Goal: Task Accomplishment & Management: Manage account settings

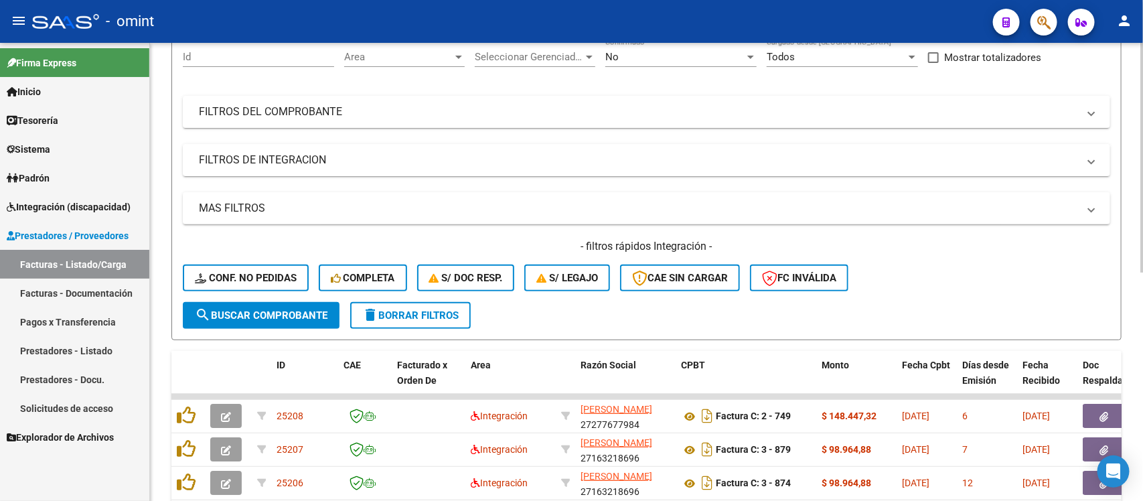
click at [399, 309] on span "delete Borrar Filtros" at bounding box center [410, 315] width 96 height 12
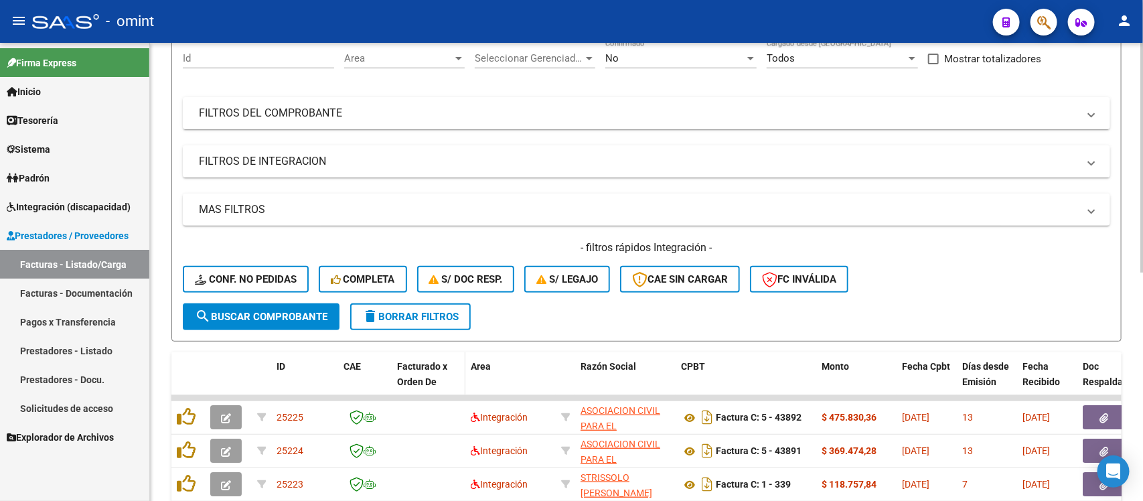
scroll to position [132, 0]
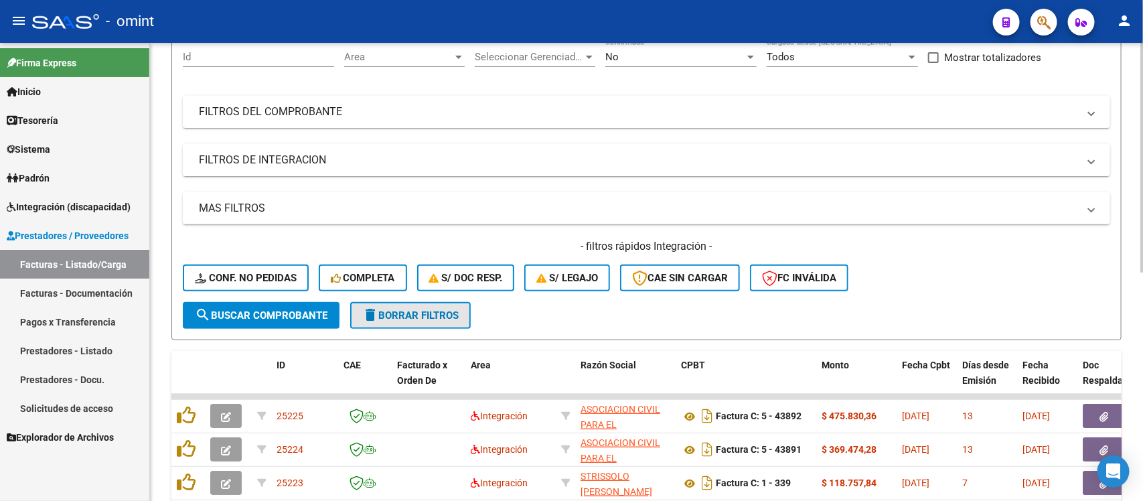
click at [417, 317] on span "delete Borrar Filtros" at bounding box center [410, 315] width 96 height 12
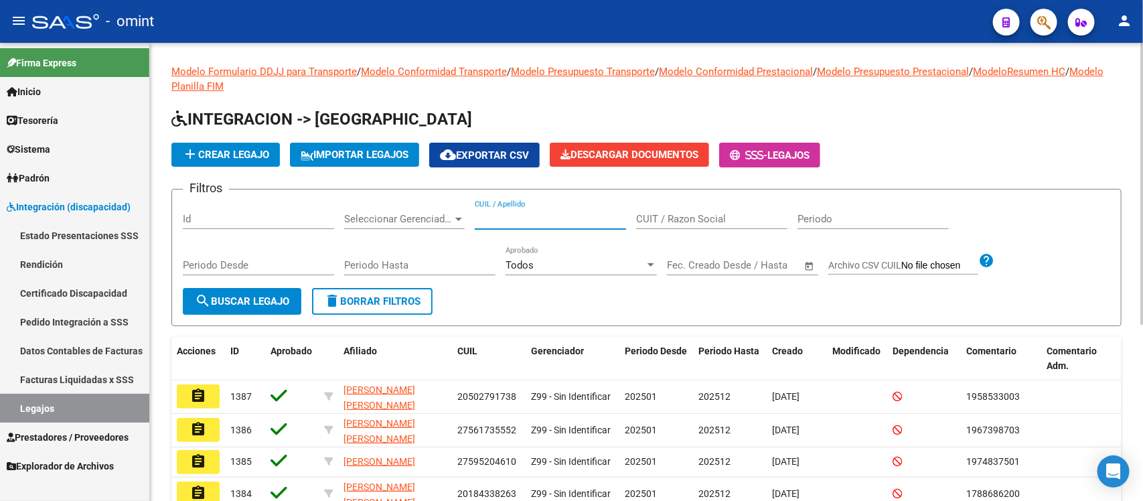
click at [537, 222] on input "CUIL / Apellido" at bounding box center [550, 219] width 151 height 12
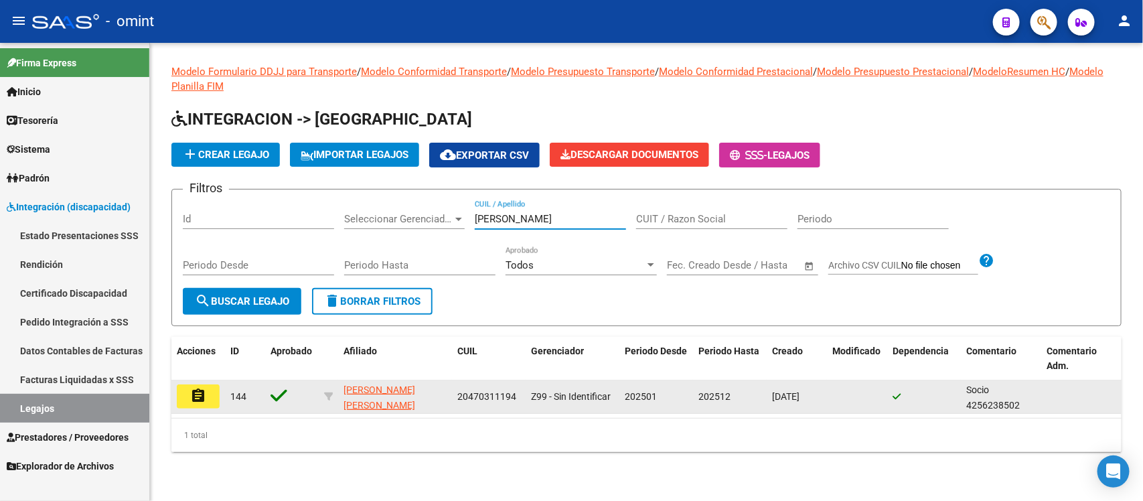
type input "clemente"
click at [191, 388] on mat-icon "assignment" at bounding box center [198, 396] width 16 height 16
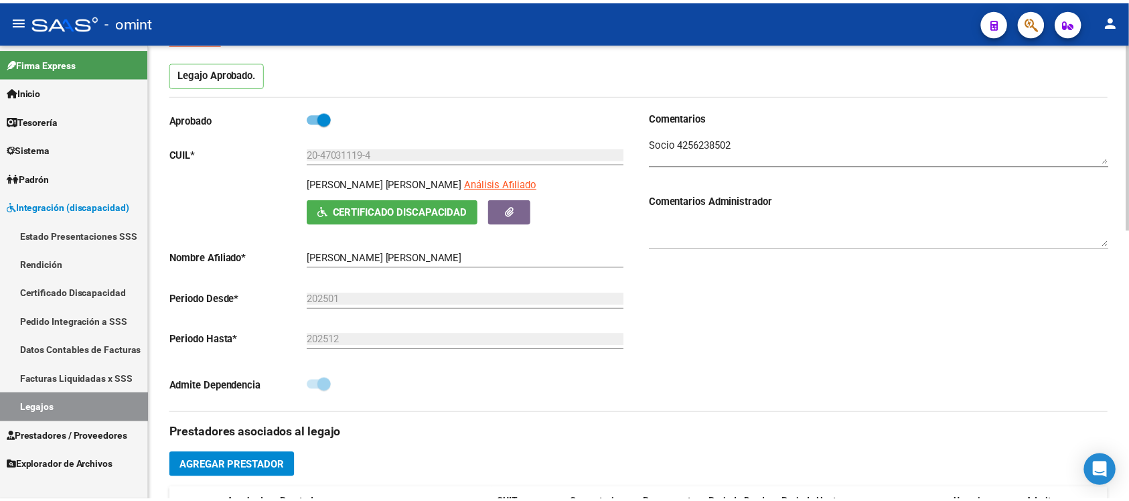
scroll to position [502, 0]
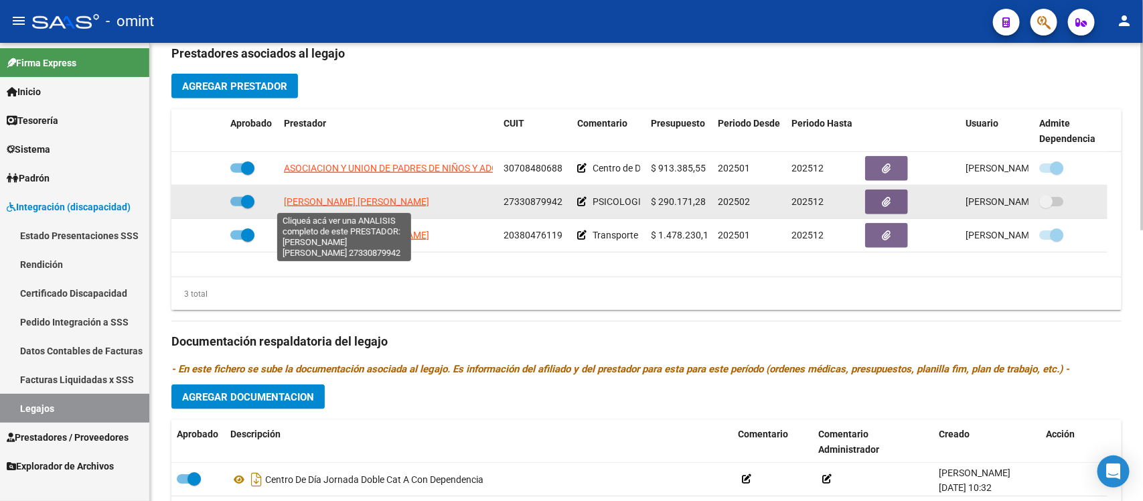
click at [343, 205] on span "[PERSON_NAME] [PERSON_NAME]" at bounding box center [356, 201] width 145 height 11
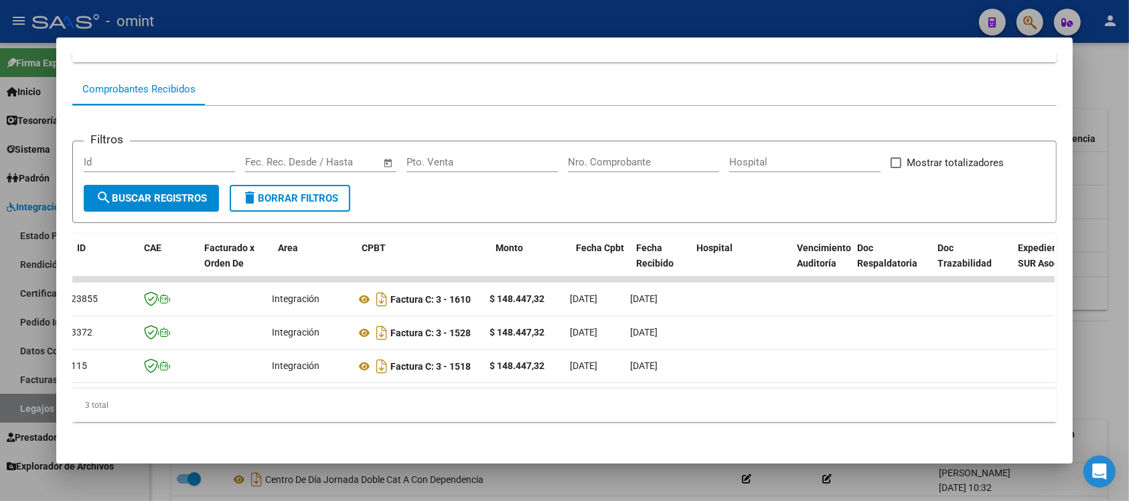
scroll to position [0, 0]
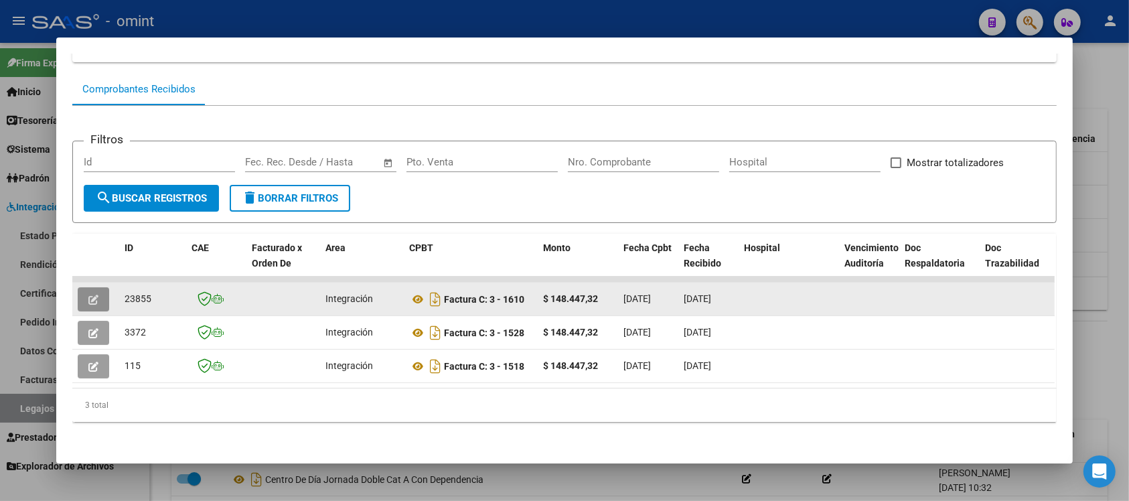
click at [88, 295] on icon "button" at bounding box center [93, 300] width 10 height 10
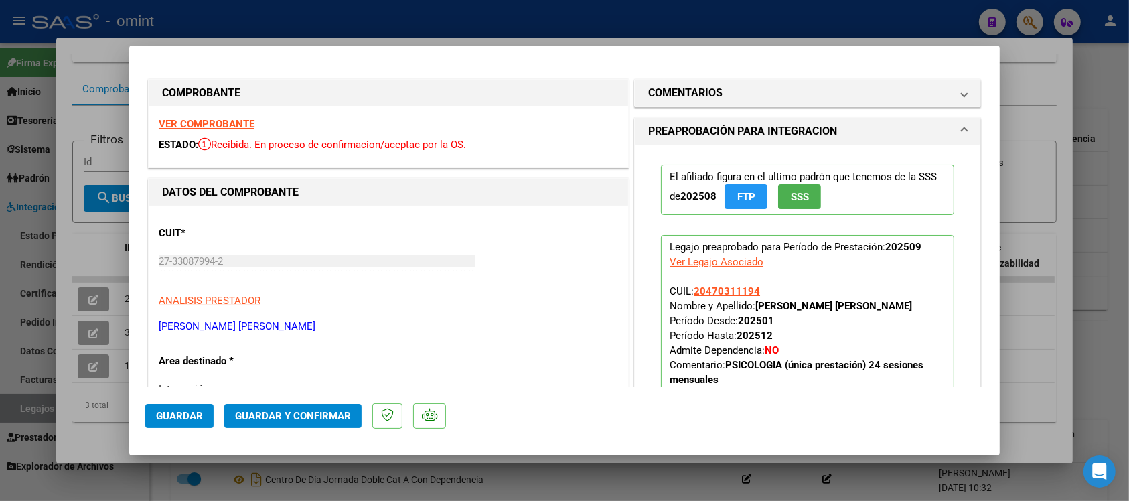
click at [244, 118] on strong "VER COMPROBANTE" at bounding box center [207, 124] width 96 height 12
click at [264, 415] on span "Guardar y Confirmar" at bounding box center [293, 416] width 116 height 12
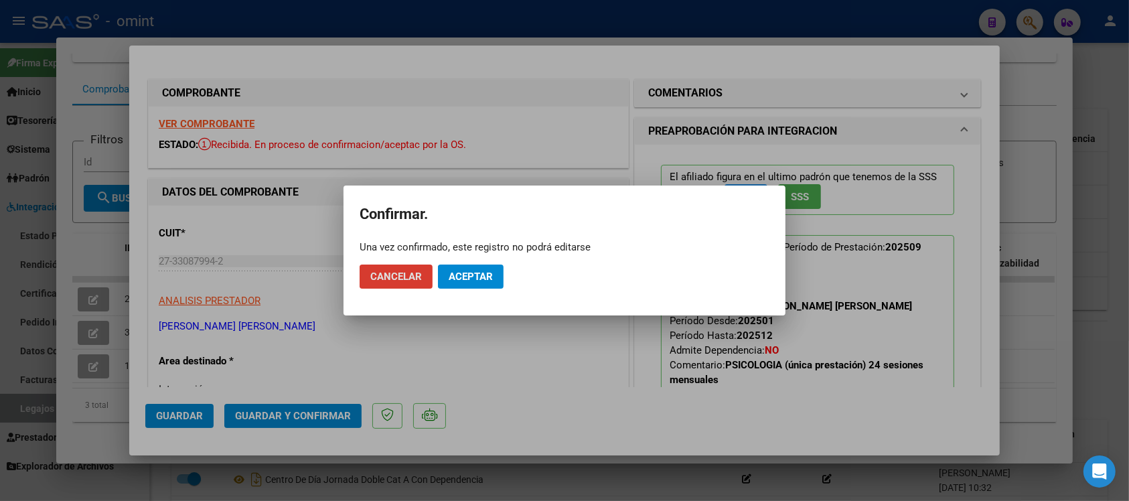
click at [503, 276] on button "Aceptar" at bounding box center [471, 276] width 66 height 24
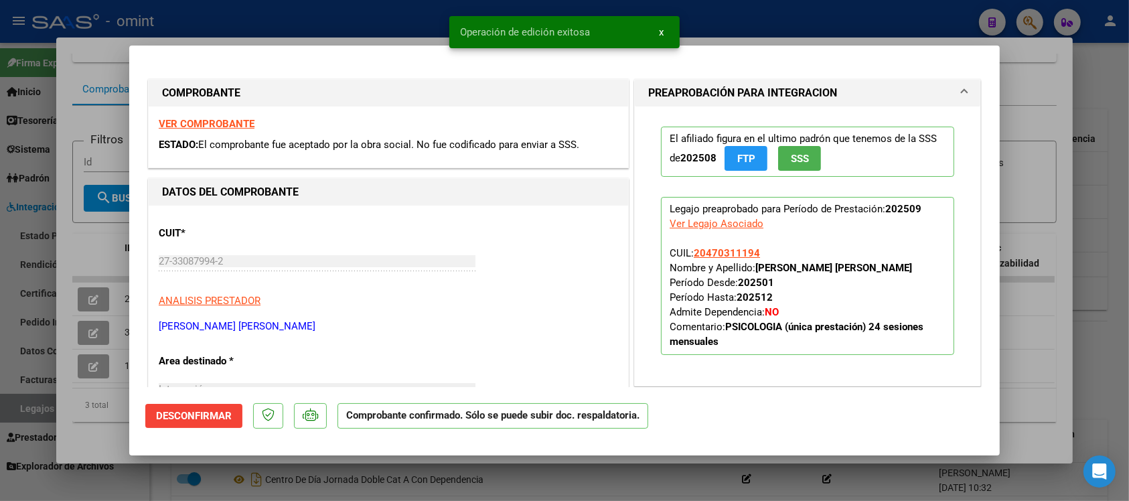
click at [420, 11] on div at bounding box center [564, 250] width 1129 height 501
type input "$ 0,00"
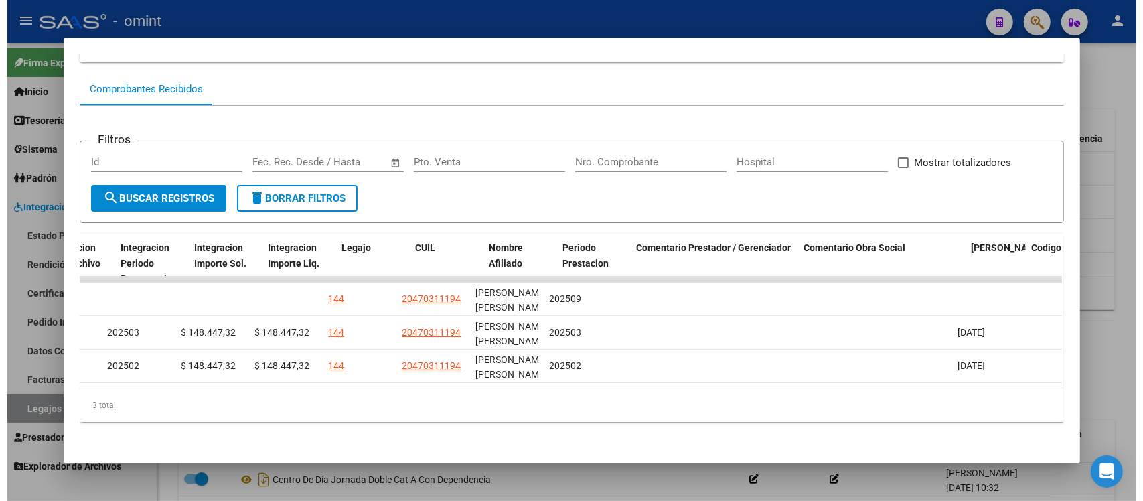
scroll to position [0, 1909]
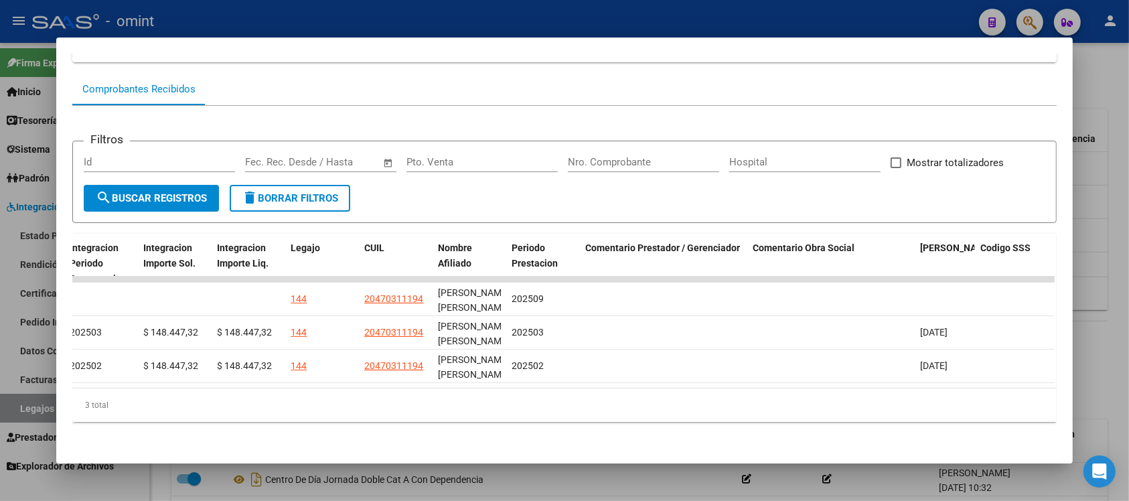
click at [477, 12] on div at bounding box center [564, 250] width 1129 height 501
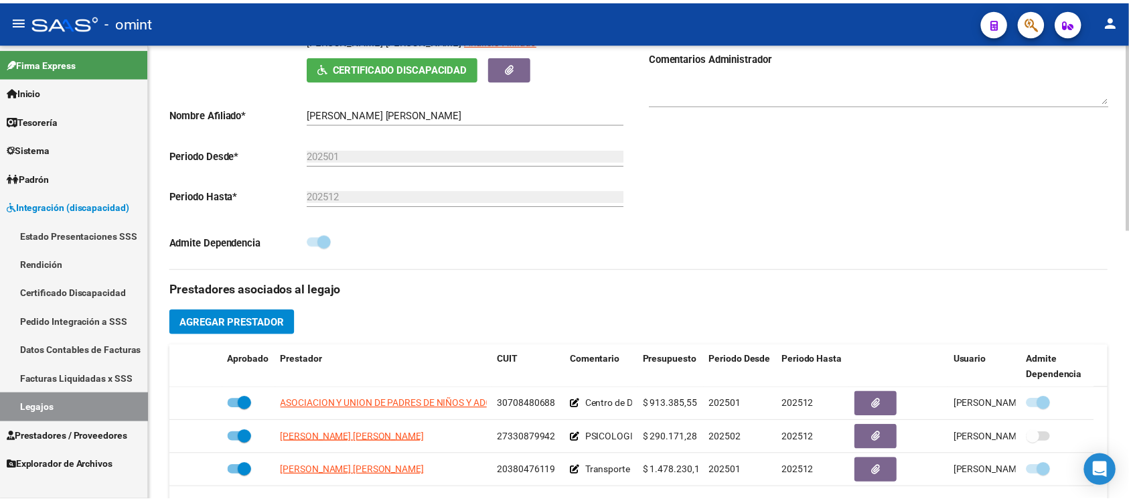
scroll to position [502, 0]
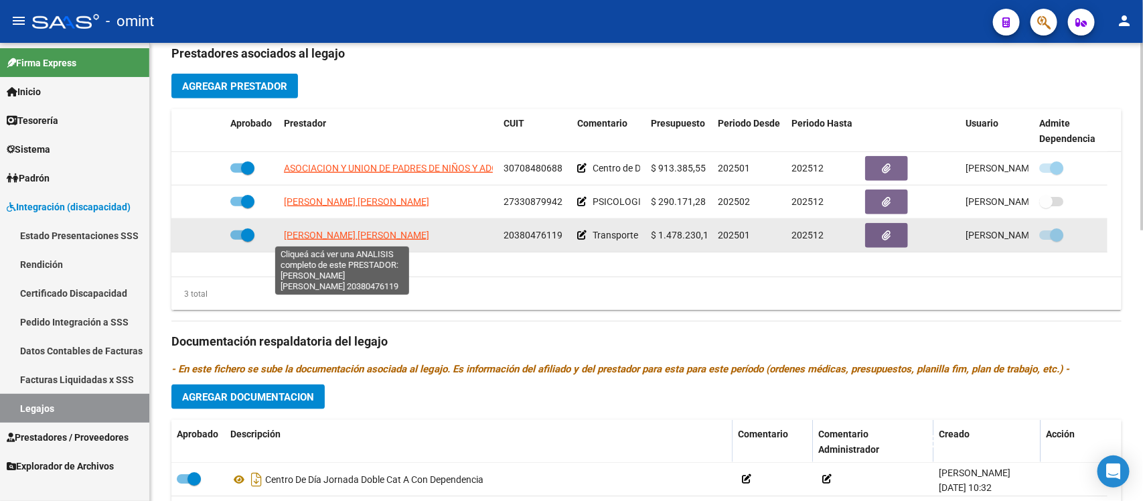
click at [363, 233] on span "PEREYRA MATIAS NICOLAS" at bounding box center [356, 235] width 145 height 11
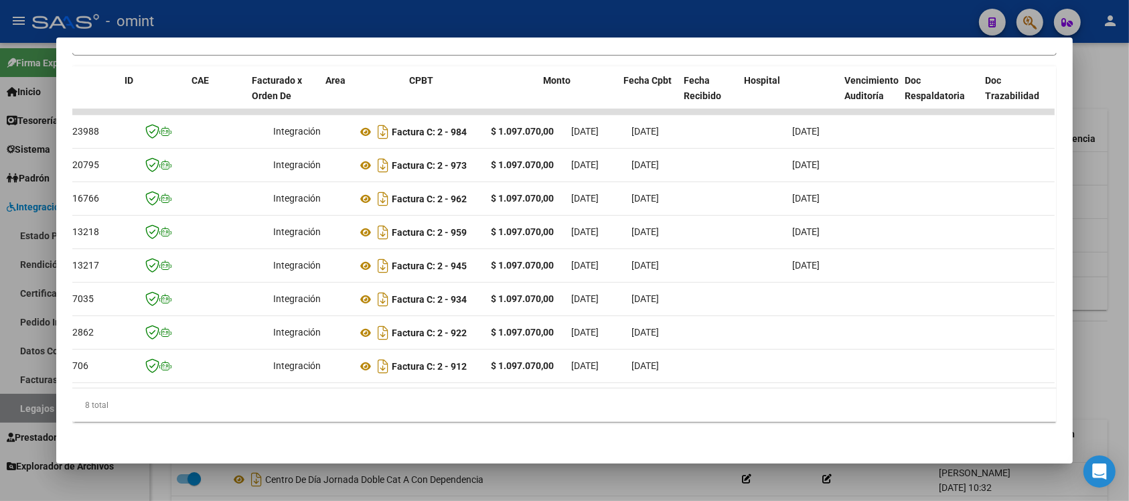
scroll to position [0, 0]
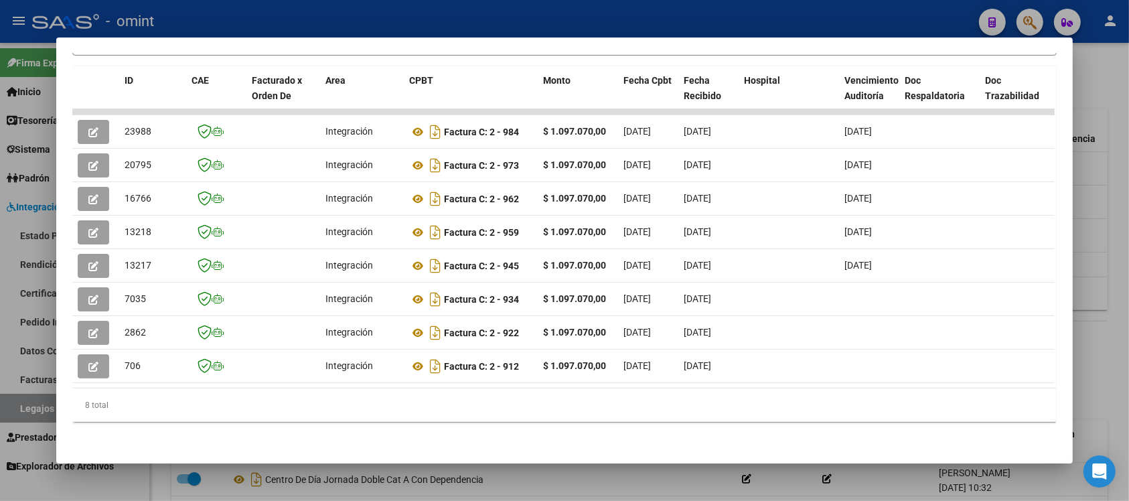
click at [400, 28] on div at bounding box center [564, 250] width 1129 height 501
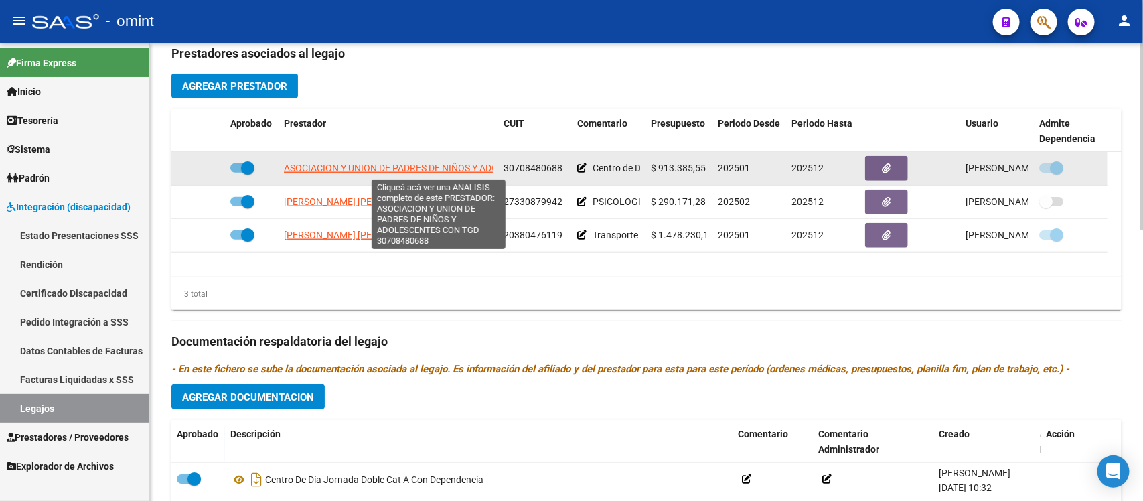
click at [351, 168] on span "ASOCIACION Y UNION DE PADRES DE NIÑOS Y ADOLESCENTES CON TGD" at bounding box center [437, 168] width 306 height 11
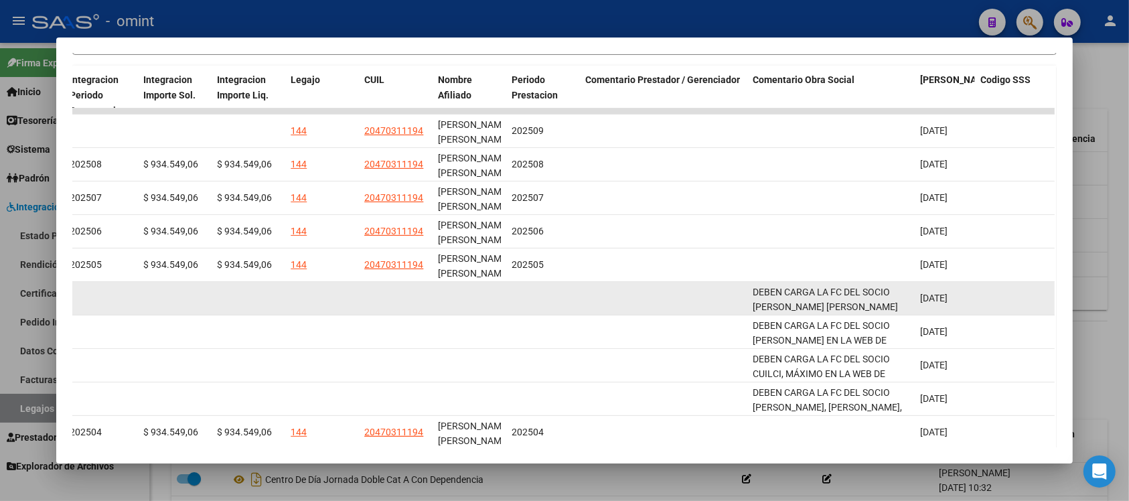
scroll to position [171, 0]
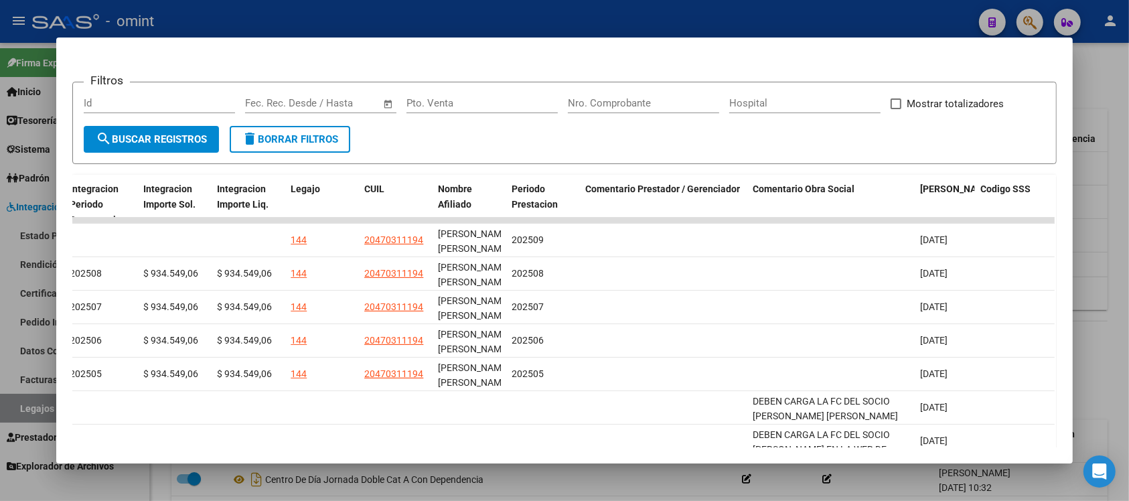
click at [461, 14] on div at bounding box center [564, 250] width 1129 height 501
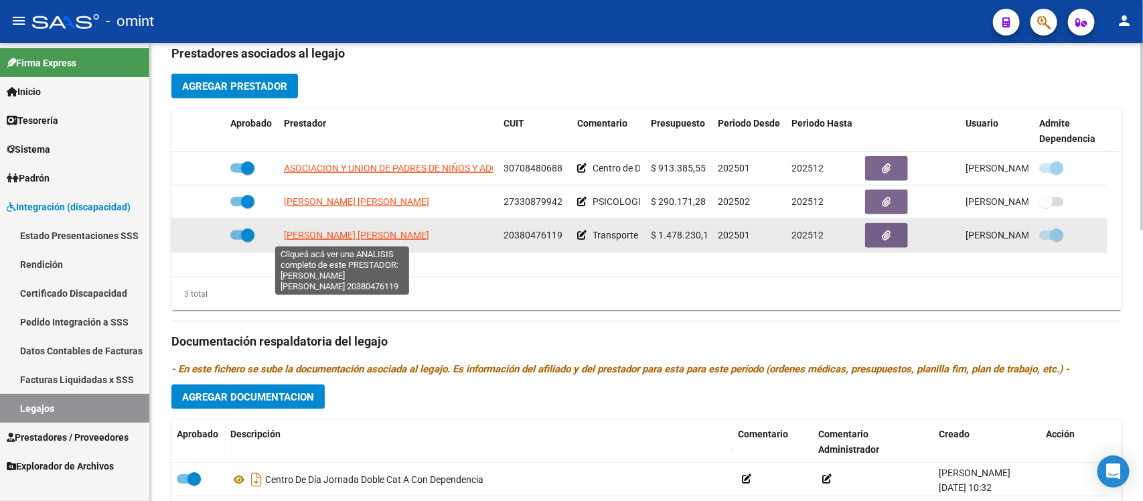
click at [360, 238] on span "PEREYRA MATIAS NICOLAS" at bounding box center [356, 235] width 145 height 11
type textarea "20380476119"
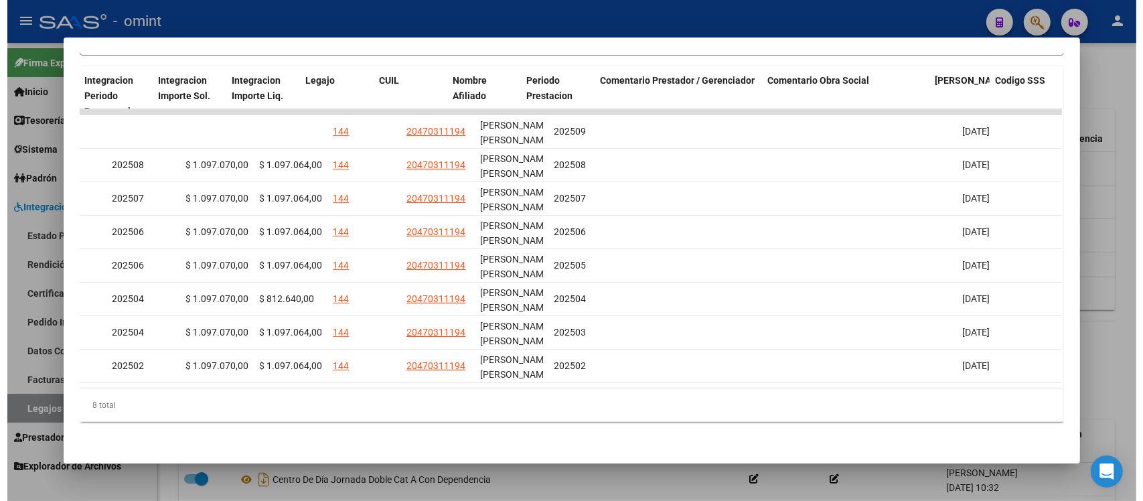
scroll to position [0, 1909]
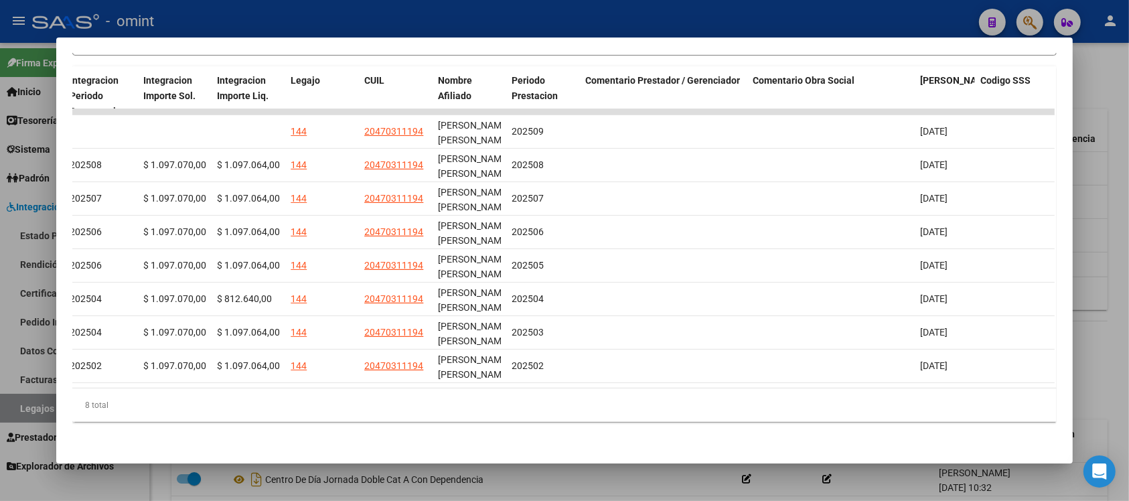
click at [629, 18] on div at bounding box center [564, 250] width 1129 height 501
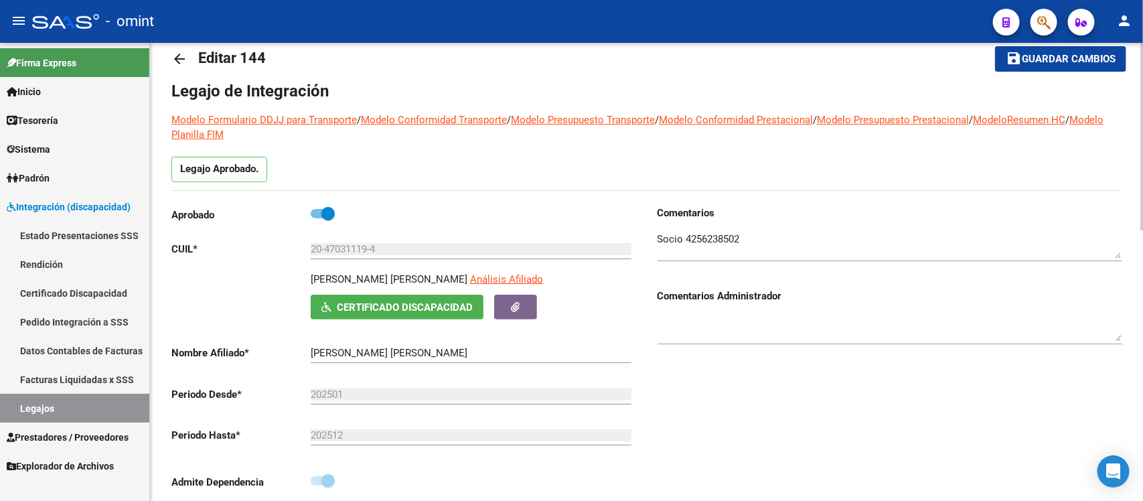
scroll to position [0, 0]
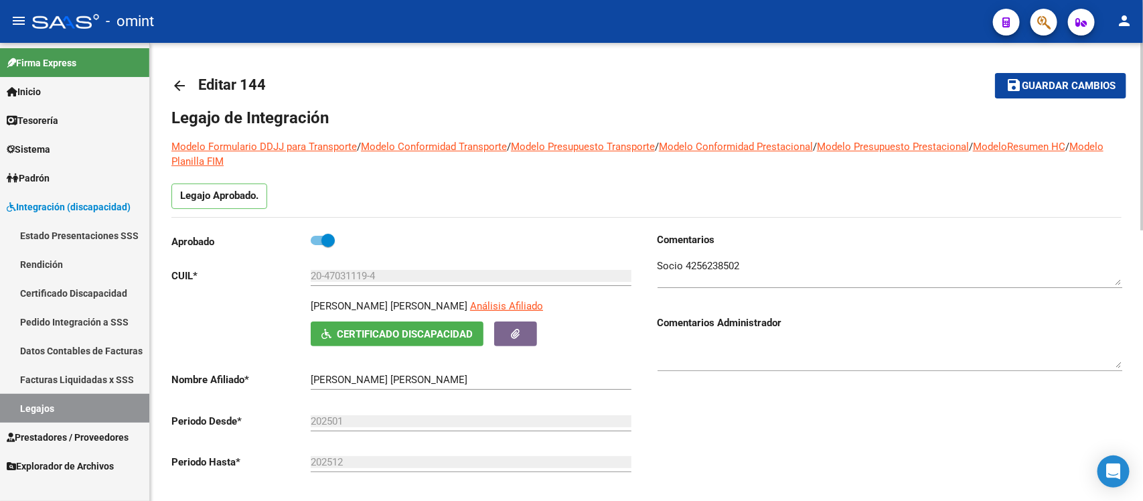
click at [175, 89] on mat-icon "arrow_back" at bounding box center [179, 86] width 16 height 16
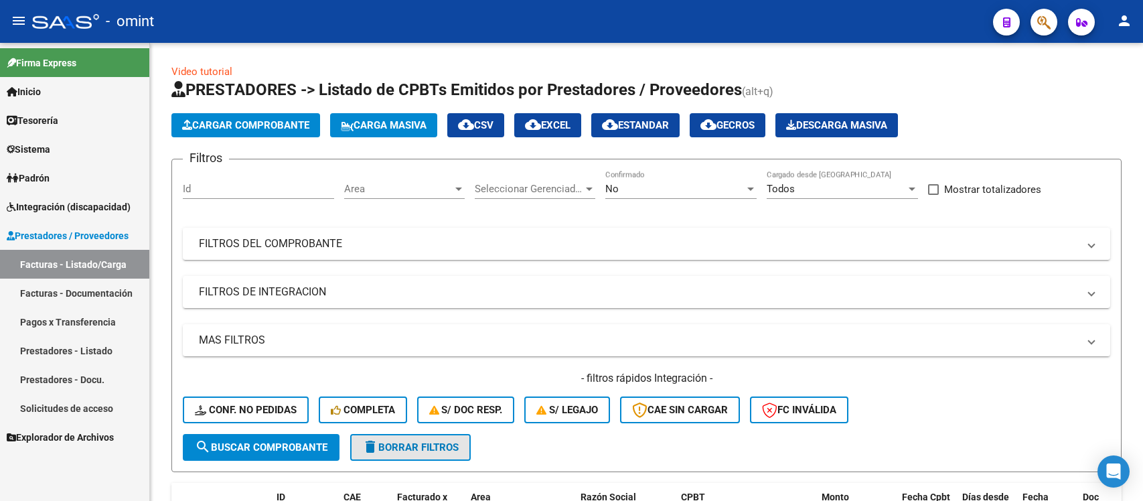
click at [404, 441] on span "delete Borrar Filtros" at bounding box center [410, 447] width 96 height 12
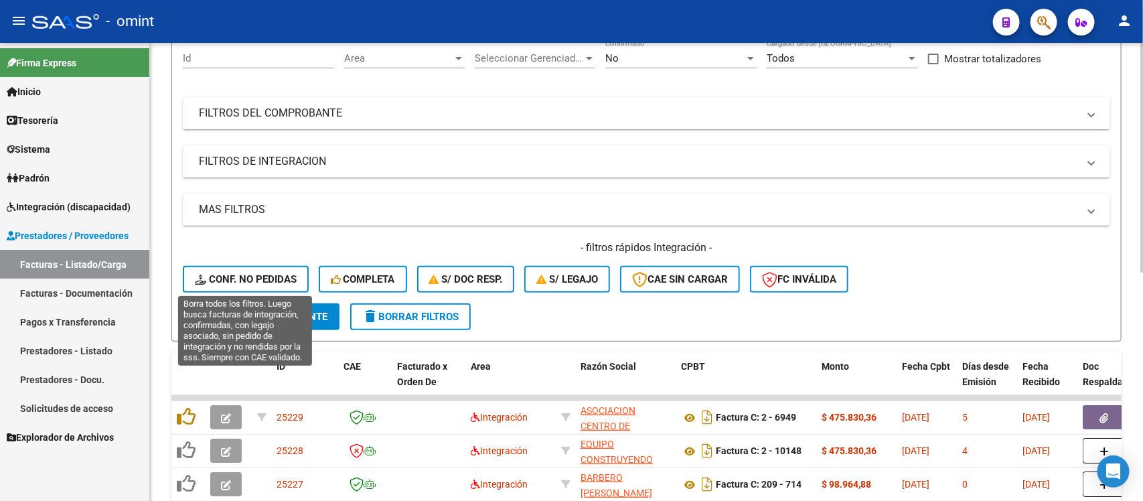
scroll to position [132, 0]
click at [268, 272] on span "Conf. no pedidas" at bounding box center [246, 278] width 102 height 12
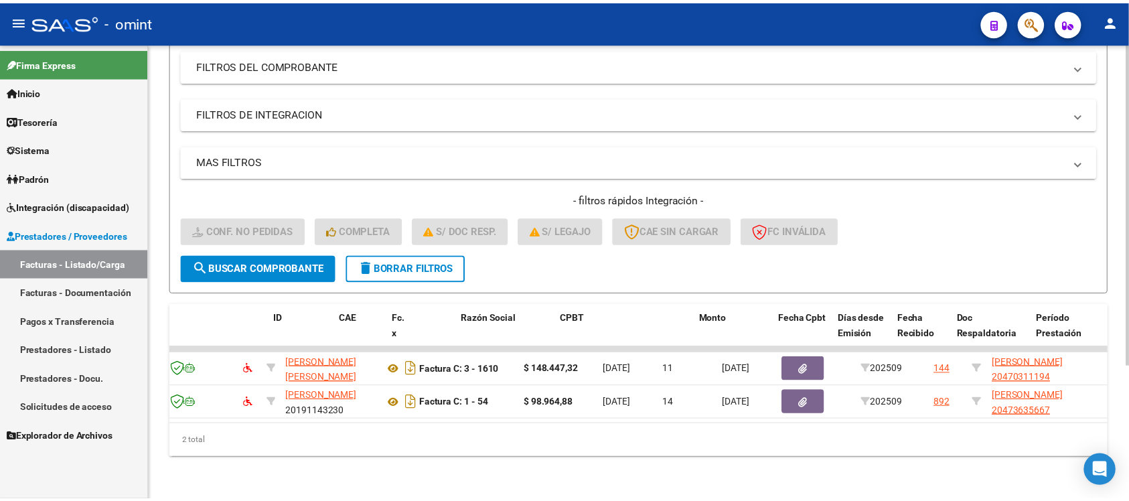
scroll to position [0, 0]
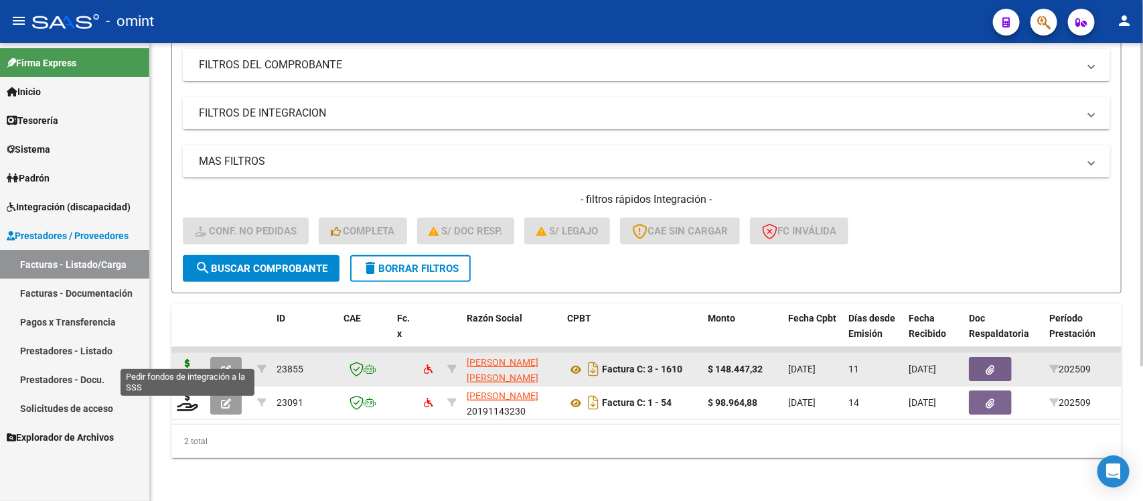
click at [185, 362] on icon at bounding box center [187, 368] width 21 height 19
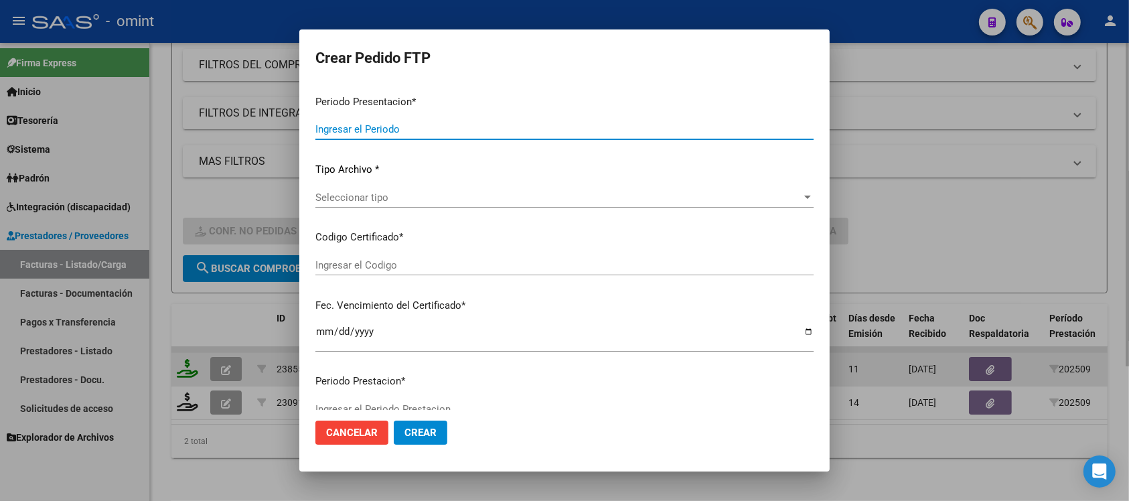
type input "202509"
type input "$ 148.447,32"
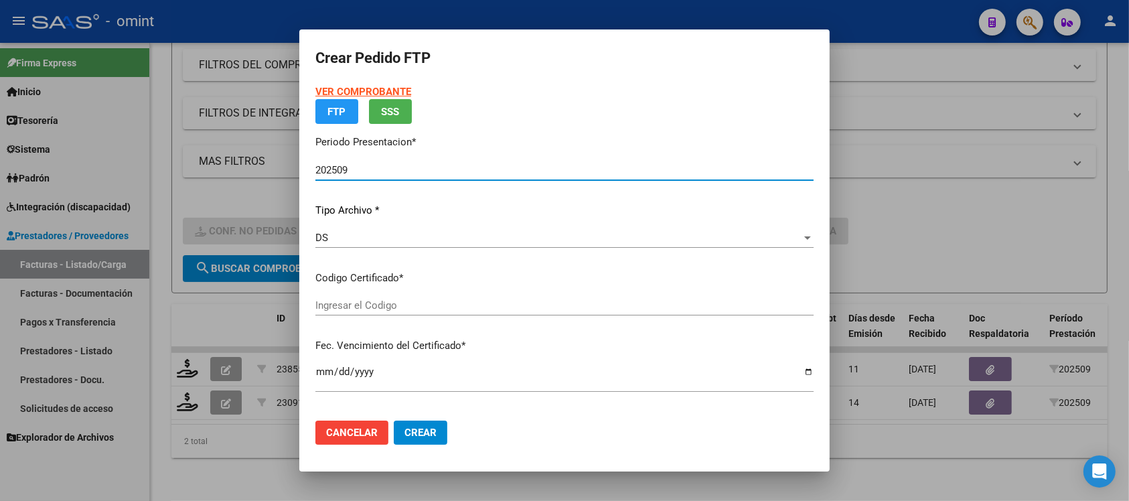
type input "226603740"
type input "[DATE]"
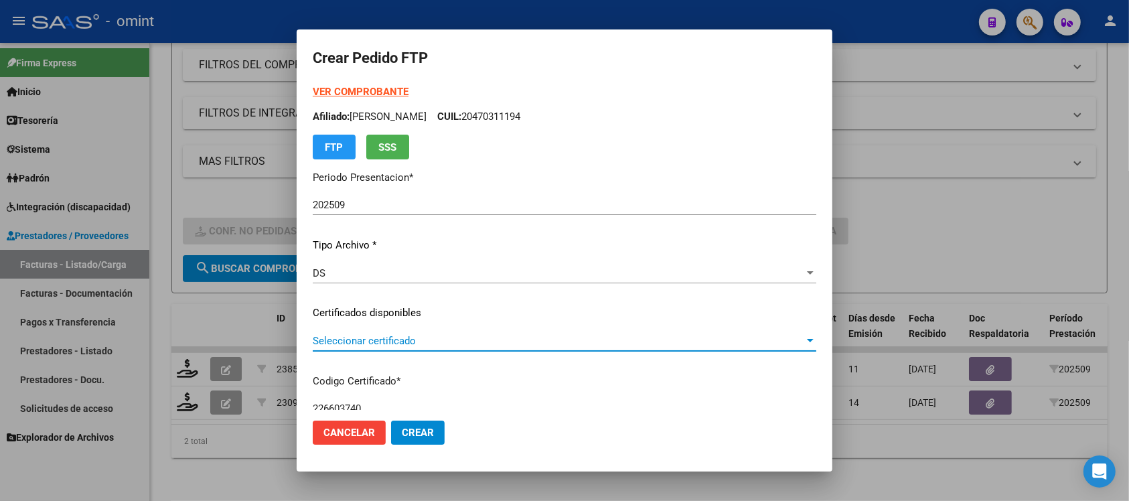
click at [380, 343] on span "Seleccionar certificado" at bounding box center [558, 341] width 491 height 12
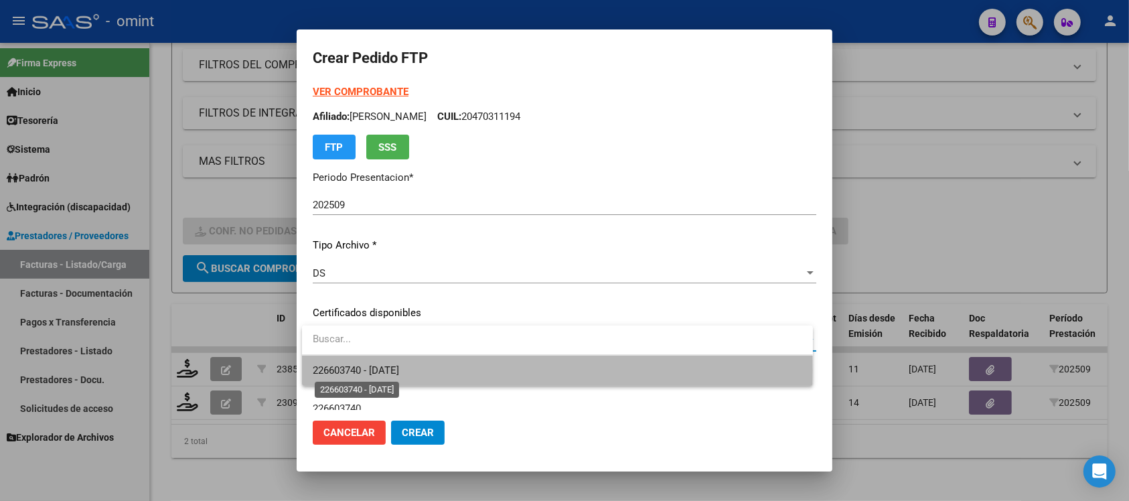
click at [399, 370] on span "226603740 - [DATE]" at bounding box center [356, 370] width 86 height 12
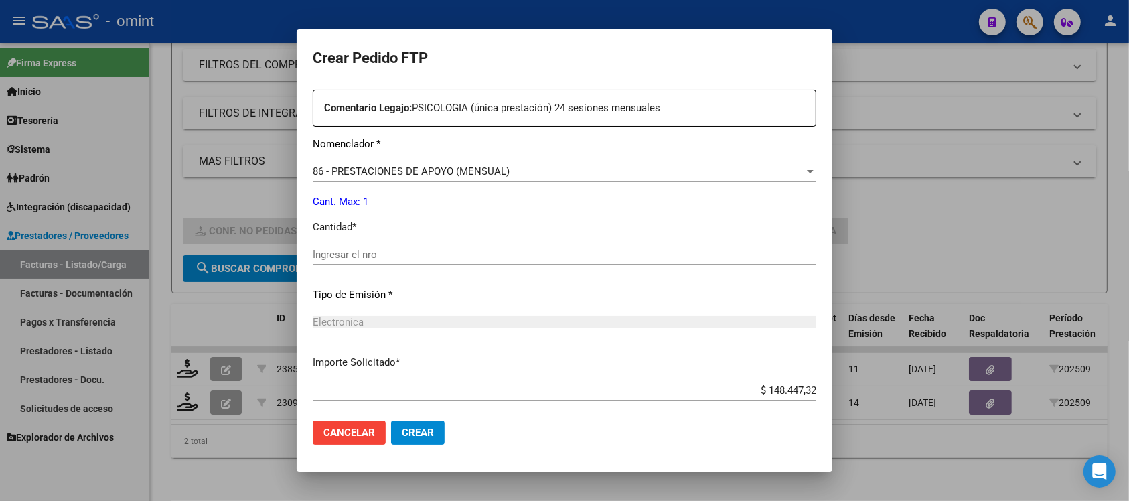
scroll to position [502, 0]
click at [375, 250] on input "Ingresar el nro" at bounding box center [564, 252] width 503 height 12
type input "1"
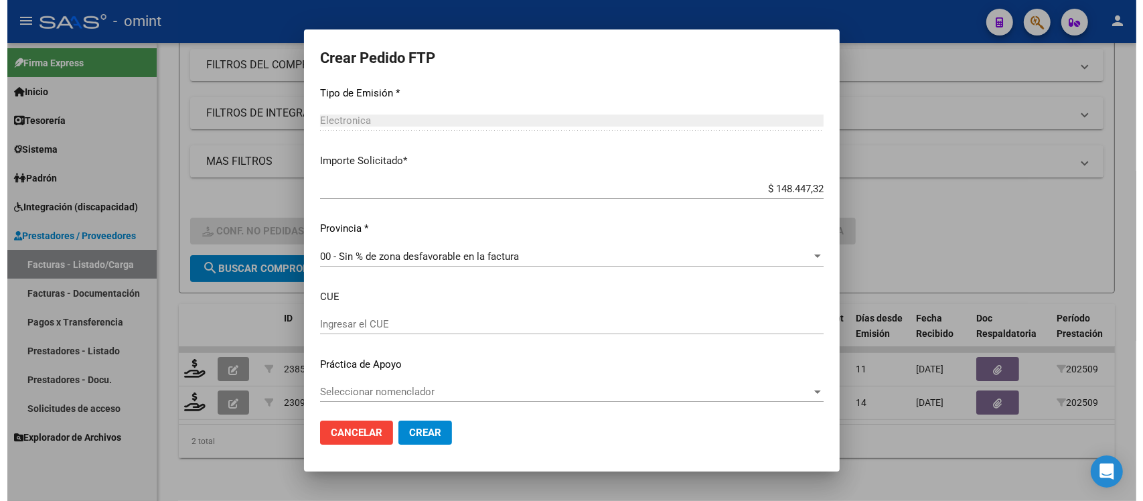
scroll to position [706, 0]
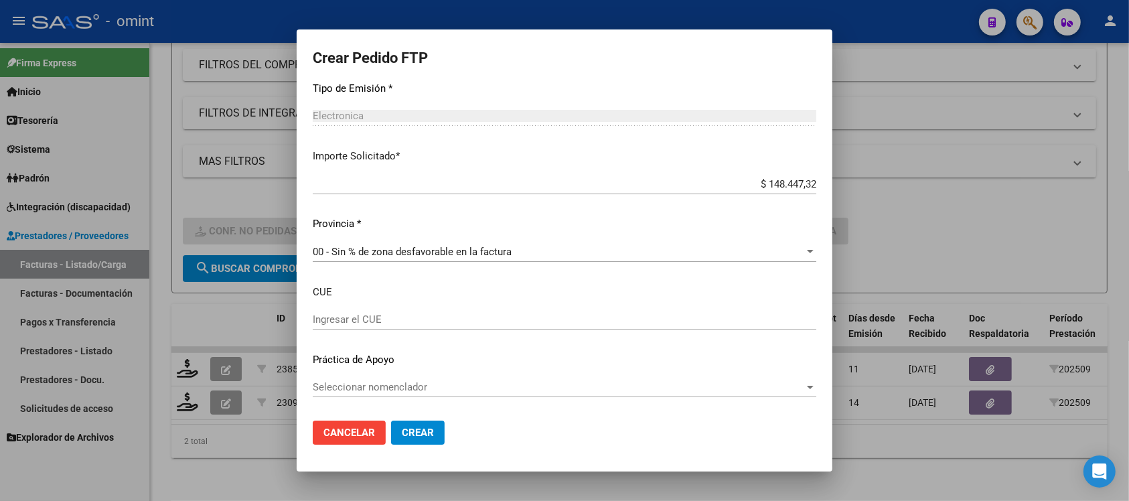
click at [419, 435] on span "Crear" at bounding box center [418, 432] width 32 height 12
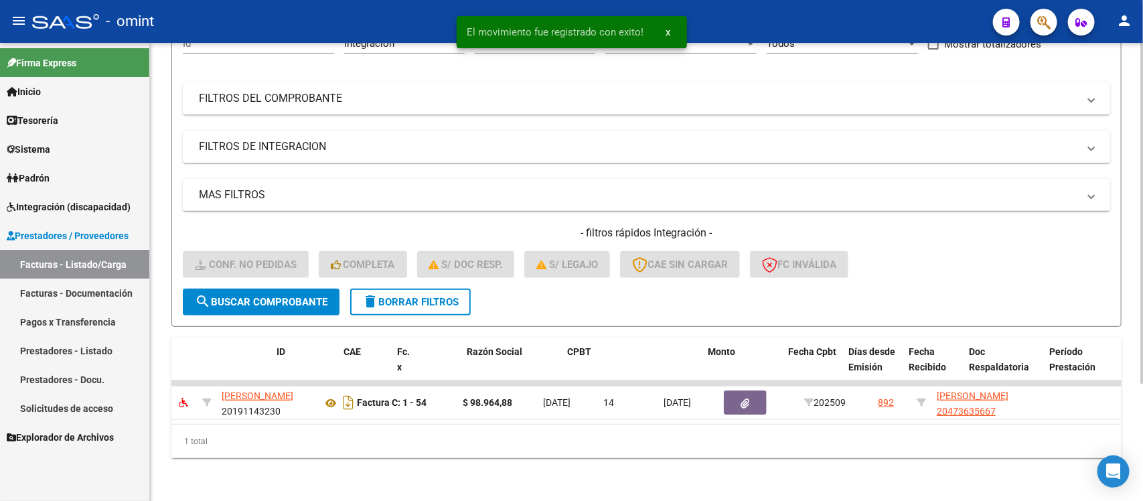
scroll to position [0, 0]
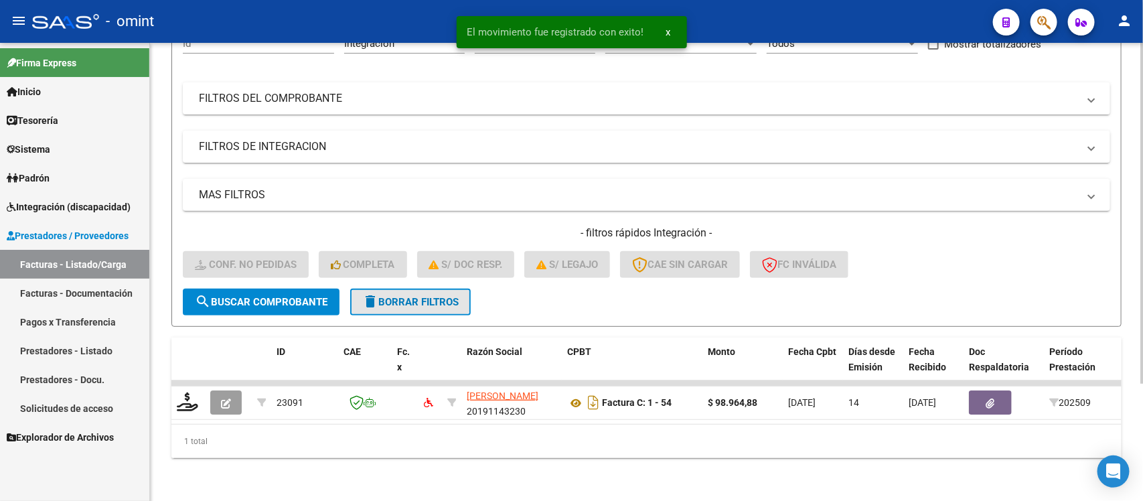
click at [382, 296] on span "delete Borrar Filtros" at bounding box center [410, 302] width 96 height 12
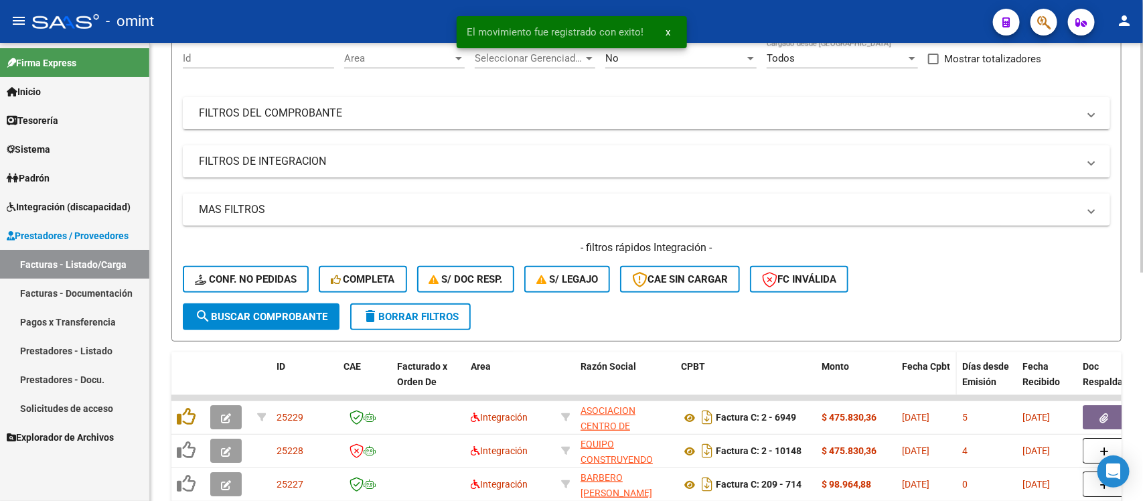
scroll to position [157, 0]
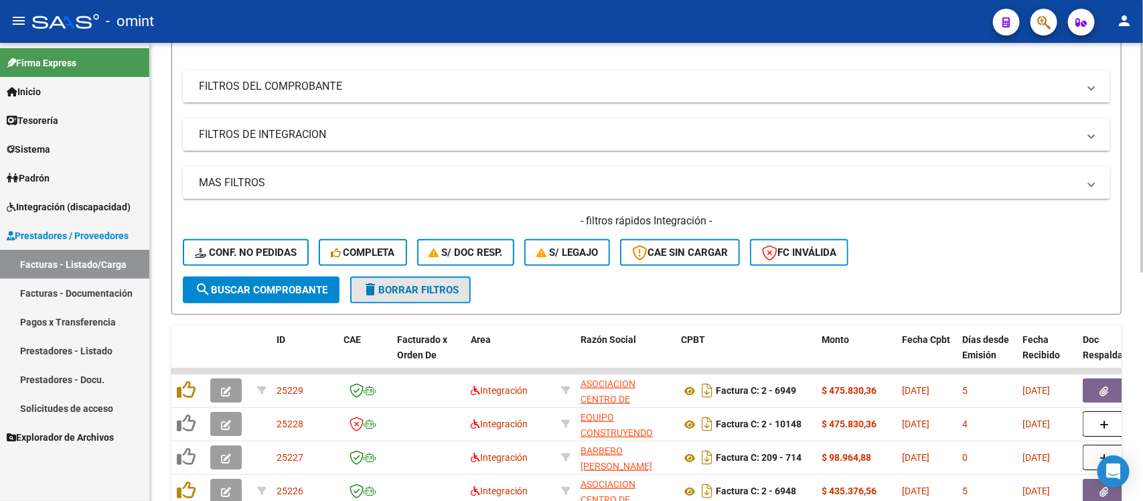
click at [423, 299] on button "delete Borrar Filtros" at bounding box center [410, 289] width 120 height 27
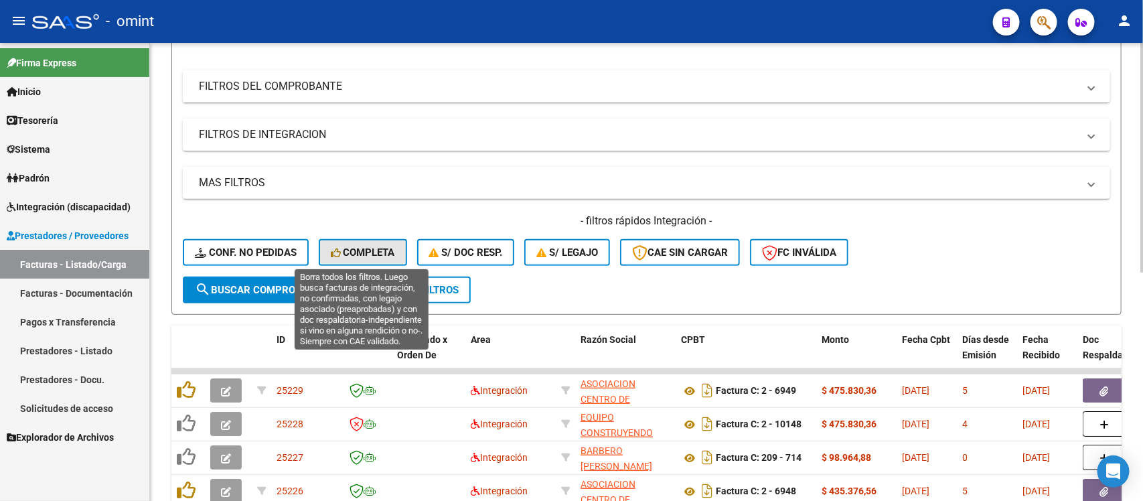
click at [367, 246] on span "Completa" at bounding box center [363, 252] width 64 height 12
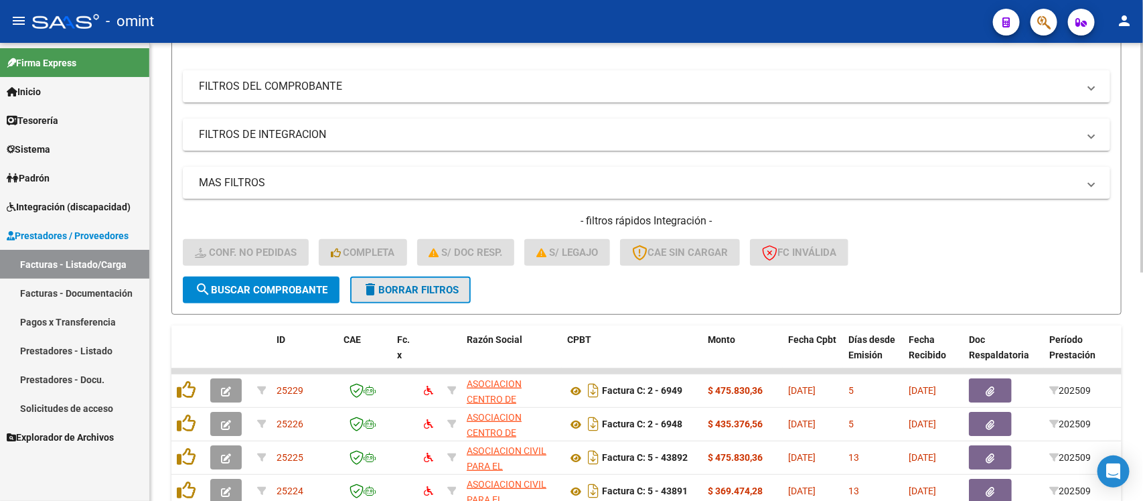
click at [398, 279] on button "delete Borrar Filtros" at bounding box center [410, 289] width 120 height 27
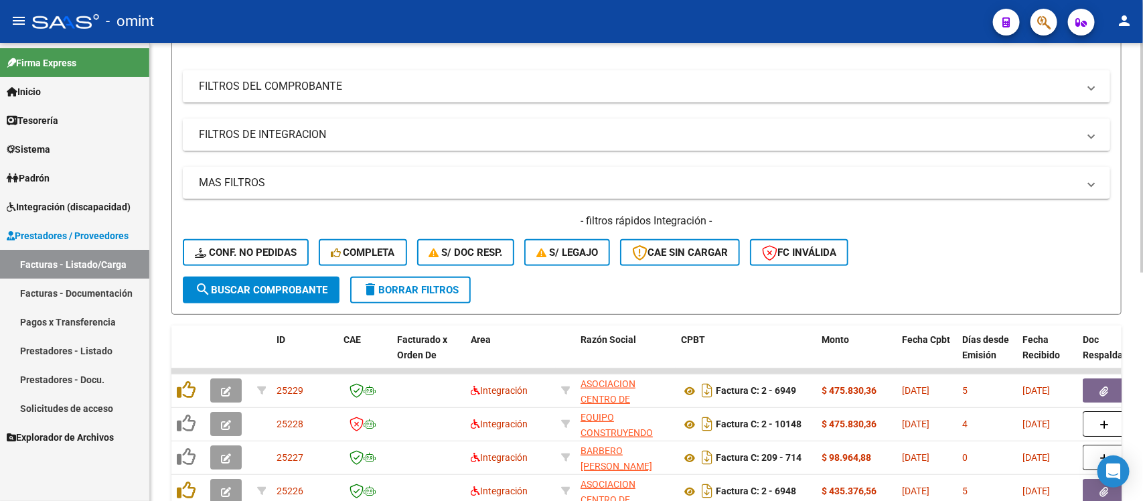
scroll to position [0, 0]
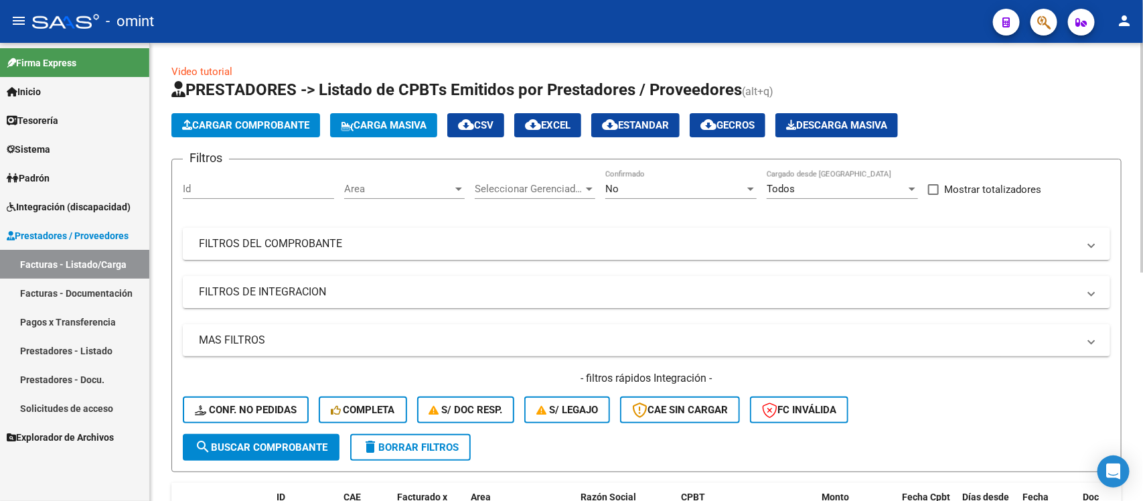
click at [248, 191] on input "Id" at bounding box center [258, 189] width 151 height 12
paste input "21971"
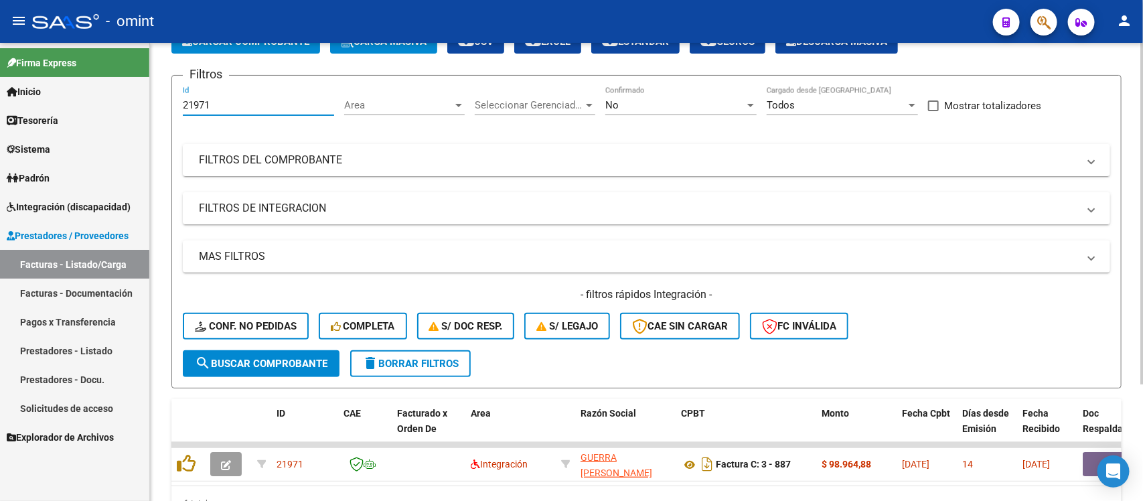
scroll to position [157, 0]
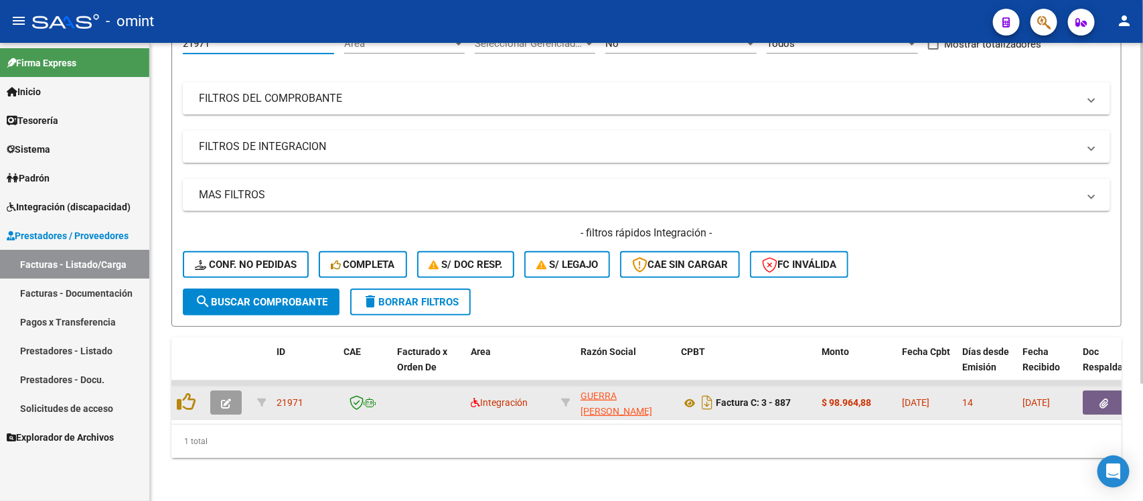
type input "21971"
click at [236, 390] on button "button" at bounding box center [225, 402] width 31 height 24
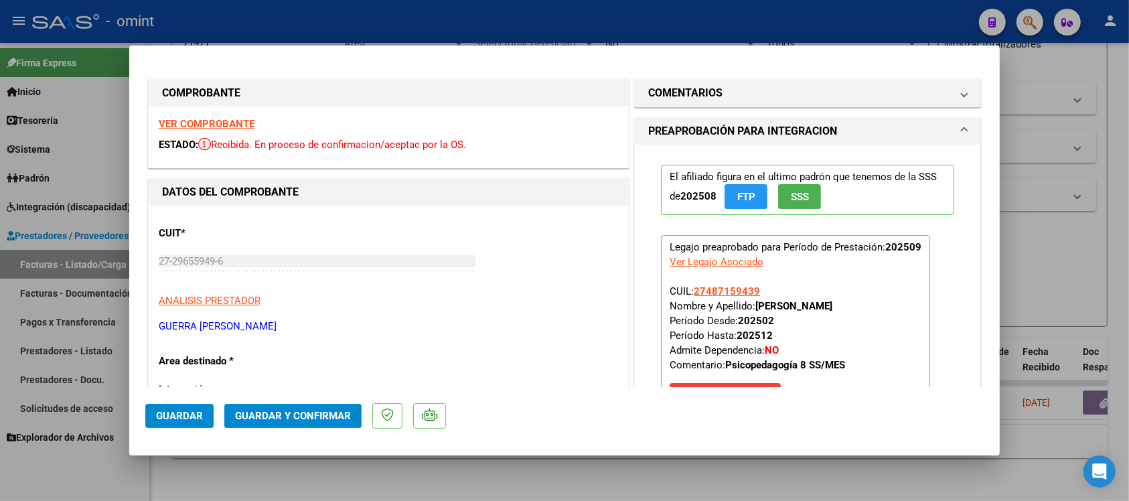
click at [224, 125] on strong "VER COMPROBANTE" at bounding box center [207, 124] width 96 height 12
click at [293, 413] on span "Guardar y Confirmar" at bounding box center [293, 416] width 116 height 12
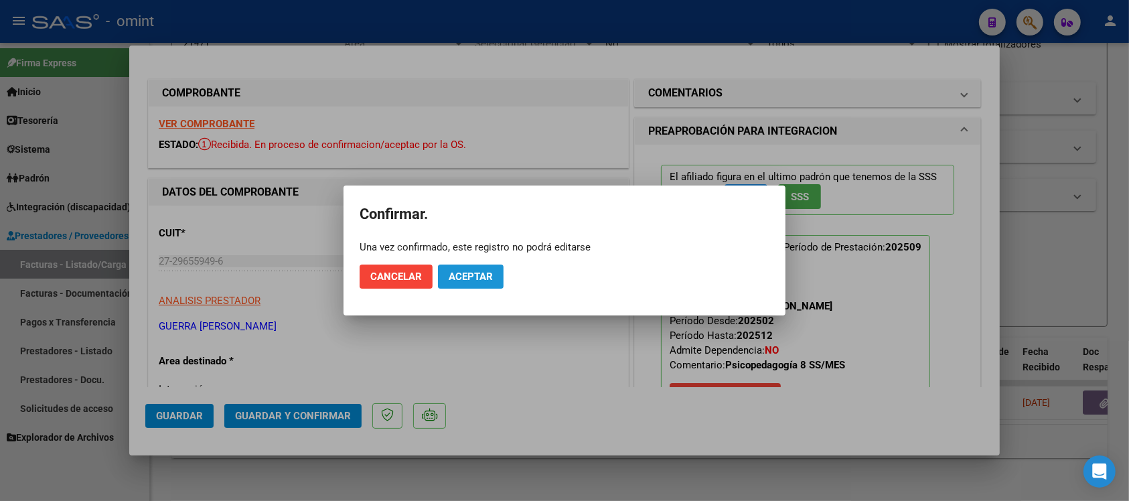
click at [479, 276] on span "Aceptar" at bounding box center [471, 276] width 44 height 12
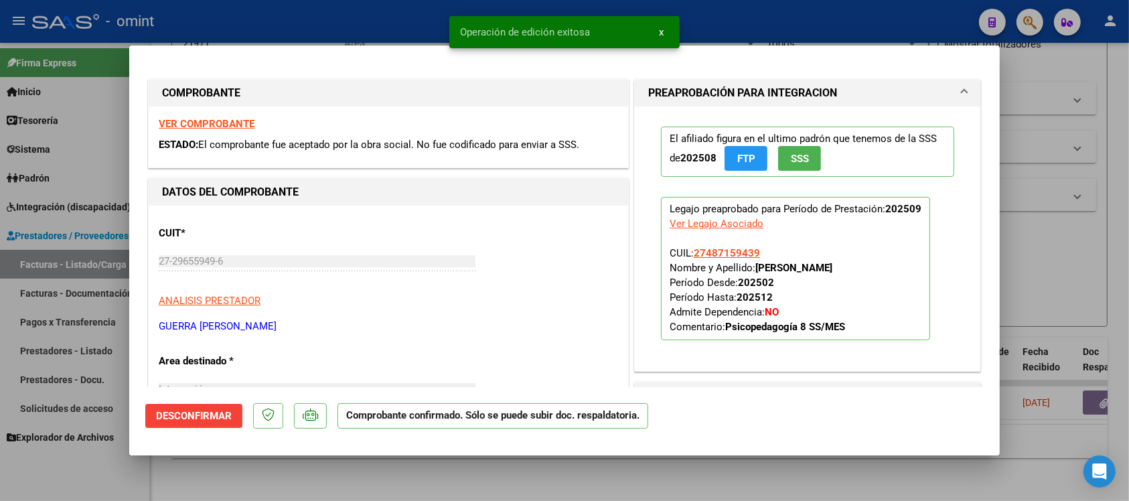
click at [407, 22] on div at bounding box center [564, 250] width 1129 height 501
type input "$ 0,00"
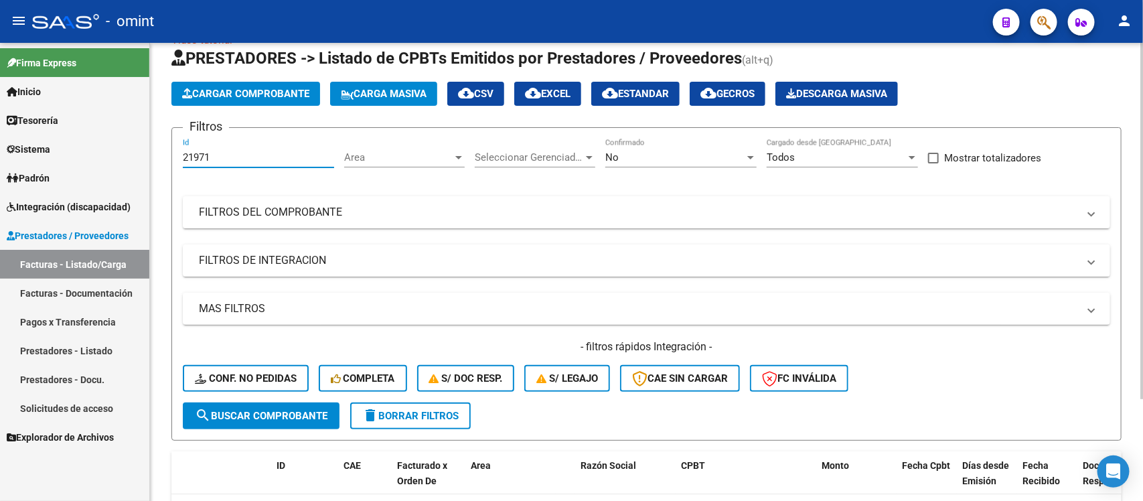
scroll to position [0, 0]
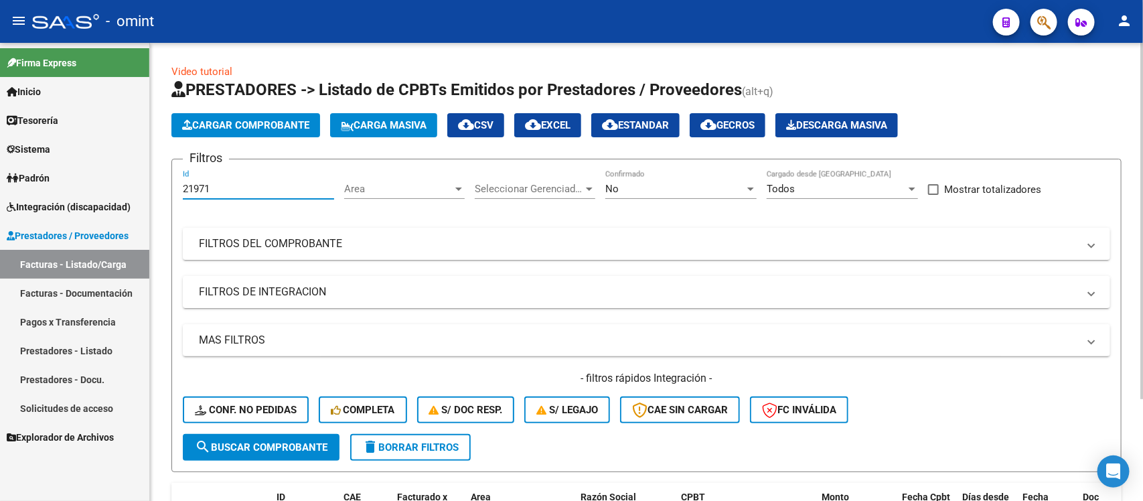
drag, startPoint x: 244, startPoint y: 55, endPoint x: 179, endPoint y: 158, distance: 121.8
click at [179, 159] on form "Filtros 21971 Id Area Area Seleccionar Gerenciador Seleccionar Gerenciador No C…" at bounding box center [646, 315] width 950 height 313
paste input "3083"
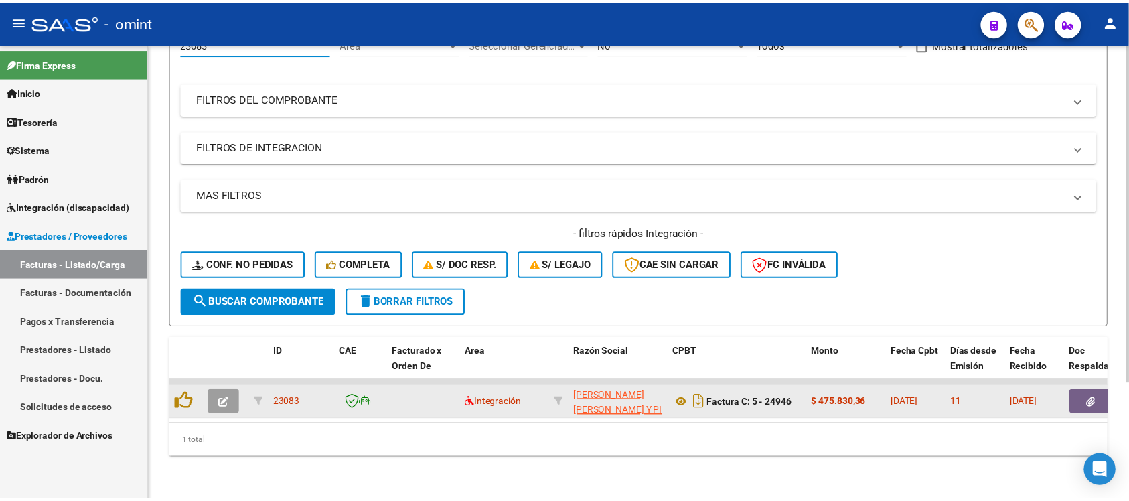
scroll to position [157, 0]
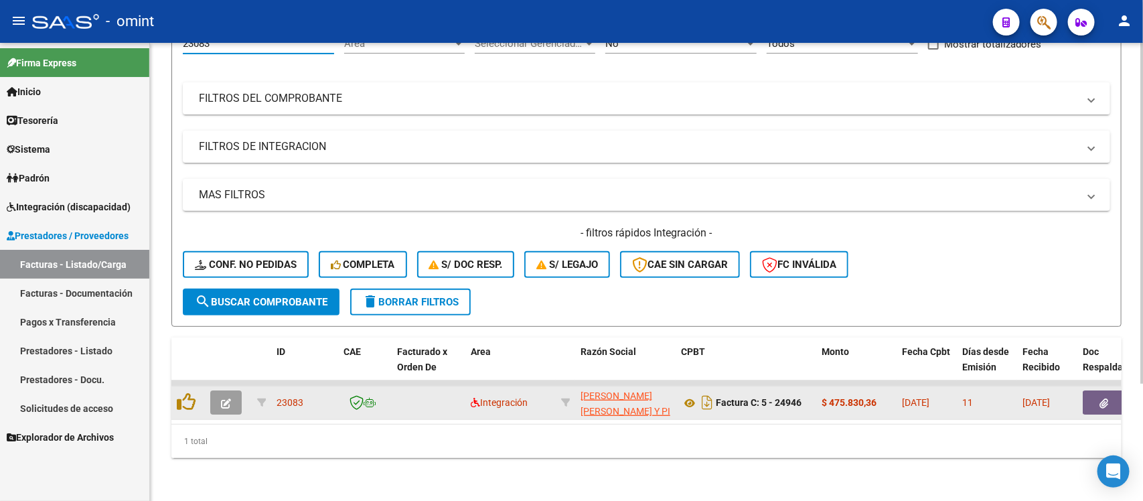
type input "23083"
click at [212, 390] on button "button" at bounding box center [225, 402] width 31 height 24
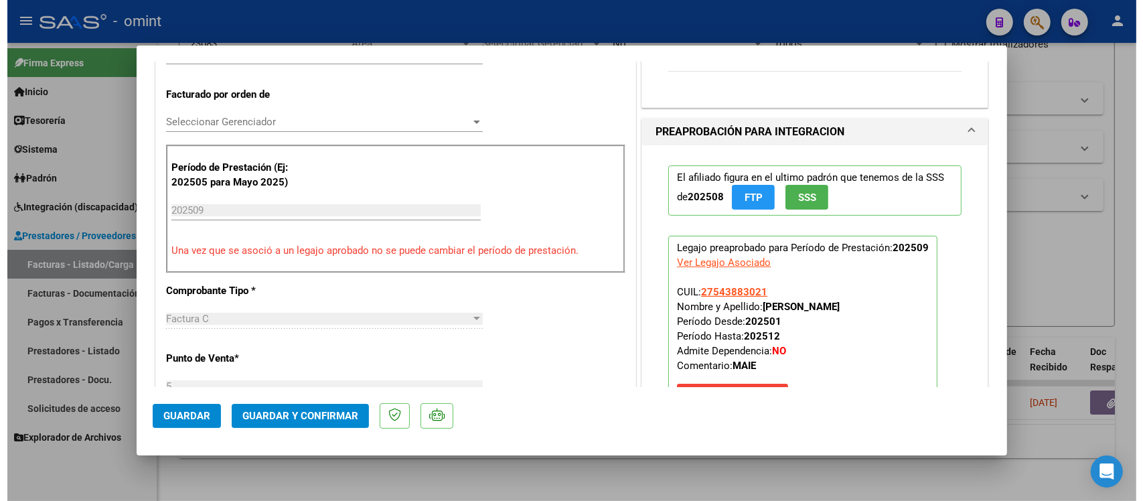
scroll to position [0, 0]
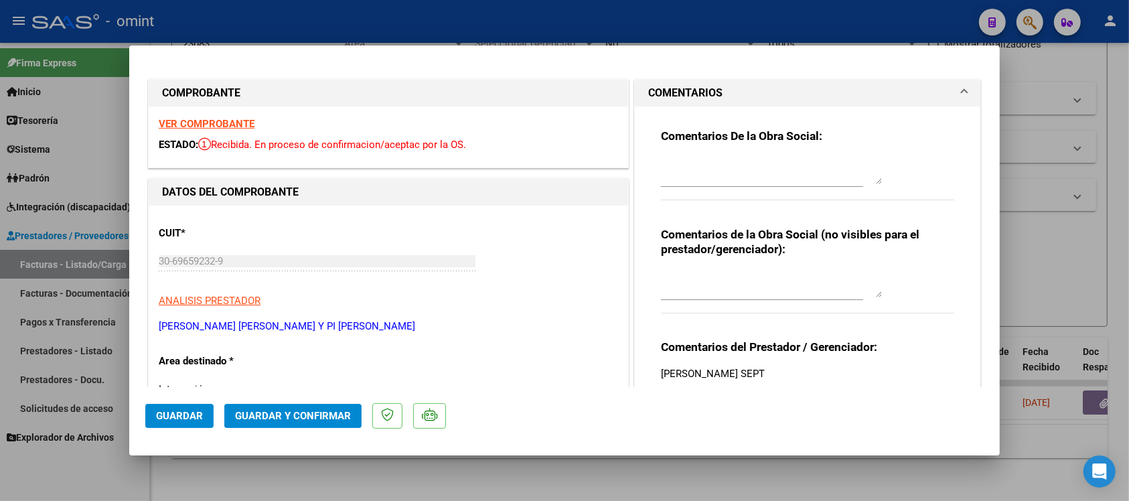
click at [225, 124] on strong "VER COMPROBANTE" at bounding box center [207, 124] width 96 height 12
click at [305, 412] on span "Guardar y Confirmar" at bounding box center [293, 416] width 116 height 12
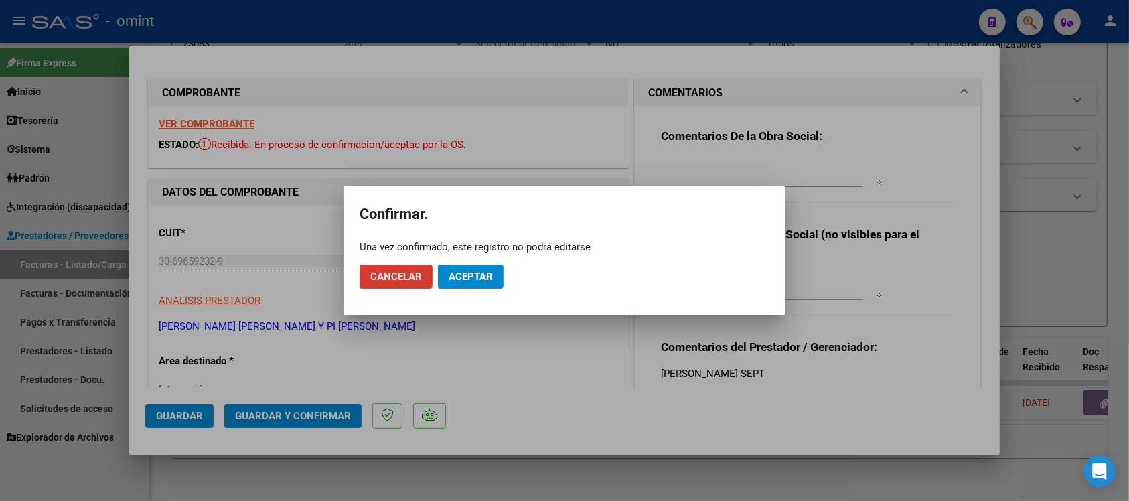
click at [472, 285] on button "Aceptar" at bounding box center [471, 276] width 66 height 24
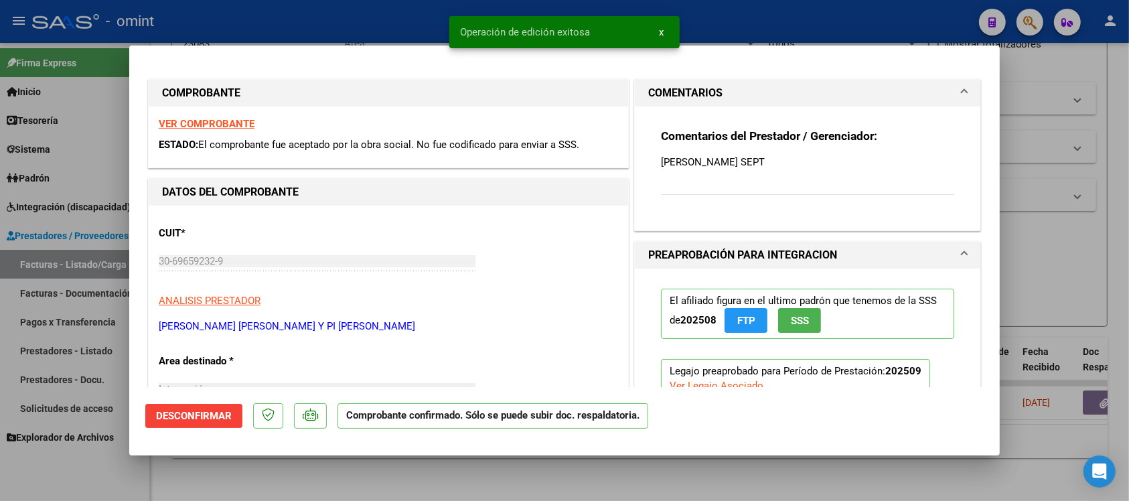
click at [325, 27] on div at bounding box center [564, 250] width 1129 height 501
type input "$ 0,00"
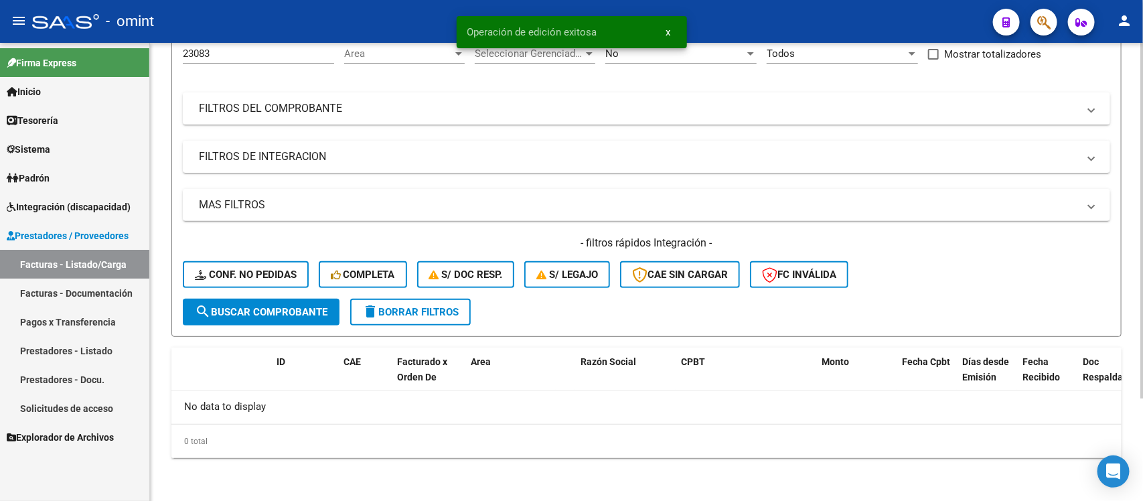
scroll to position [132, 0]
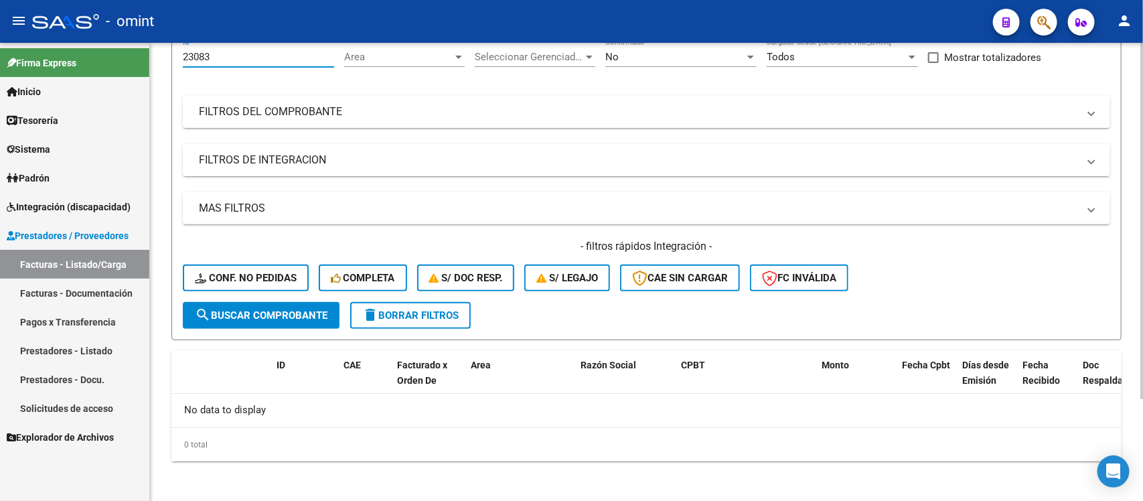
click at [226, 61] on input "23083" at bounding box center [258, 57] width 151 height 12
type input "2"
paste input "24944"
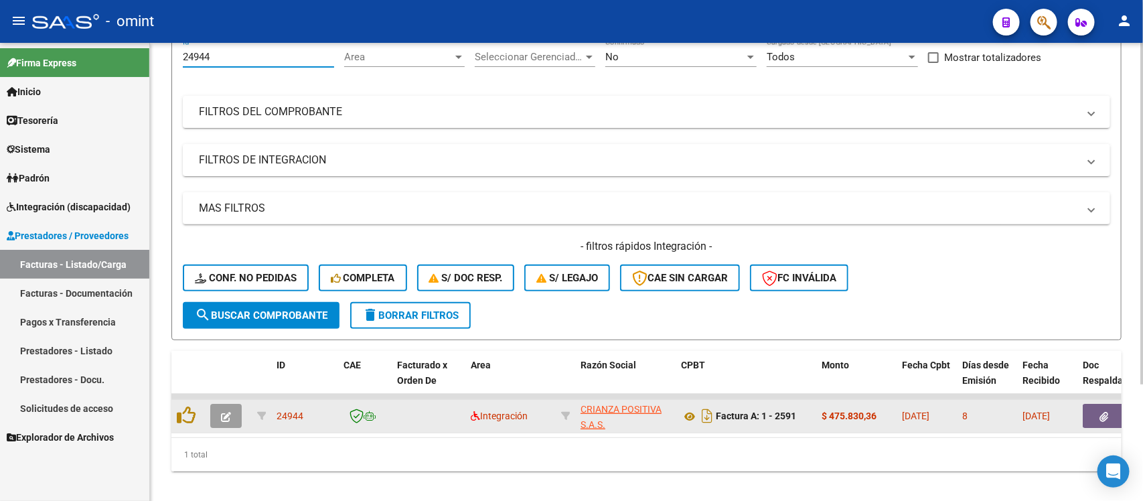
type input "24944"
click at [224, 404] on button "button" at bounding box center [225, 416] width 31 height 24
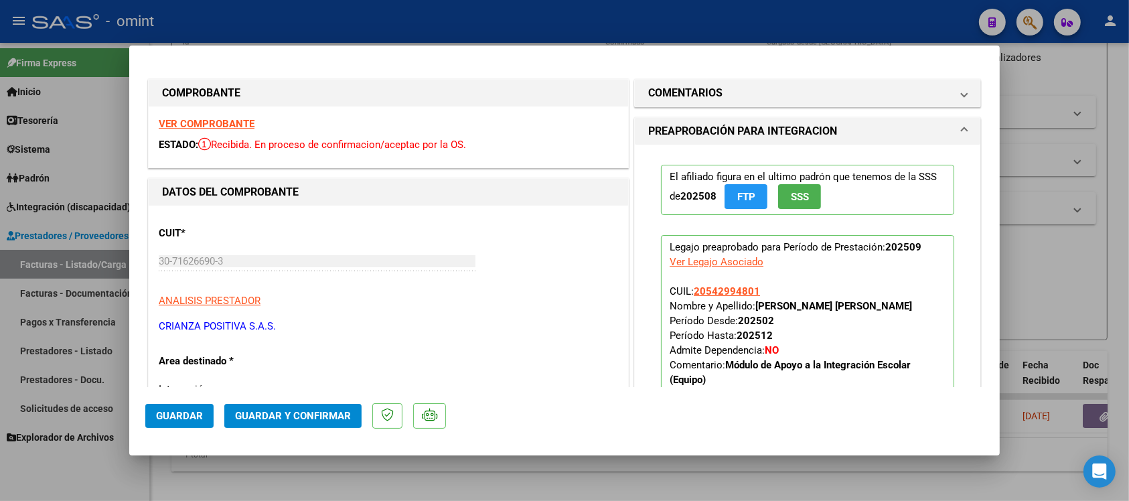
click at [198, 127] on strong "VER COMPROBANTE" at bounding box center [207, 124] width 96 height 12
click at [310, 418] on span "Guardar y Confirmar" at bounding box center [293, 416] width 116 height 12
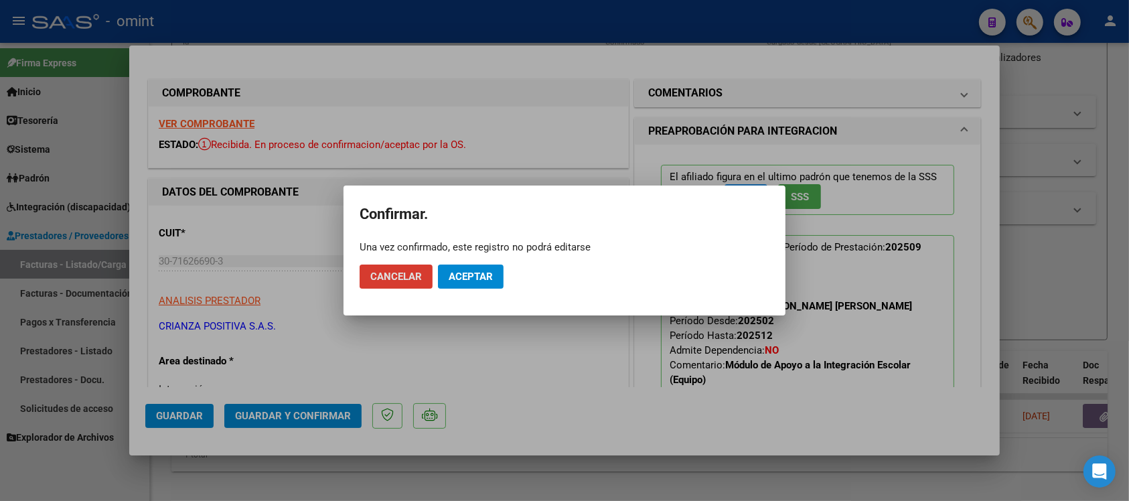
click at [461, 272] on span "Aceptar" at bounding box center [471, 276] width 44 height 12
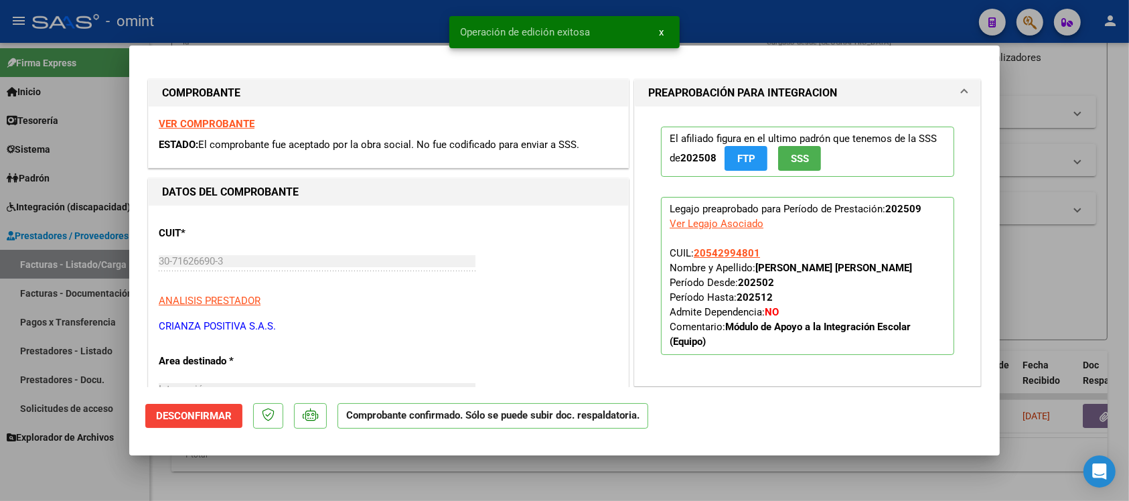
click at [331, 21] on div at bounding box center [564, 250] width 1129 height 501
type input "$ 0,00"
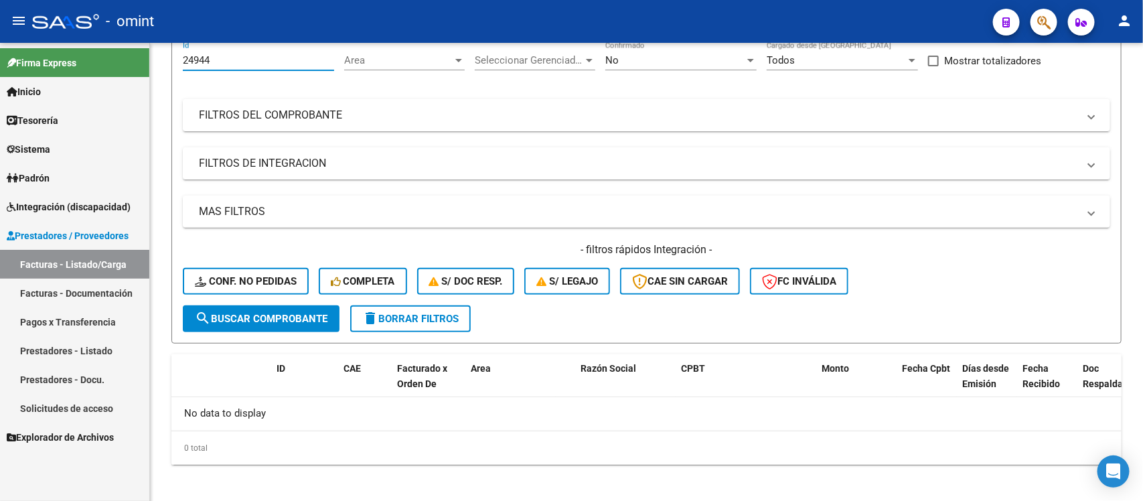
drag, startPoint x: 220, startPoint y: 56, endPoint x: 107, endPoint y: 78, distance: 114.7
click at [107, 78] on mat-sidenav-container "Firma Express Inicio Calendario SSS Instructivos Contacto OS Tesorería Extracto…" at bounding box center [571, 272] width 1143 height 458
paste input "86"
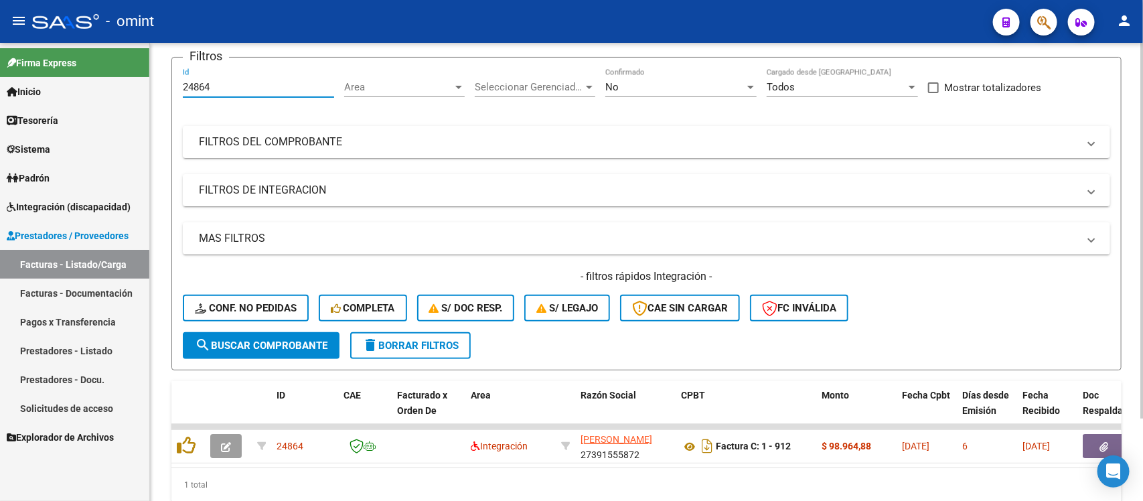
scroll to position [129, 0]
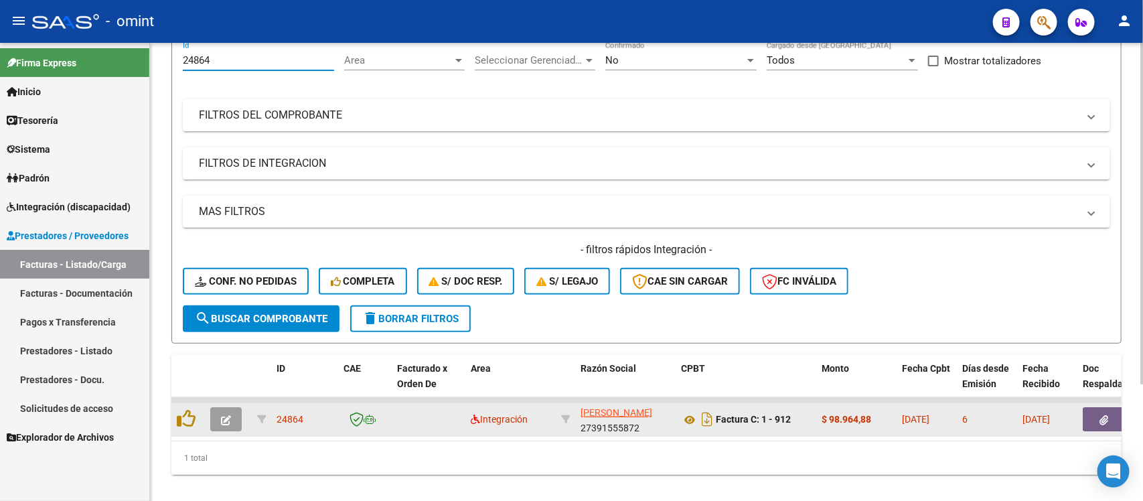
type input "24864"
click at [236, 412] on button "button" at bounding box center [225, 419] width 31 height 24
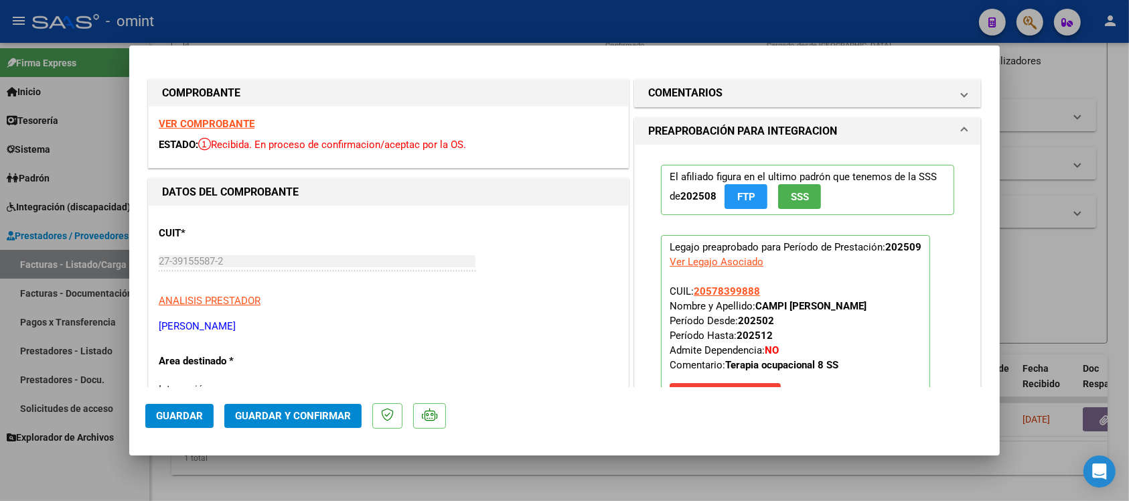
click at [199, 120] on strong "VER COMPROBANTE" at bounding box center [207, 124] width 96 height 12
click at [338, 412] on span "Guardar y Confirmar" at bounding box center [293, 416] width 116 height 12
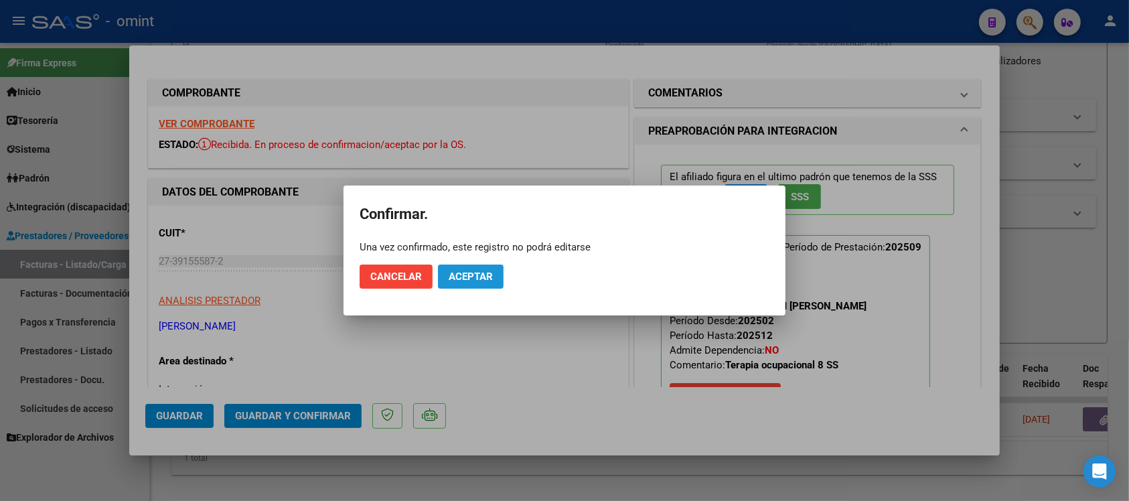
click at [473, 279] on span "Aceptar" at bounding box center [471, 276] width 44 height 12
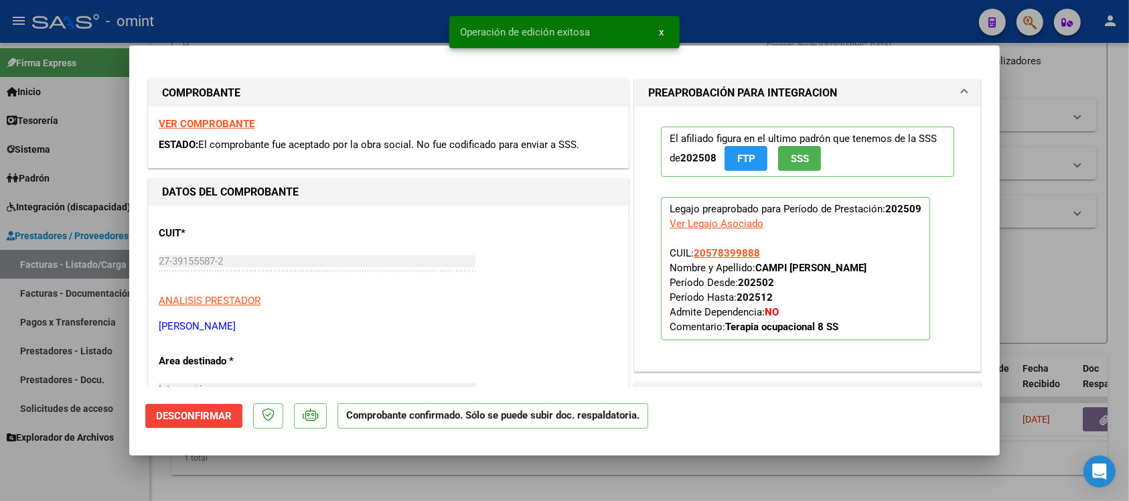
click at [319, 21] on div at bounding box center [564, 250] width 1129 height 501
type input "$ 0,00"
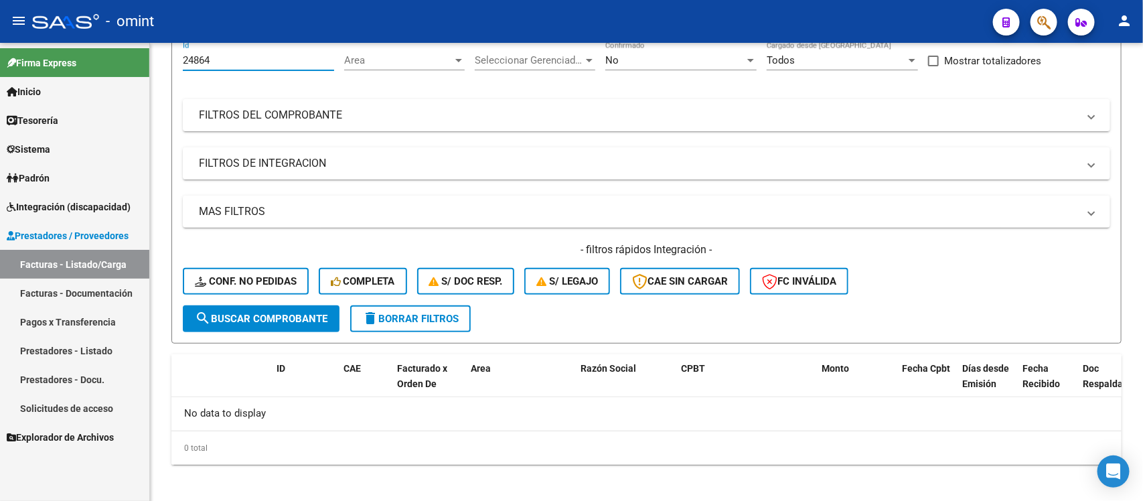
drag, startPoint x: 219, startPoint y: 61, endPoint x: 142, endPoint y: 77, distance: 78.6
click at [142, 77] on mat-sidenav-container "Firma Express Inicio Calendario SSS Instructivos Contacto OS Tesorería Extracto…" at bounding box center [571, 272] width 1143 height 458
paste input "72"
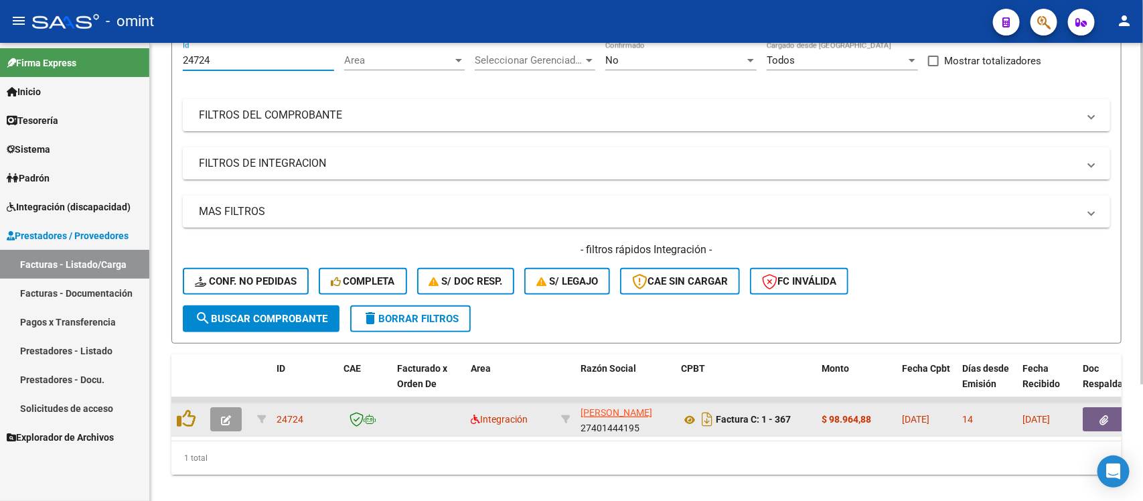
type input "24724"
click at [222, 415] on icon "button" at bounding box center [226, 420] width 10 height 10
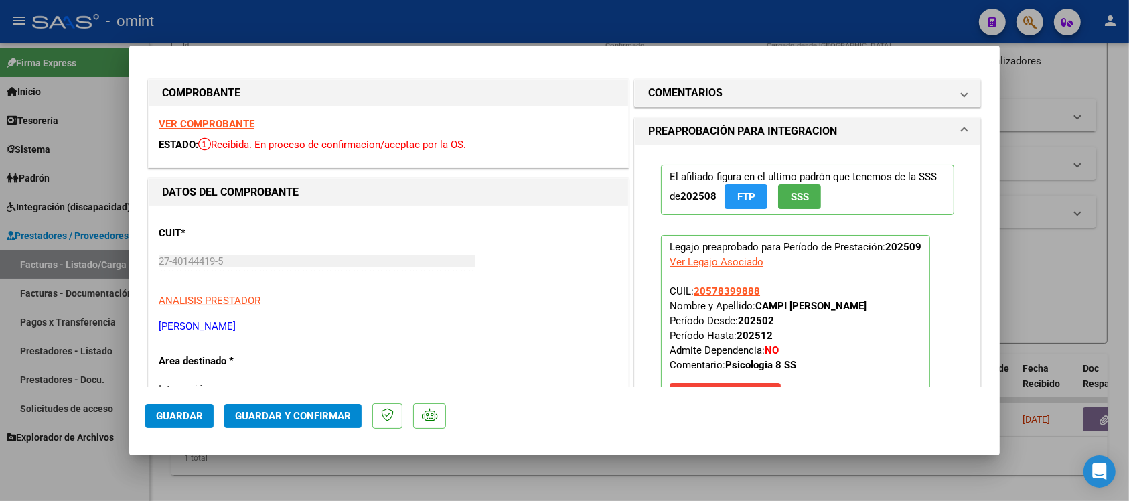
click at [229, 125] on strong "VER COMPROBANTE" at bounding box center [207, 124] width 96 height 12
click at [279, 417] on span "Guardar y Confirmar" at bounding box center [293, 416] width 116 height 12
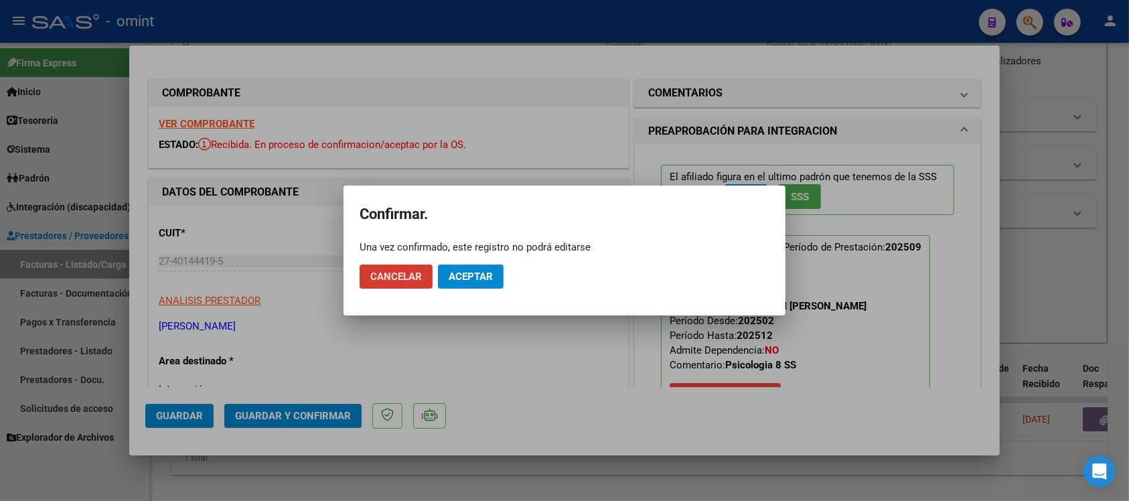
click at [469, 268] on button "Aceptar" at bounding box center [471, 276] width 66 height 24
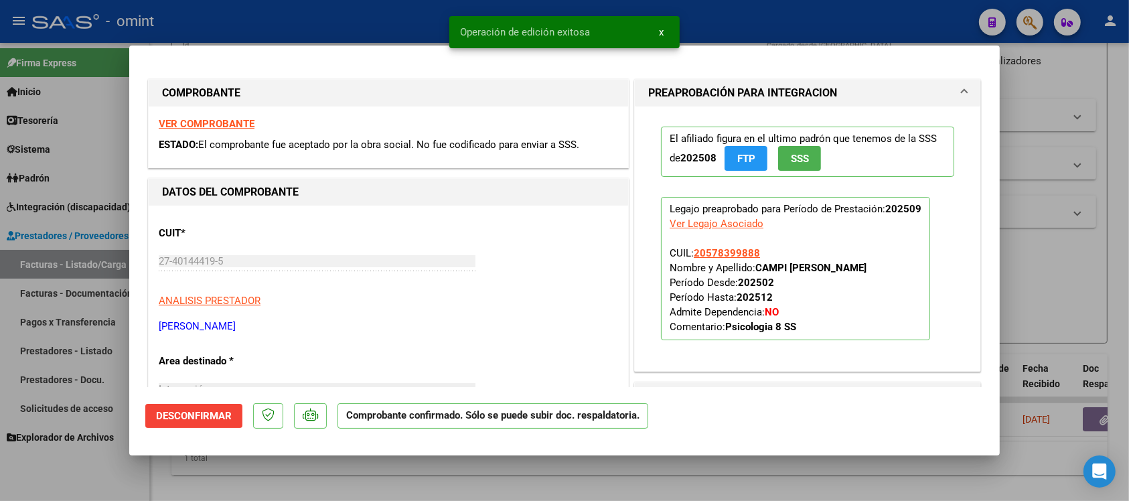
click at [370, 24] on div at bounding box center [564, 250] width 1129 height 501
type input "$ 0,00"
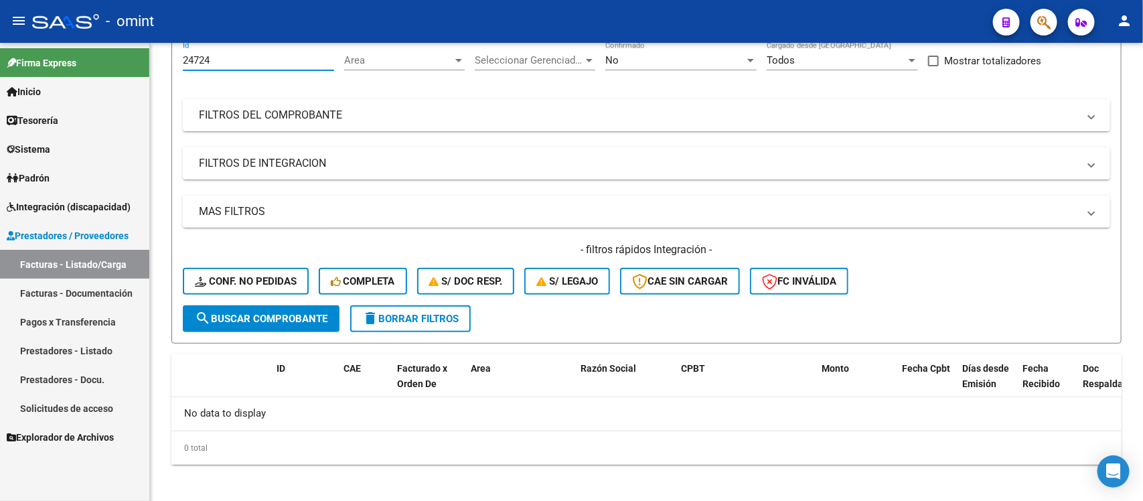
drag, startPoint x: 221, startPoint y: 58, endPoint x: 125, endPoint y: 75, distance: 97.8
click at [125, 75] on mat-sidenav-container "Firma Express Inicio Calendario SSS Instructivos Contacto OS Tesorería Extracto…" at bounding box center [571, 272] width 1143 height 458
paste input "2751"
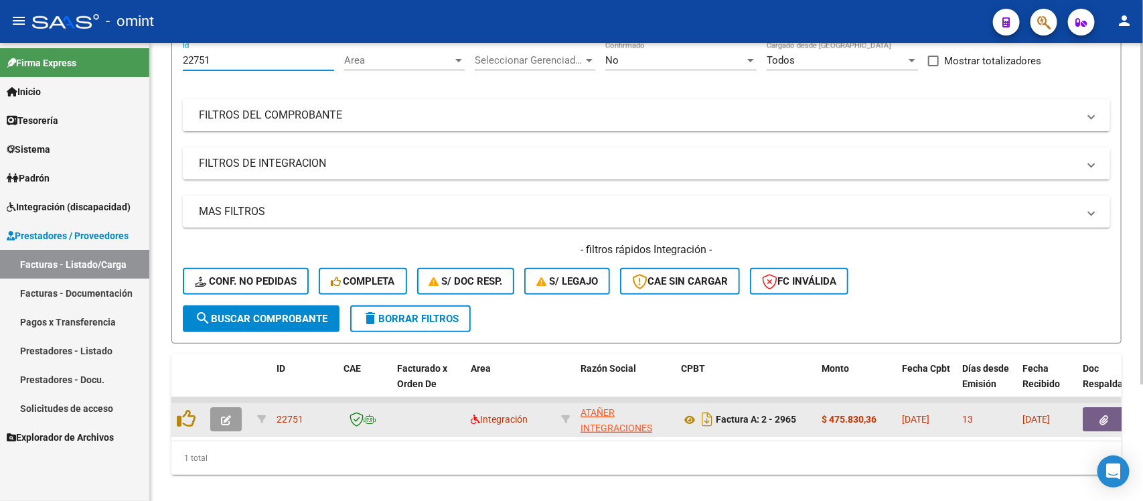
type input "22751"
click at [234, 413] on button "button" at bounding box center [225, 419] width 31 height 24
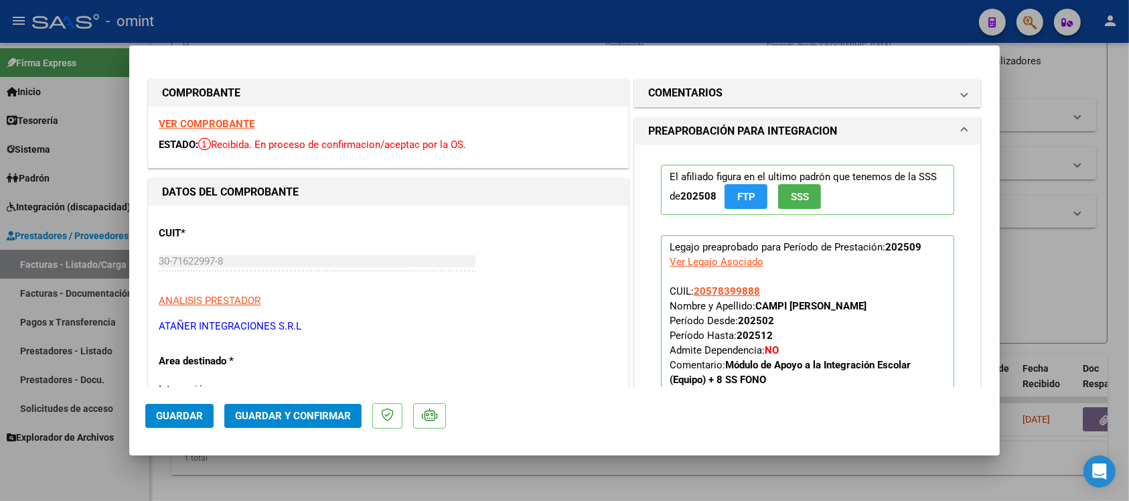
click at [241, 124] on strong "VER COMPROBANTE" at bounding box center [207, 124] width 96 height 12
click at [261, 413] on span "Guardar y Confirmar" at bounding box center [293, 416] width 116 height 12
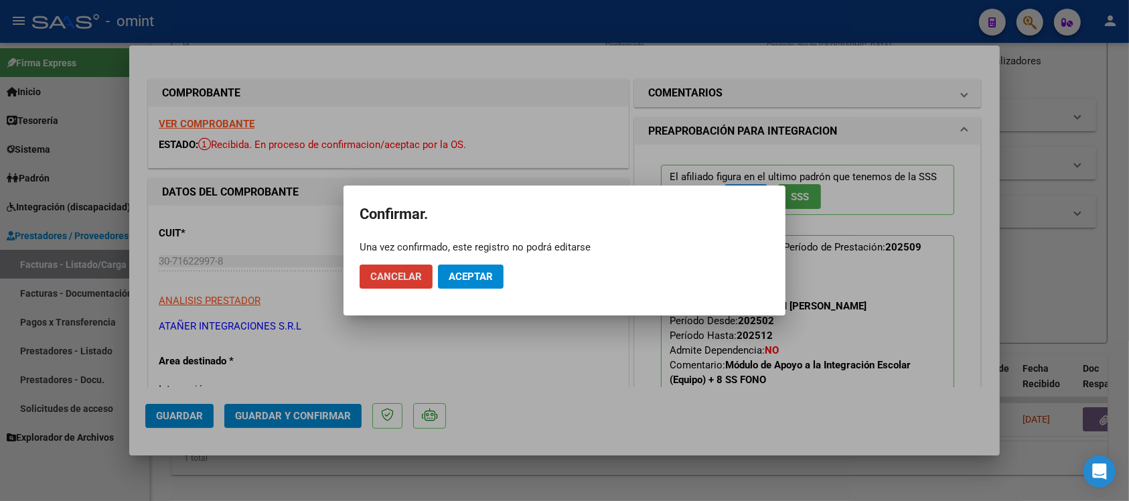
click at [476, 278] on span "Aceptar" at bounding box center [471, 276] width 44 height 12
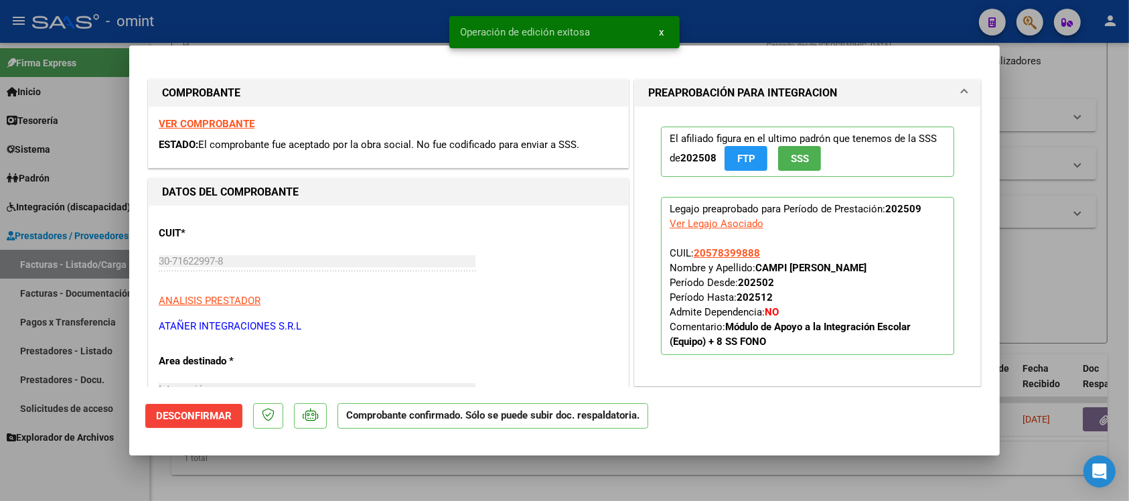
click at [409, 9] on div at bounding box center [564, 250] width 1129 height 501
type input "$ 0,00"
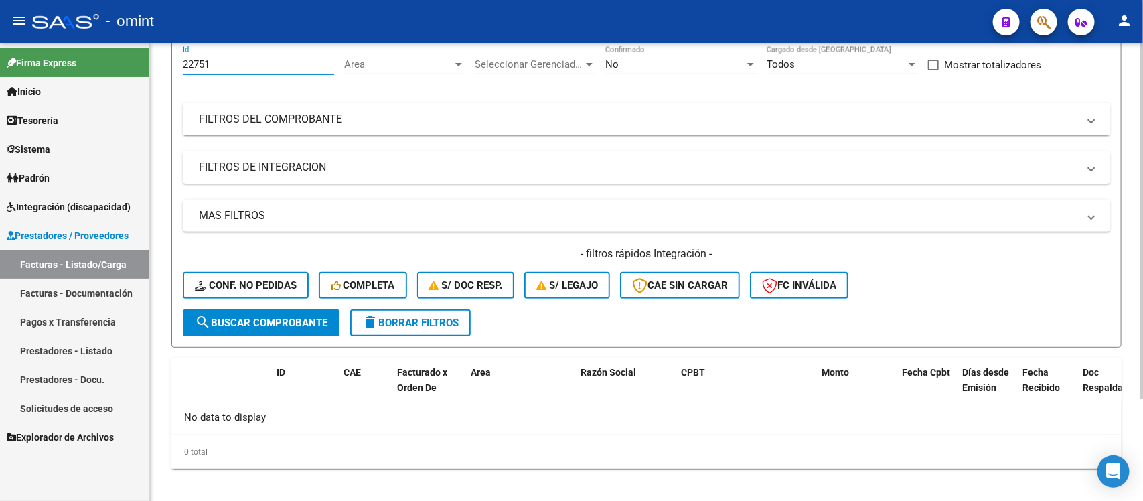
drag, startPoint x: 215, startPoint y: 58, endPoint x: 158, endPoint y: 64, distance: 57.3
click at [158, 64] on div "Video tutorial PRESTADORES -> Listado de CPBTs Emitidos por Prestadores / Prove…" at bounding box center [646, 214] width 993 height 593
paste input "49"
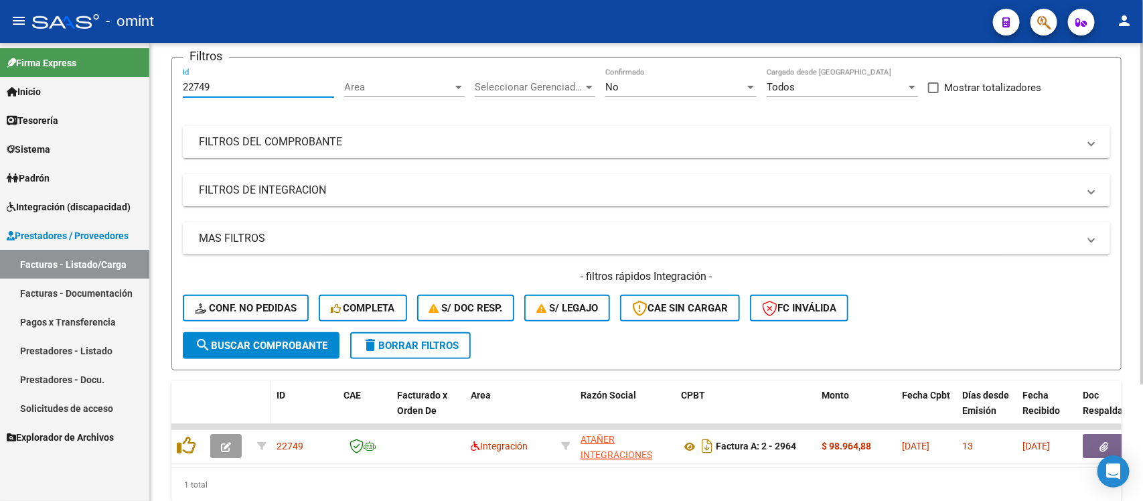
scroll to position [125, 0]
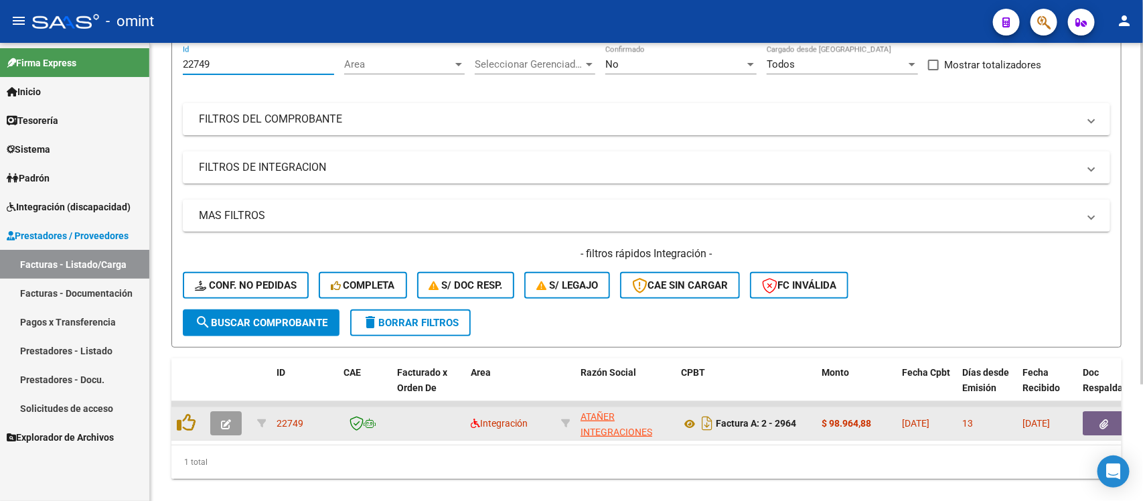
type input "22749"
click at [218, 422] on button "button" at bounding box center [225, 423] width 31 height 24
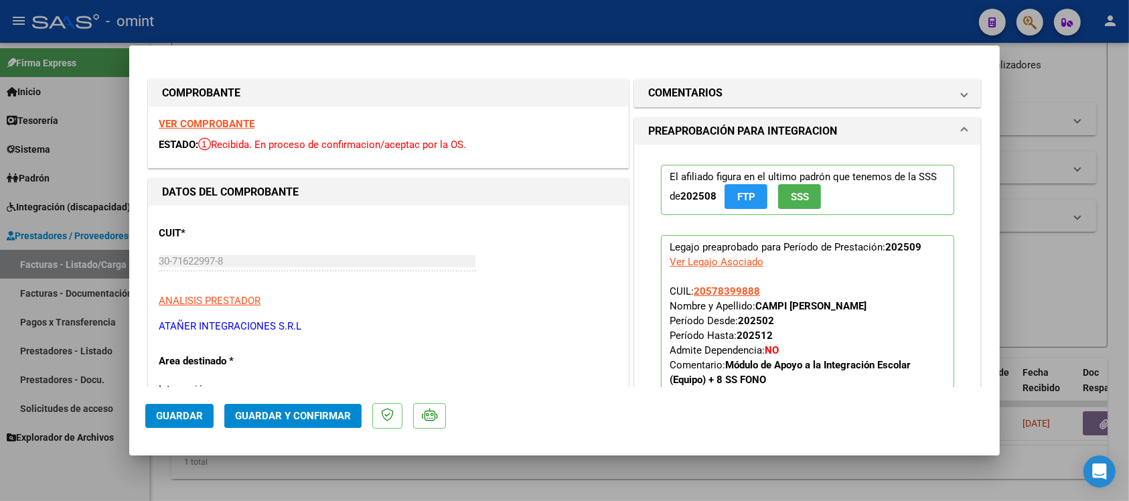
click at [228, 128] on strong "VER COMPROBANTE" at bounding box center [207, 124] width 96 height 12
click at [325, 412] on span "Guardar y Confirmar" at bounding box center [293, 416] width 116 height 12
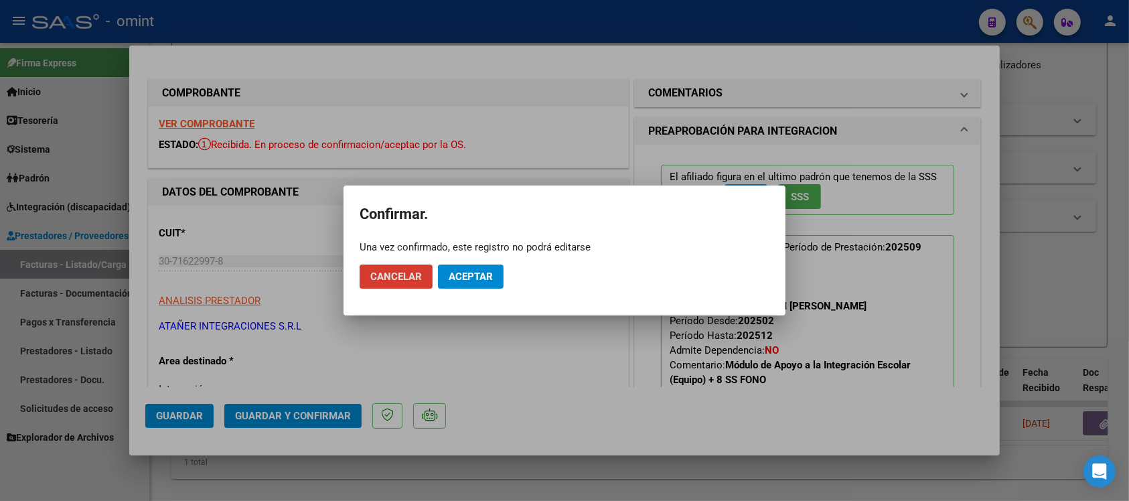
click at [483, 269] on button "Aceptar" at bounding box center [471, 276] width 66 height 24
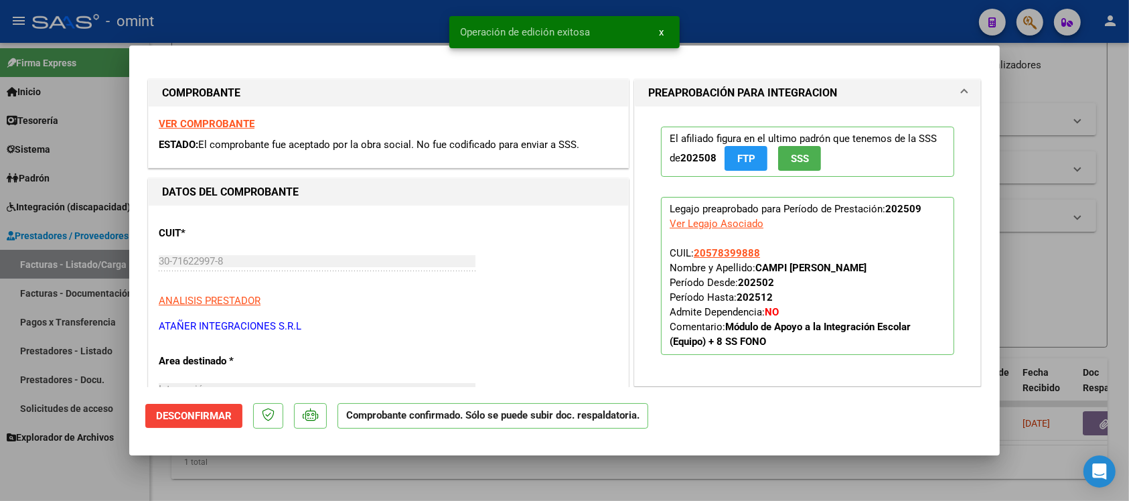
click at [291, 28] on div at bounding box center [564, 250] width 1129 height 501
type input "$ 0,00"
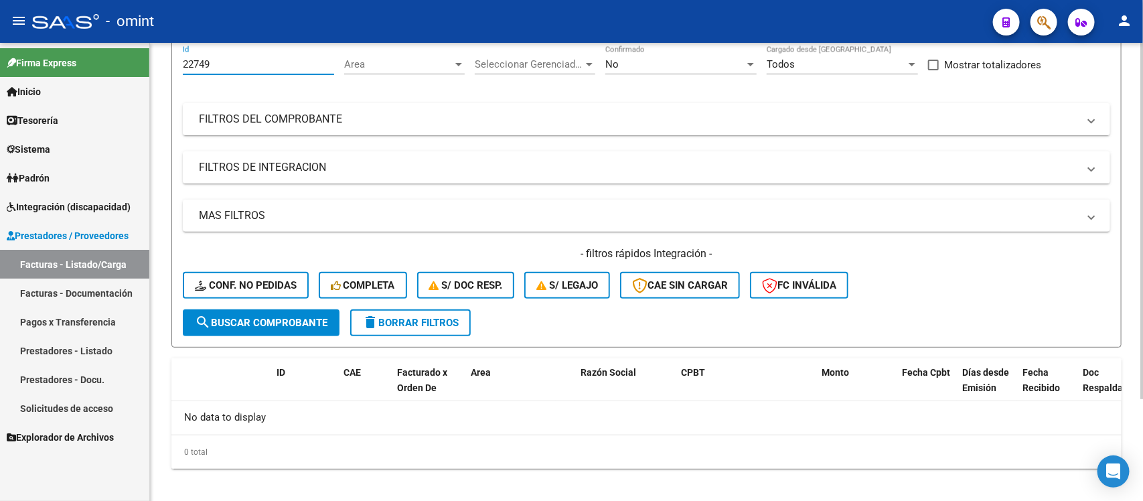
drag, startPoint x: 214, startPoint y: 62, endPoint x: 173, endPoint y: 72, distance: 42.7
click at [173, 72] on form "Filtros 22749 Id Area Area Seleccionar Gerenciador Seleccionar Gerenciador No C…" at bounding box center [646, 190] width 950 height 313
paste input "4514"
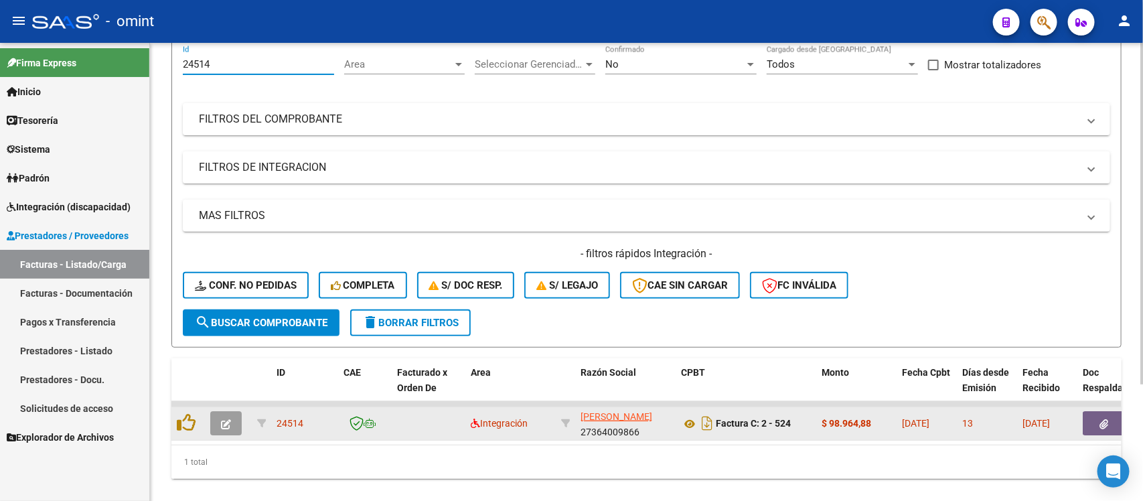
type input "24514"
click at [230, 423] on icon "button" at bounding box center [226, 424] width 10 height 10
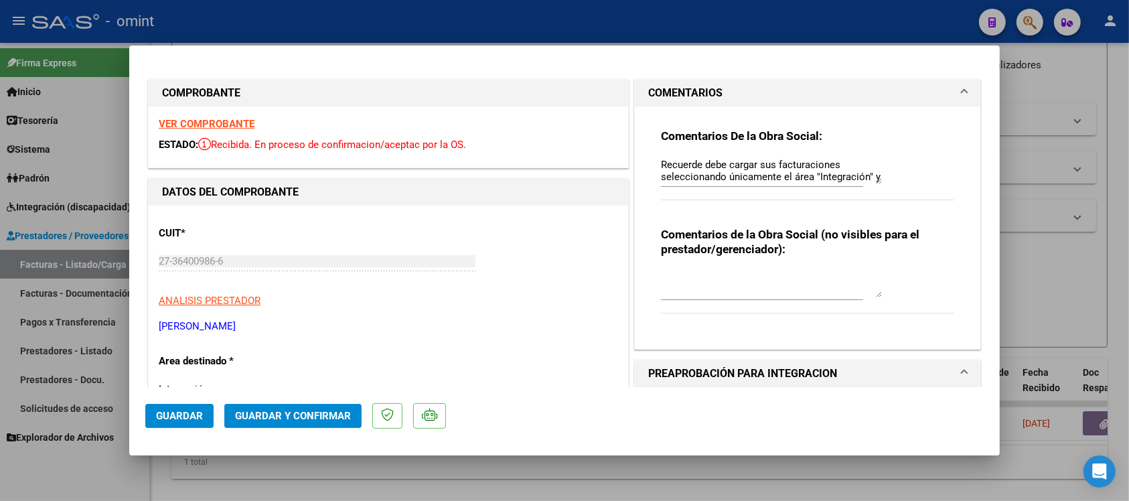
click at [232, 125] on strong "VER COMPROBANTE" at bounding box center [207, 124] width 96 height 12
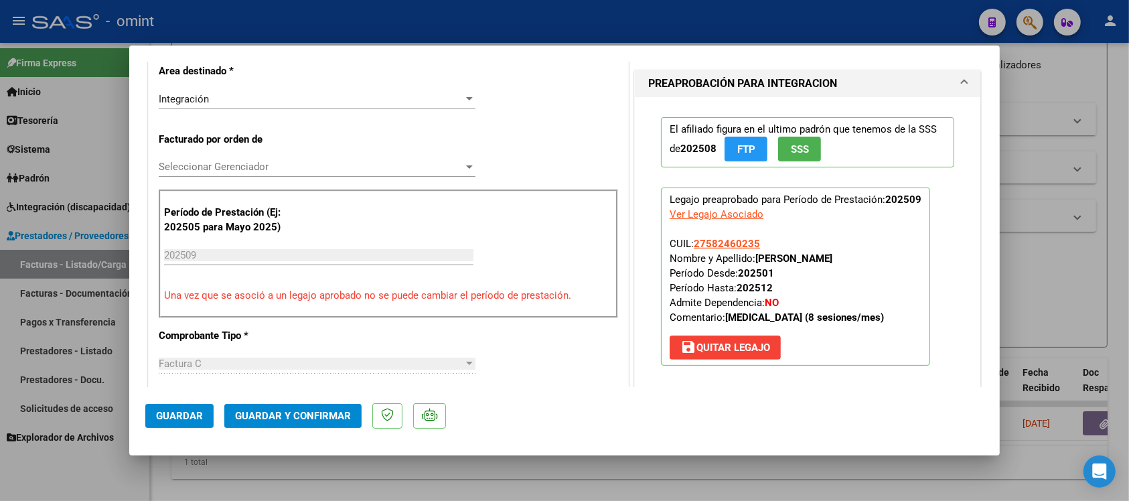
scroll to position [335, 0]
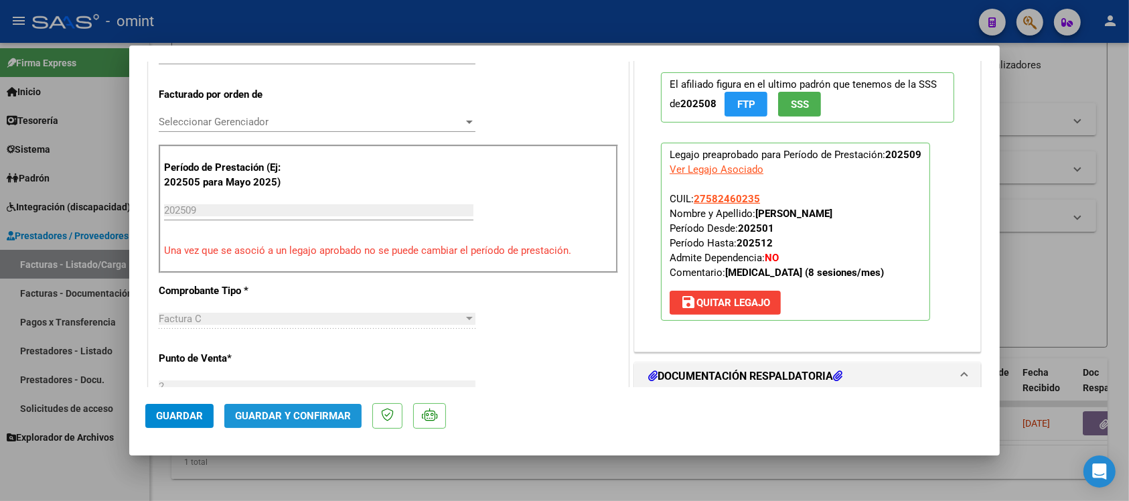
click at [293, 415] on span "Guardar y Confirmar" at bounding box center [293, 416] width 116 height 12
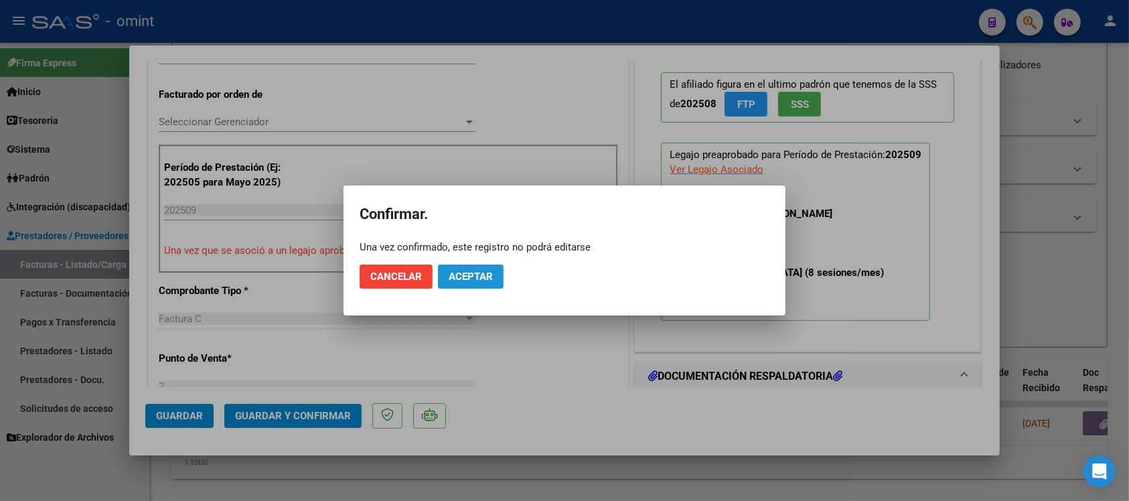
click at [479, 268] on button "Aceptar" at bounding box center [471, 276] width 66 height 24
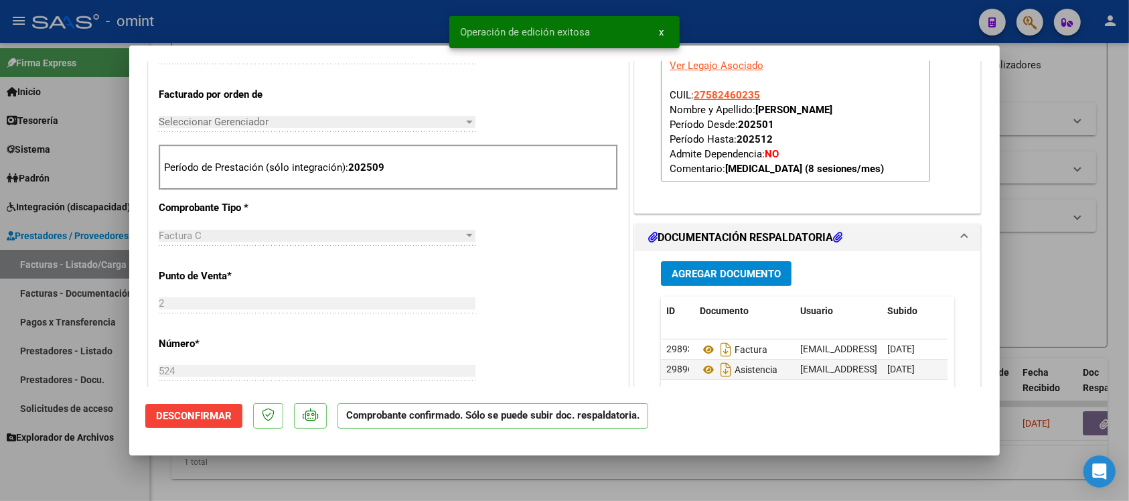
click at [256, 18] on div at bounding box center [564, 250] width 1129 height 501
type input "$ 0,00"
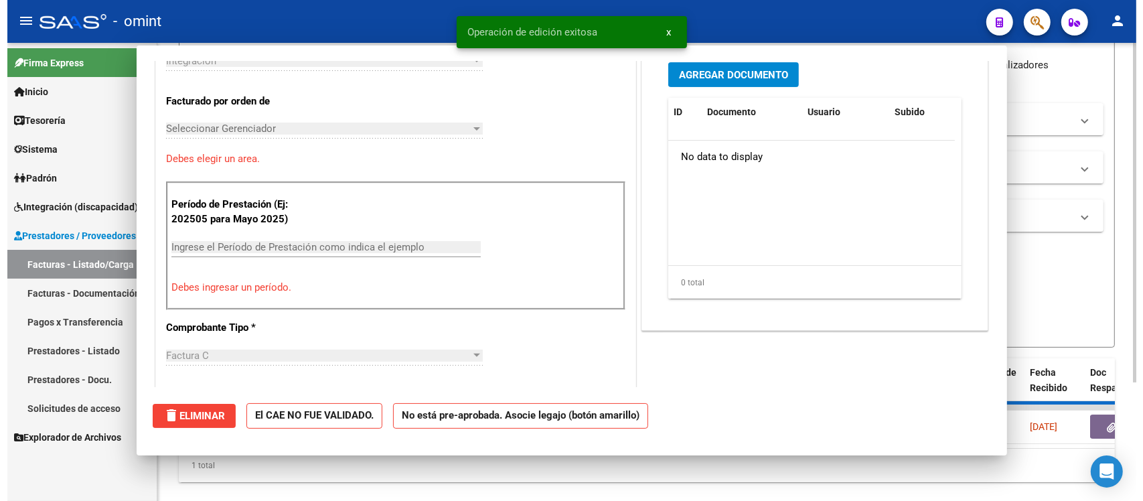
scroll to position [0, 0]
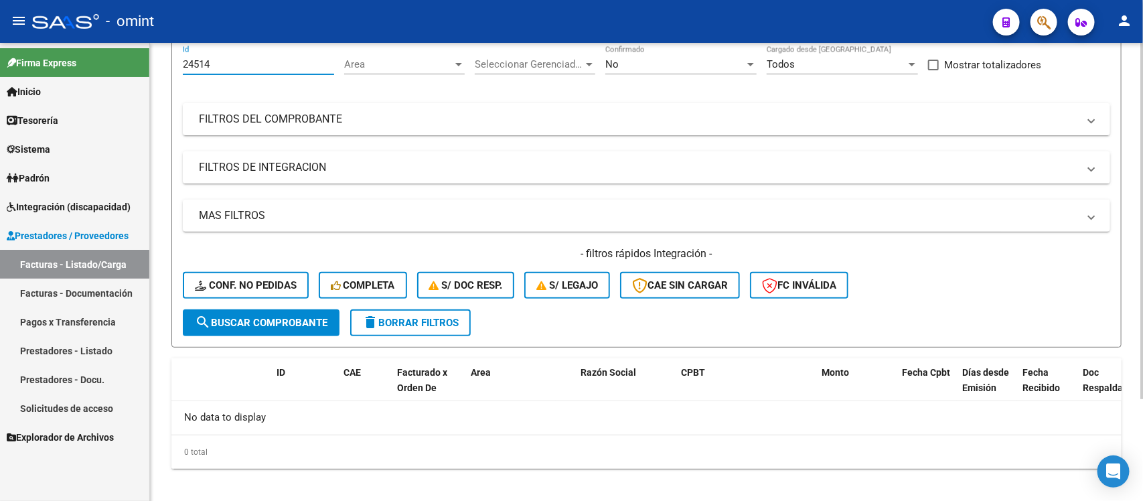
drag, startPoint x: 222, startPoint y: 66, endPoint x: 165, endPoint y: 76, distance: 57.8
click at [165, 76] on div "Video tutorial PRESTADORES -> Listado de CPBTs Emitidos por Prestadores / Prove…" at bounding box center [646, 214] width 993 height 593
paste input "050"
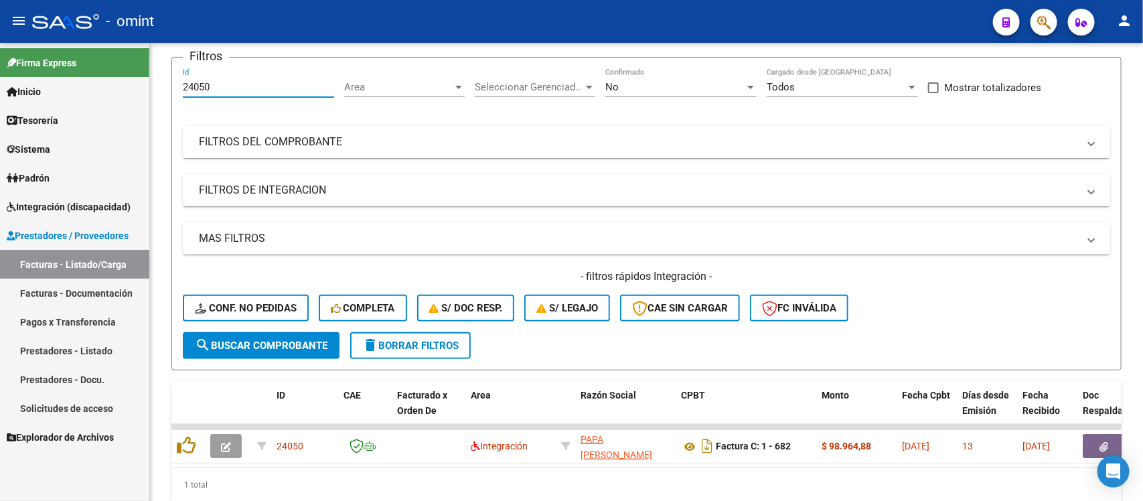
scroll to position [125, 0]
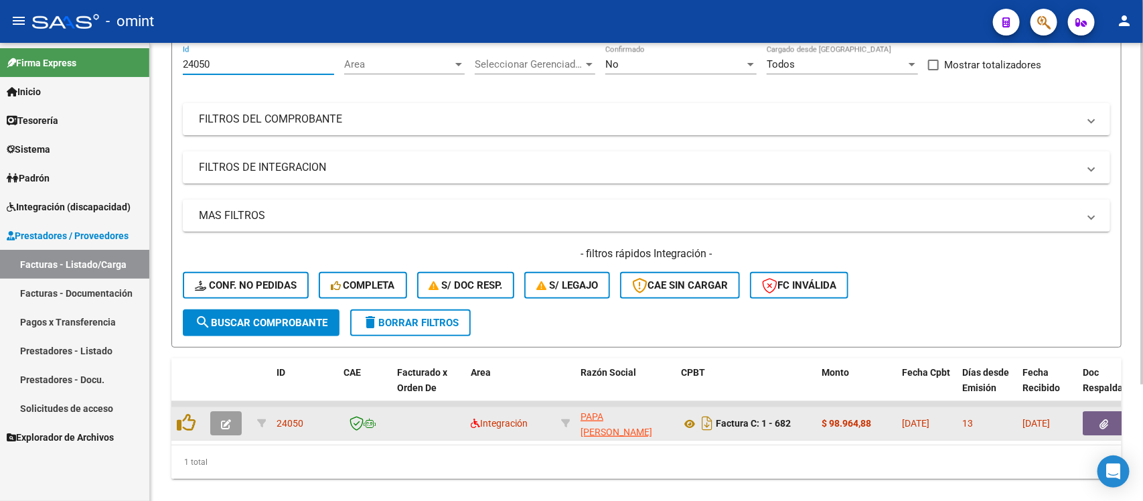
type input "24050"
click at [229, 419] on icon "button" at bounding box center [226, 424] width 10 height 10
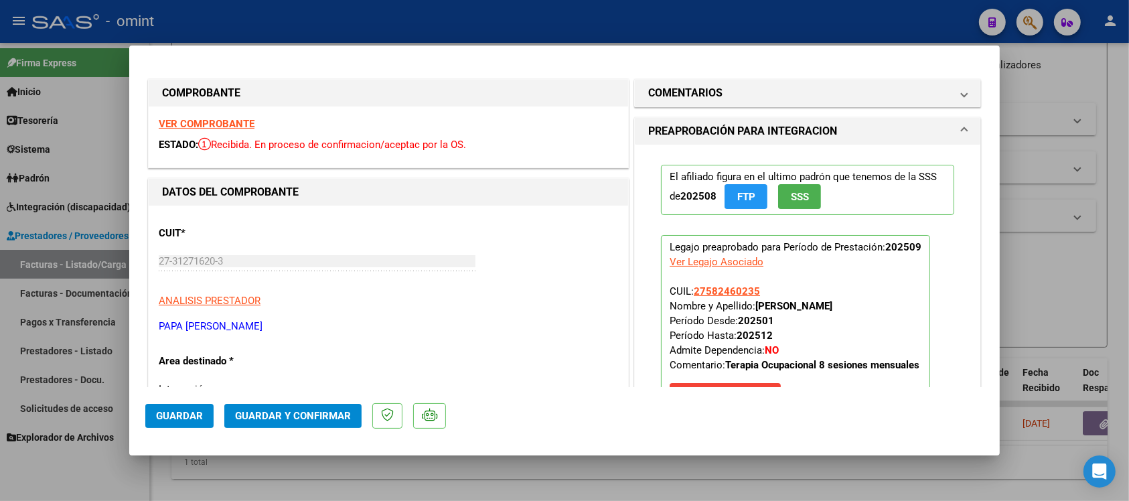
click at [212, 125] on strong "VER COMPROBANTE" at bounding box center [207, 124] width 96 height 12
click at [275, 412] on span "Guardar y Confirmar" at bounding box center [293, 416] width 116 height 12
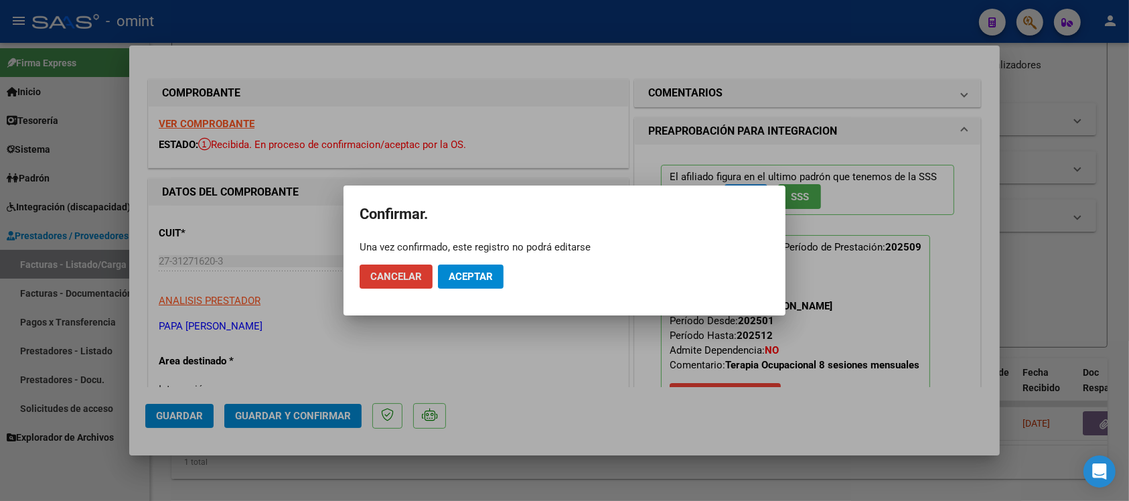
click at [459, 272] on span "Aceptar" at bounding box center [471, 276] width 44 height 12
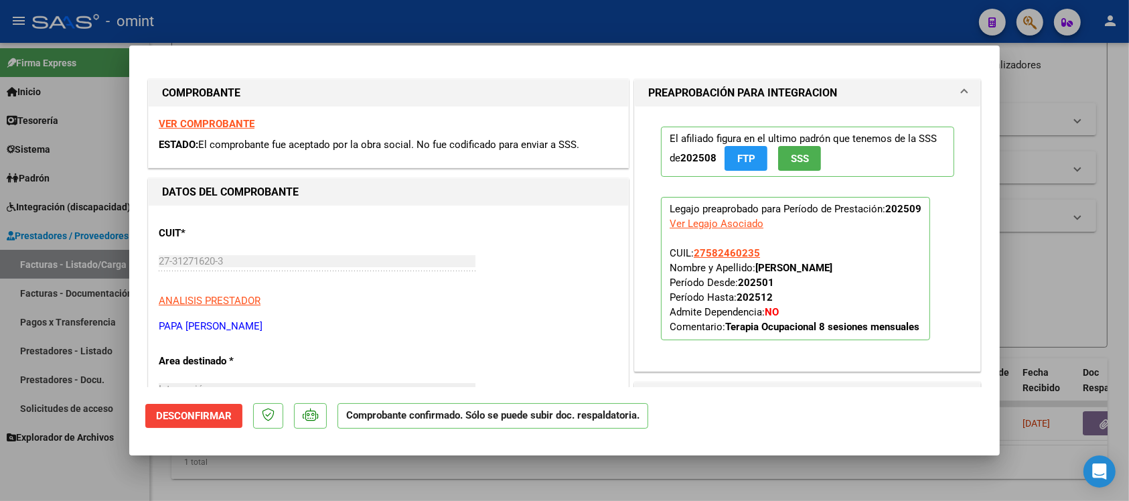
click at [243, 5] on div at bounding box center [564, 250] width 1129 height 501
type input "$ 0,00"
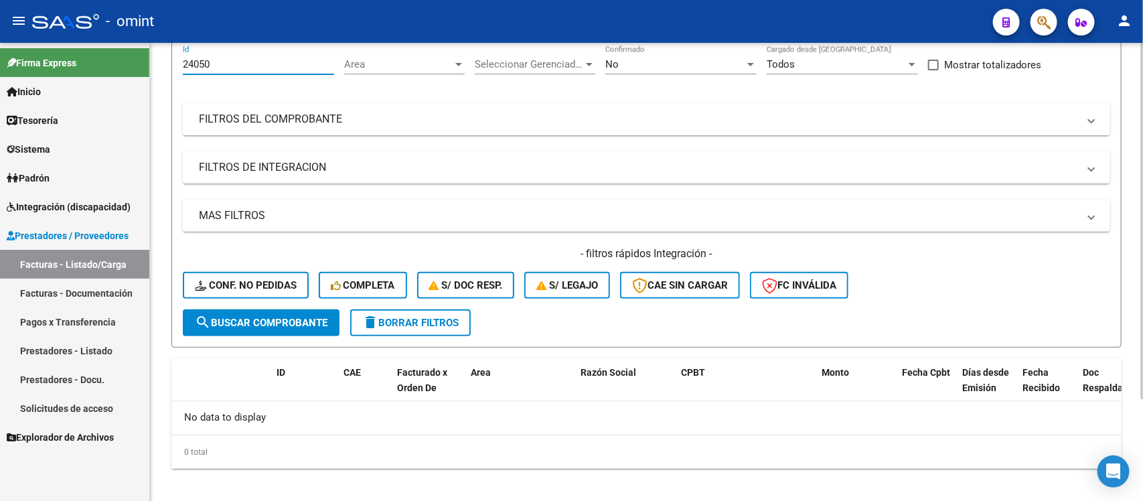
drag, startPoint x: 226, startPoint y: 64, endPoint x: 175, endPoint y: 72, distance: 52.2
click at [175, 72] on form "Filtros 24050 Id Area Area Seleccionar Gerenciador Seleccionar Gerenciador No C…" at bounding box center [646, 190] width 950 height 313
paste input "3557"
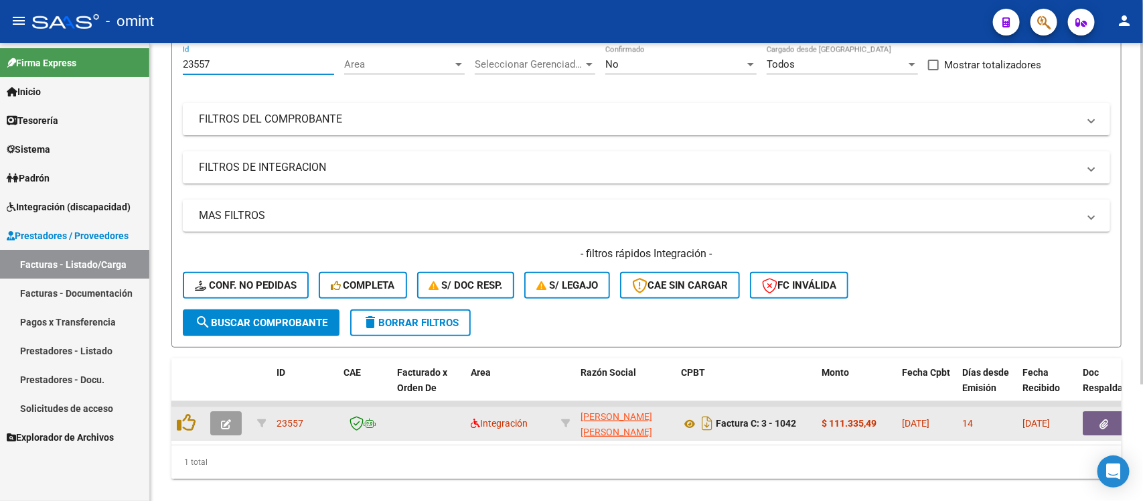
type input "23557"
click at [226, 426] on button "button" at bounding box center [225, 423] width 31 height 24
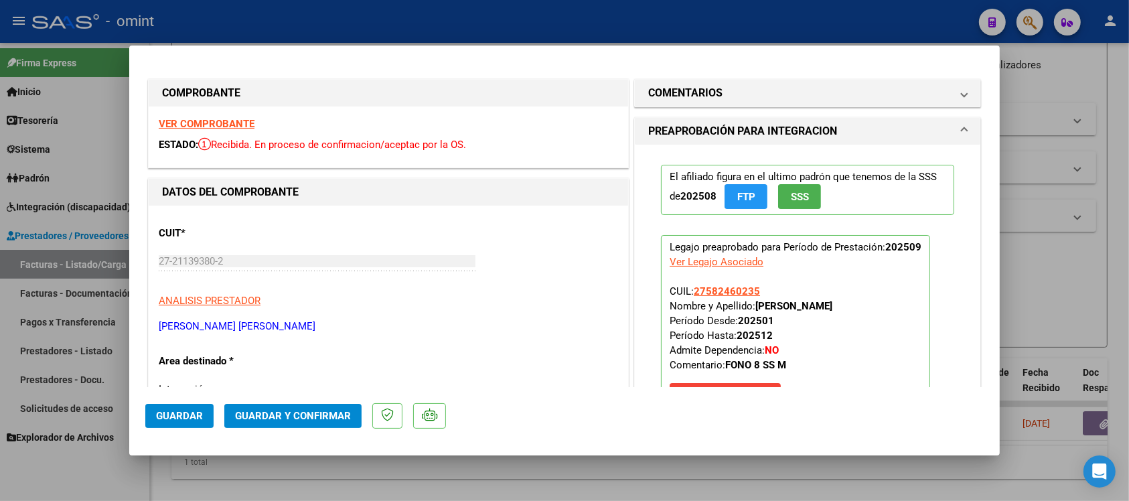
click at [232, 119] on strong "VER COMPROBANTE" at bounding box center [207, 124] width 96 height 12
click at [671, 94] on h1 "COMENTARIOS" at bounding box center [685, 93] width 74 height 16
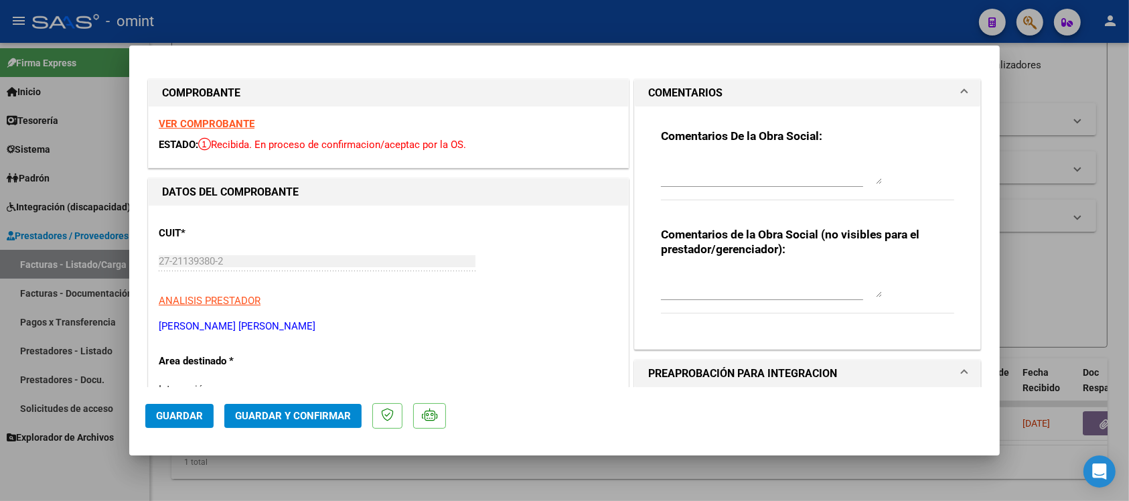
click at [684, 158] on textarea at bounding box center [771, 170] width 221 height 27
paste textarea "Se rechaza el comprobante. La cantidad de sesiones habilitadas son XXXXX SS/MES…"
click at [797, 174] on textarea "Se rechaza el comprobante. La cantidad de sesiones habilitadas son XXXXX SS/MES…" at bounding box center [771, 170] width 221 height 27
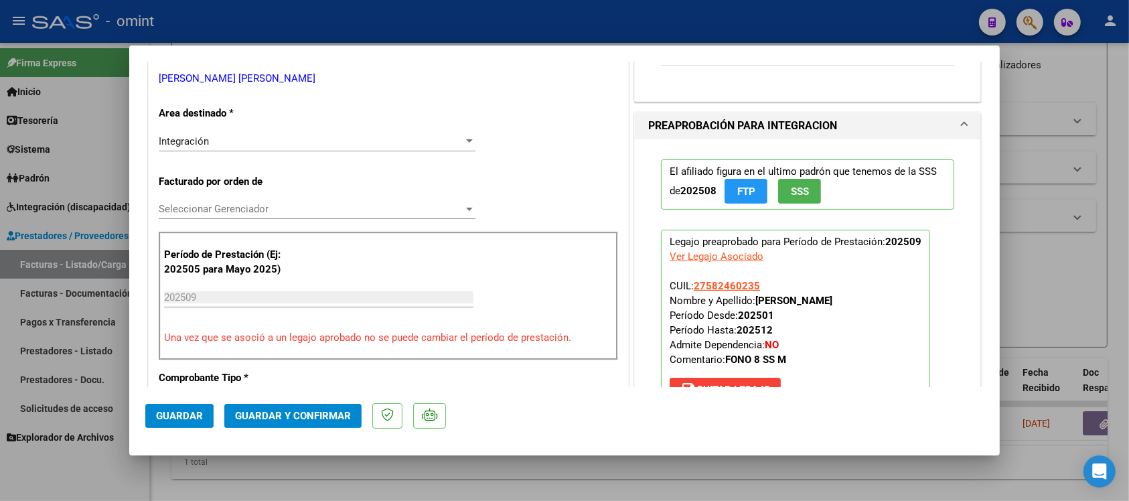
scroll to position [251, 0]
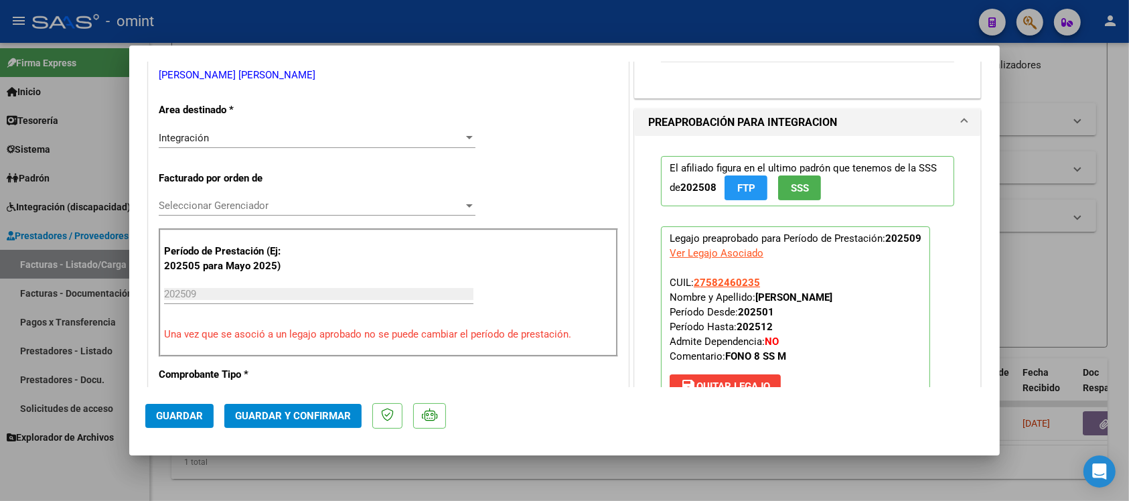
type textarea "Se rechaza el comprobante. La cantidad de sesiones habilitadas son [DEMOGRAPHIC…"
click at [250, 146] on div "Integración Seleccionar Area" at bounding box center [317, 138] width 317 height 20
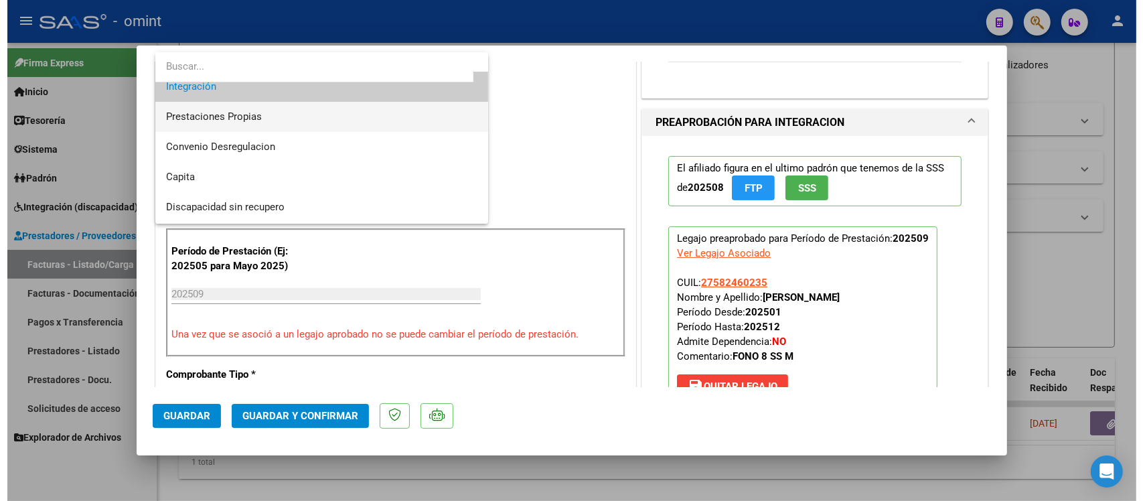
scroll to position [129, 0]
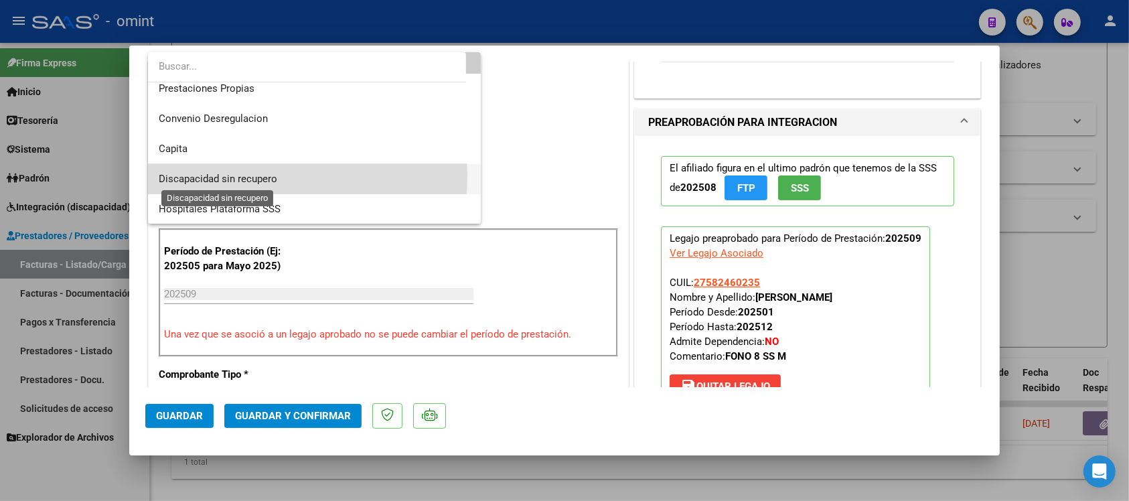
click at [265, 175] on span "Discapacidad sin recupero" at bounding box center [218, 179] width 118 height 12
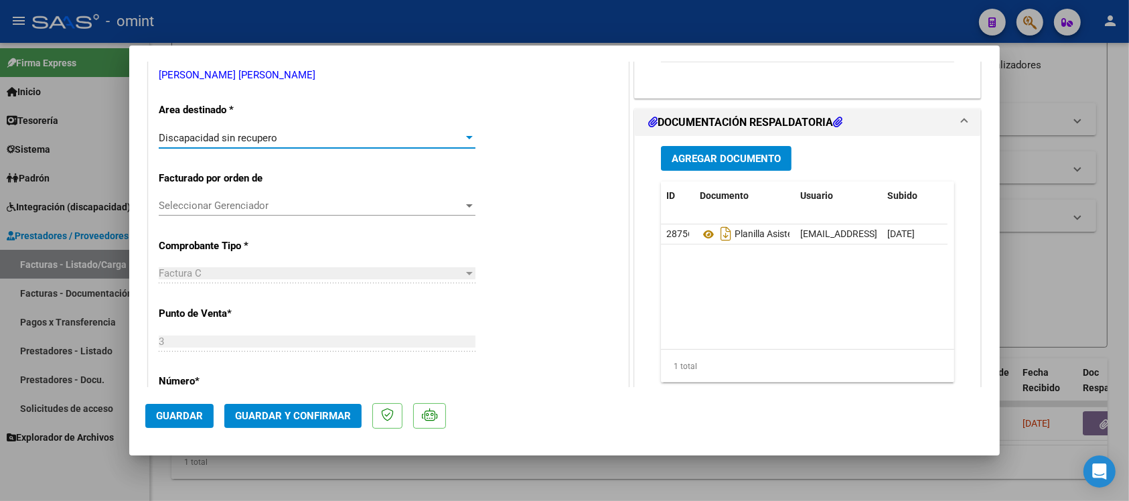
click at [312, 404] on button "Guardar y Confirmar" at bounding box center [292, 416] width 137 height 24
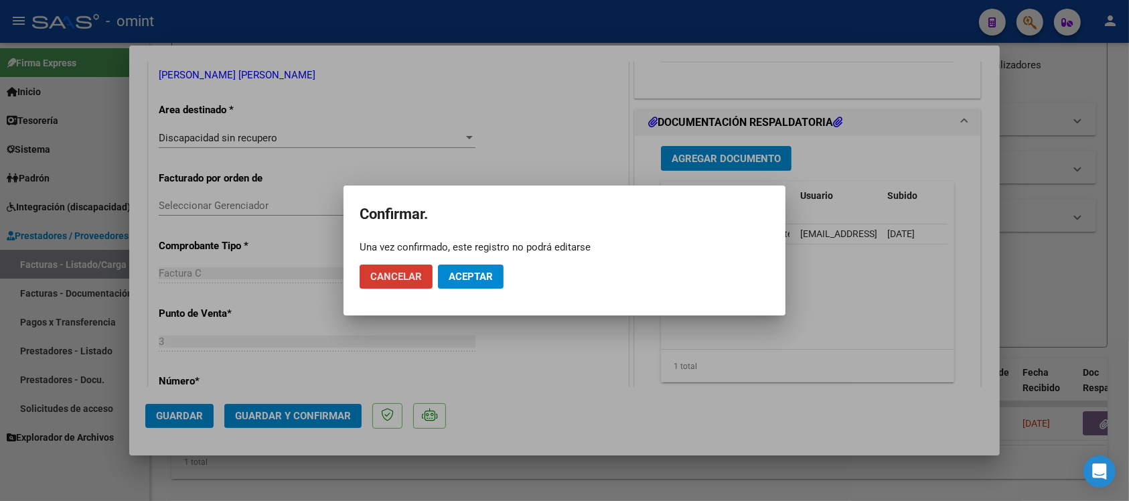
click at [471, 266] on button "Aceptar" at bounding box center [471, 276] width 66 height 24
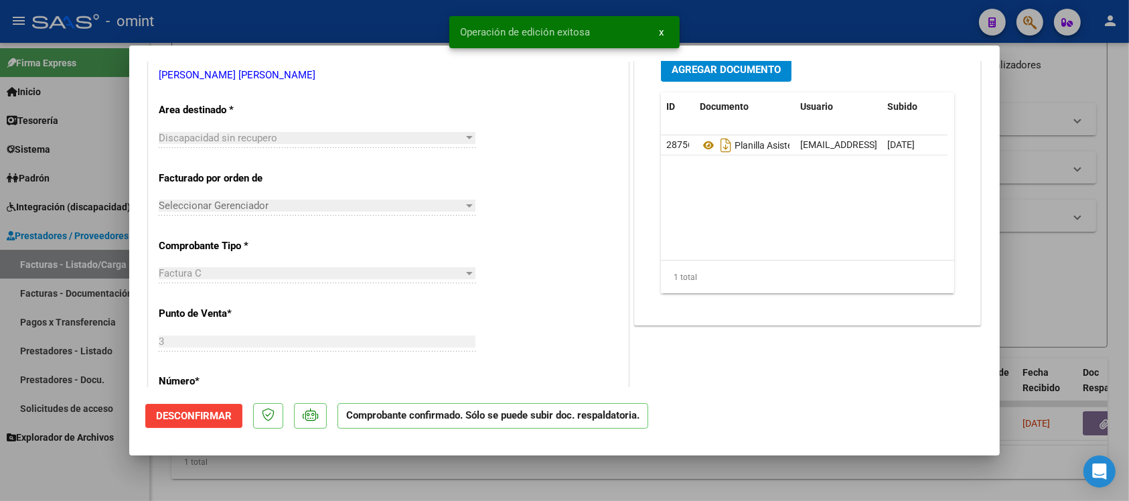
click at [350, 28] on div at bounding box center [564, 250] width 1129 height 501
type input "$ 0,00"
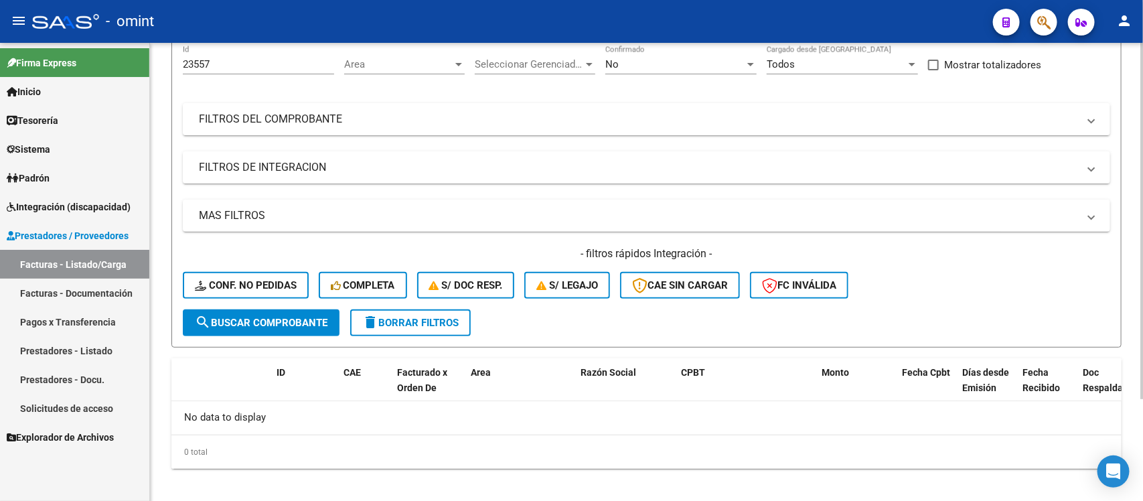
click at [244, 71] on div "23557 Id" at bounding box center [258, 60] width 151 height 29
drag, startPoint x: 211, startPoint y: 68, endPoint x: 171, endPoint y: 74, distance: 40.1
click at [171, 74] on form "Filtros 23557 Id Area Area Seleccionar Gerenciador Seleccionar Gerenciador No C…" at bounding box center [646, 190] width 950 height 313
paste input "6"
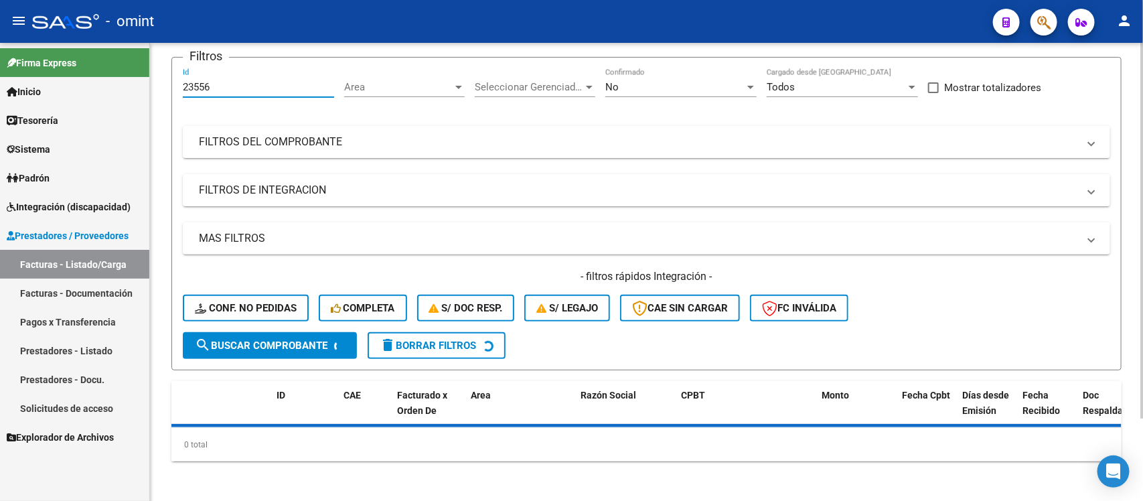
scroll to position [125, 0]
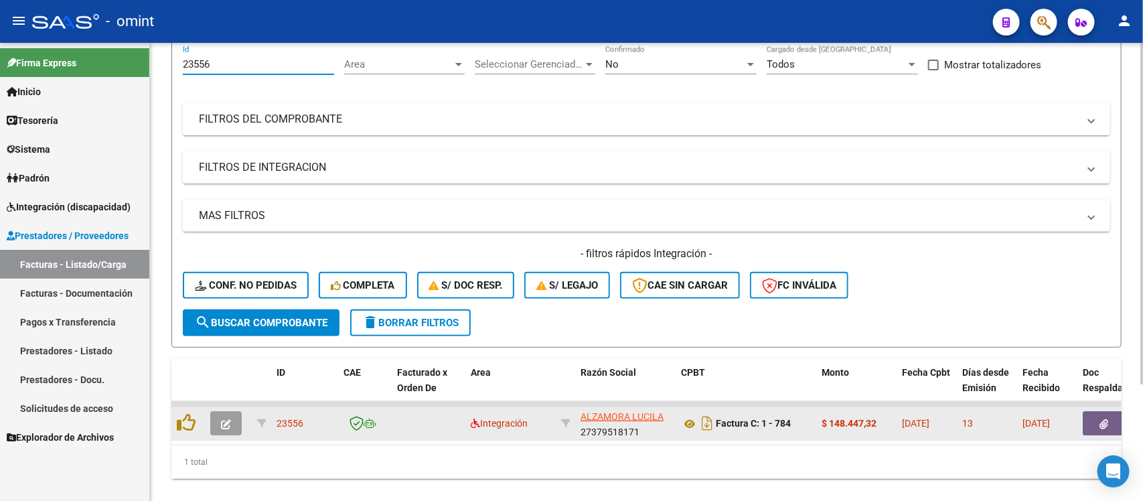
type input "23556"
click at [234, 430] on button "button" at bounding box center [225, 423] width 31 height 24
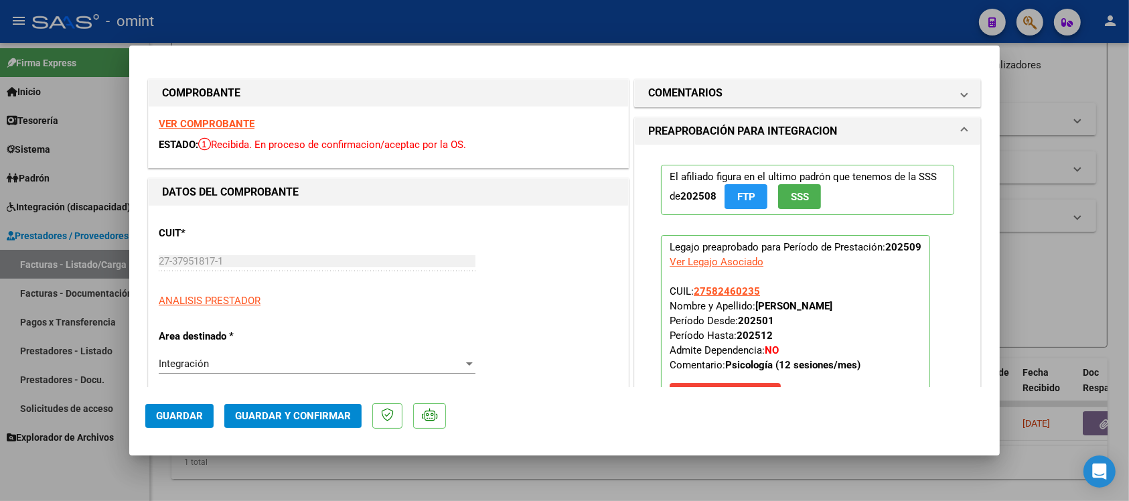
click at [232, 121] on strong "VER COMPROBANTE" at bounding box center [207, 124] width 96 height 12
click at [256, 406] on button "Guardar y Confirmar" at bounding box center [292, 416] width 137 height 24
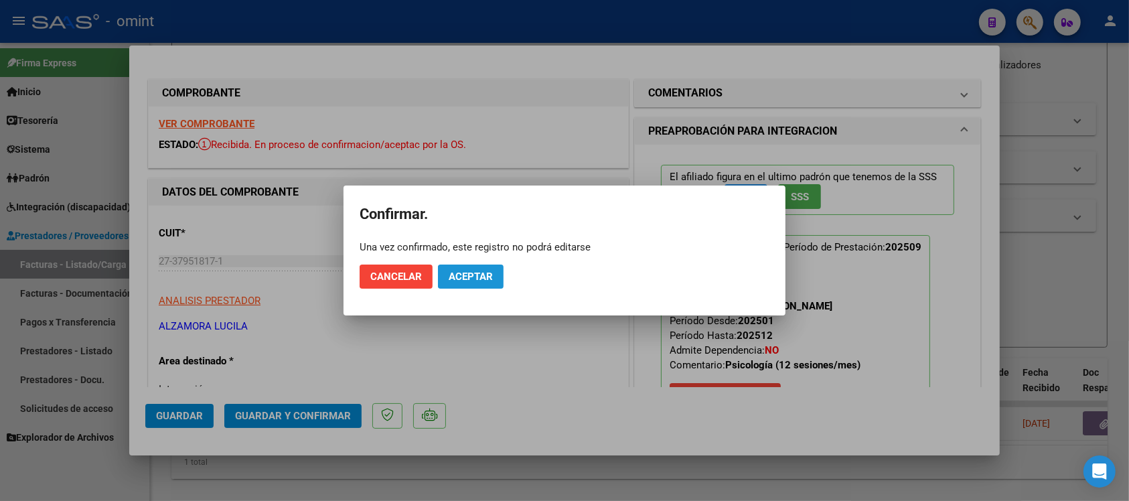
click at [463, 272] on span "Aceptar" at bounding box center [471, 276] width 44 height 12
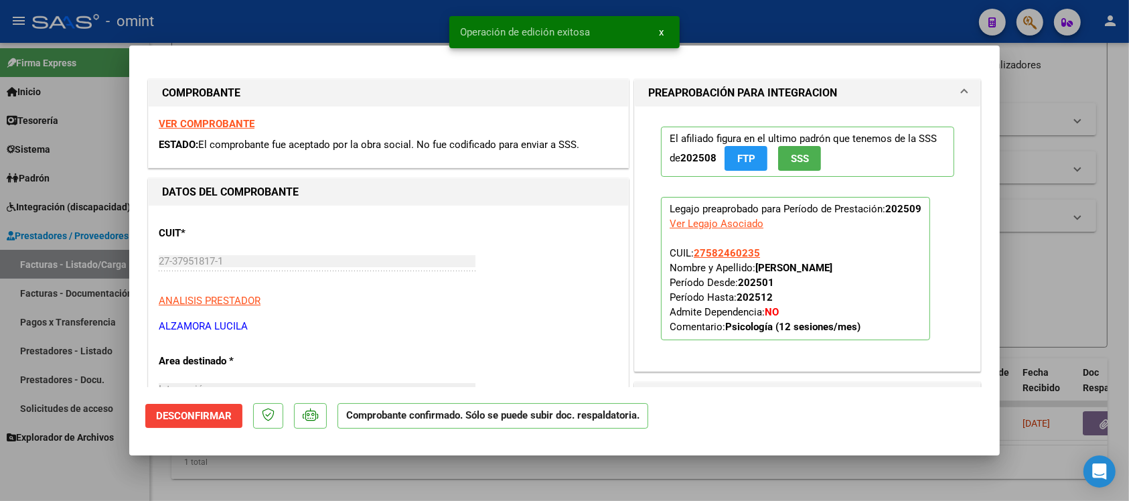
click at [350, 30] on div at bounding box center [564, 250] width 1129 height 501
type input "$ 0,00"
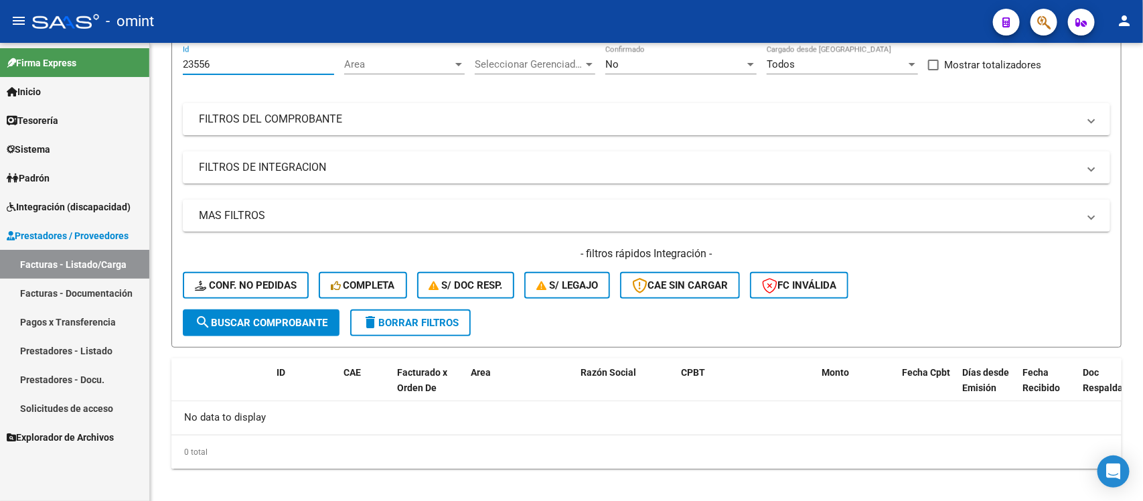
drag, startPoint x: 220, startPoint y: 65, endPoint x: 148, endPoint y: 72, distance: 72.0
click at [148, 72] on mat-sidenav-container "Firma Express Inicio Calendario SSS Instructivos Contacto OS Tesorería Extracto…" at bounding box center [571, 272] width 1143 height 458
paste input "1992"
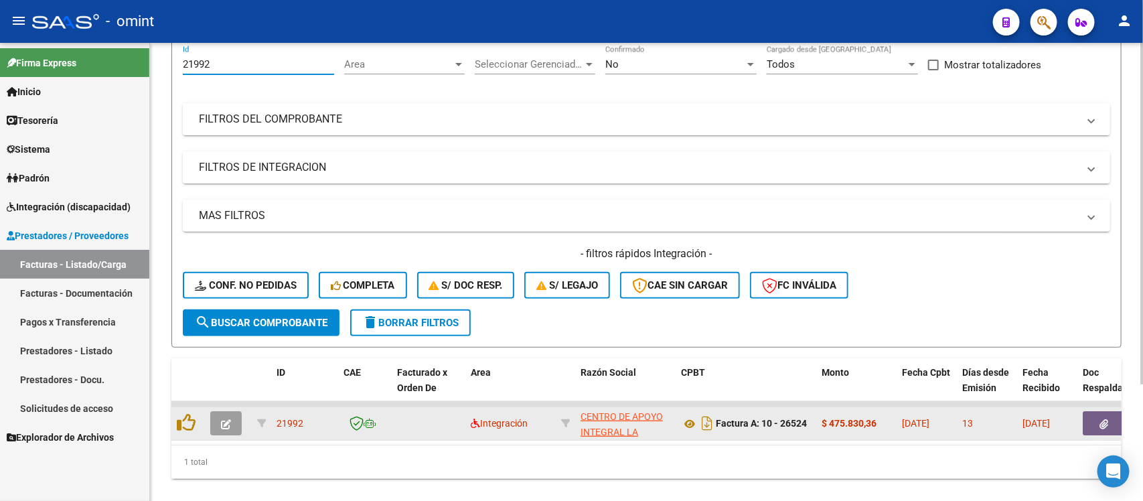
type input "21992"
click at [228, 426] on button "button" at bounding box center [225, 423] width 31 height 24
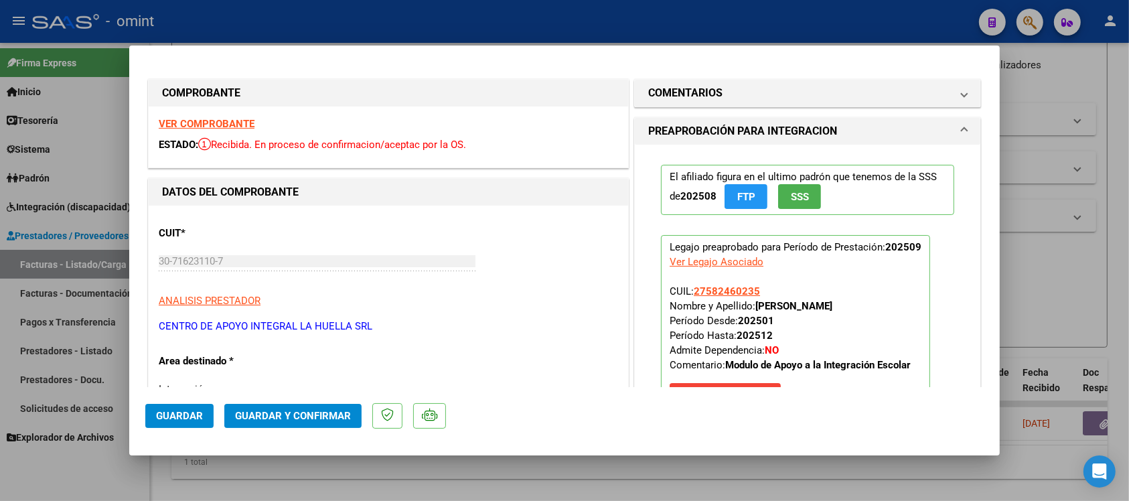
click at [234, 126] on strong "VER COMPROBANTE" at bounding box center [207, 124] width 96 height 12
click at [333, 418] on span "Guardar y Confirmar" at bounding box center [293, 416] width 116 height 12
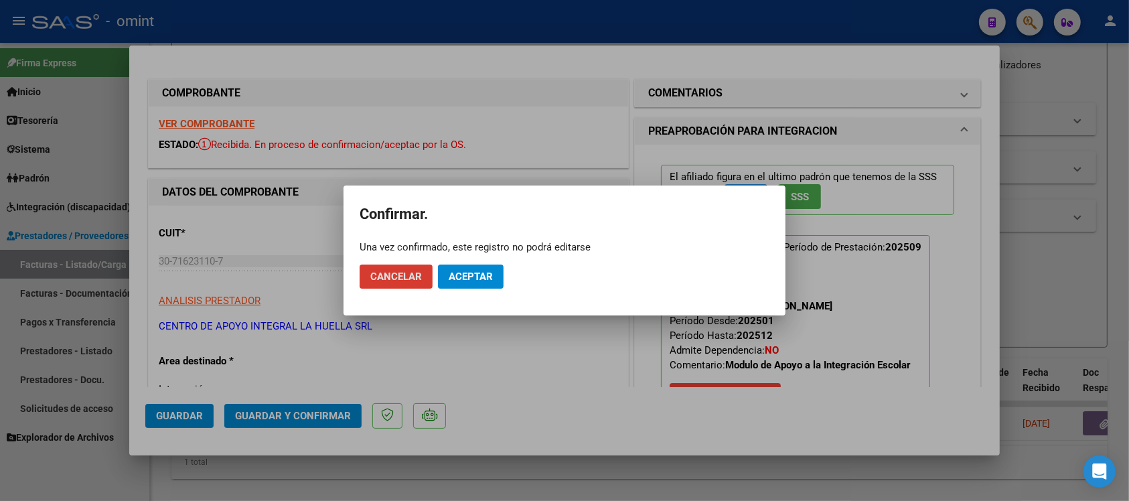
click at [482, 274] on span "Aceptar" at bounding box center [471, 276] width 44 height 12
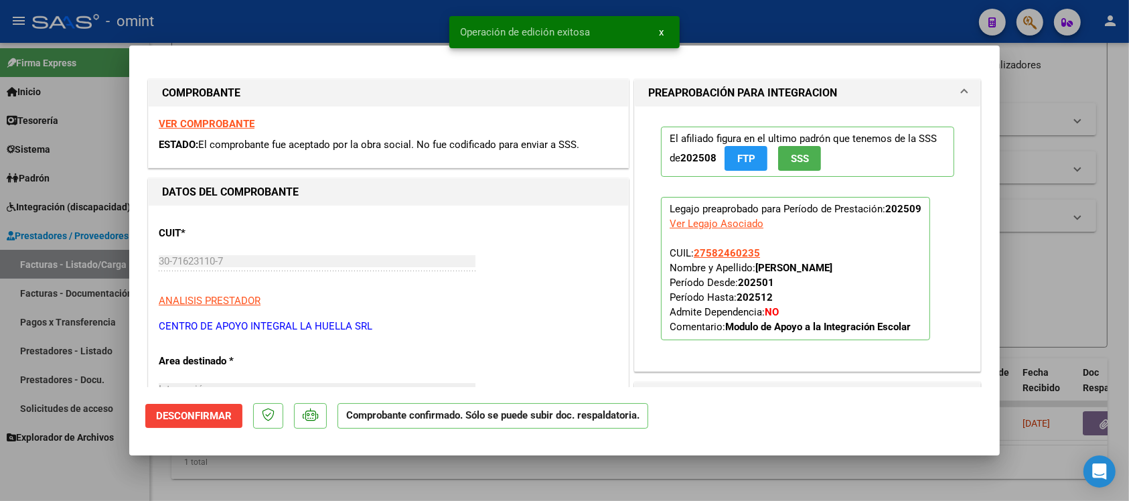
click at [246, 22] on div at bounding box center [564, 250] width 1129 height 501
type input "$ 0,00"
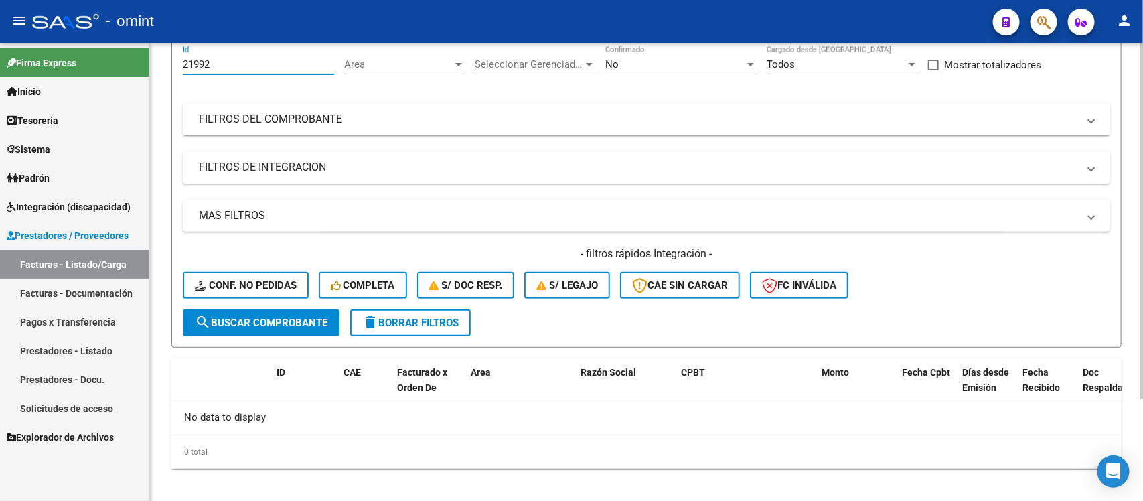
drag, startPoint x: 240, startPoint y: 66, endPoint x: 183, endPoint y: 66, distance: 56.9
click at [183, 66] on input "21992" at bounding box center [258, 64] width 151 height 12
paste input "4769"
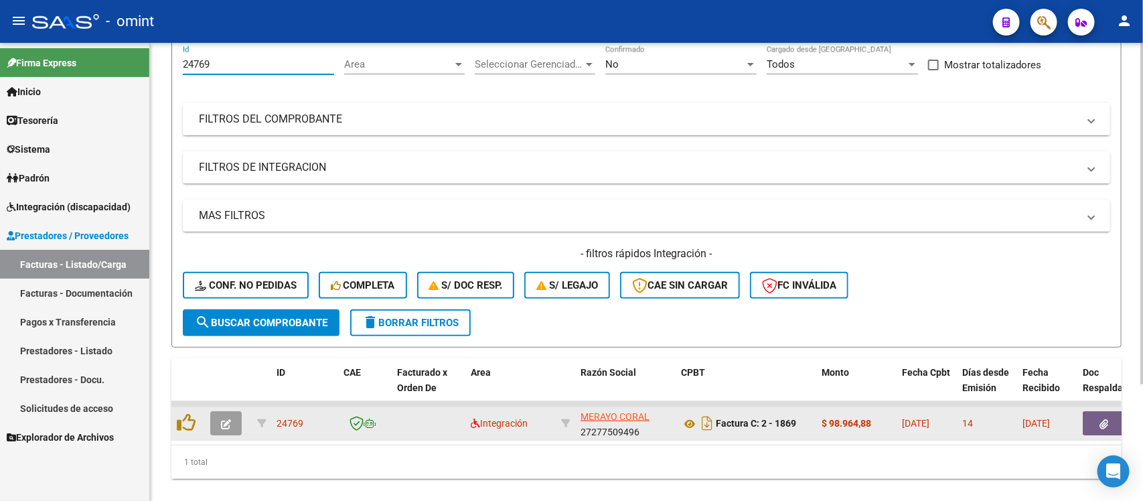
type input "24769"
click at [221, 426] on span "button" at bounding box center [226, 423] width 10 height 12
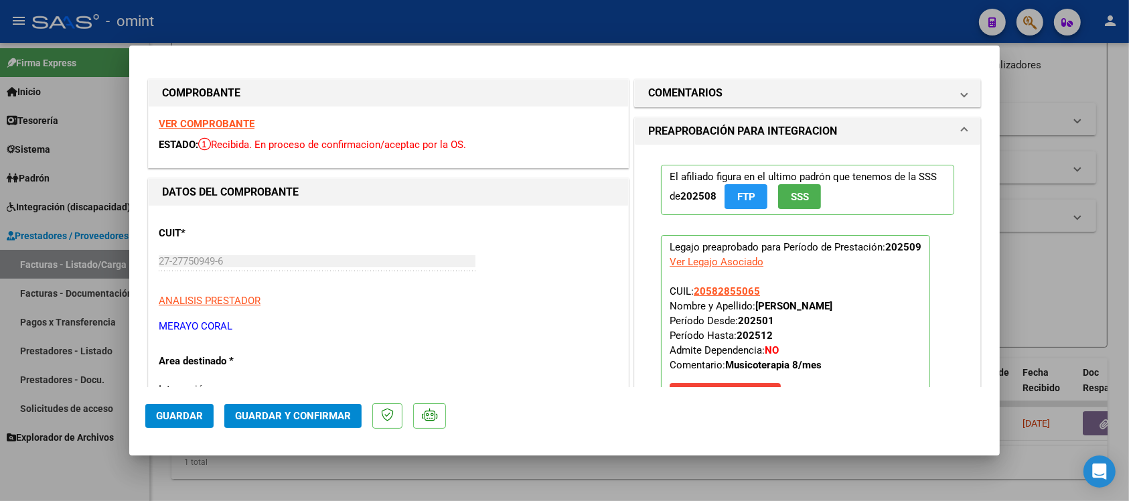
click at [234, 125] on strong "VER COMPROBANTE" at bounding box center [207, 124] width 96 height 12
click at [311, 415] on span "Guardar y Confirmar" at bounding box center [293, 416] width 116 height 12
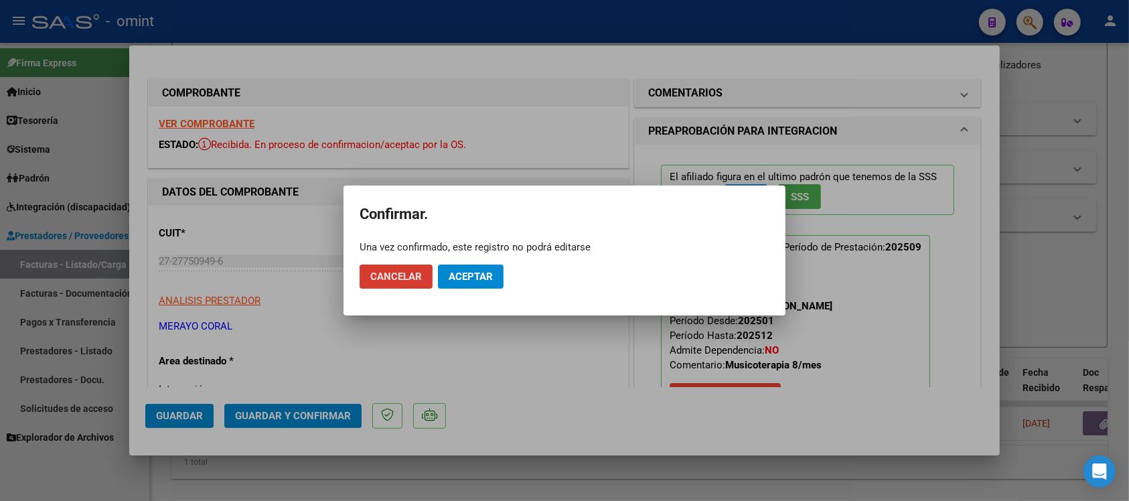
click at [469, 280] on span "Aceptar" at bounding box center [471, 276] width 44 height 12
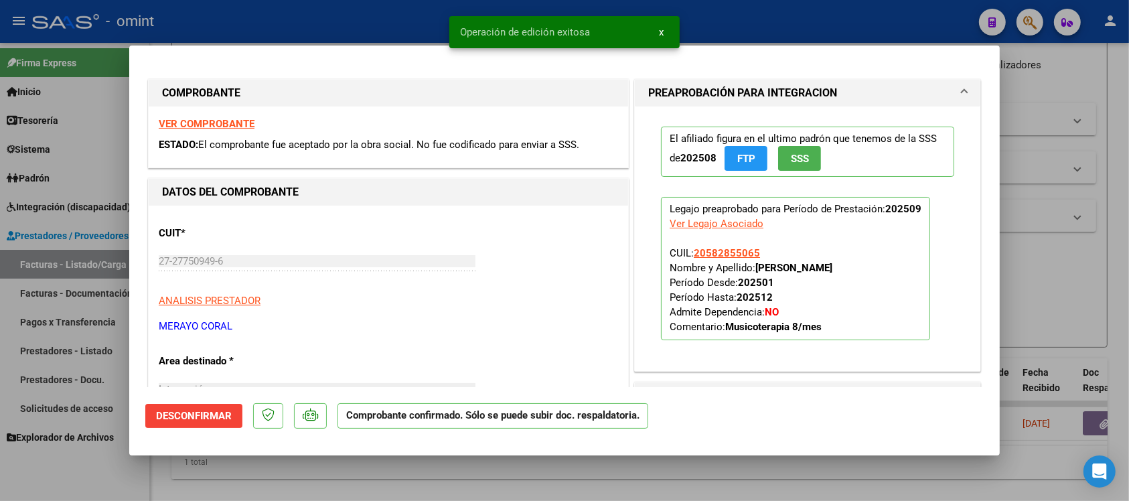
click at [375, 15] on div at bounding box center [564, 250] width 1129 height 501
type input "$ 0,00"
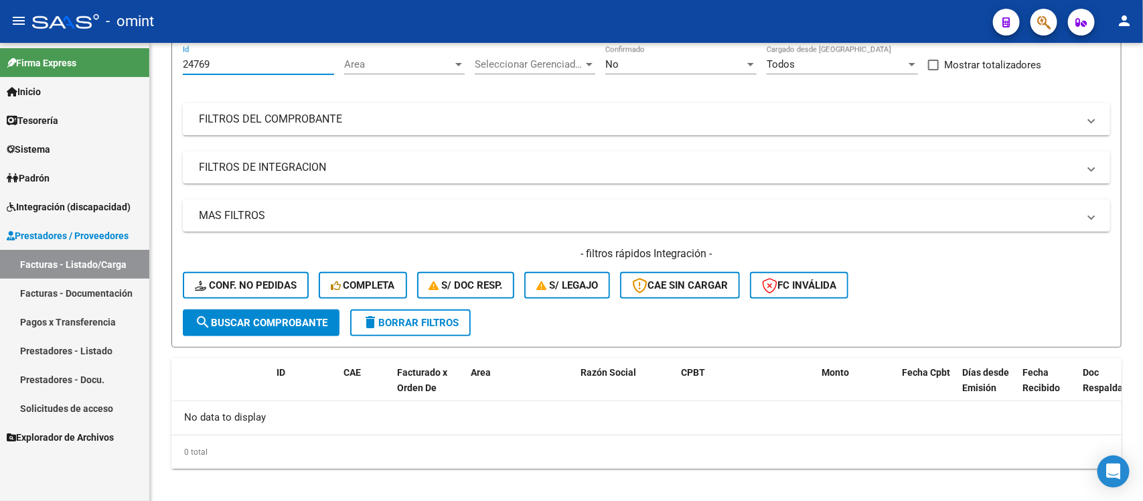
drag, startPoint x: 236, startPoint y: 64, endPoint x: 139, endPoint y: 78, distance: 97.4
click at [139, 78] on mat-sidenav-container "Firma Express Inicio Calendario SSS Instructivos Contacto OS Tesorería Extracto…" at bounding box center [571, 272] width 1143 height 458
paste input "3081"
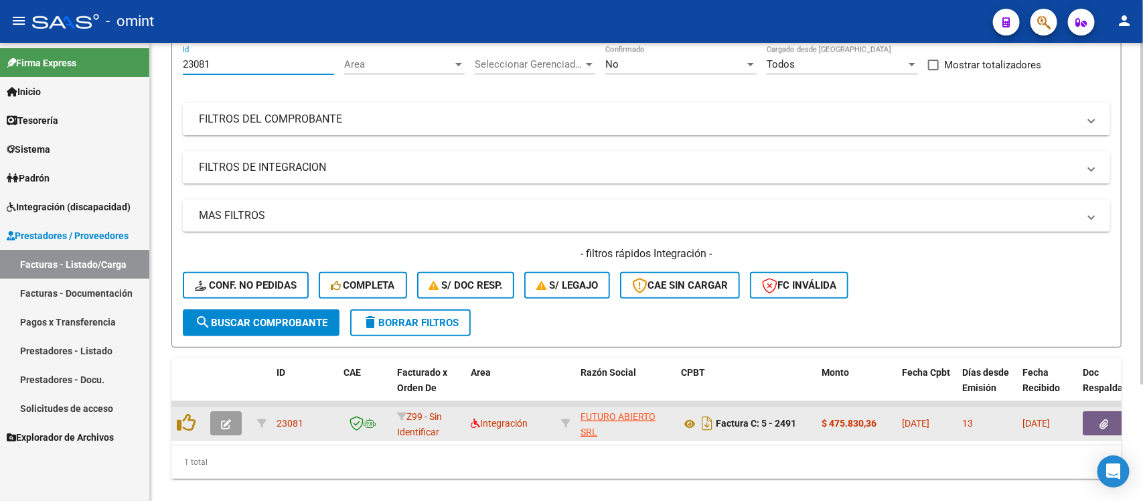
type input "23081"
click at [216, 430] on button "button" at bounding box center [225, 423] width 31 height 24
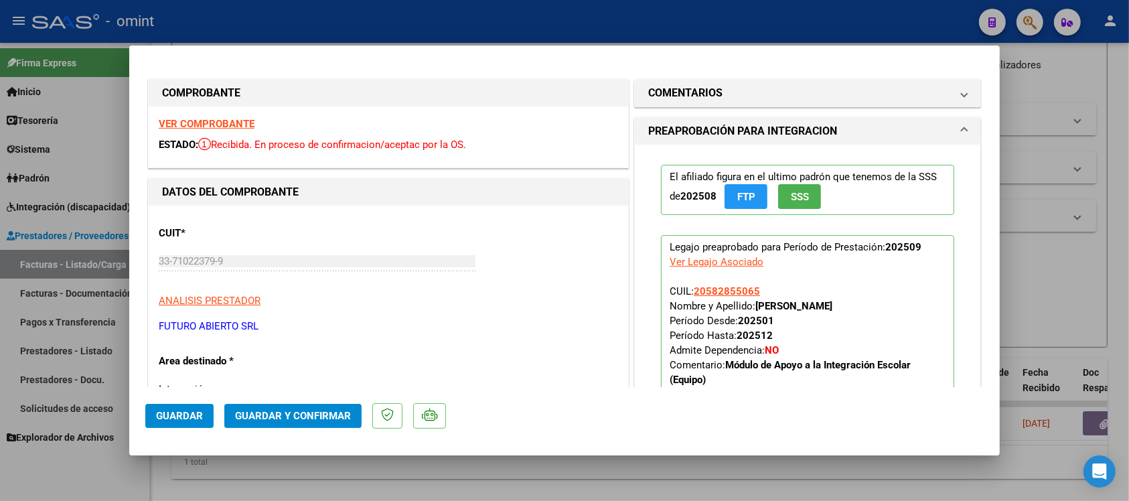
click at [238, 125] on strong "VER COMPROBANTE" at bounding box center [207, 124] width 96 height 12
click at [315, 420] on span "Guardar y Confirmar" at bounding box center [293, 416] width 116 height 12
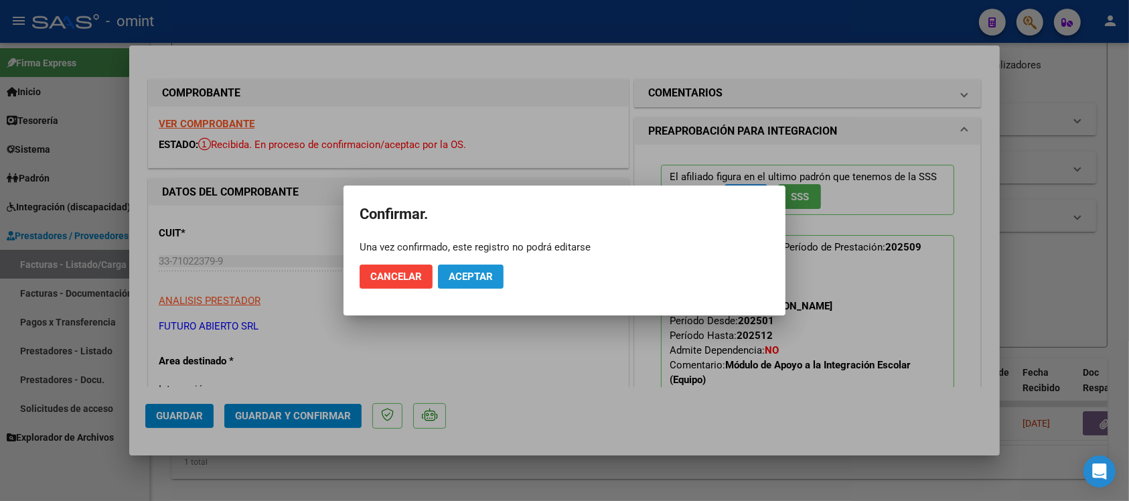
click at [473, 282] on span "Aceptar" at bounding box center [471, 276] width 44 height 12
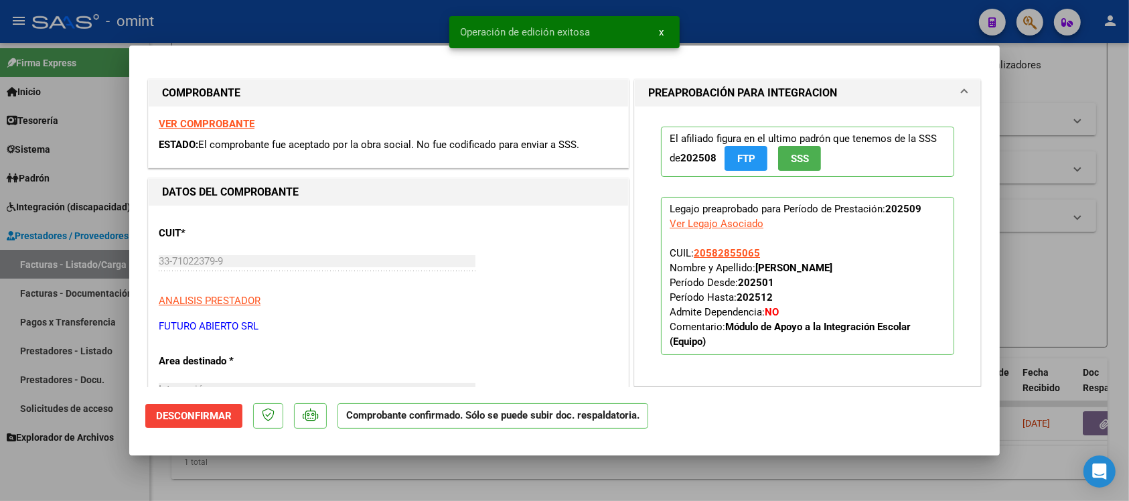
click at [497, 16] on snack-bar-container "Operación de edición exitosa x" at bounding box center [564, 32] width 230 height 32
click at [402, 28] on div at bounding box center [564, 250] width 1129 height 501
type input "$ 0,00"
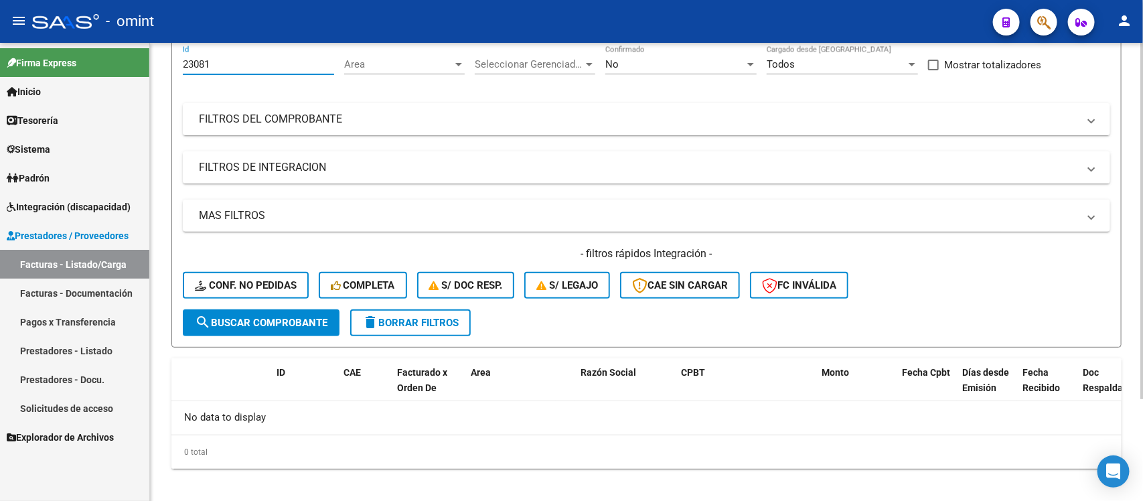
drag, startPoint x: 256, startPoint y: 65, endPoint x: 168, endPoint y: 76, distance: 88.3
click at [168, 76] on div "Video tutorial PRESTADORES -> Listado de CPBTs Emitidos por Prestadores / Prove…" at bounding box center [646, 214] width 993 height 593
paste input "2963"
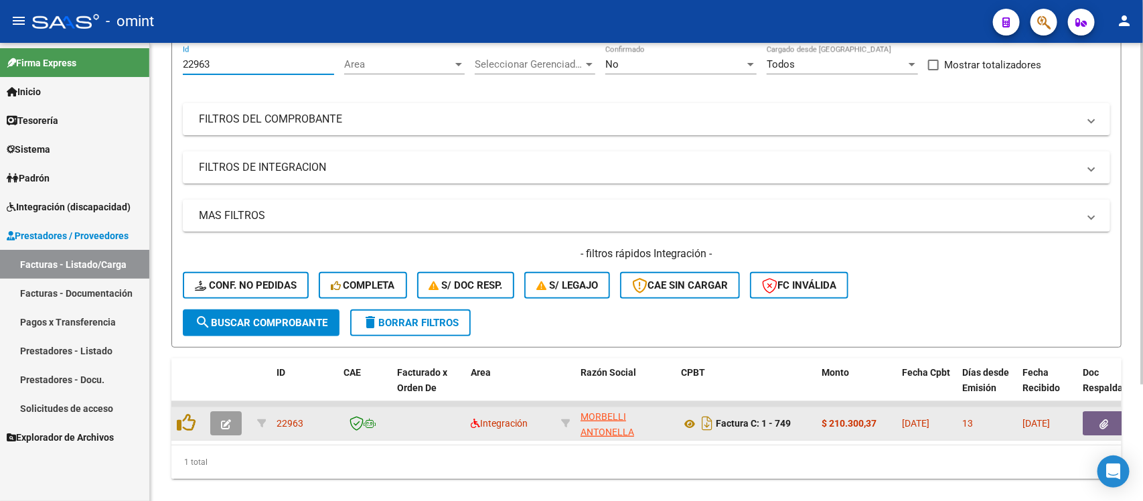
type input "22963"
click at [231, 418] on button "button" at bounding box center [225, 423] width 31 height 24
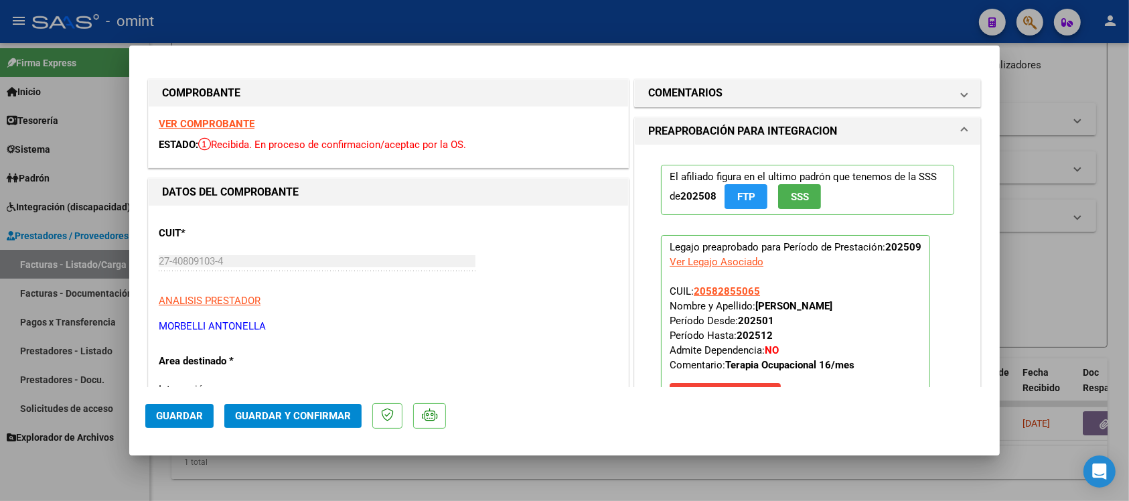
click at [202, 124] on strong "VER COMPROBANTE" at bounding box center [207, 124] width 96 height 12
click at [717, 101] on mat-panel-title "COMENTARIOS" at bounding box center [799, 93] width 303 height 16
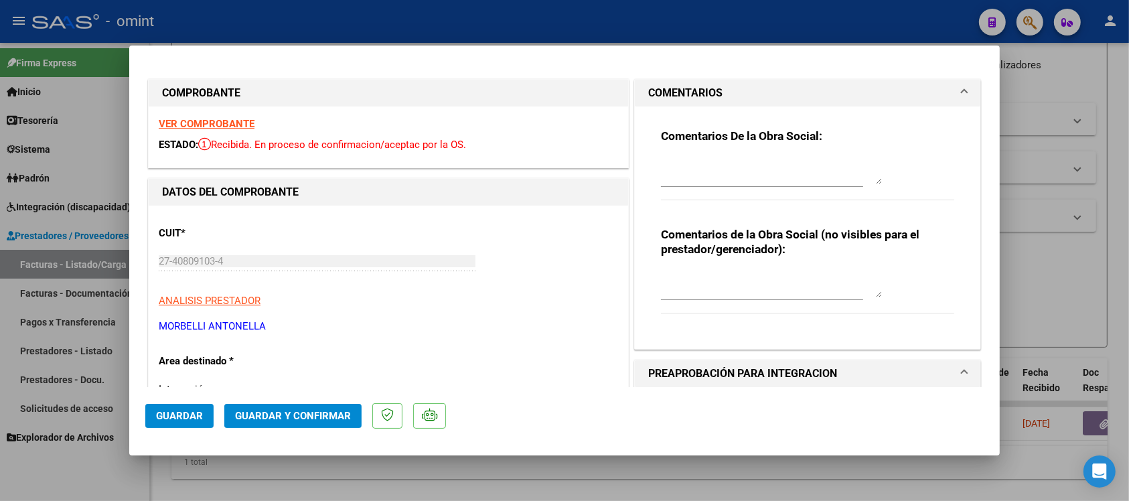
click at [670, 167] on textarea at bounding box center [771, 170] width 221 height 27
paste textarea "Se rechaza el comprobante. La cantidad de sesiones habilitadas son XXXXX SS/MES…"
click at [794, 172] on textarea "Se rechaza el comprobante. La cantidad de sesiones habilitadas son XXXXX SS/MES…" at bounding box center [771, 170] width 221 height 27
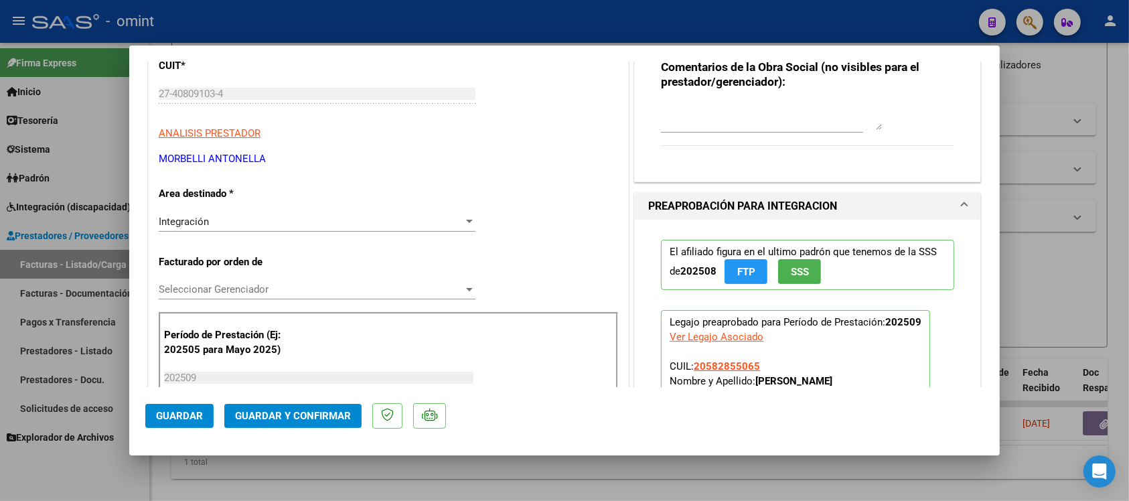
type textarea "Se rechaza el comprobante. La cantidad de sesiones habilitadas son [DEMOGRAPHIC…"
click at [242, 225] on div "Integración" at bounding box center [311, 222] width 305 height 12
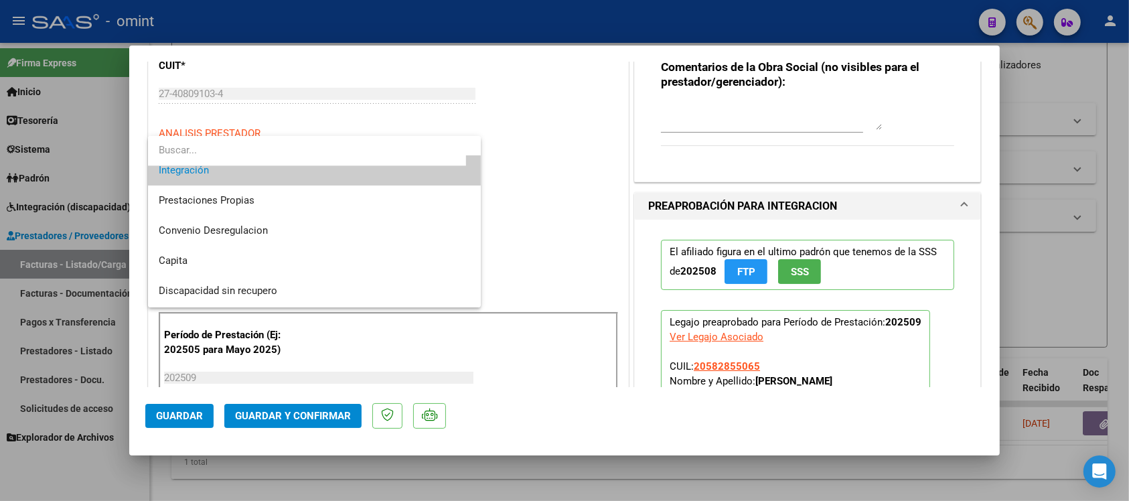
scroll to position [129, 0]
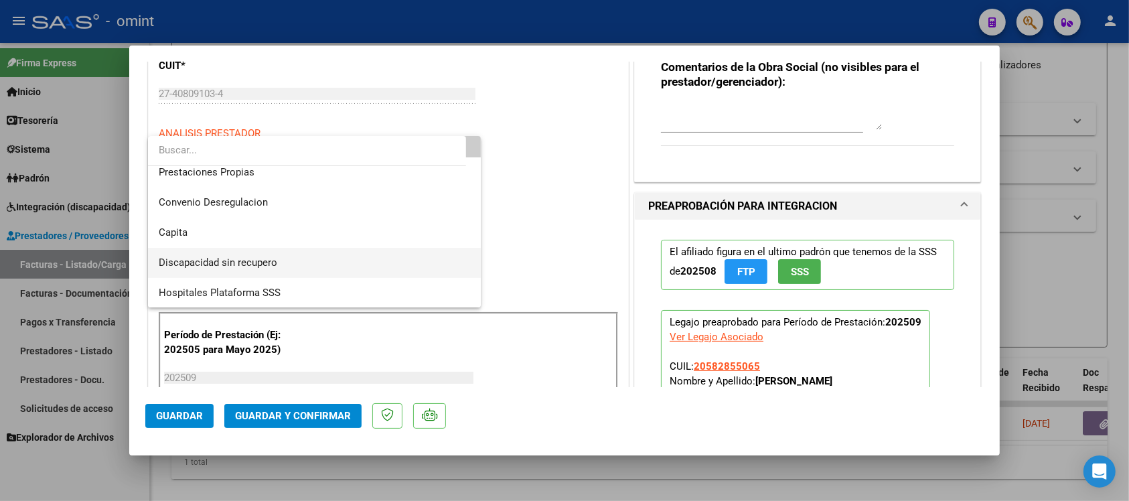
click at [268, 253] on span "Discapacidad sin recupero" at bounding box center [314, 263] width 311 height 30
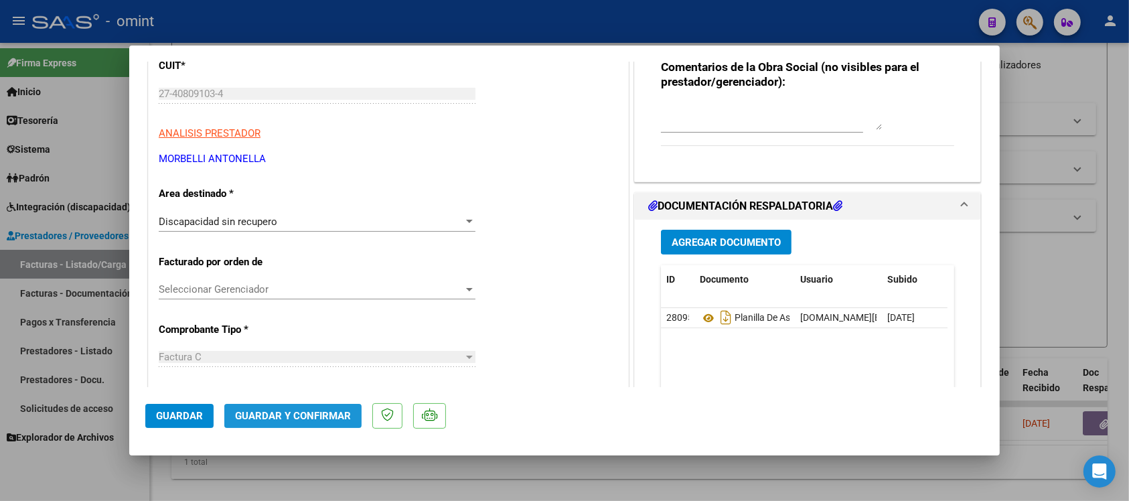
click at [325, 413] on span "Guardar y Confirmar" at bounding box center [293, 416] width 116 height 12
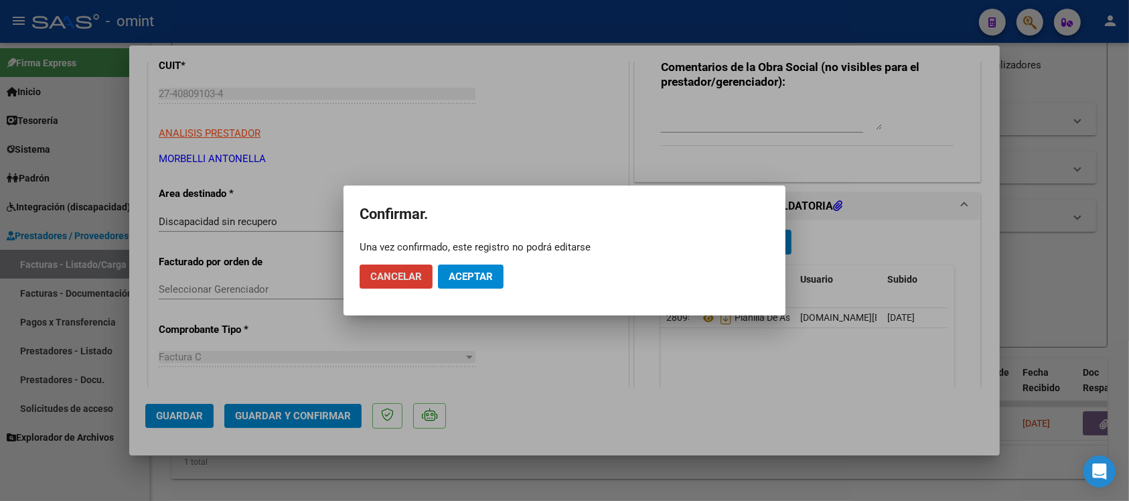
click at [452, 286] on button "Aceptar" at bounding box center [471, 276] width 66 height 24
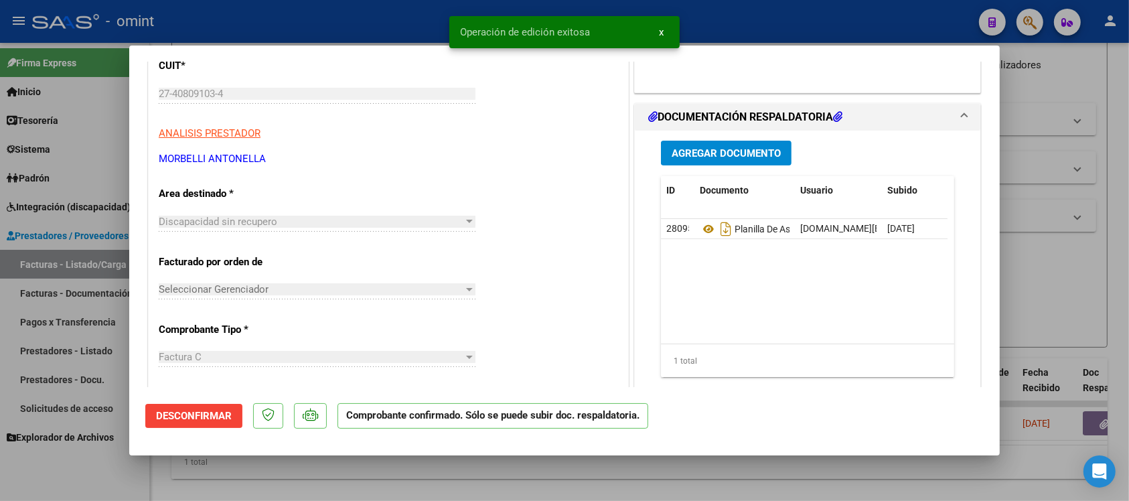
click at [329, 7] on div at bounding box center [564, 250] width 1129 height 501
type input "$ 0,00"
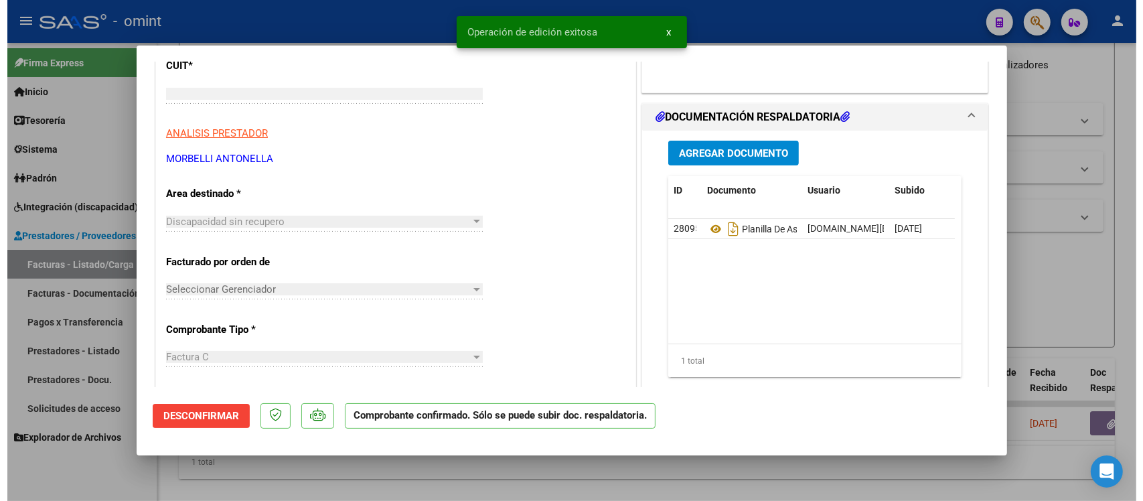
scroll to position [0, 0]
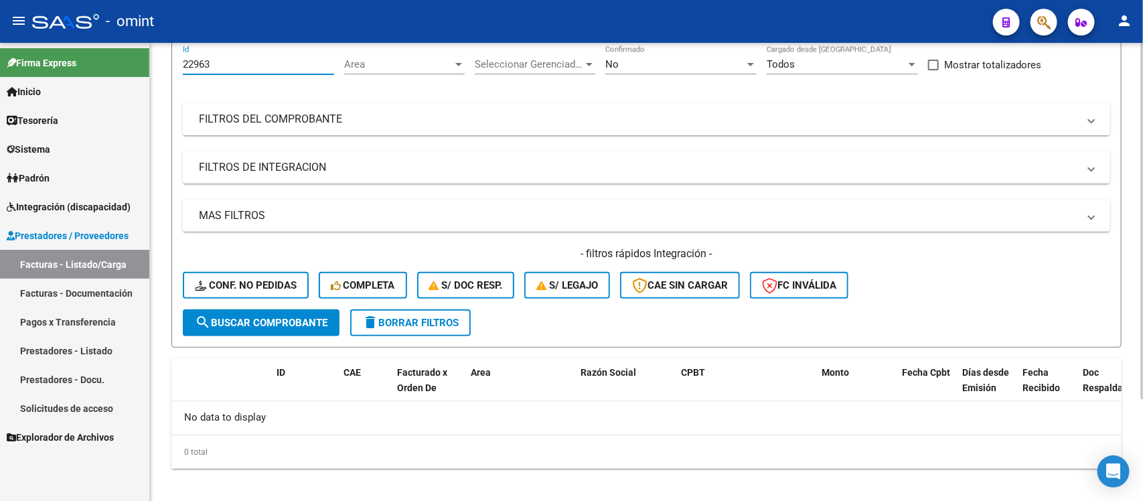
drag, startPoint x: 218, startPoint y: 64, endPoint x: 151, endPoint y: 68, distance: 67.0
click at [151, 68] on div "Video tutorial PRESTADORES -> Listado de CPBTs Emitidos por Prestadores / Prove…" at bounding box center [646, 214] width 993 height 593
paste input "1924"
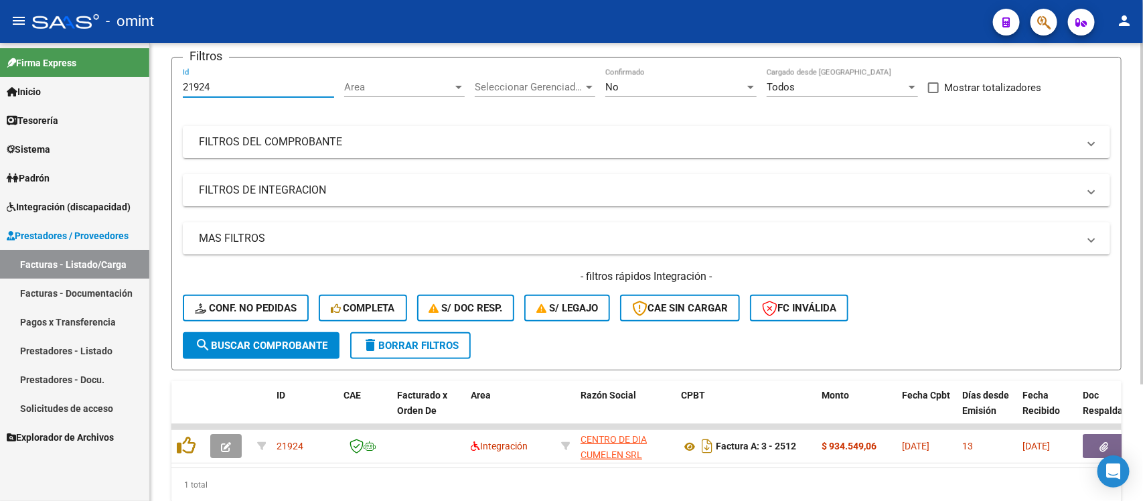
scroll to position [125, 0]
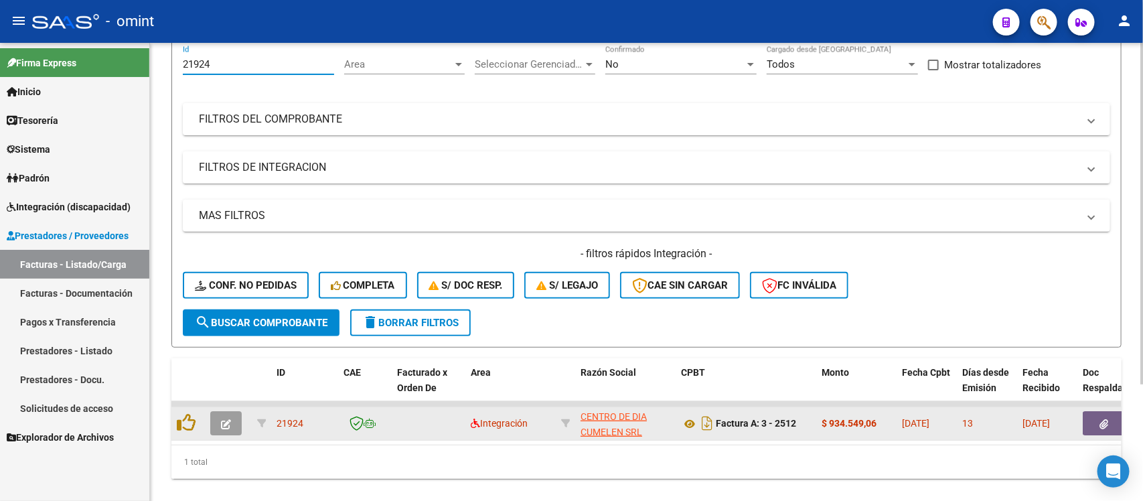
type input "21924"
click at [222, 412] on button "button" at bounding box center [225, 423] width 31 height 24
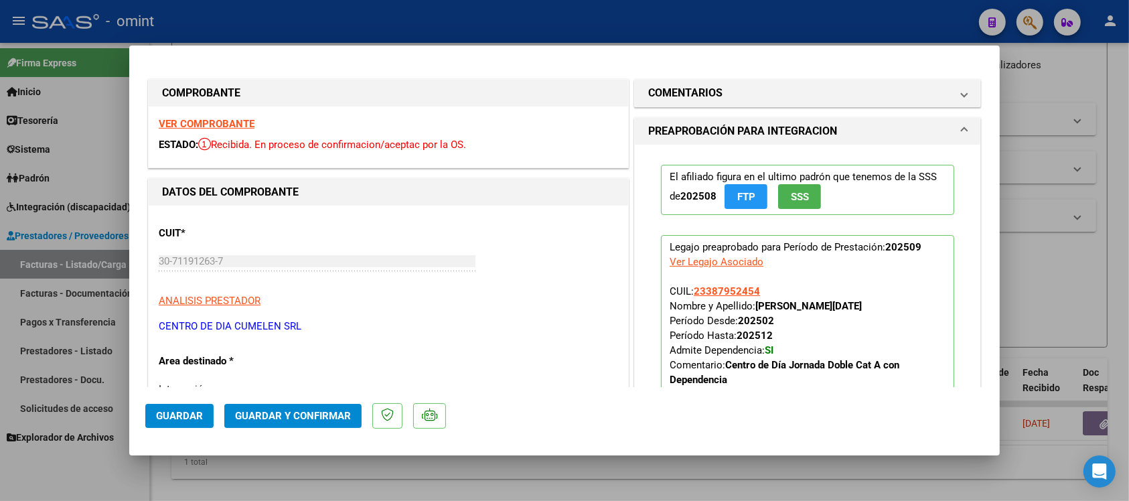
click at [235, 118] on strong "VER COMPROBANTE" at bounding box center [207, 124] width 96 height 12
click at [320, 418] on span "Guardar y Confirmar" at bounding box center [293, 416] width 116 height 12
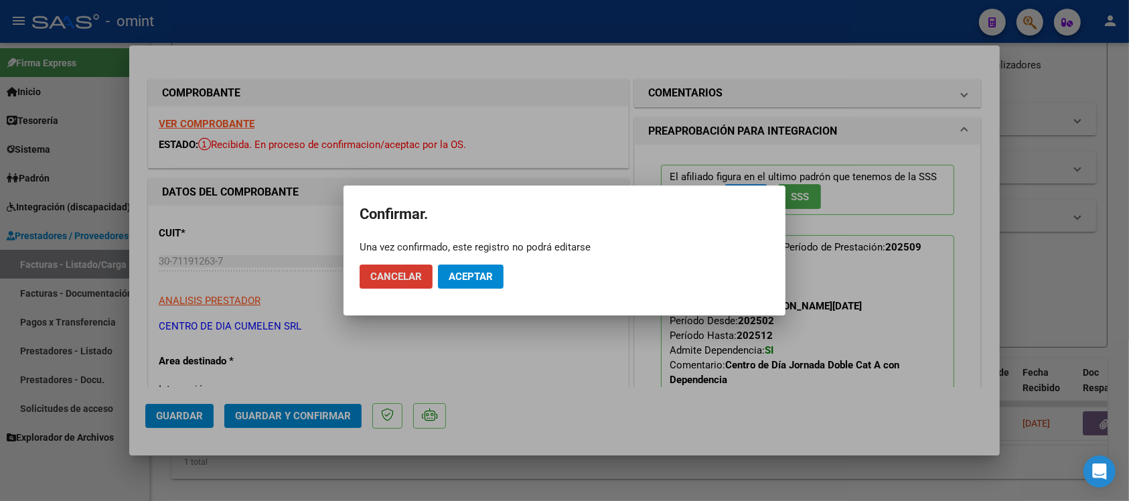
click at [454, 281] on span "Aceptar" at bounding box center [471, 276] width 44 height 12
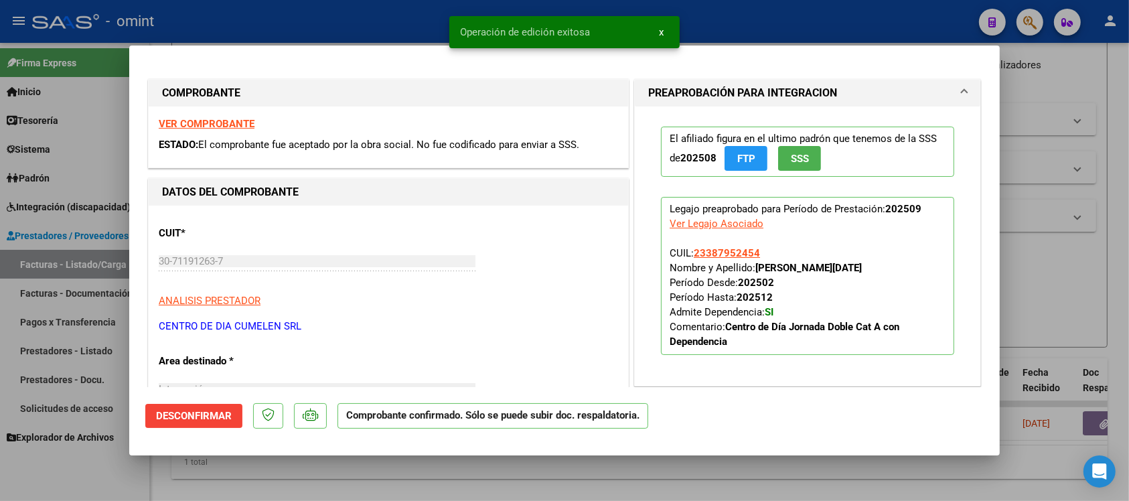
click at [376, 21] on div at bounding box center [564, 250] width 1129 height 501
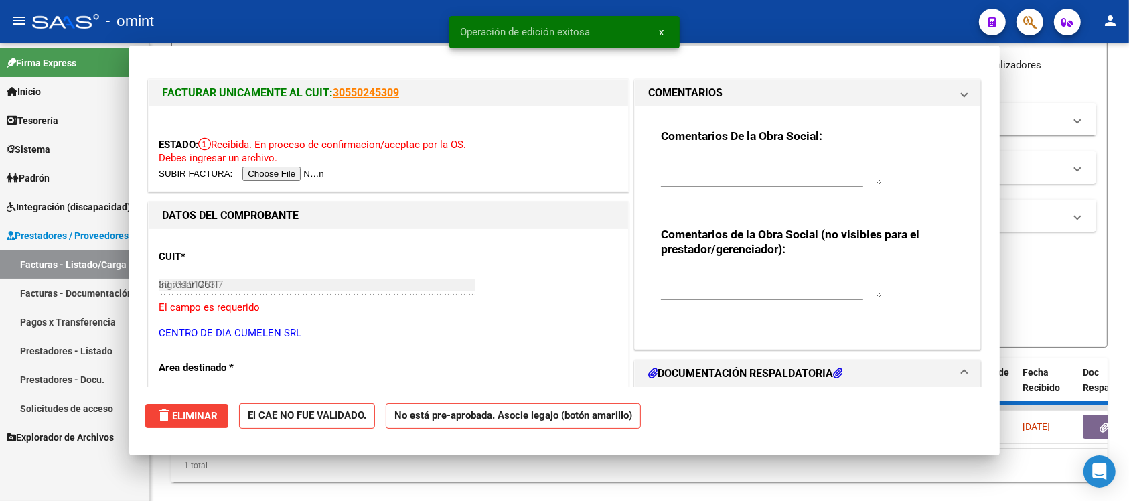
type input "$ 0,00"
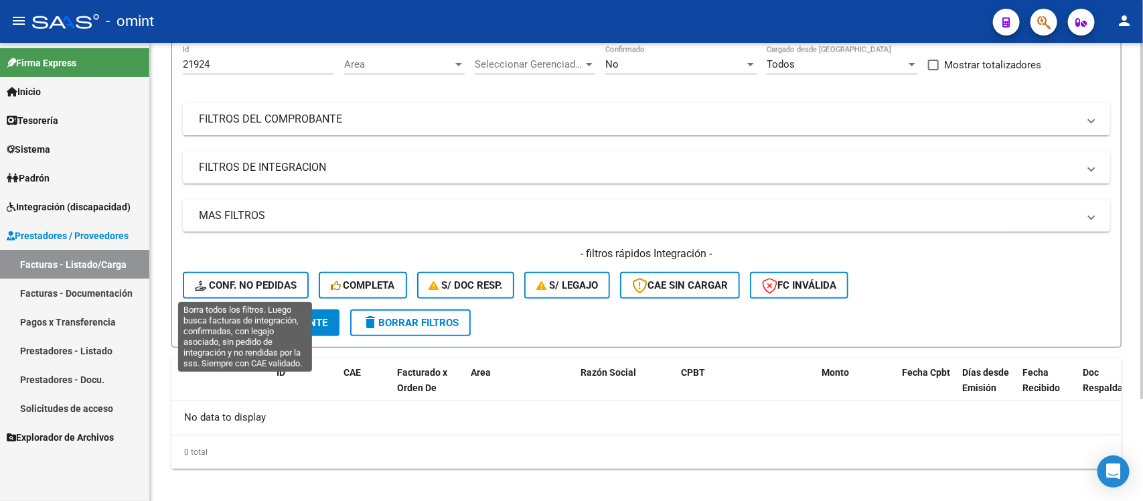
click at [229, 293] on button "Conf. no pedidas" at bounding box center [246, 285] width 126 height 27
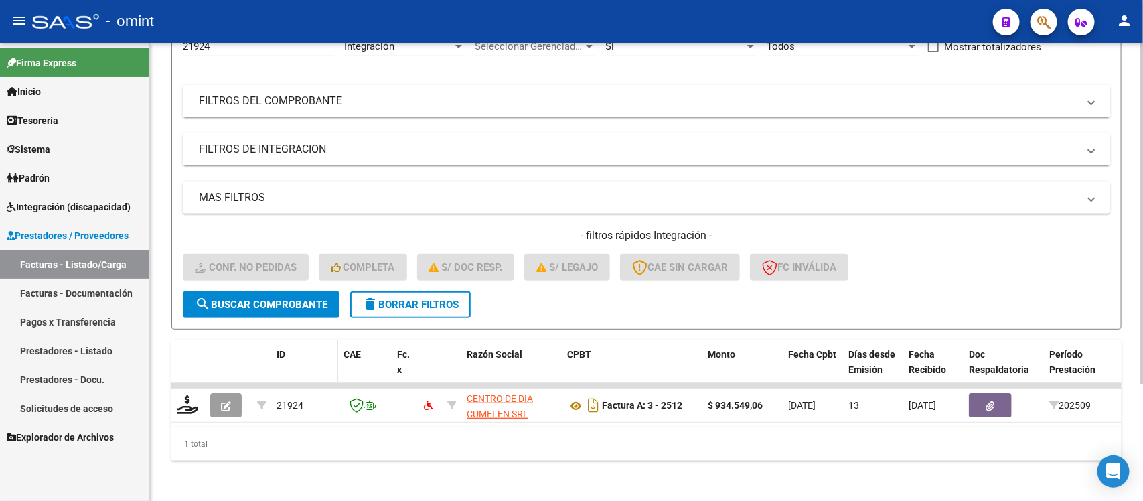
scroll to position [157, 0]
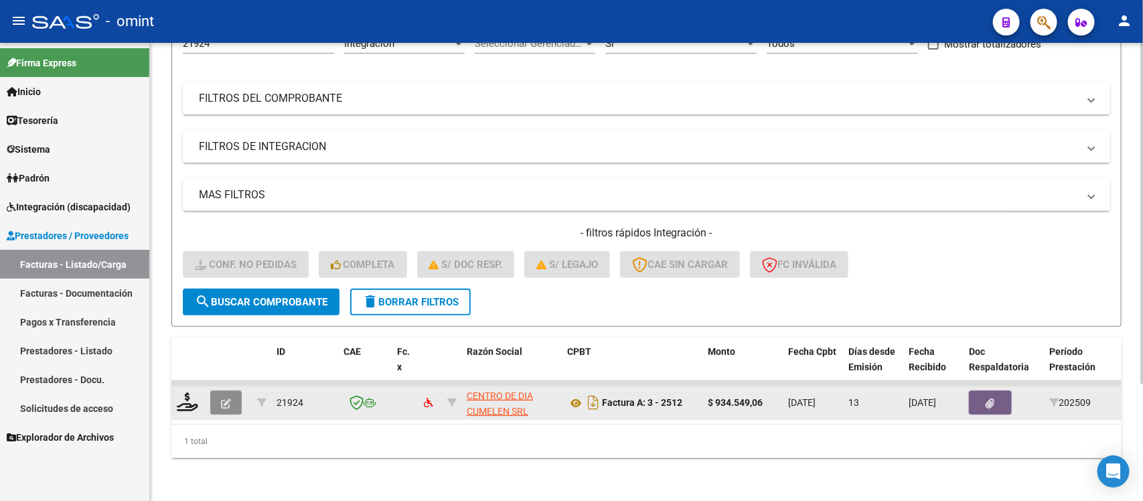
click at [235, 392] on button "button" at bounding box center [225, 402] width 31 height 24
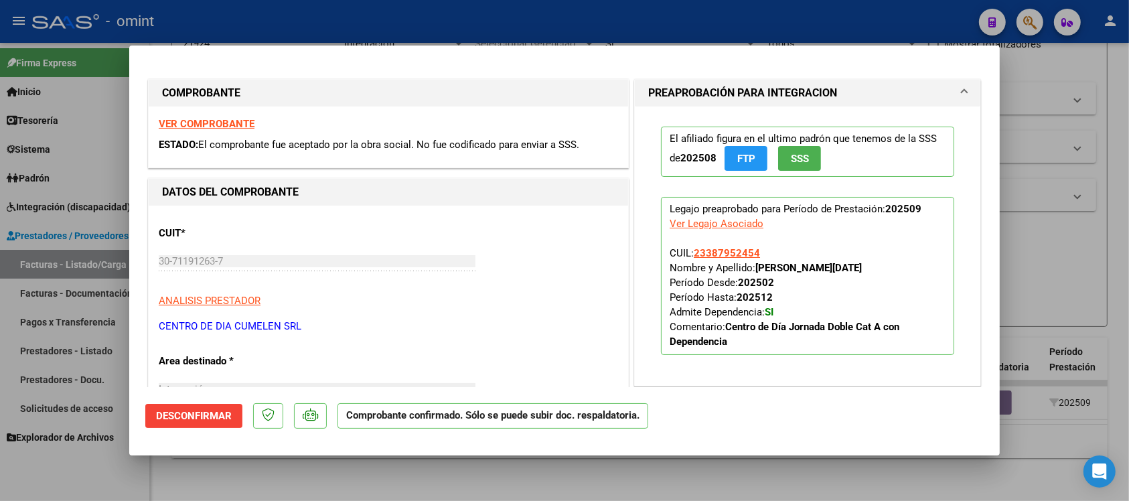
click at [841, 17] on div at bounding box center [564, 250] width 1129 height 501
type input "$ 0,00"
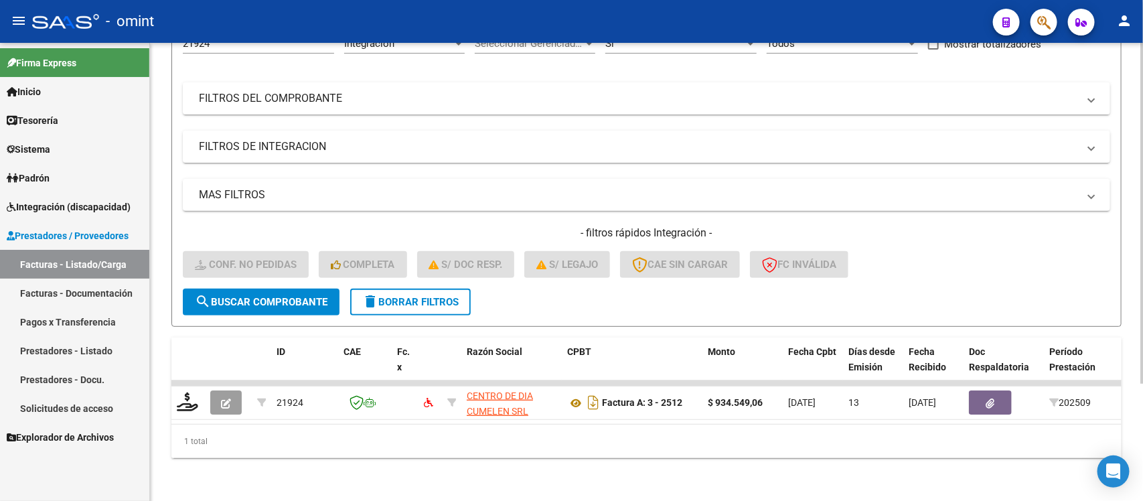
click at [396, 296] on span "delete Borrar Filtros" at bounding box center [410, 302] width 96 height 12
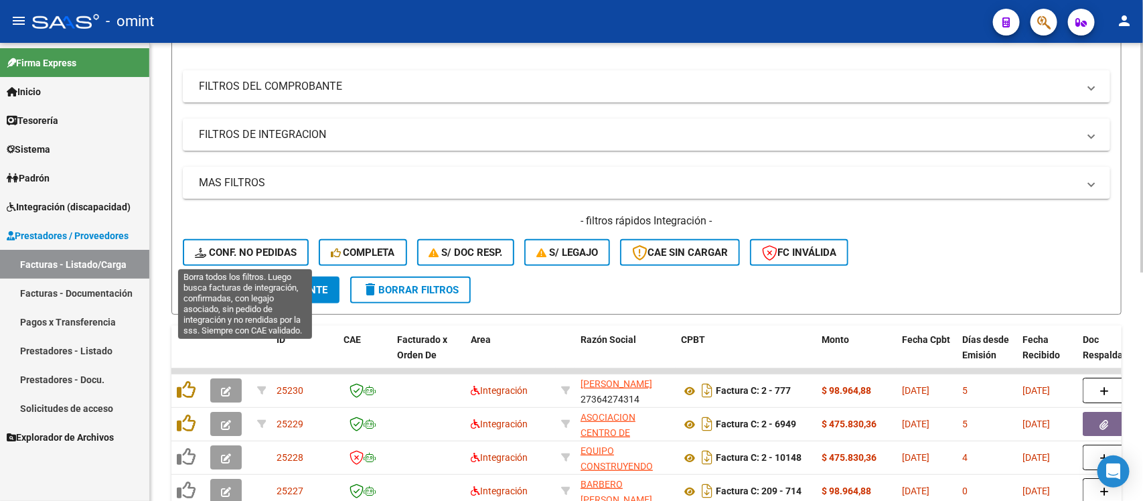
click at [236, 255] on span "Conf. no pedidas" at bounding box center [246, 252] width 102 height 12
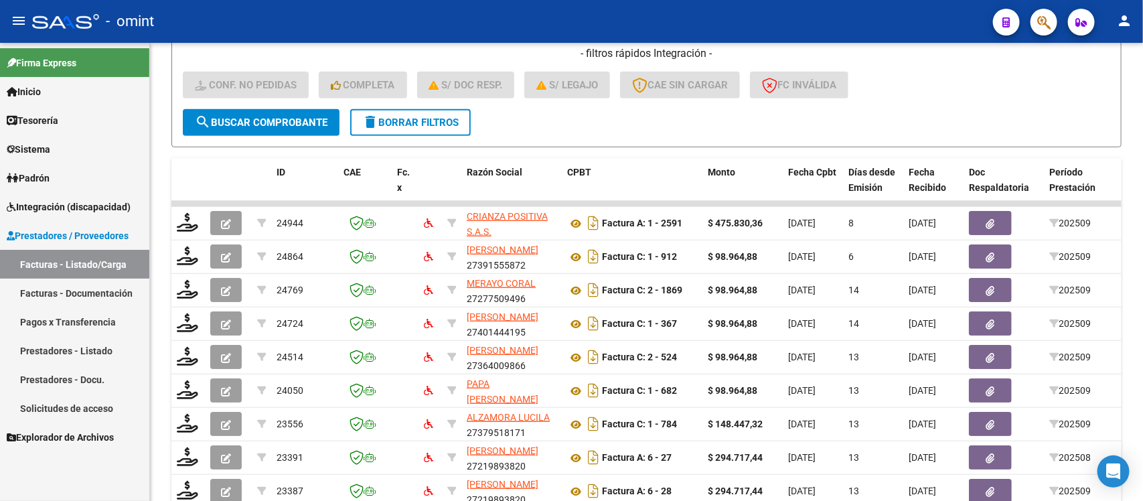
scroll to position [408, 0]
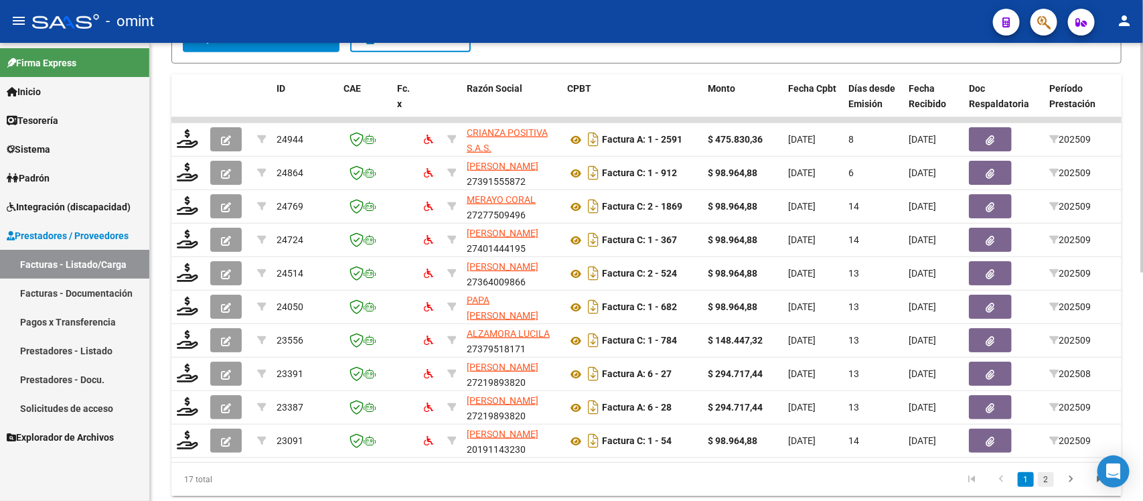
click at [1048, 487] on link "2" at bounding box center [1046, 479] width 16 height 15
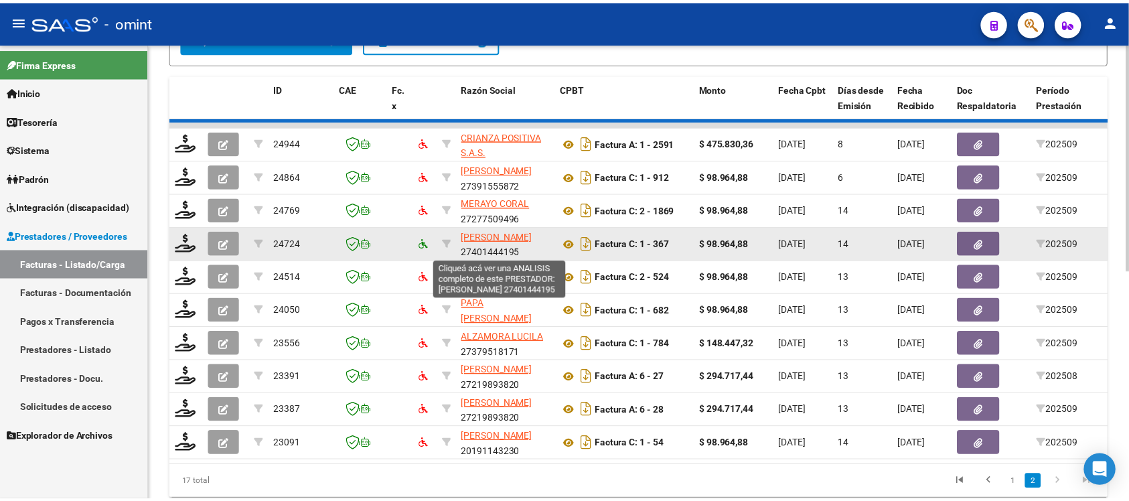
scroll to position [392, 0]
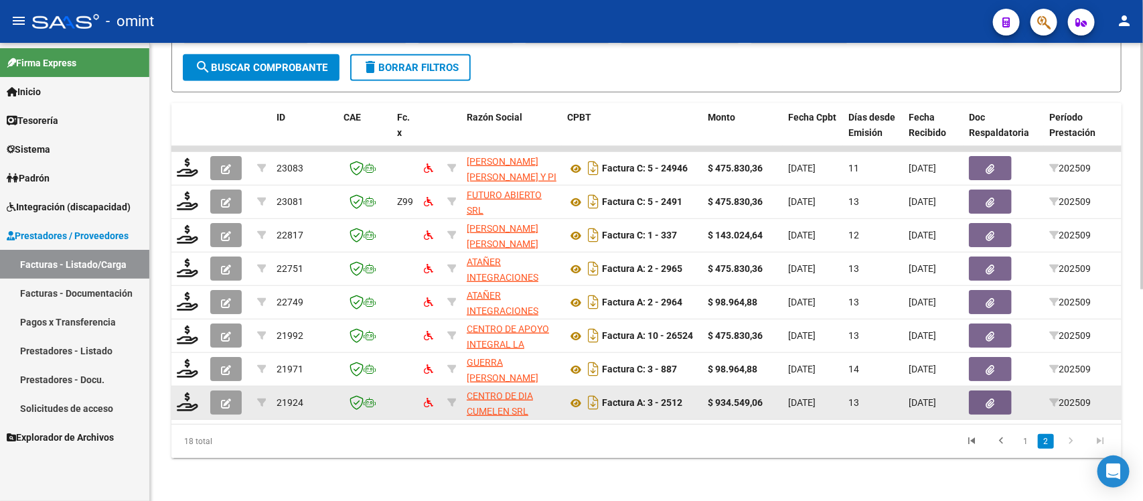
click at [226, 398] on icon "button" at bounding box center [226, 403] width 10 height 10
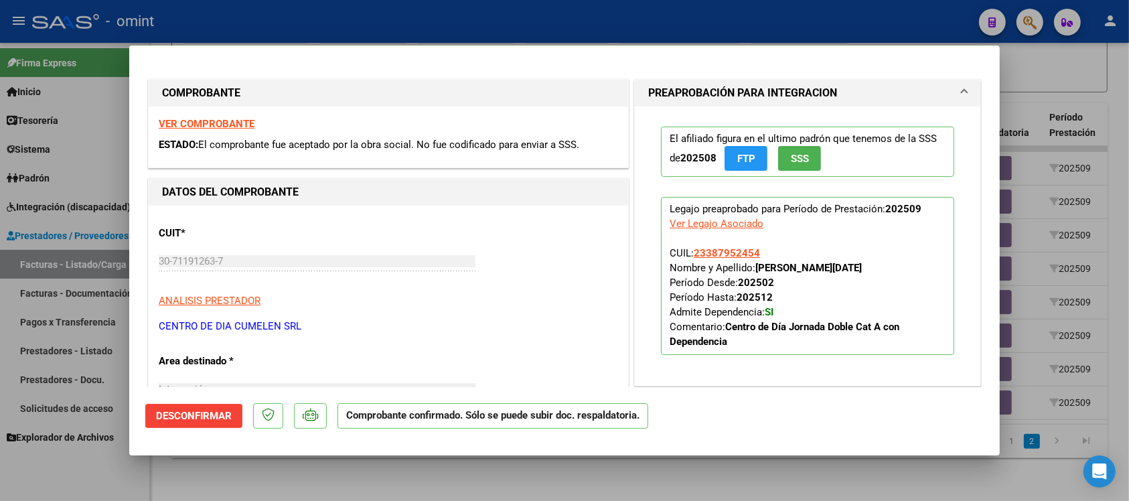
click at [238, 123] on strong "VER COMPROBANTE" at bounding box center [207, 124] width 96 height 12
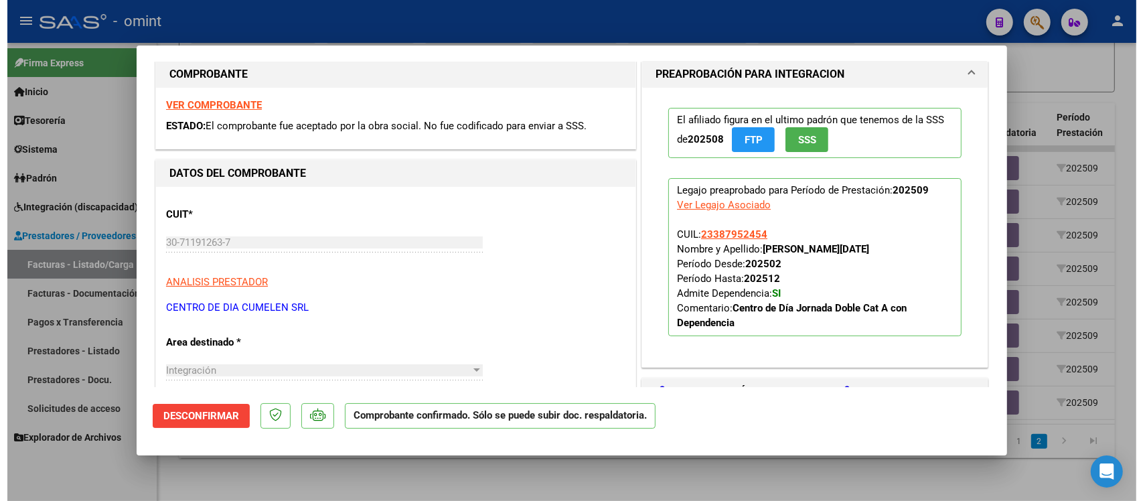
scroll to position [0, 0]
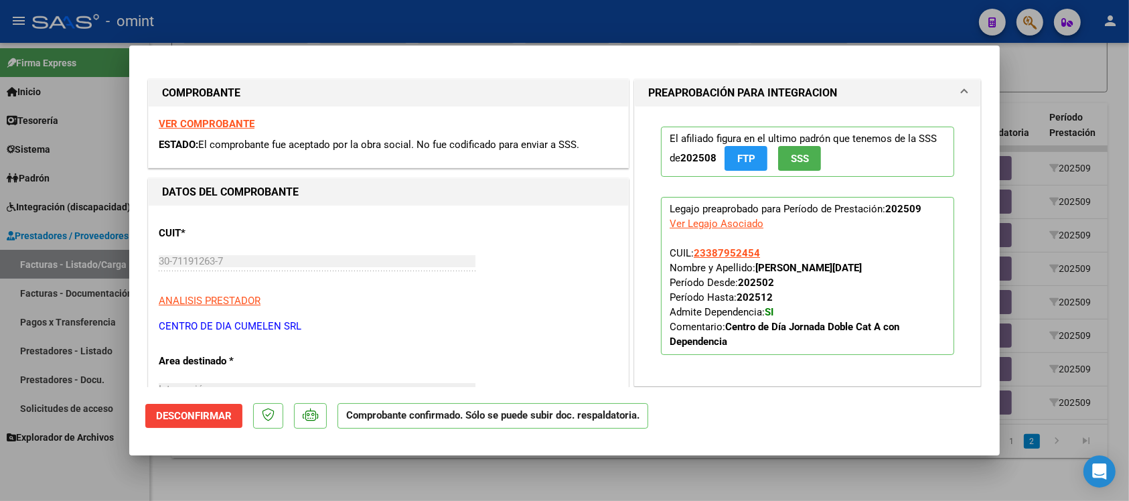
click at [382, 25] on div at bounding box center [564, 250] width 1129 height 501
type input "$ 0,00"
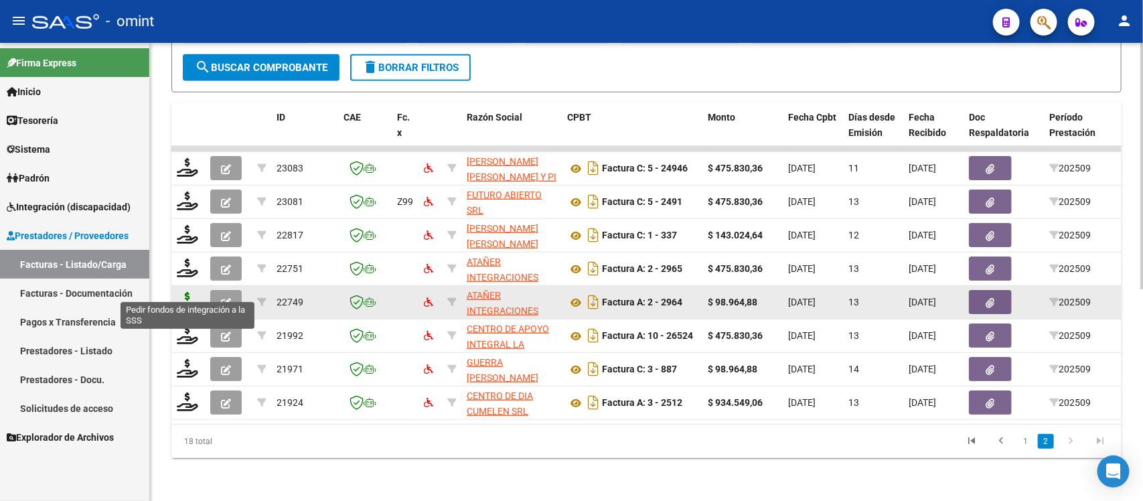
click at [192, 295] on icon at bounding box center [187, 301] width 21 height 19
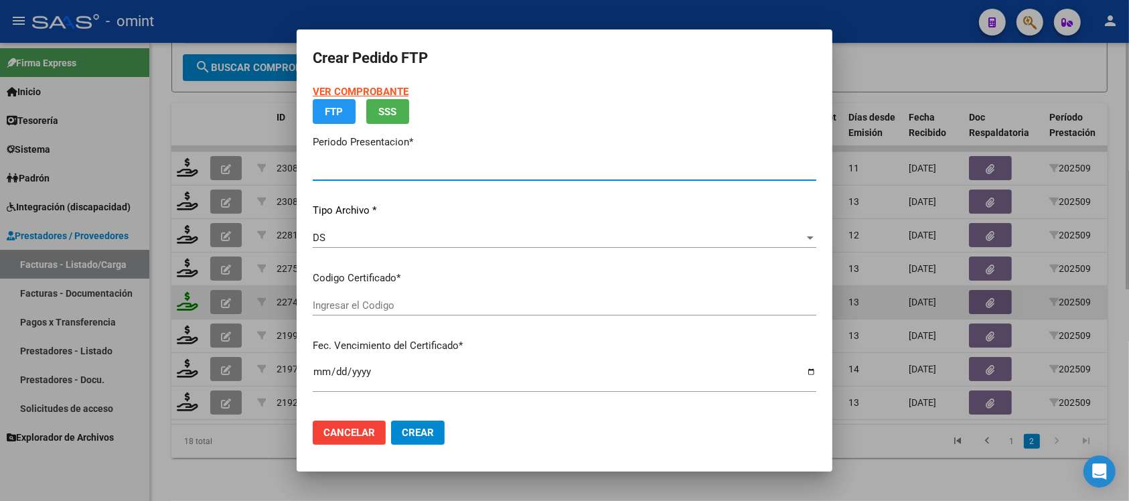
type input "202509"
type input "$ 98.964,88"
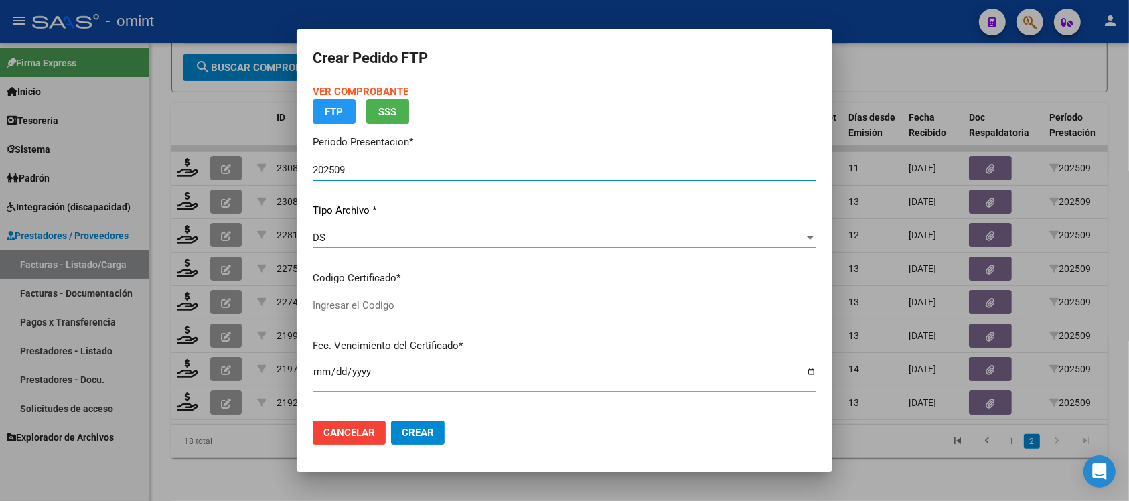
type input "3075272635"
type input "[DATE]"
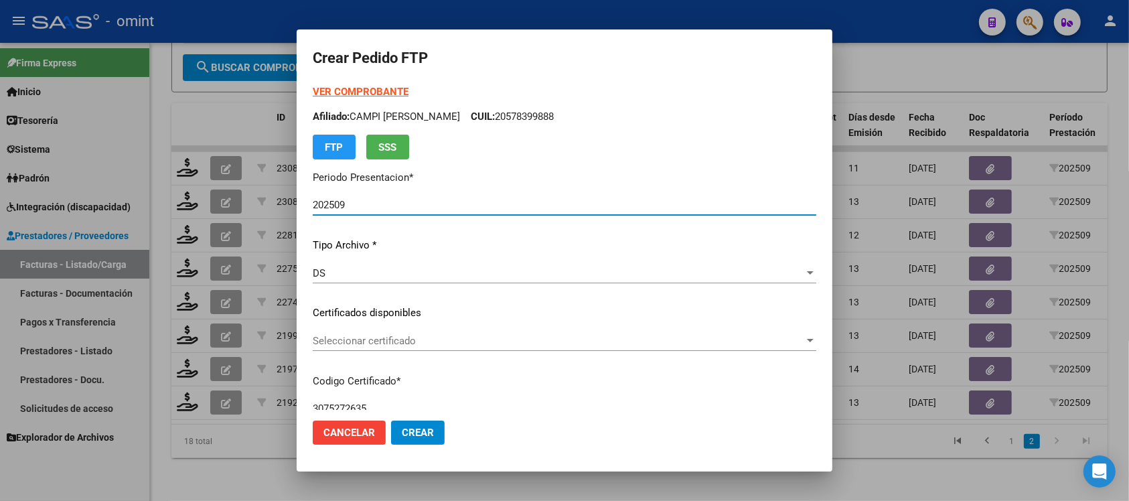
click at [406, 331] on div "Seleccionar certificado Seleccionar certificado" at bounding box center [564, 341] width 503 height 20
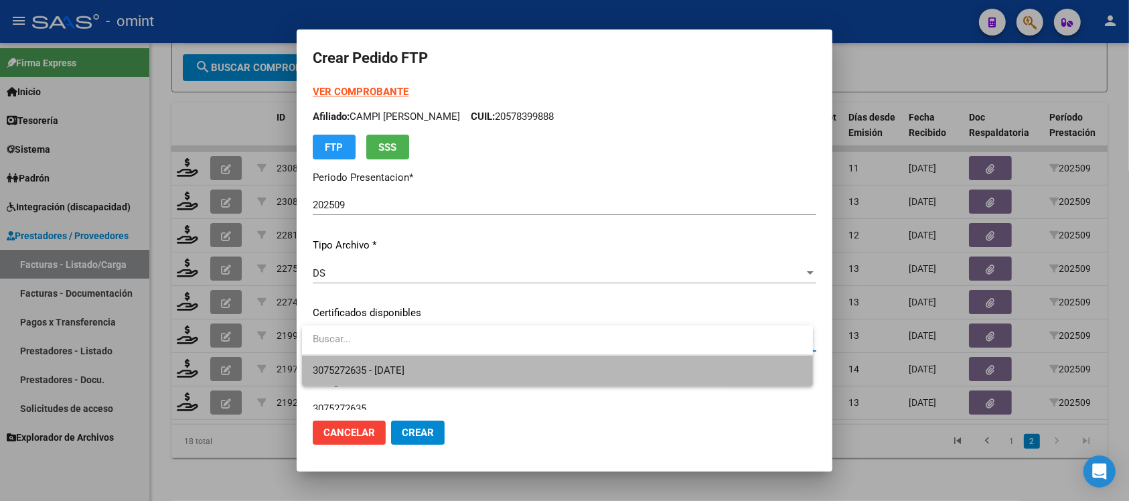
click at [430, 366] on span "3075272635 - [DATE]" at bounding box center [557, 370] width 489 height 30
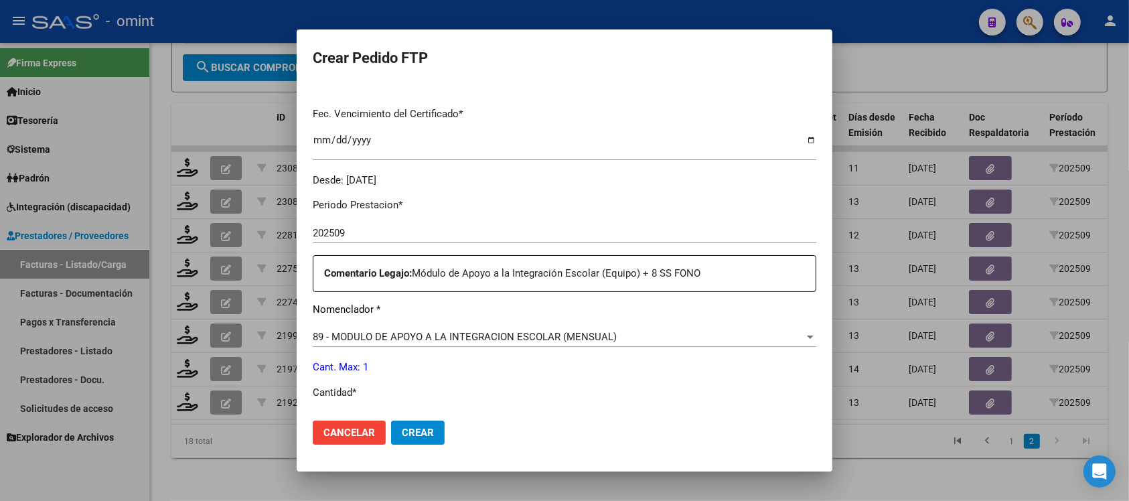
scroll to position [418, 0]
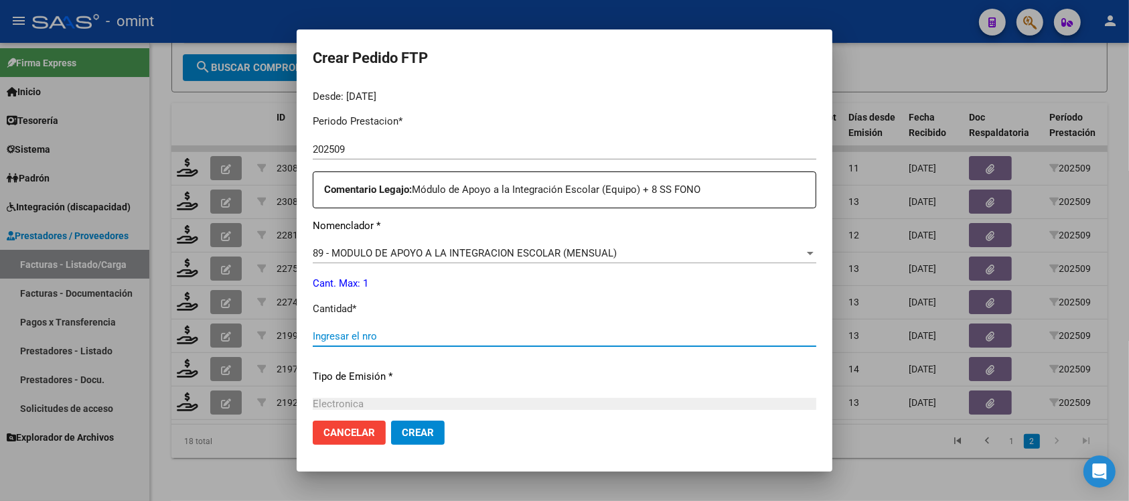
click at [395, 330] on input "Ingresar el nro" at bounding box center [564, 336] width 503 height 12
type input "1"
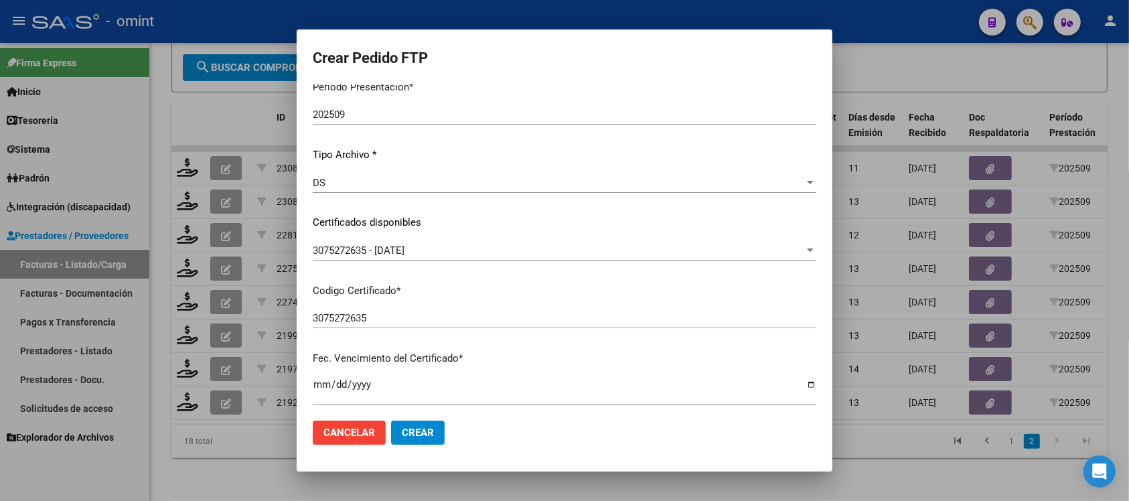
scroll to position [0, 0]
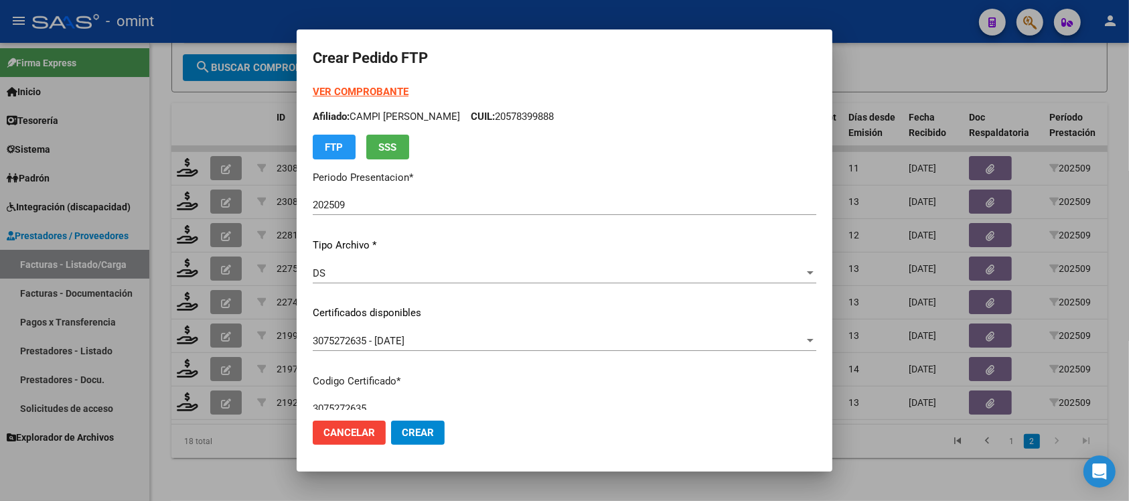
click at [342, 88] on strong "VER COMPROBANTE" at bounding box center [361, 92] width 96 height 12
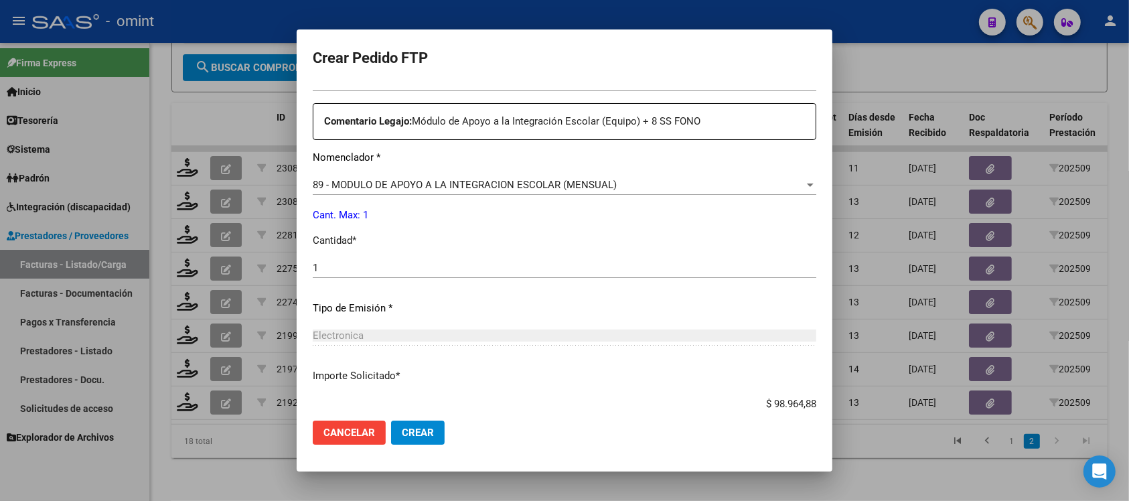
scroll to position [502, 0]
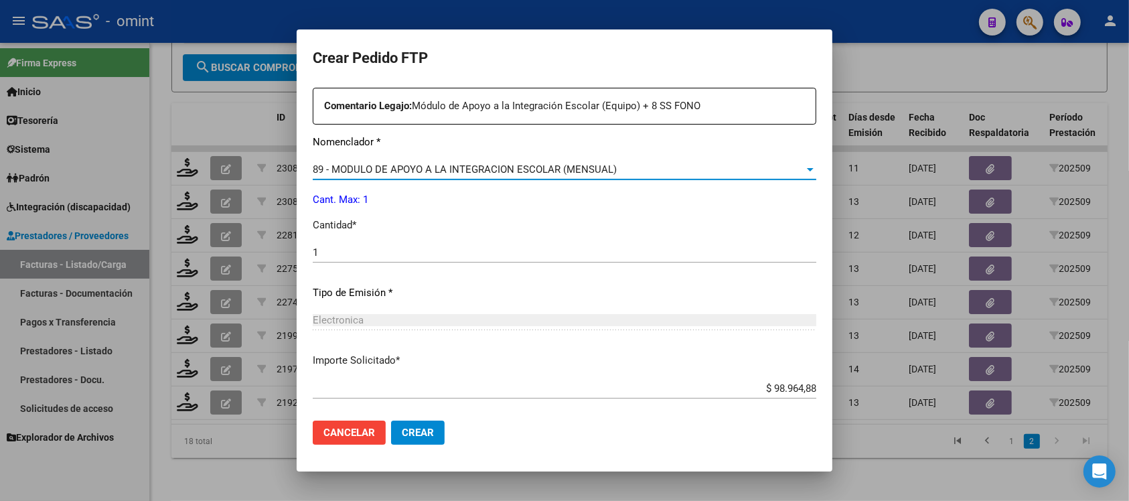
click at [407, 169] on span "89 - MODULO DE APOYO A LA INTEGRACION ESCOLAR (MENSUAL)" at bounding box center [465, 169] width 304 height 12
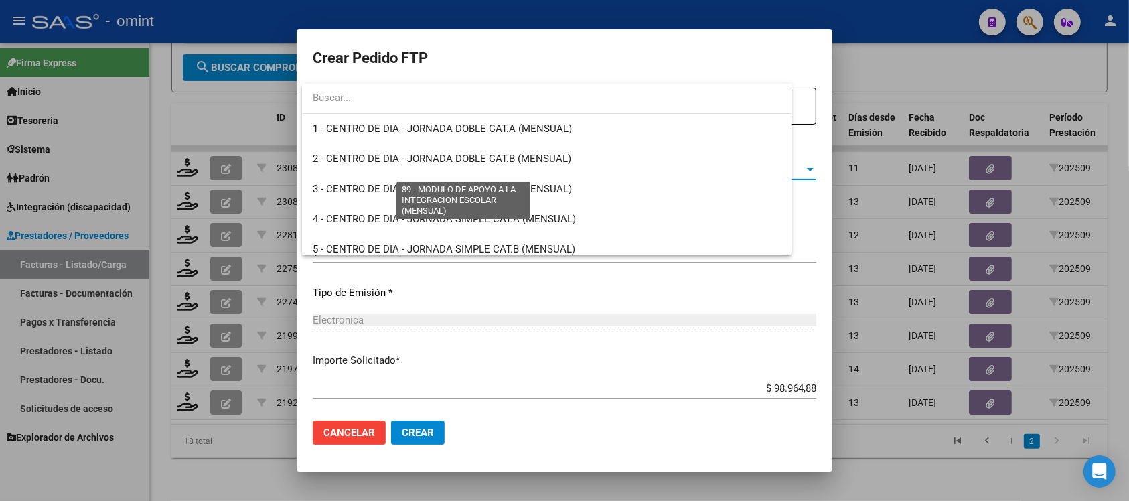
scroll to position [2609, 0]
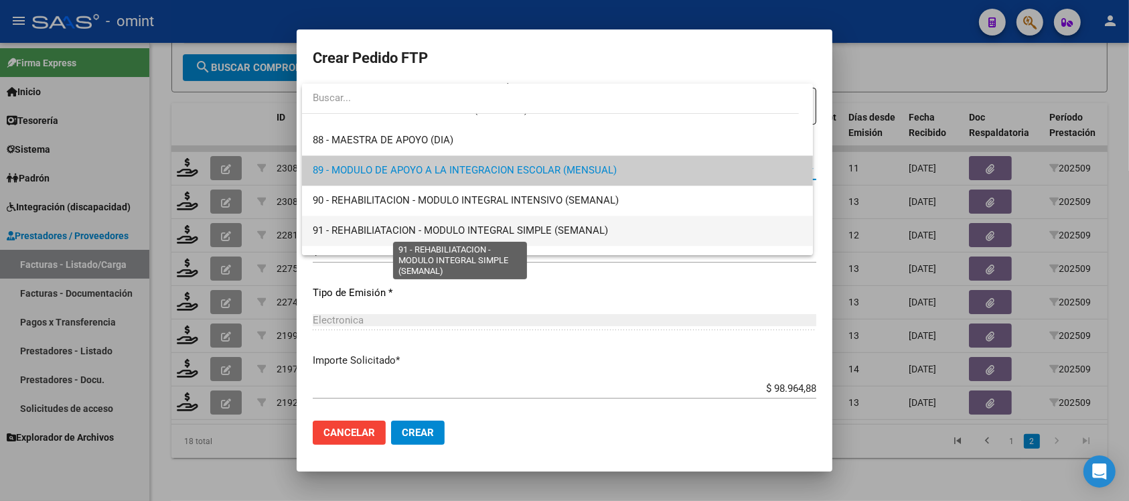
click at [513, 234] on span "91 - REHABILIATACION - MODULO INTEGRAL SIMPLE (SEMANAL)" at bounding box center [460, 230] width 295 height 12
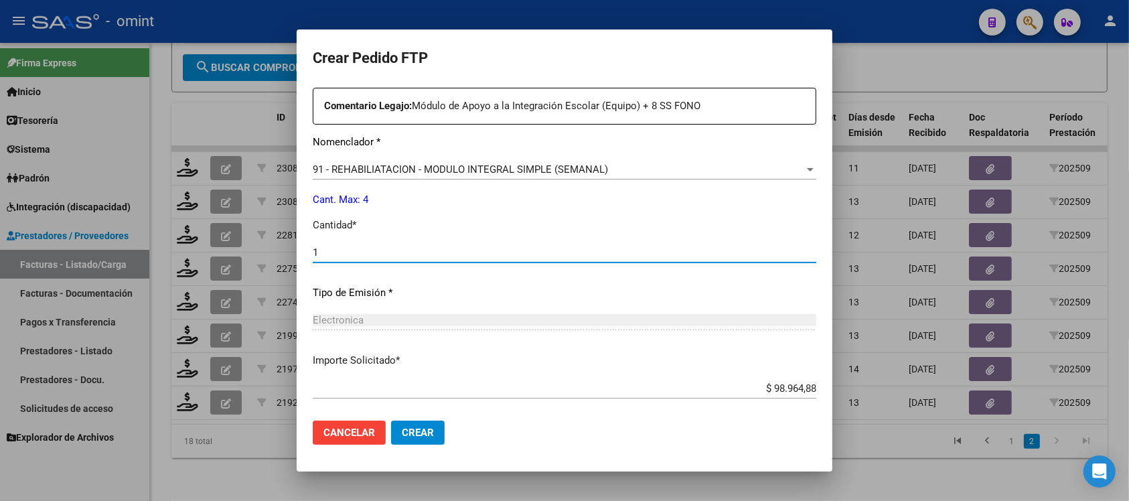
click at [369, 252] on input "1" at bounding box center [564, 252] width 503 height 12
type input "4"
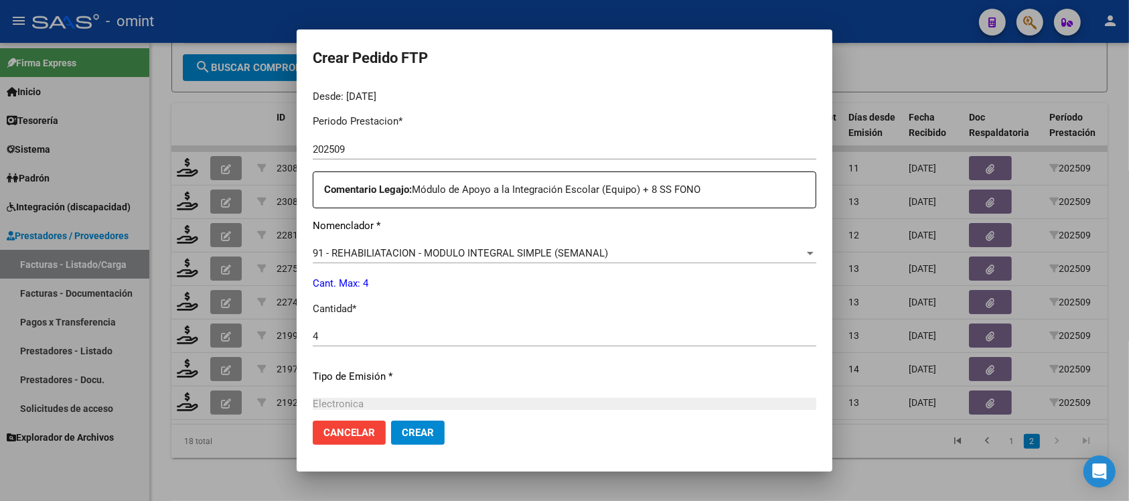
scroll to position [570, 0]
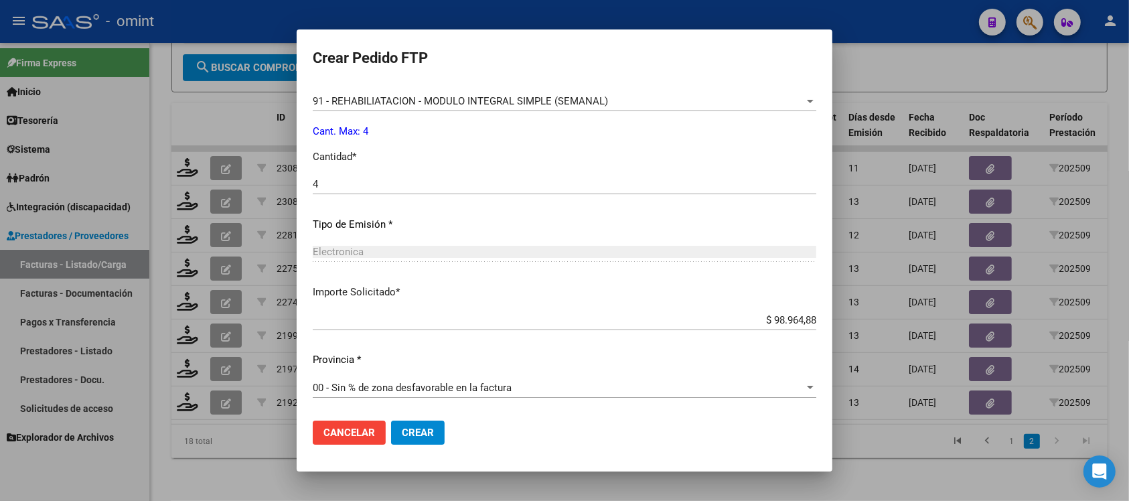
click at [428, 428] on span "Crear" at bounding box center [418, 432] width 32 height 12
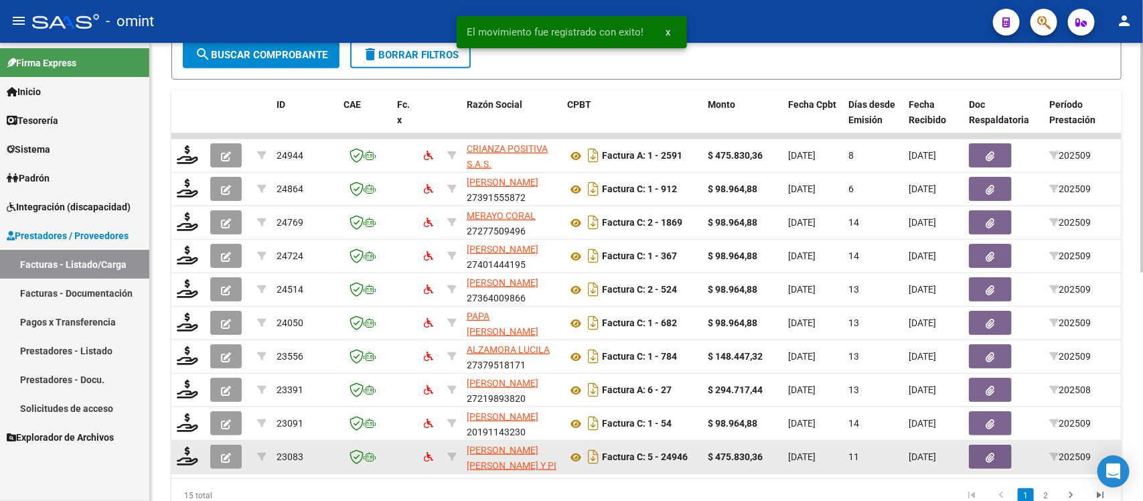
scroll to position [459, 0]
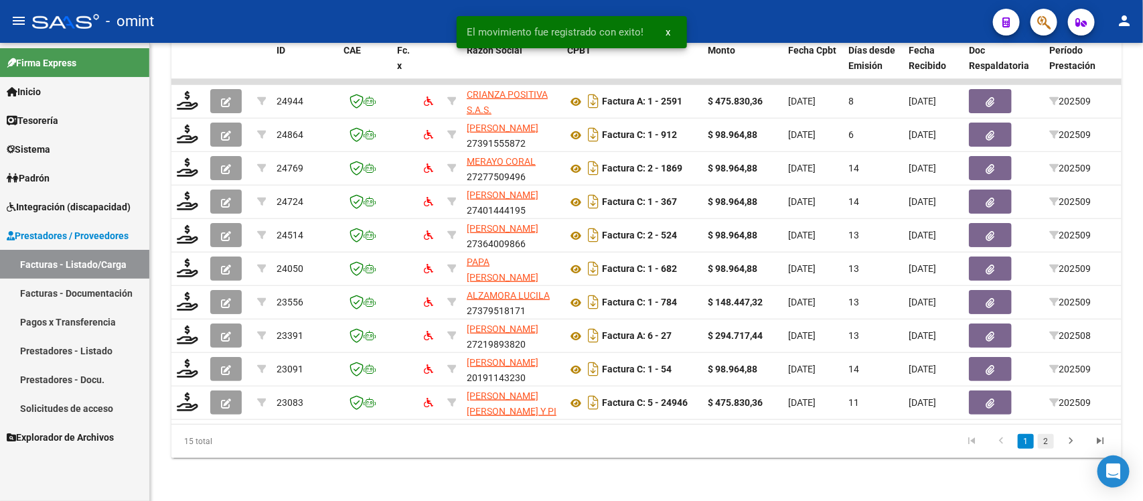
click at [1042, 440] on link "2" at bounding box center [1046, 441] width 16 height 15
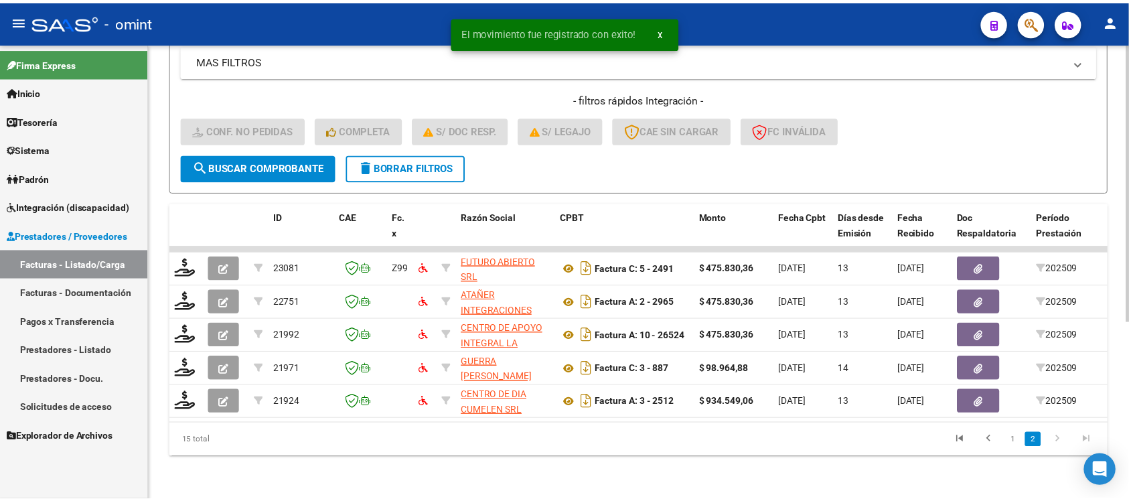
scroll to position [291, 0]
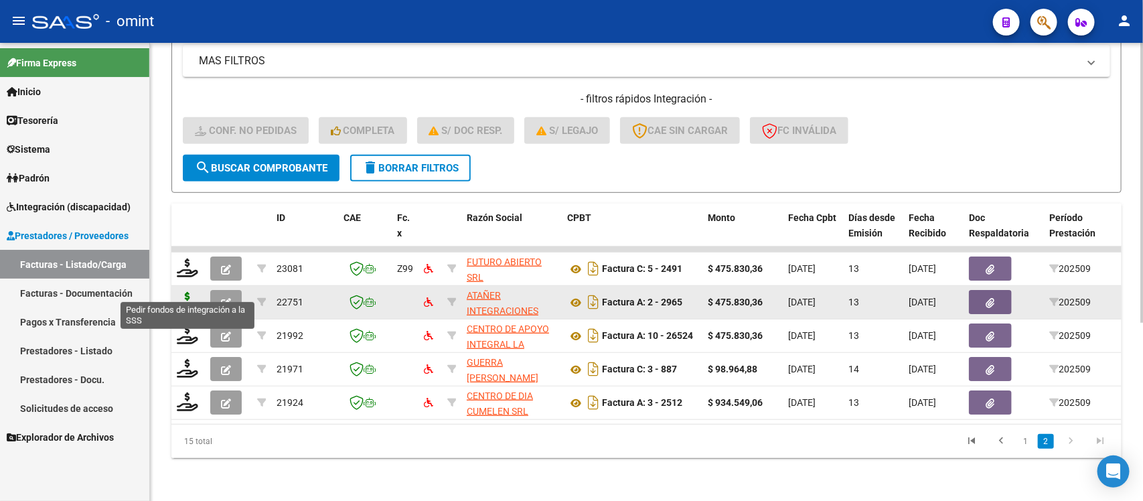
click at [195, 292] on icon at bounding box center [187, 301] width 21 height 19
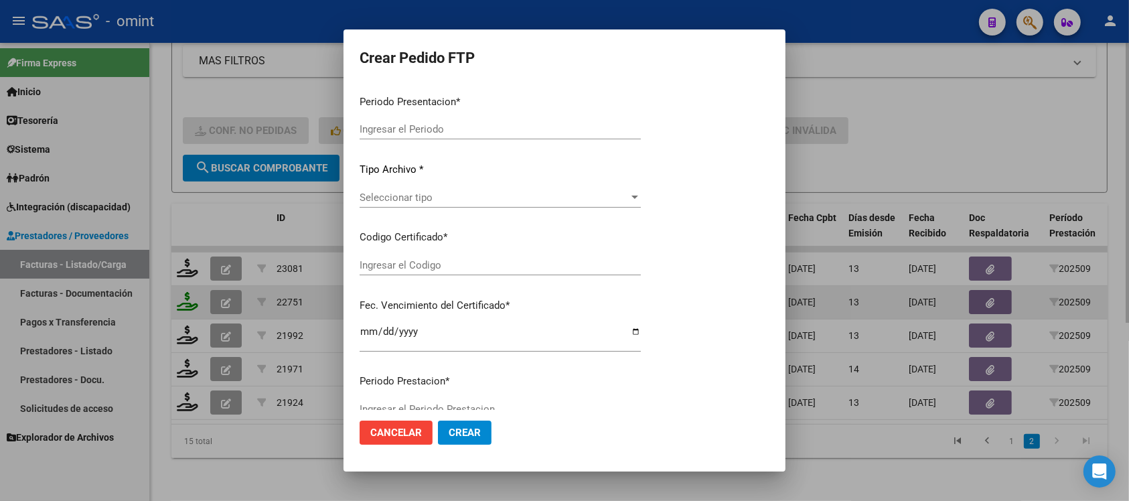
type input "202509"
type input "$ 475.830,36"
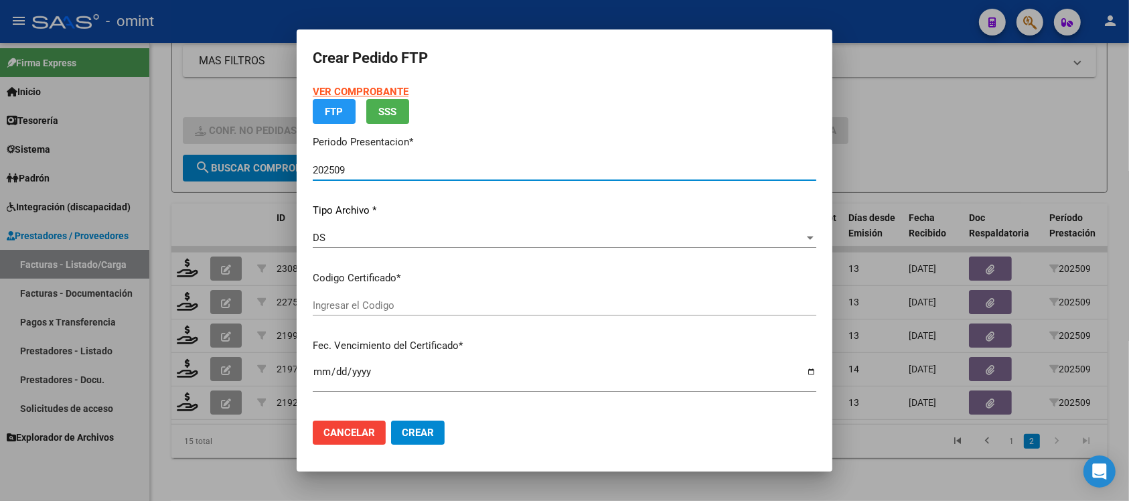
type input "3075272635"
type input "[DATE]"
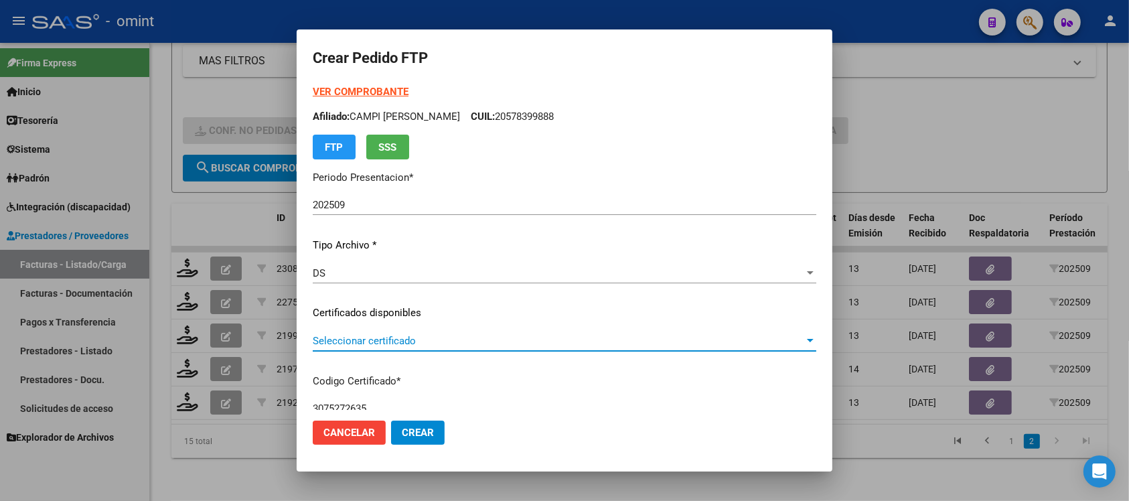
click at [419, 338] on span "Seleccionar certificado" at bounding box center [558, 341] width 491 height 12
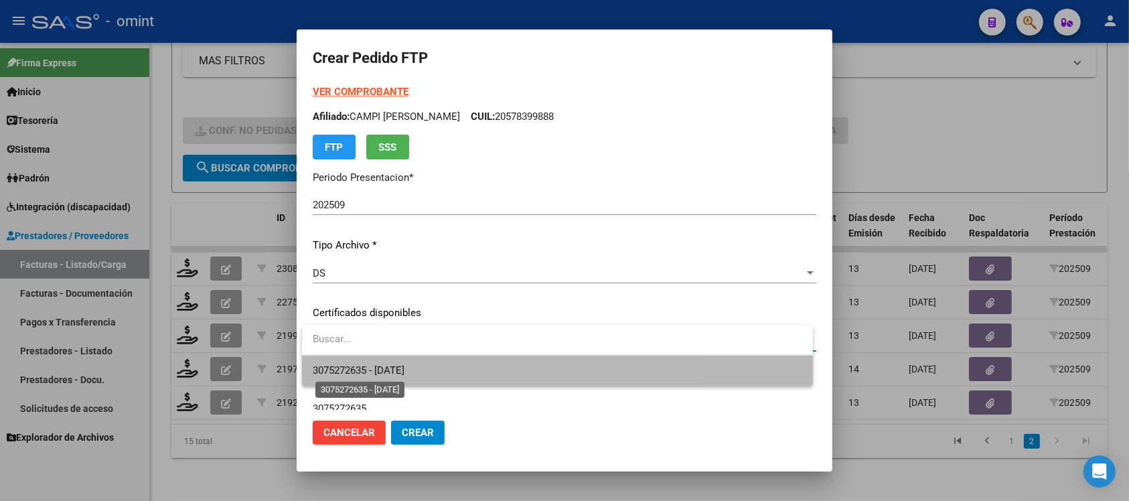
click at [404, 366] on span "3075272635 - [DATE]" at bounding box center [359, 370] width 92 height 12
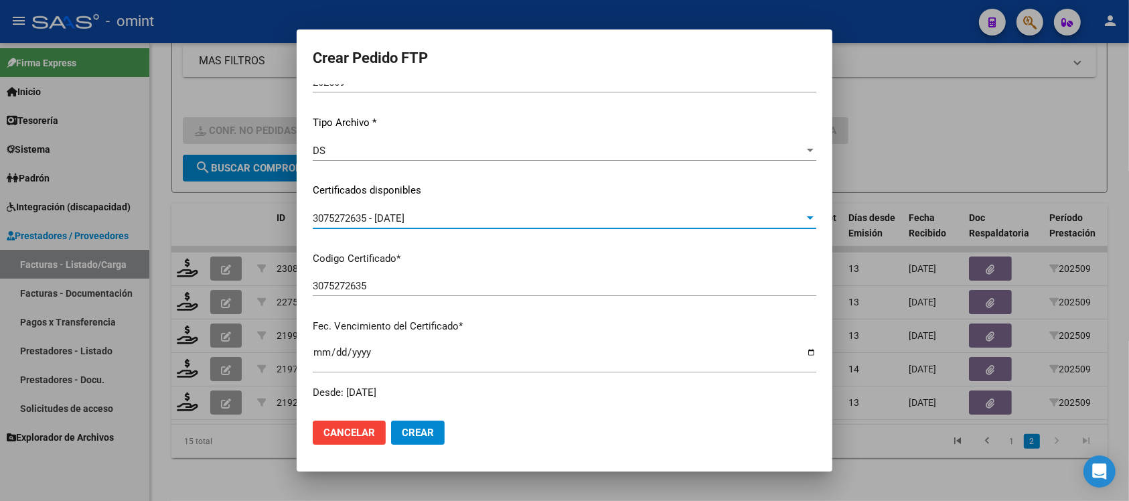
scroll to position [0, 0]
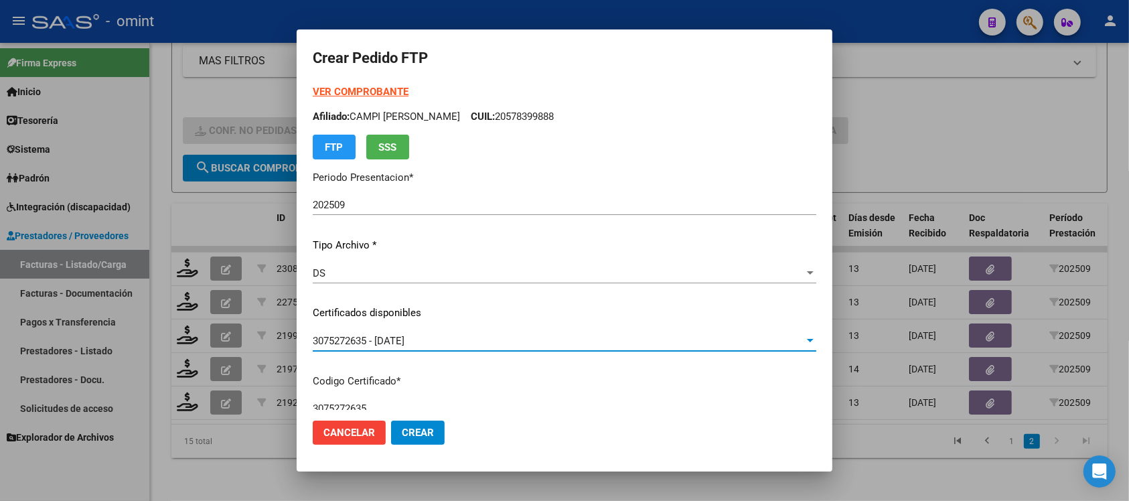
click at [375, 86] on strong "VER COMPROBANTE" at bounding box center [361, 92] width 96 height 12
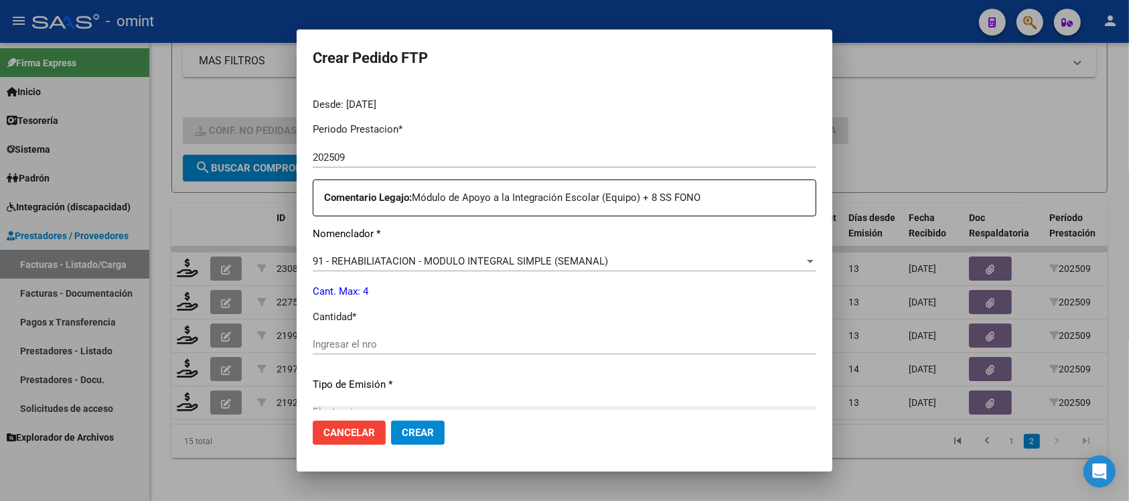
scroll to position [418, 0]
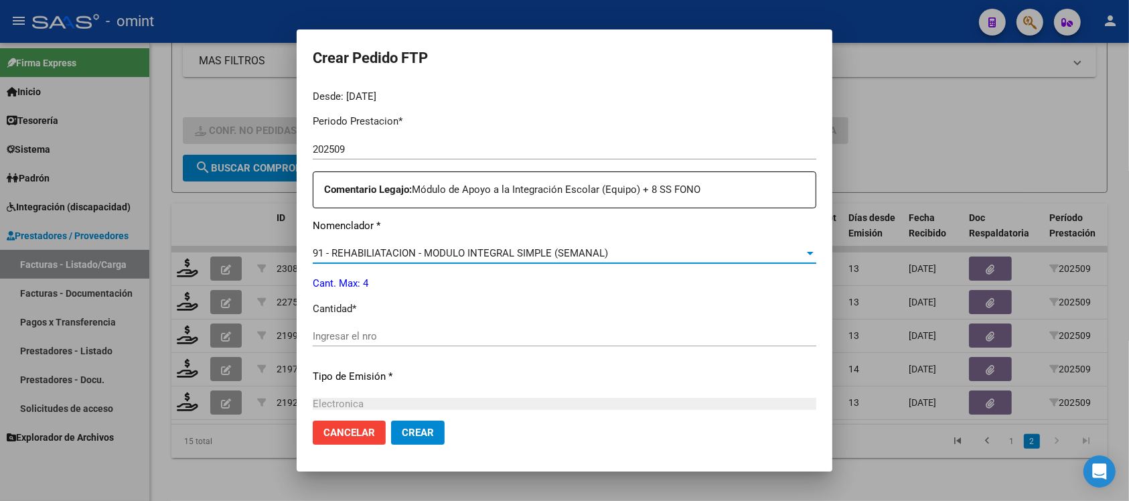
click at [392, 247] on span "91 - REHABILIATACION - MODULO INTEGRAL SIMPLE (SEMANAL)" at bounding box center [460, 253] width 295 height 12
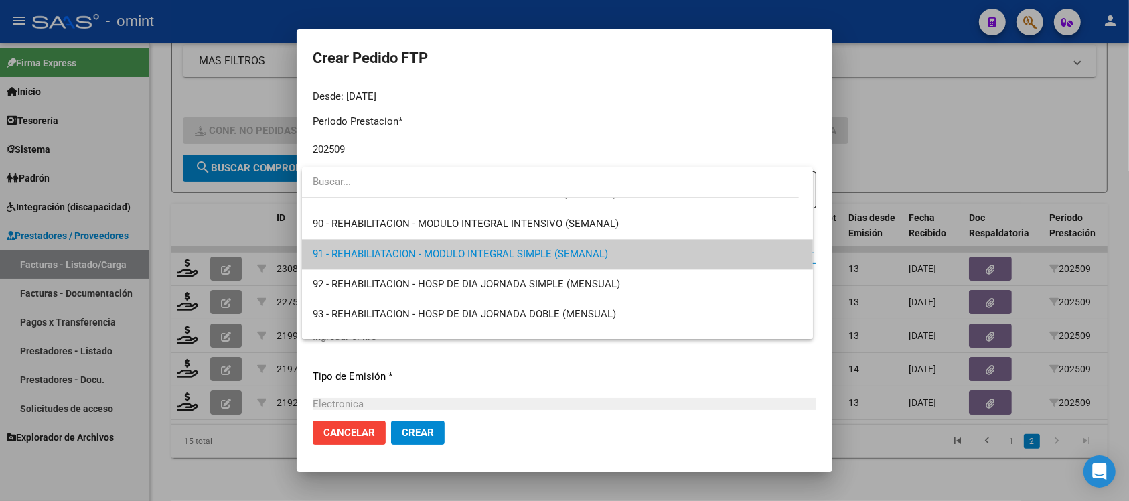
scroll to position [2586, 0]
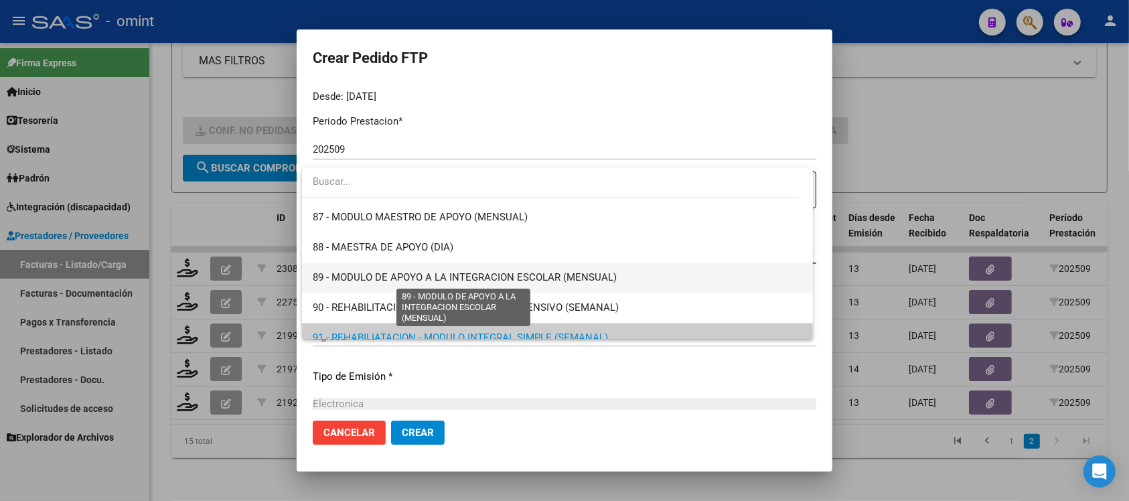
click at [433, 274] on span "89 - MODULO DE APOYO A LA INTEGRACION ESCOLAR (MENSUAL)" at bounding box center [465, 277] width 304 height 12
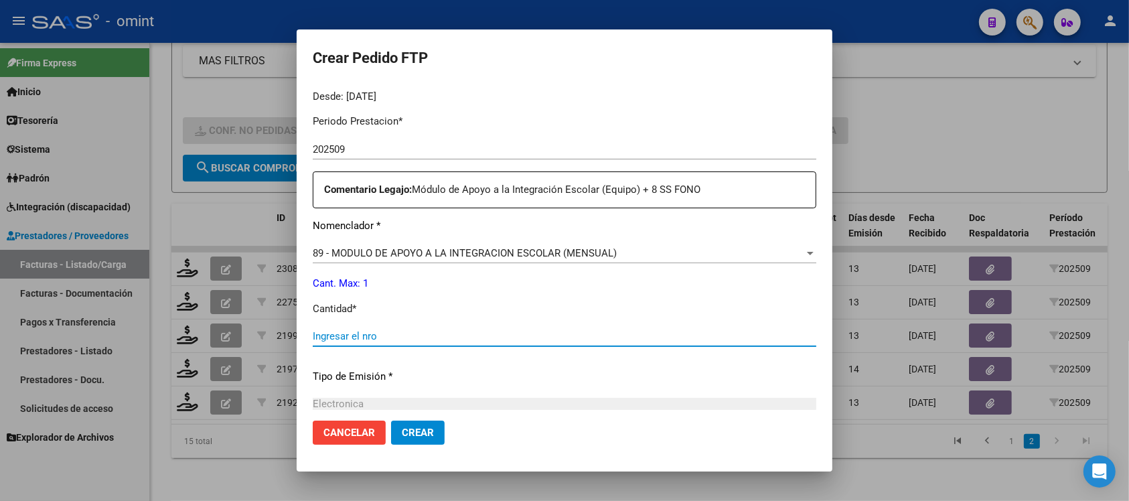
click at [349, 340] on input "Ingresar el nro" at bounding box center [564, 336] width 503 height 12
type input "1"
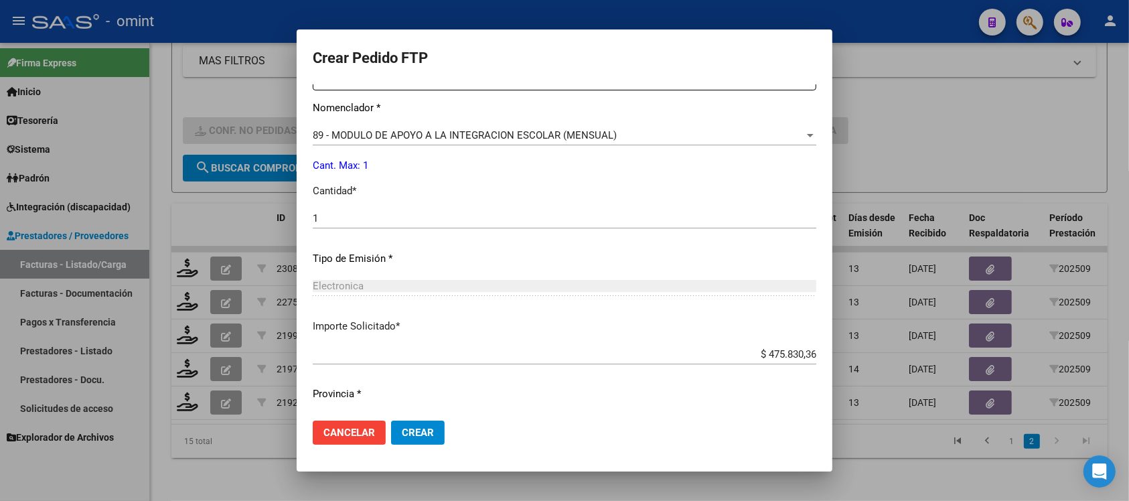
scroll to position [570, 0]
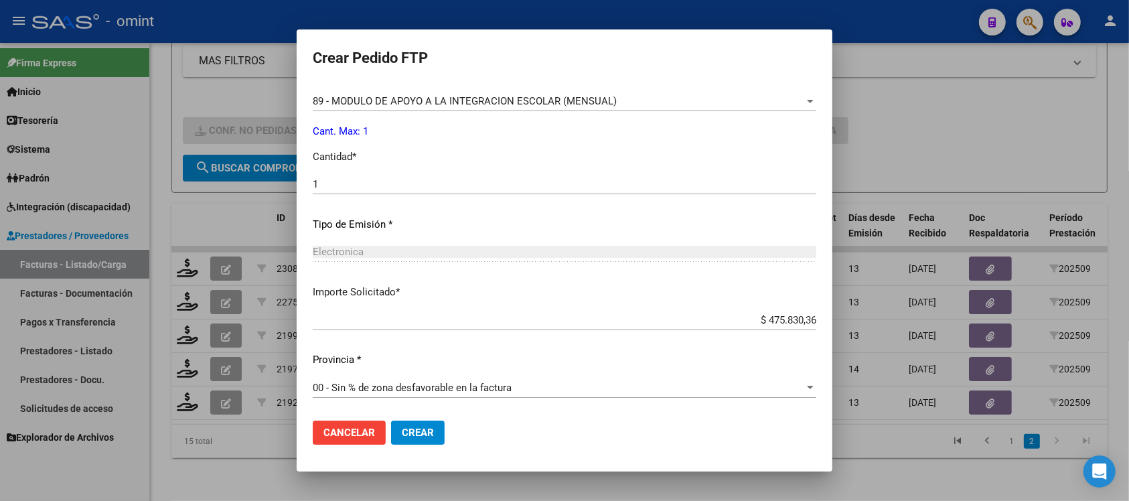
click at [404, 430] on span "Crear" at bounding box center [418, 432] width 32 height 12
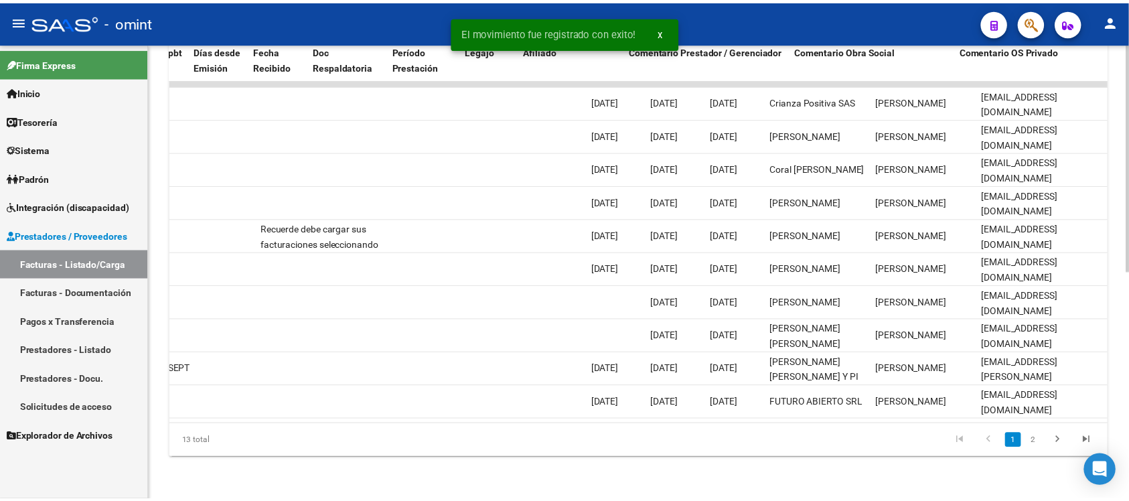
scroll to position [0, 0]
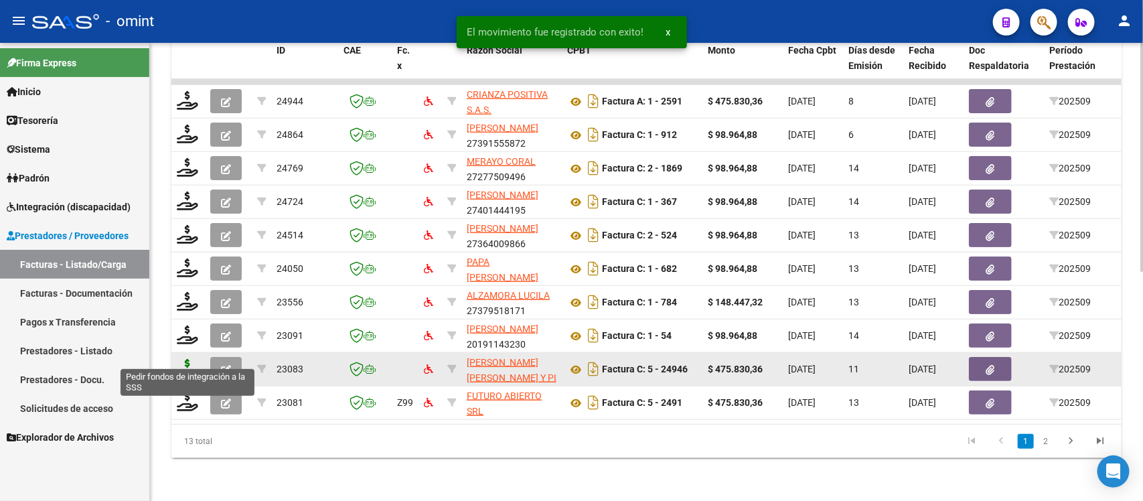
click at [186, 359] on icon at bounding box center [187, 368] width 21 height 19
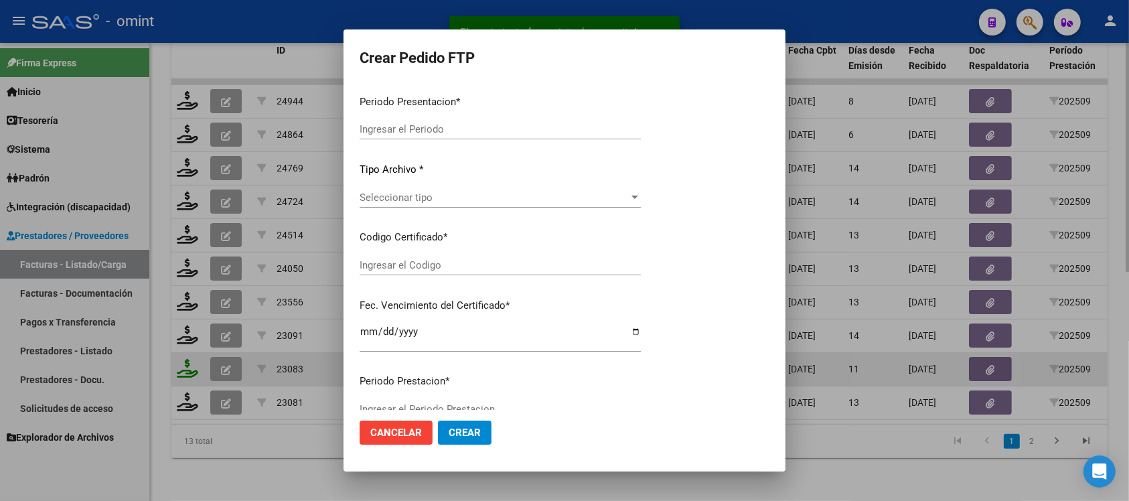
type input "202509"
type input "$ 475.830,36"
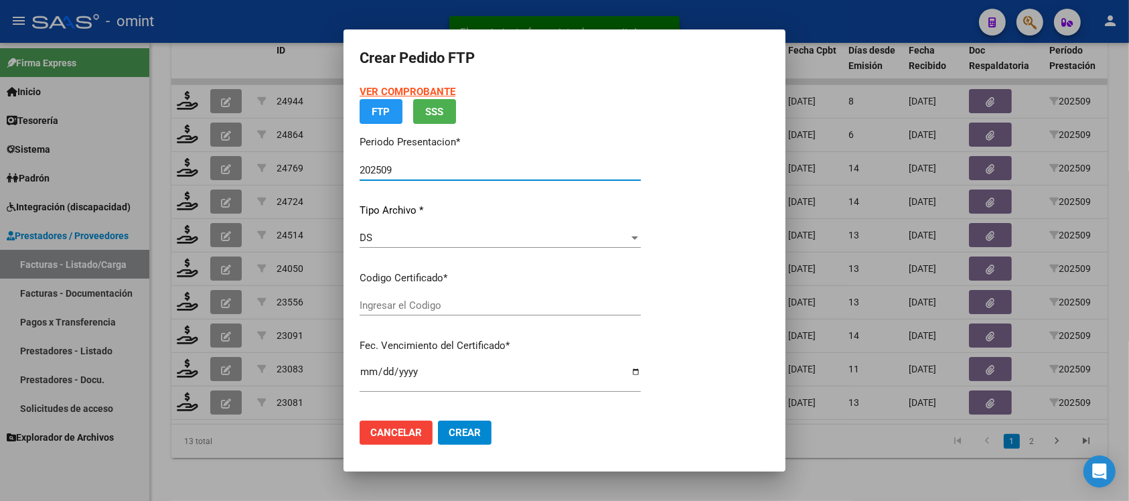
type input "5766169508"
type input "[DATE]"
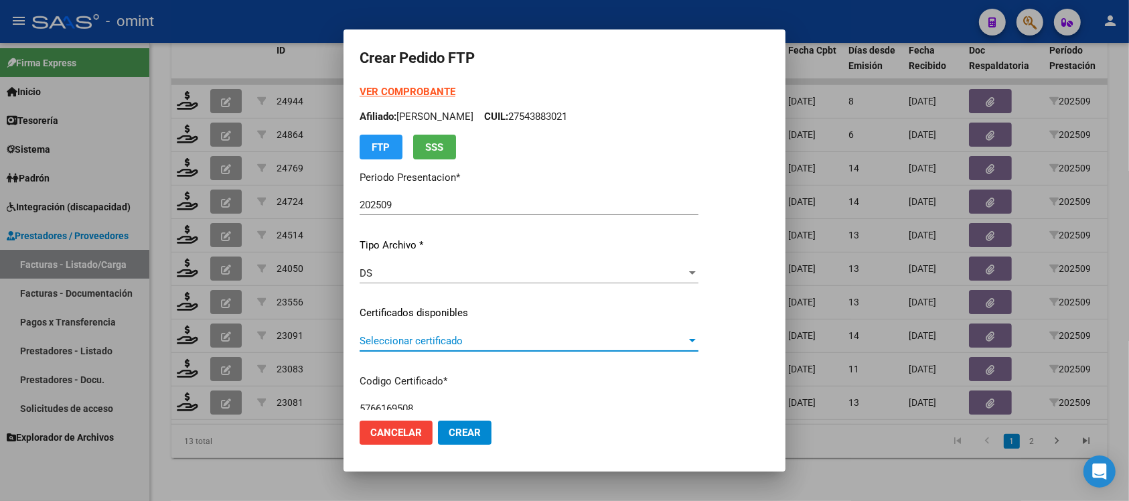
click at [406, 310] on app-drop-down-list "Certificados disponibles Seleccionar certificado Seleccionar certificado" at bounding box center [533, 326] width 349 height 42
click at [430, 340] on span "Seleccionar certificado" at bounding box center [522, 341] width 327 height 12
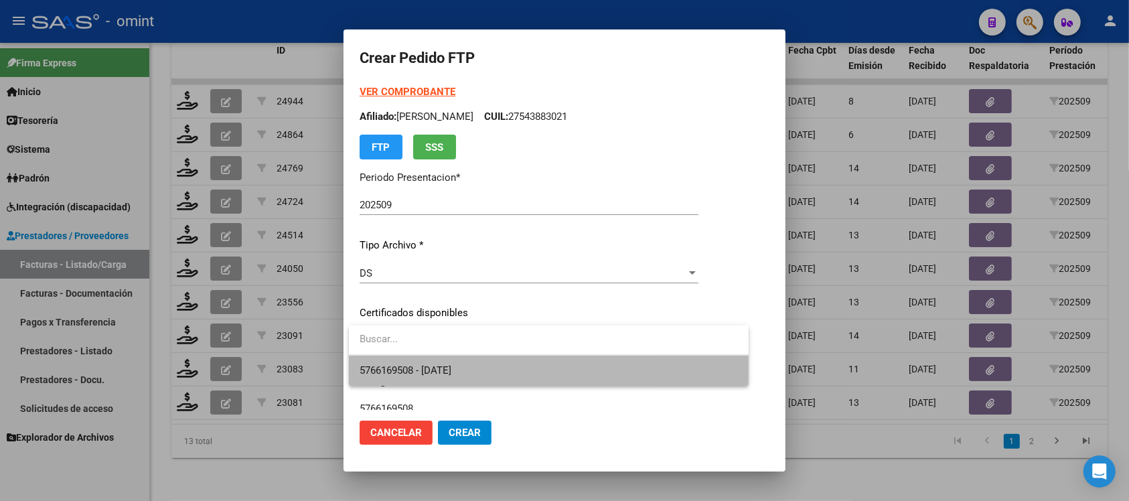
click at [447, 361] on span "5766169508 - [DATE]" at bounding box center [548, 370] width 378 height 30
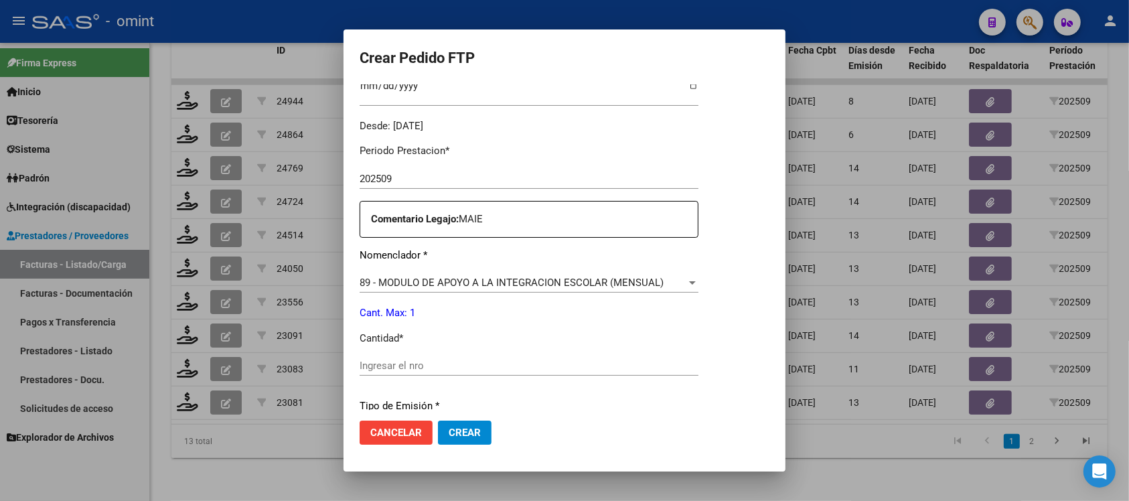
scroll to position [418, 0]
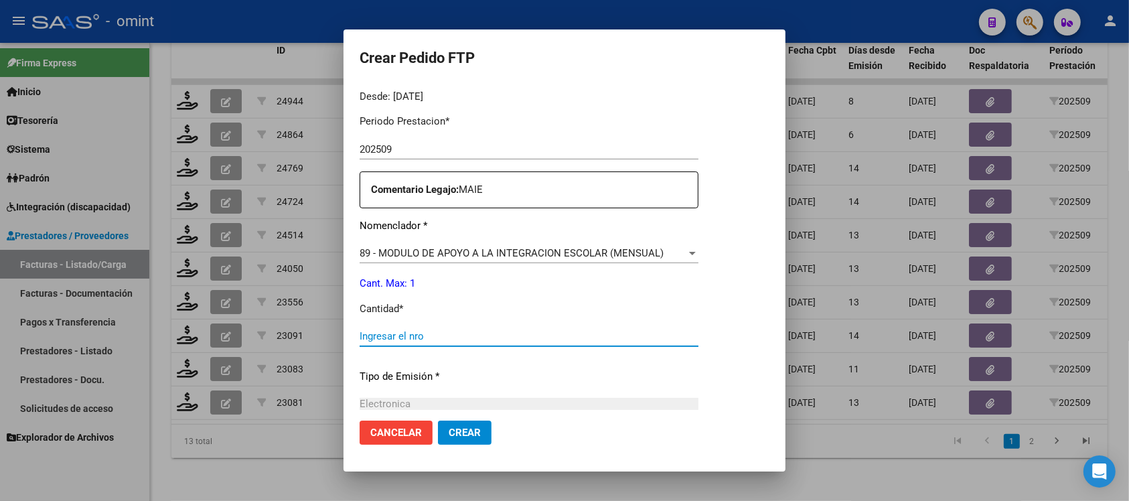
click at [416, 339] on input "Ingresar el nro" at bounding box center [528, 336] width 339 height 12
type input "1"
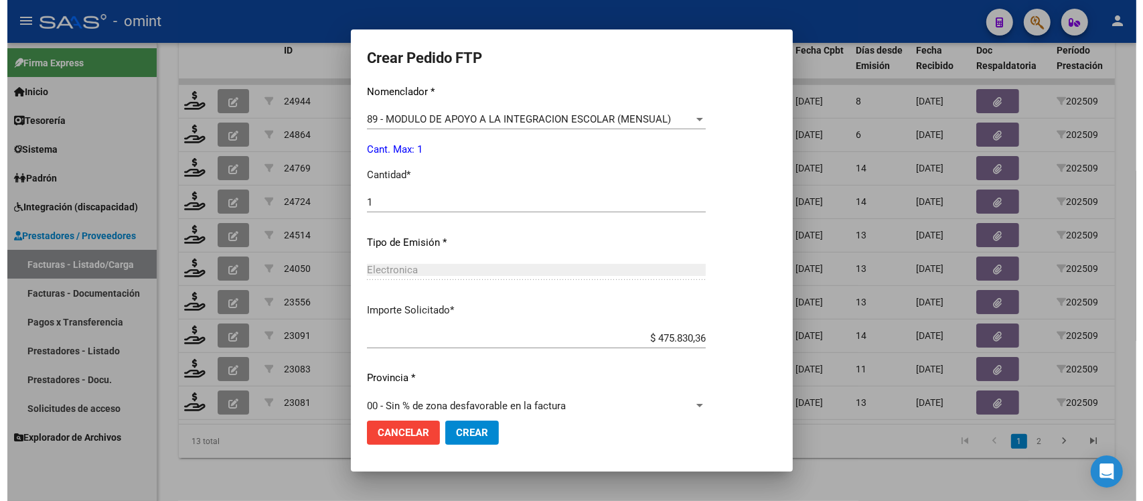
scroll to position [570, 0]
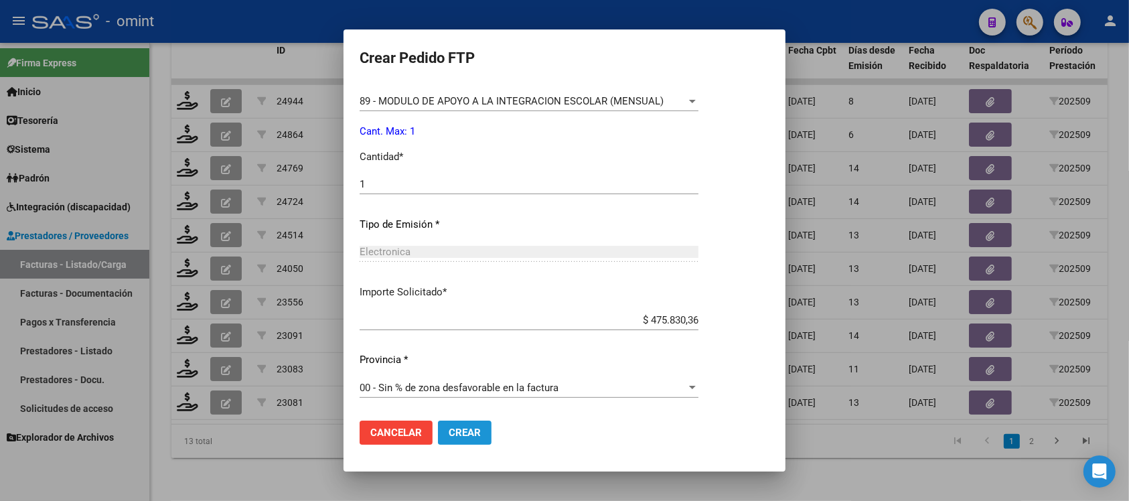
click at [456, 430] on span "Crear" at bounding box center [465, 432] width 32 height 12
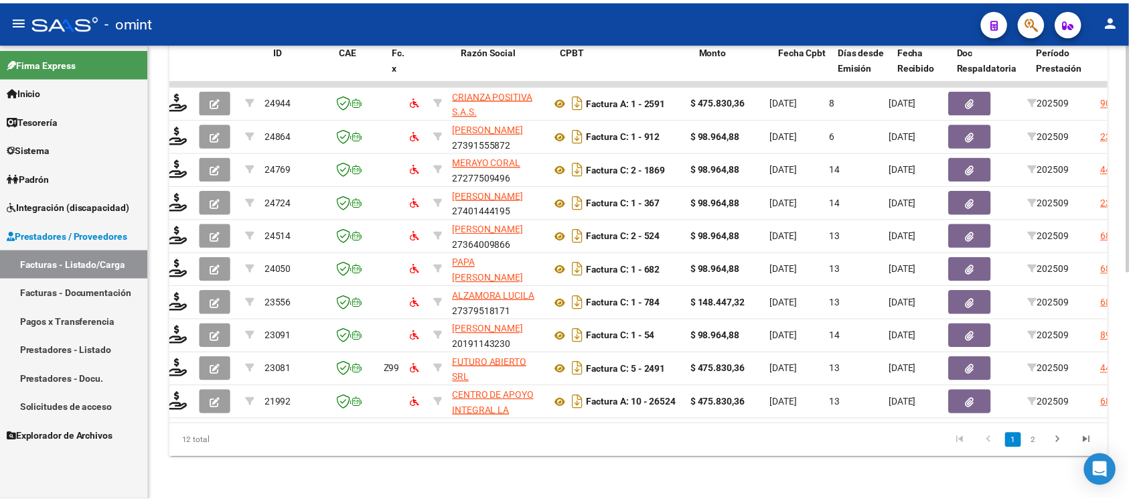
scroll to position [0, 0]
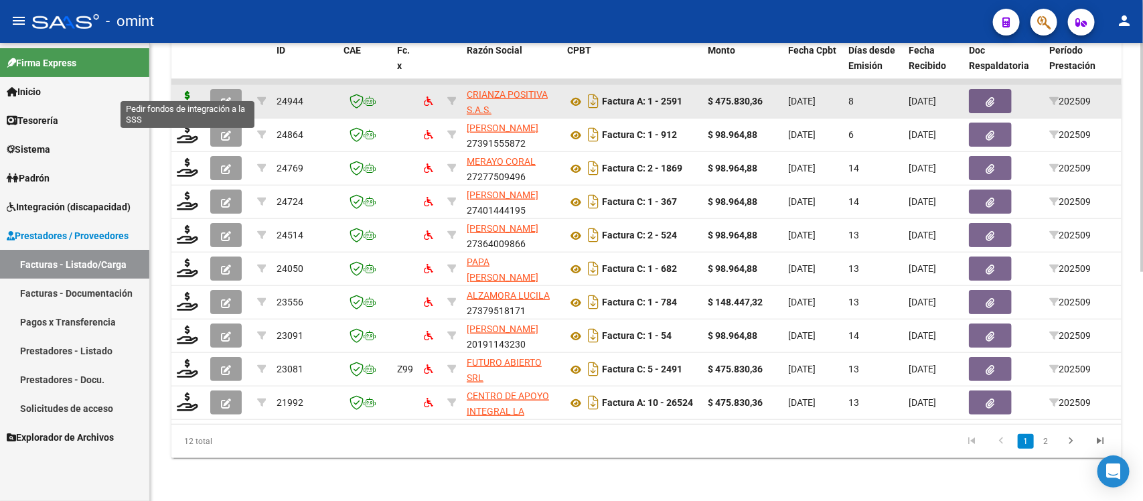
click at [185, 91] on icon at bounding box center [187, 100] width 21 height 19
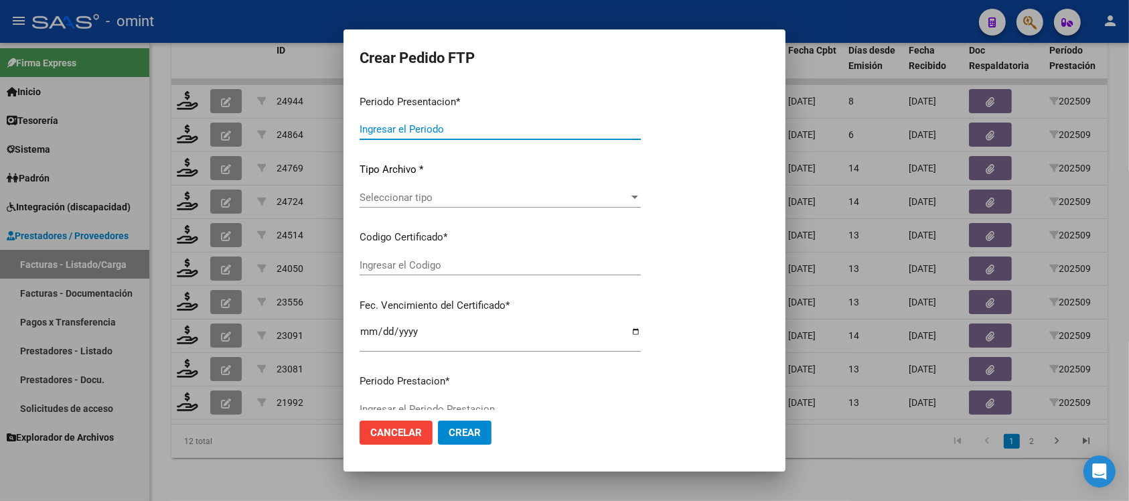
type input "202509"
type input "$ 475.830,36"
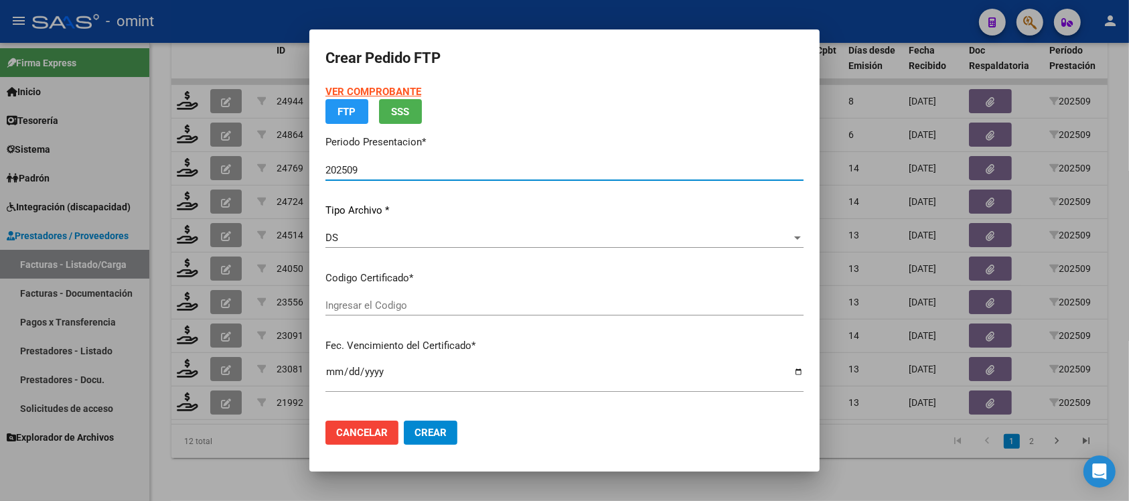
type input "1025030914"
type input "[DATE]"
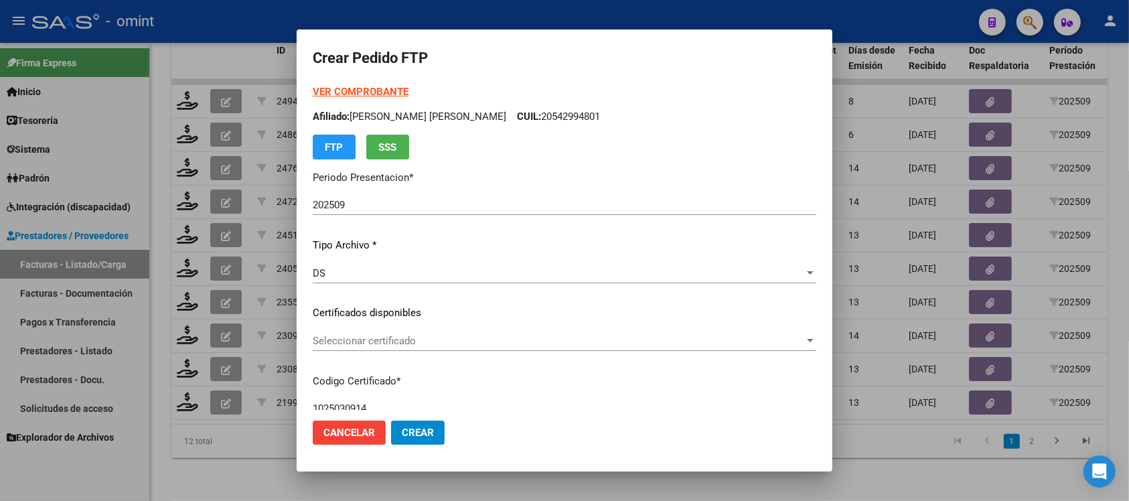
click at [414, 347] on div "Seleccionar certificado Seleccionar certificado" at bounding box center [564, 341] width 503 height 20
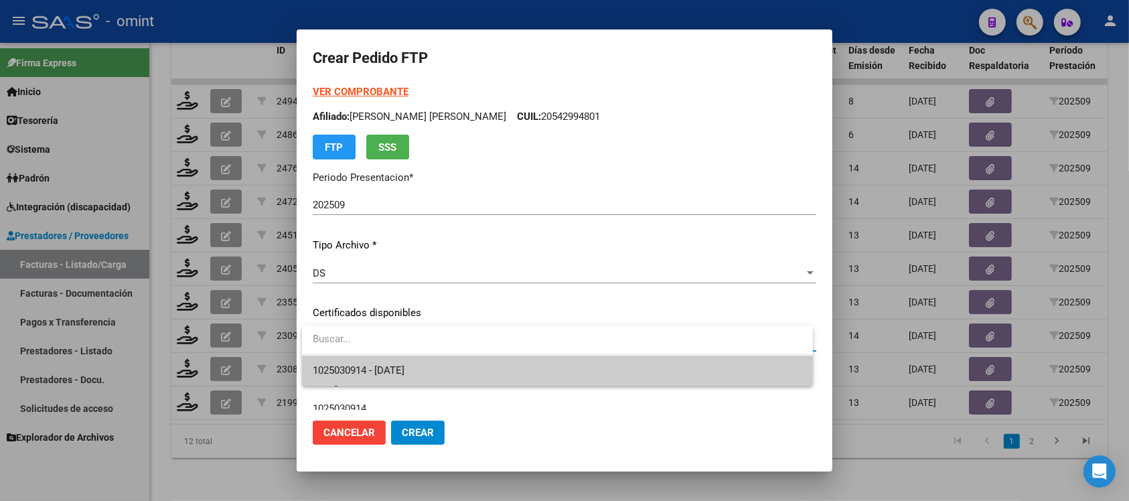
click at [477, 378] on span "1025030914 - [DATE]" at bounding box center [557, 370] width 489 height 30
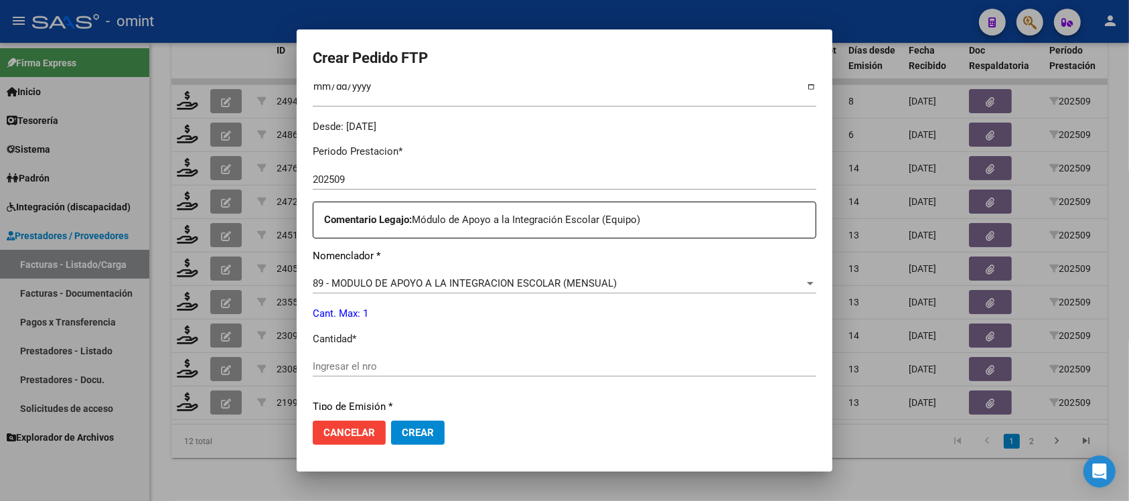
scroll to position [418, 0]
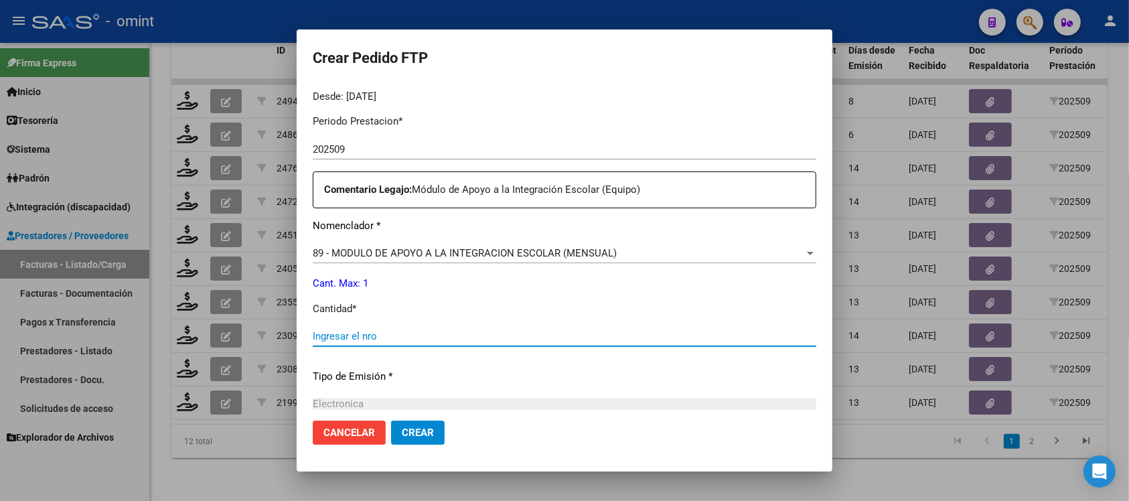
click at [397, 338] on input "Ingresar el nro" at bounding box center [564, 336] width 503 height 12
type input "1"
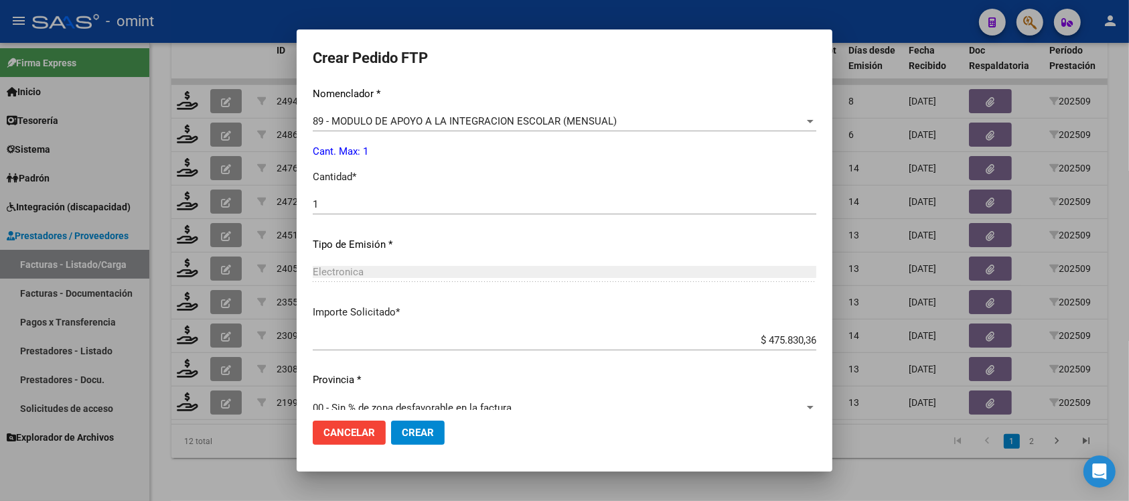
scroll to position [570, 0]
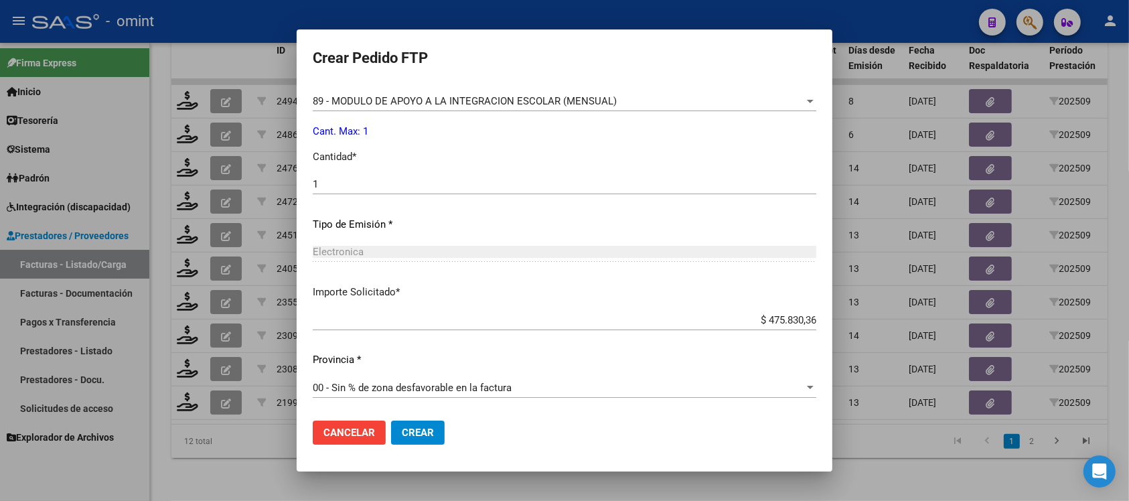
click at [416, 430] on span "Crear" at bounding box center [418, 432] width 32 height 12
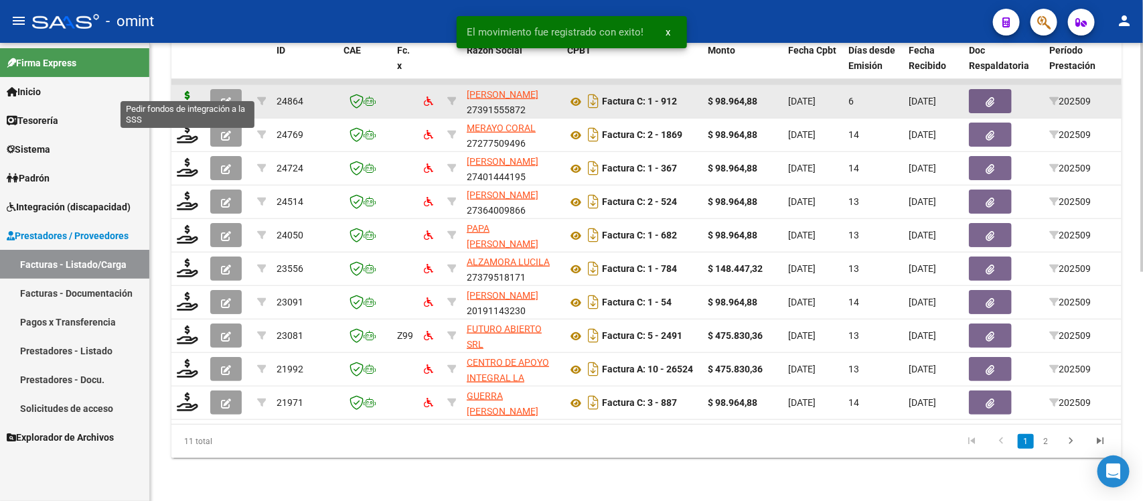
click at [183, 94] on icon at bounding box center [187, 100] width 21 height 19
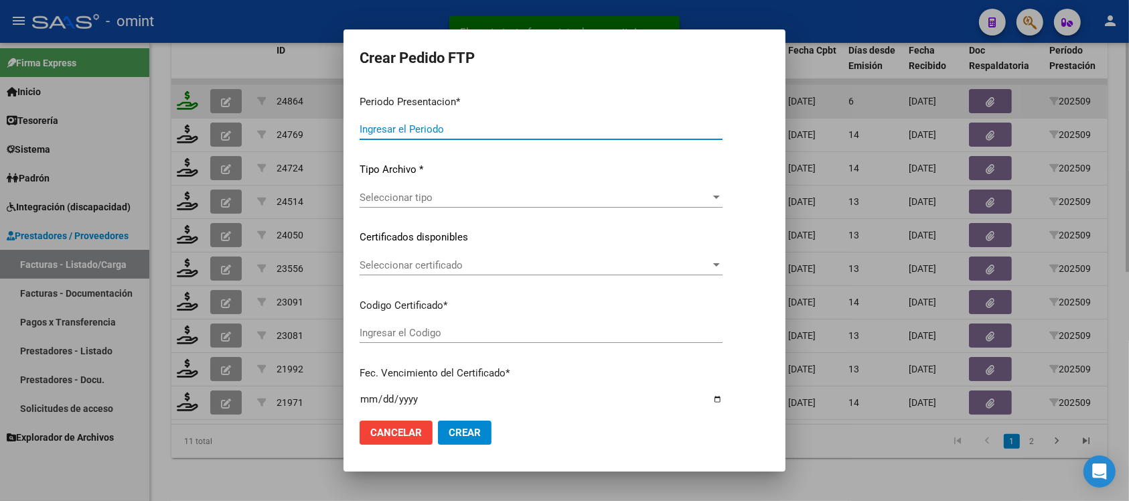
type input "202509"
type input "$ 98.964,88"
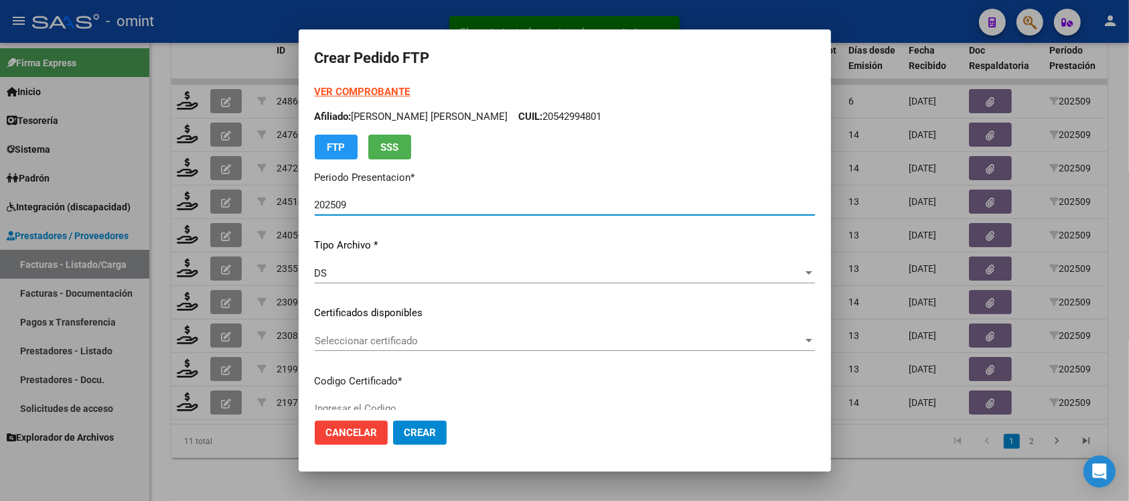
type input "3075272635"
type input "[DATE]"
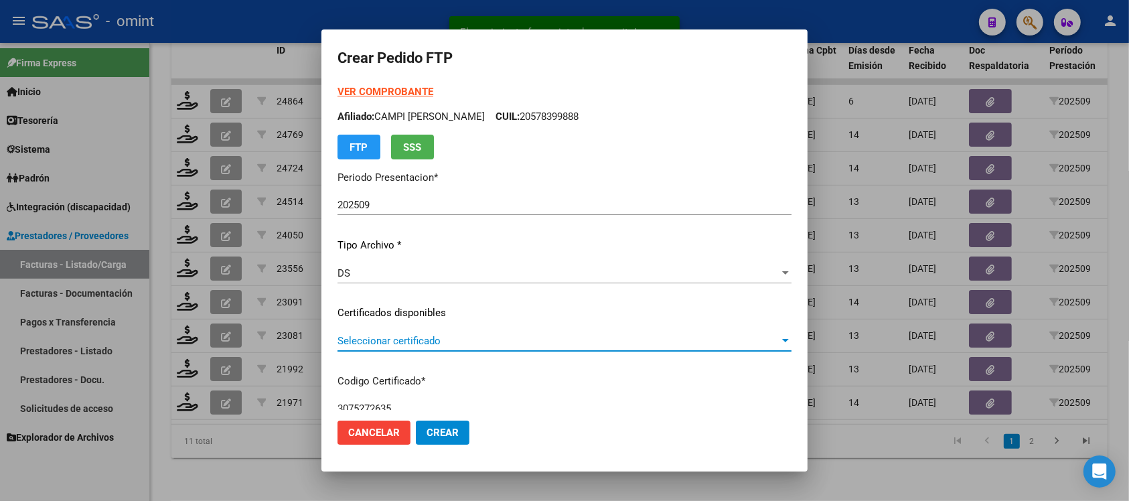
click at [386, 337] on span "Seleccionar certificado" at bounding box center [558, 341] width 442 height 12
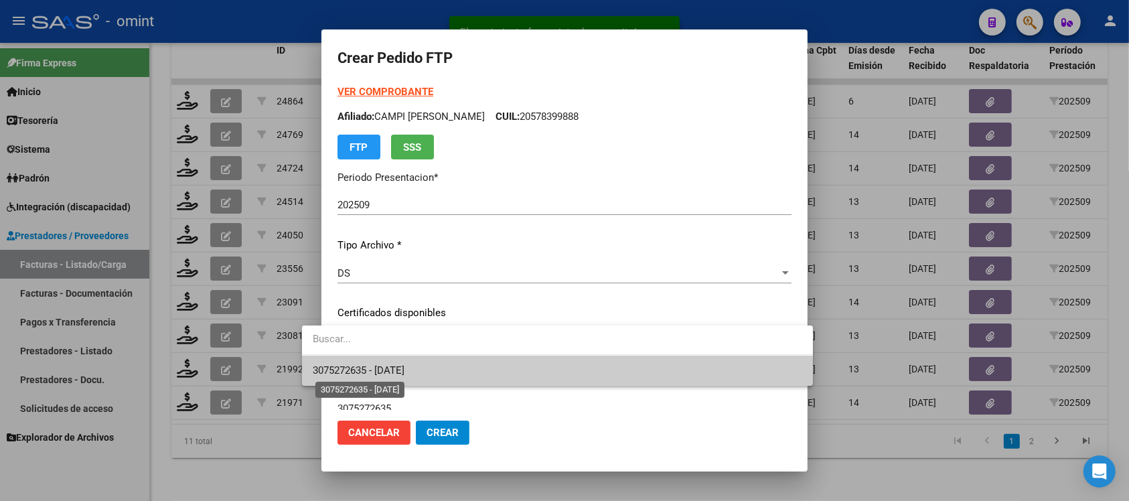
click at [404, 364] on span "3075272635 - [DATE]" at bounding box center [359, 370] width 92 height 12
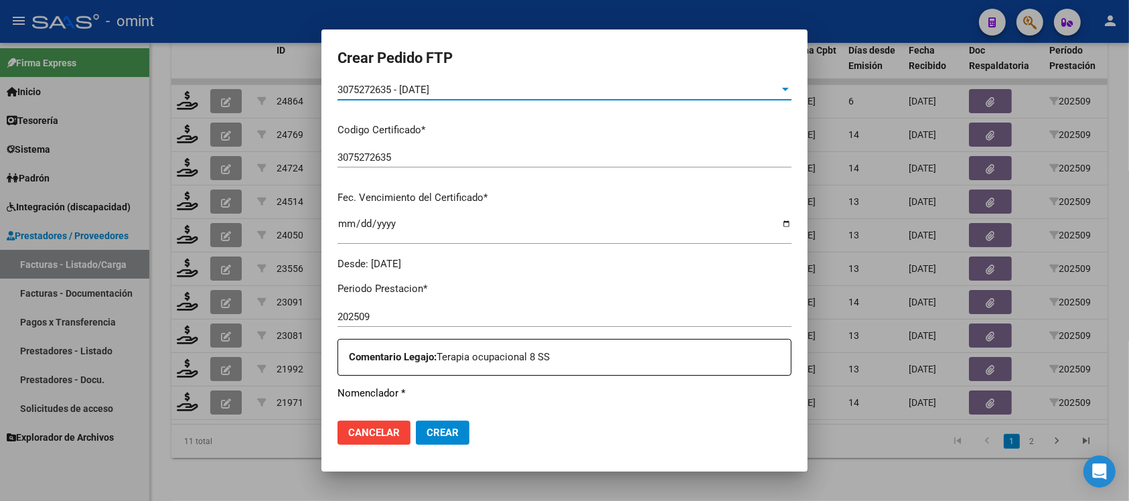
scroll to position [418, 0]
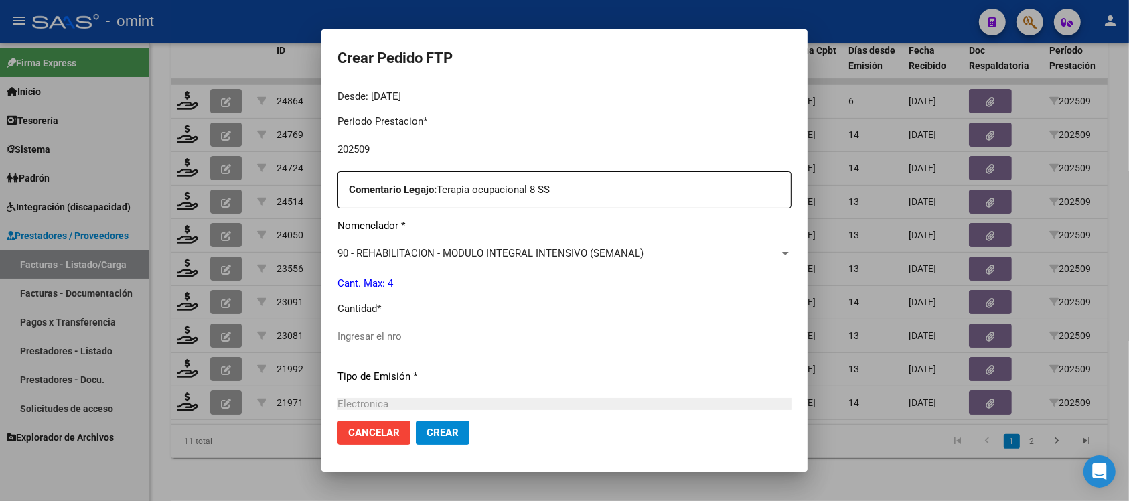
click at [395, 339] on input "Ingresar el nro" at bounding box center [564, 336] width 454 height 12
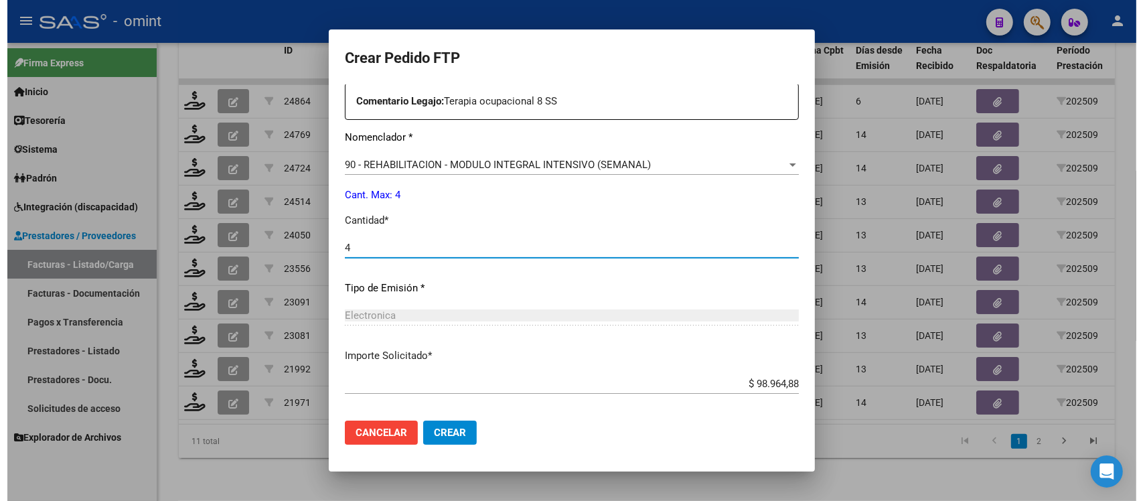
scroll to position [570, 0]
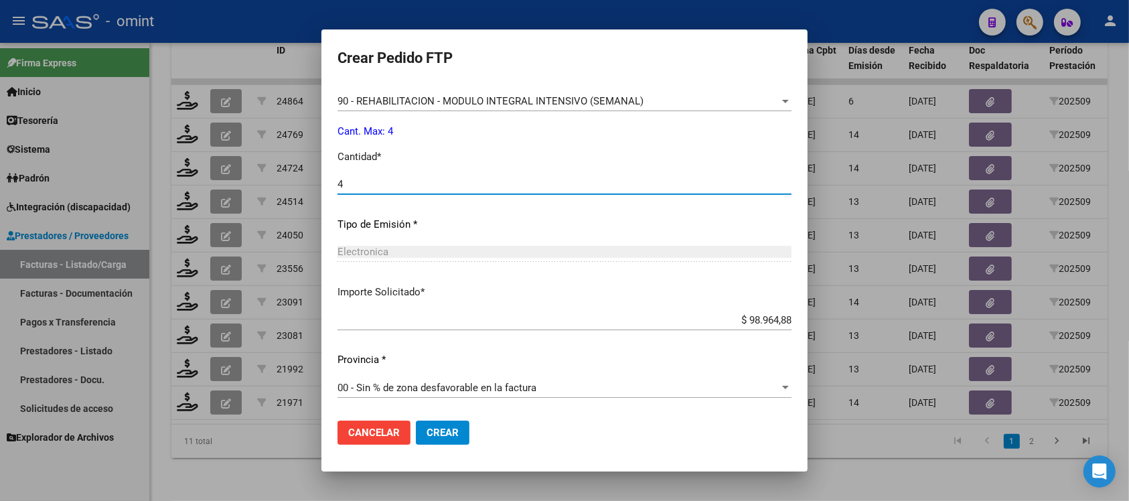
type input "4"
click at [426, 430] on span "Crear" at bounding box center [442, 432] width 32 height 12
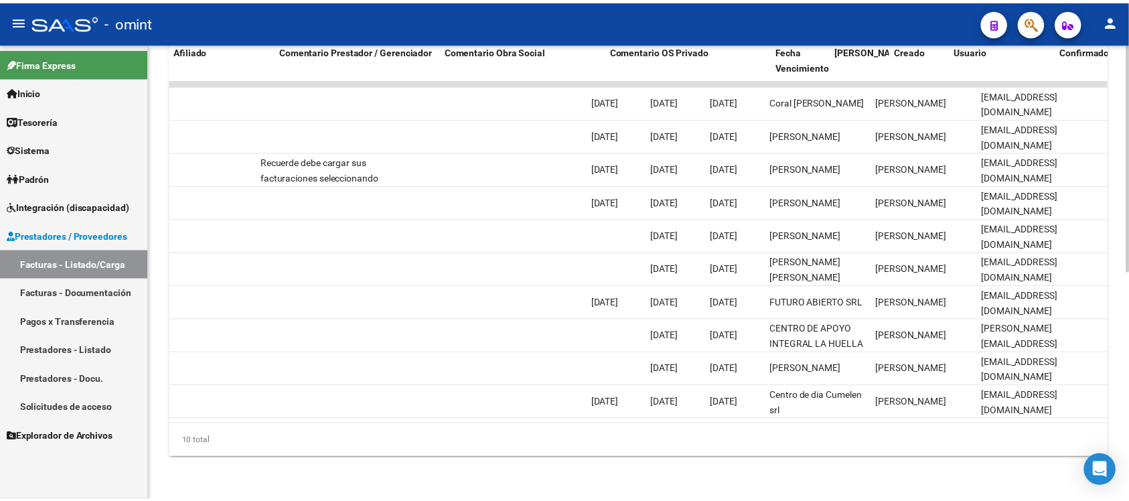
scroll to position [0, 0]
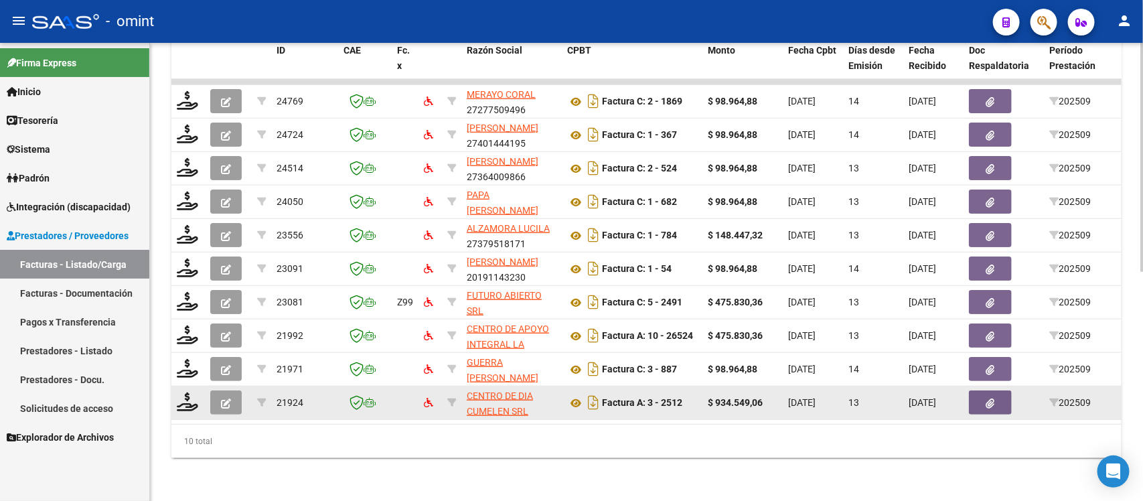
click at [174, 394] on datatable-body-cell at bounding box center [187, 402] width 33 height 33
click at [189, 392] on icon at bounding box center [187, 401] width 21 height 19
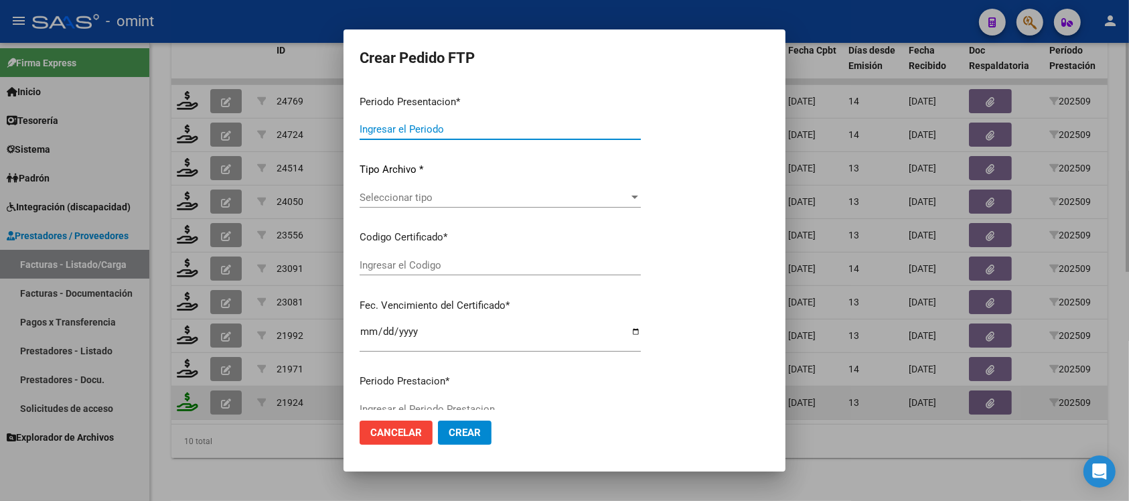
type input "202509"
type input "$ 934.549,06"
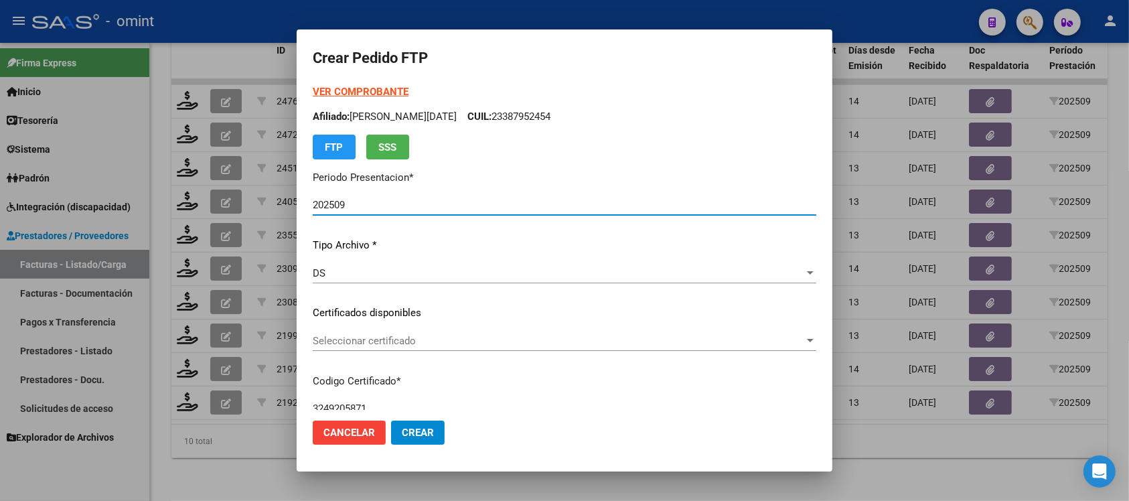
click at [389, 337] on span "Seleccionar certificado" at bounding box center [558, 341] width 491 height 12
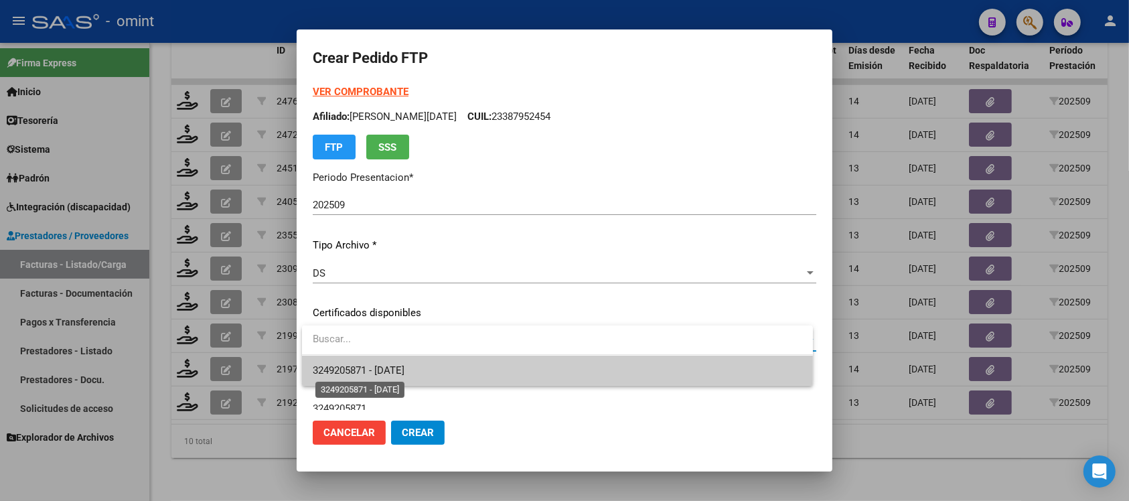
click at [404, 370] on span "3249205871 - [DATE]" at bounding box center [359, 370] width 92 height 12
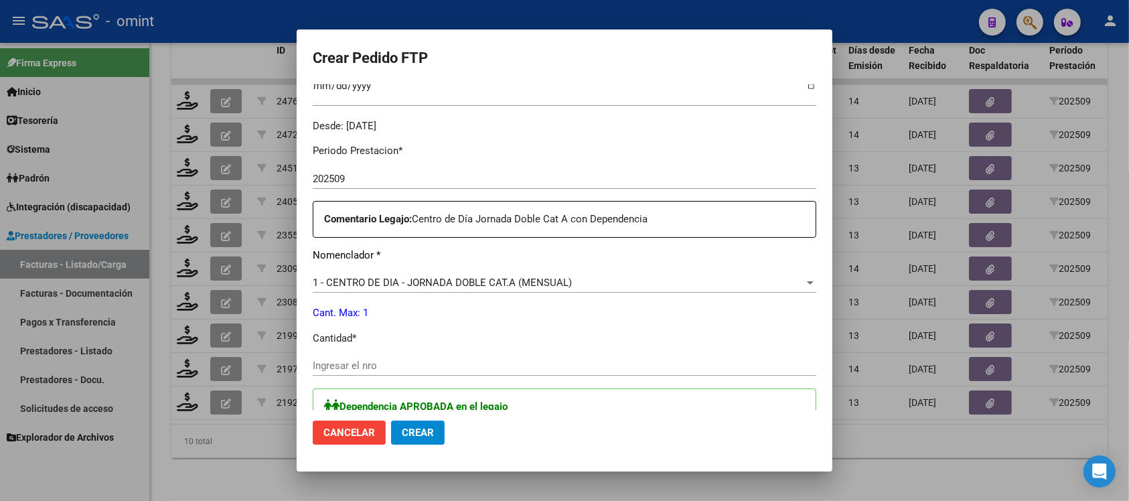
scroll to position [418, 0]
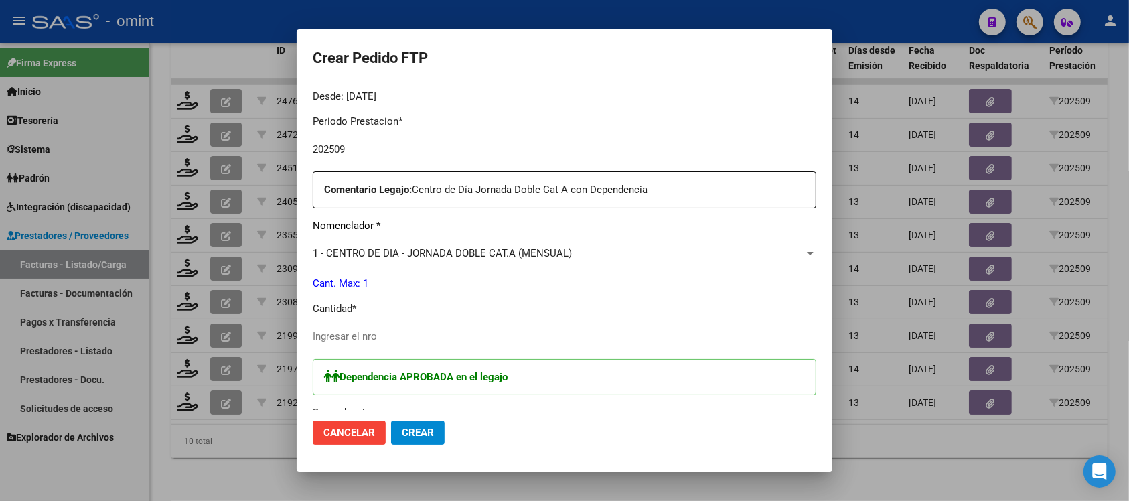
click at [362, 333] on input "Ingresar el nro" at bounding box center [564, 336] width 503 height 12
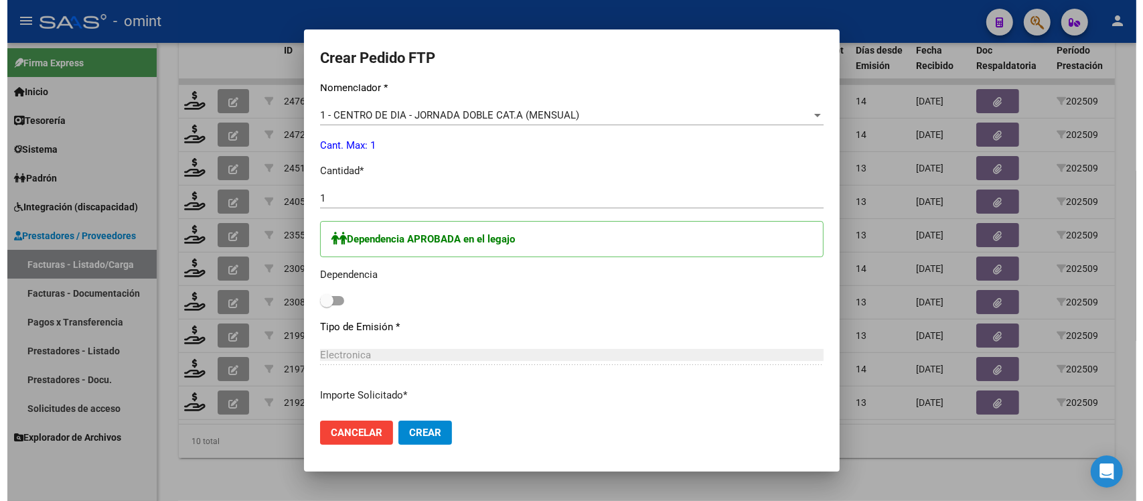
scroll to position [659, 0]
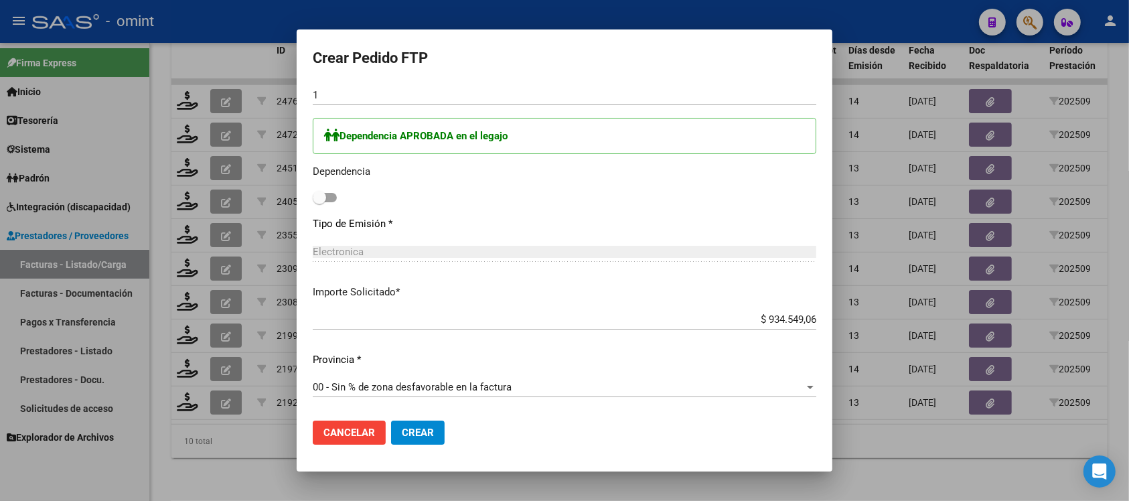
click at [317, 195] on span at bounding box center [319, 197] width 13 height 13
click at [319, 202] on input "checkbox" at bounding box center [319, 202] width 1 height 1
click at [423, 436] on span "Crear" at bounding box center [418, 432] width 32 height 12
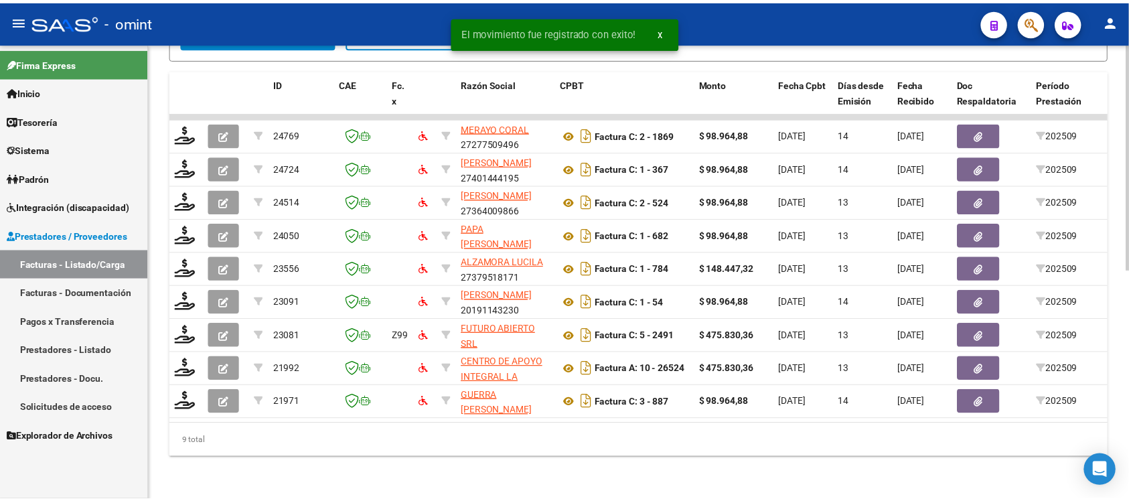
scroll to position [425, 0]
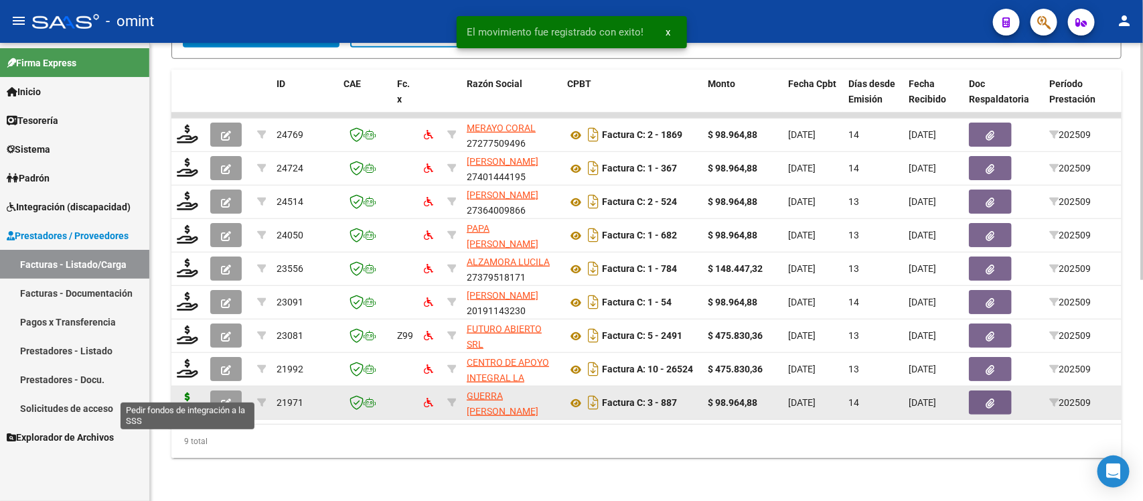
click at [189, 392] on icon at bounding box center [187, 401] width 21 height 19
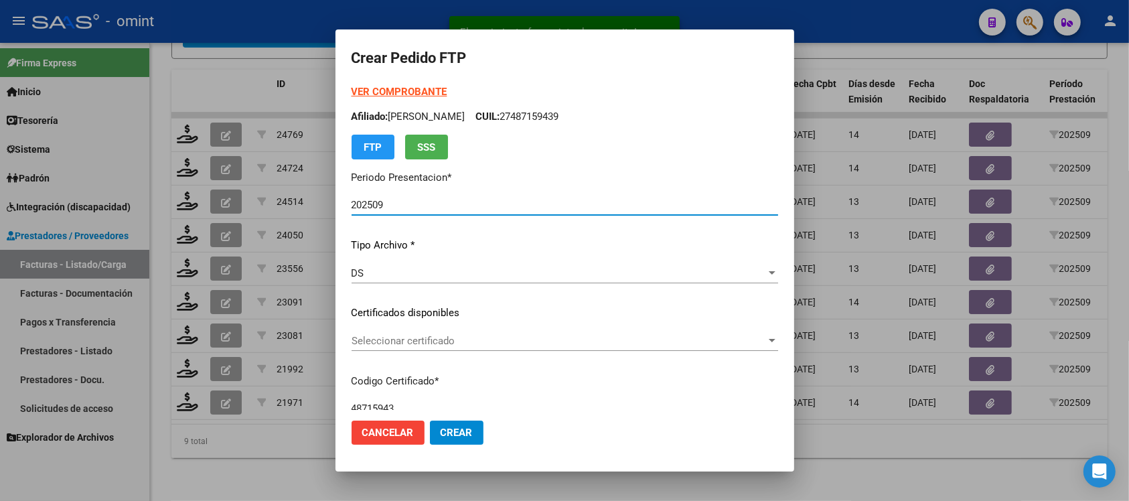
click at [383, 333] on div "Seleccionar certificado Seleccionar certificado" at bounding box center [564, 341] width 426 height 20
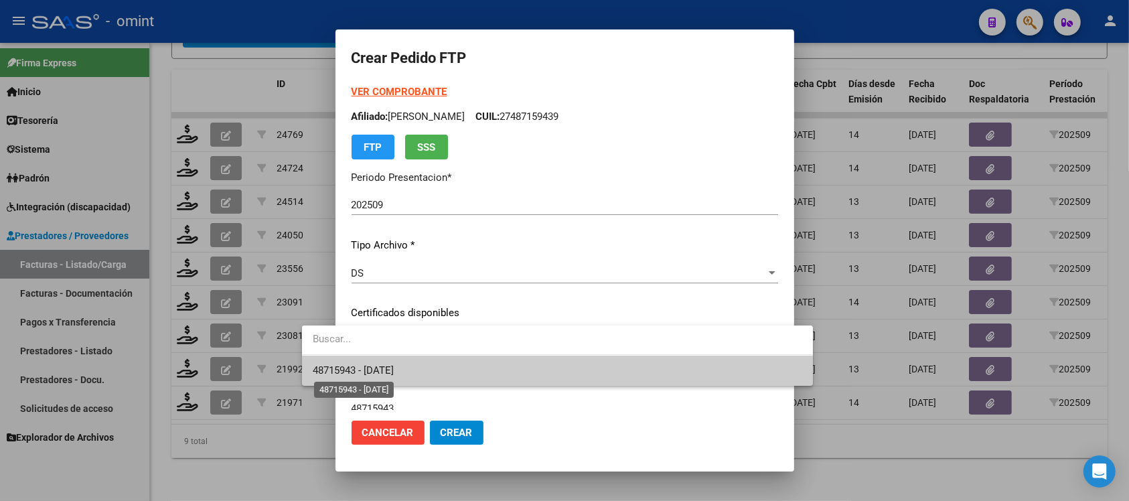
click at [380, 370] on span "48715943 - [DATE]" at bounding box center [353, 370] width 81 height 12
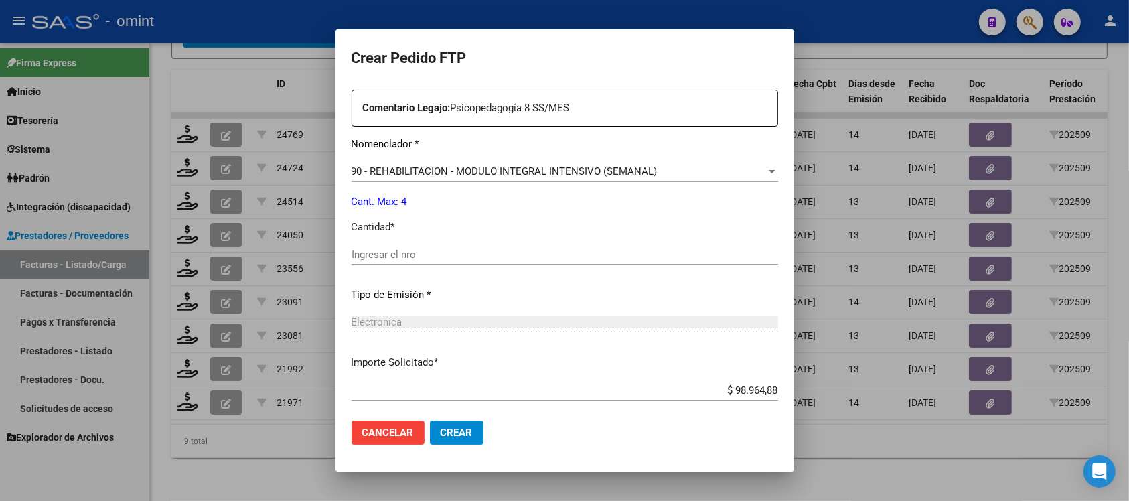
scroll to position [502, 0]
click at [360, 259] on div "Ingresar el nro" at bounding box center [564, 252] width 426 height 20
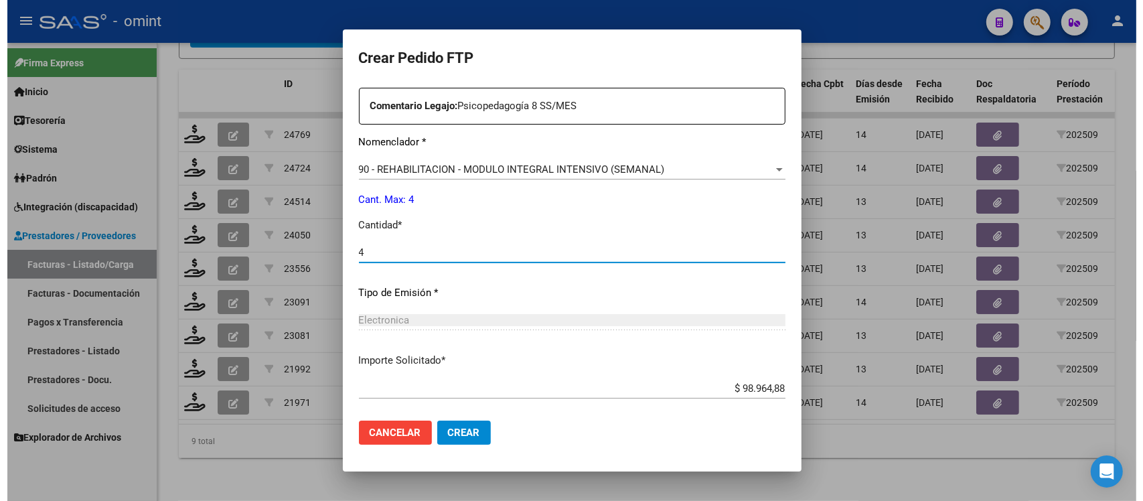
scroll to position [570, 0]
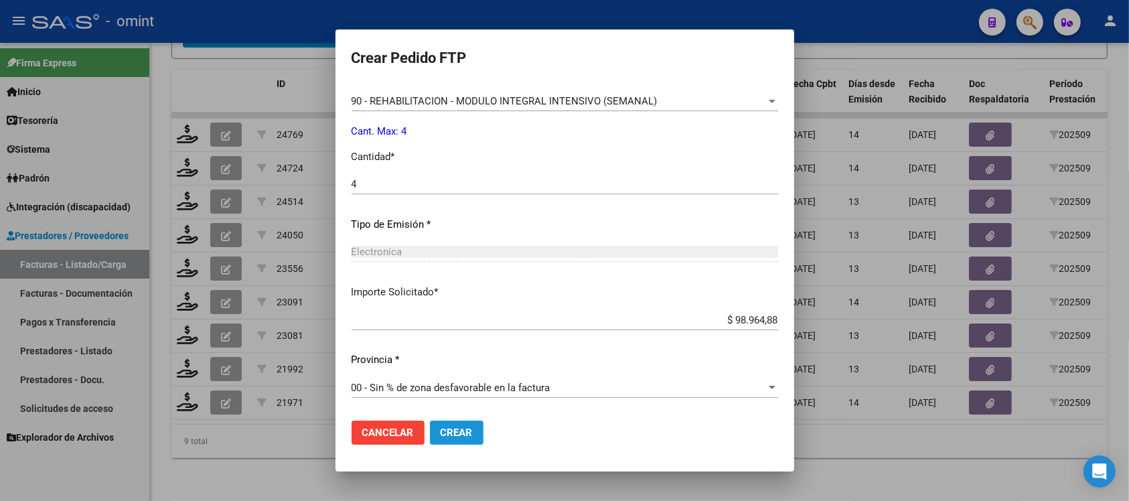
click at [430, 424] on button "Crear" at bounding box center [457, 432] width 54 height 24
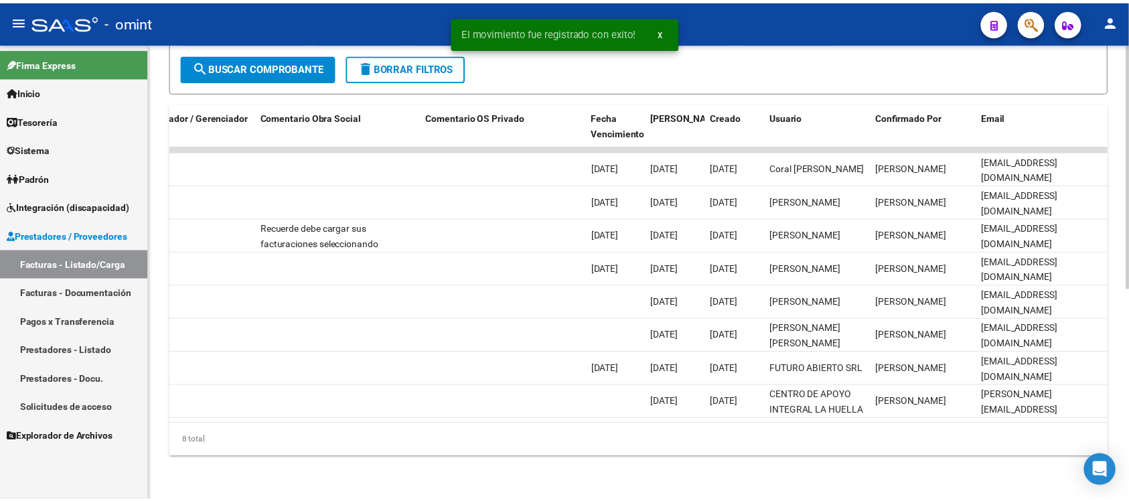
scroll to position [0, 0]
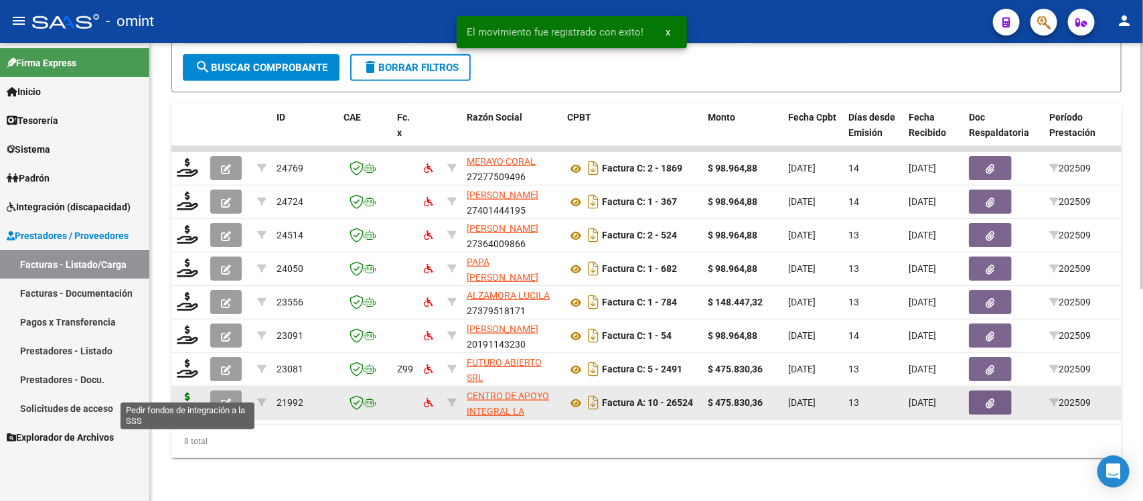
click at [193, 393] on icon at bounding box center [187, 401] width 21 height 19
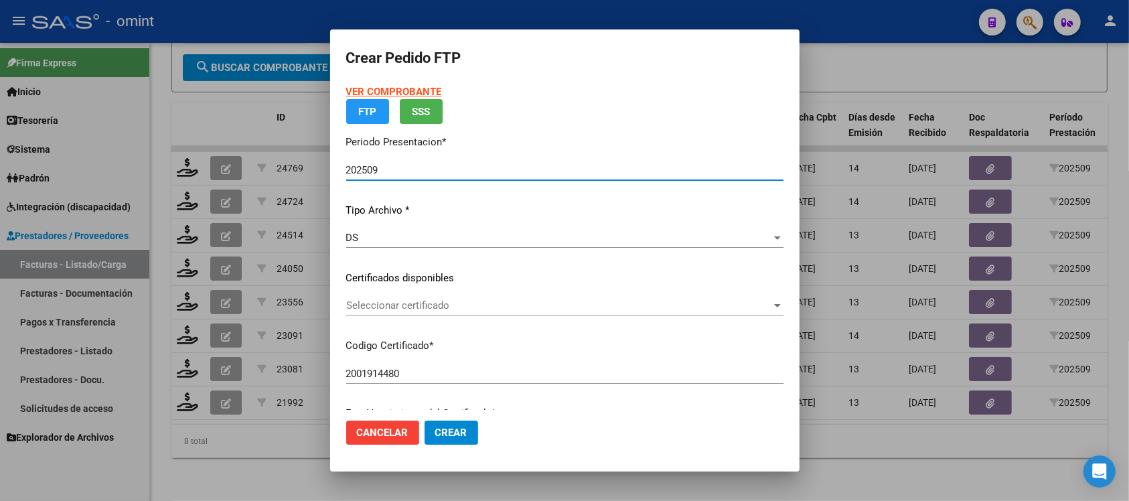
click at [376, 286] on p "Certificados disponibles" at bounding box center [564, 277] width 437 height 15
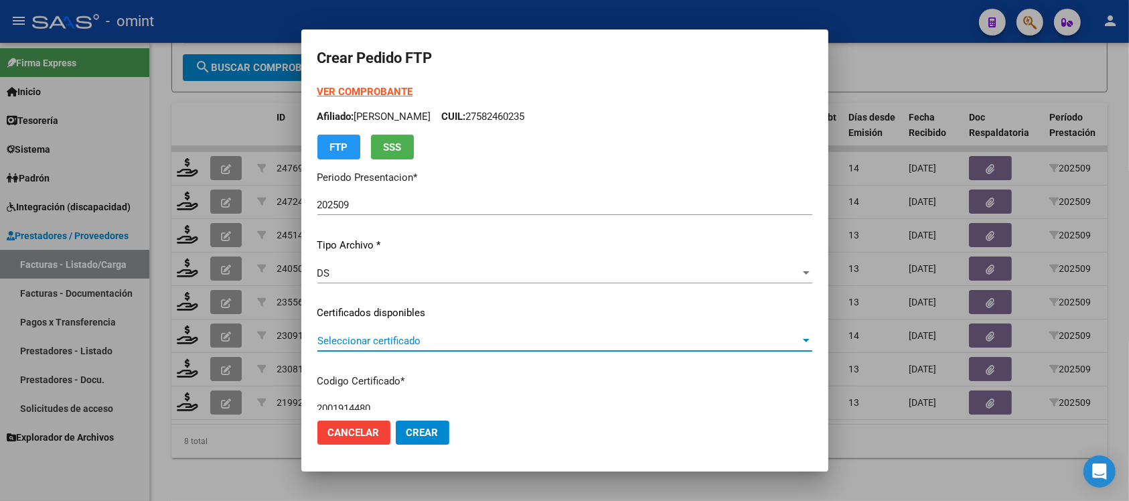
click at [383, 341] on span "Seleccionar certificado" at bounding box center [558, 341] width 483 height 12
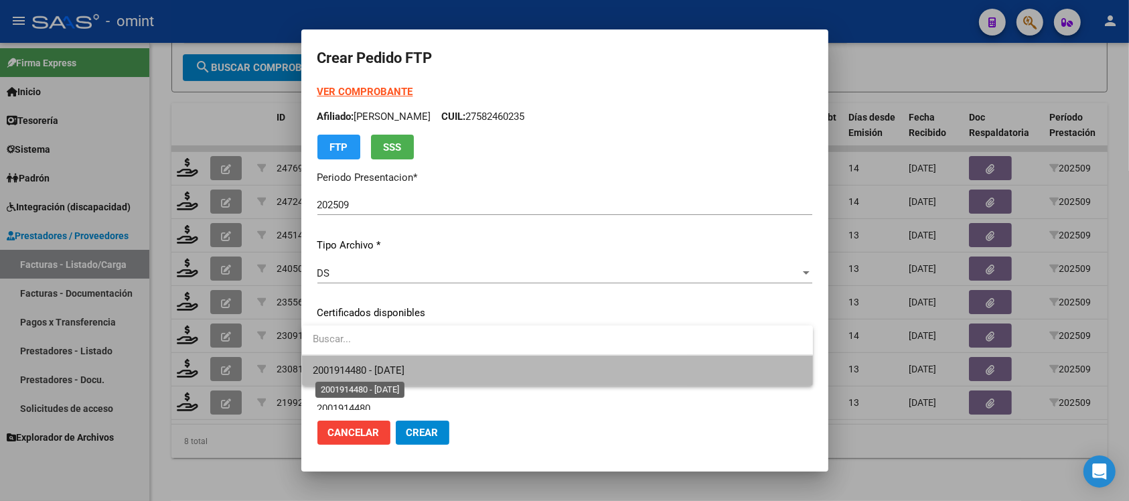
click at [404, 375] on span "2001914480 - [DATE]" at bounding box center [359, 370] width 92 height 12
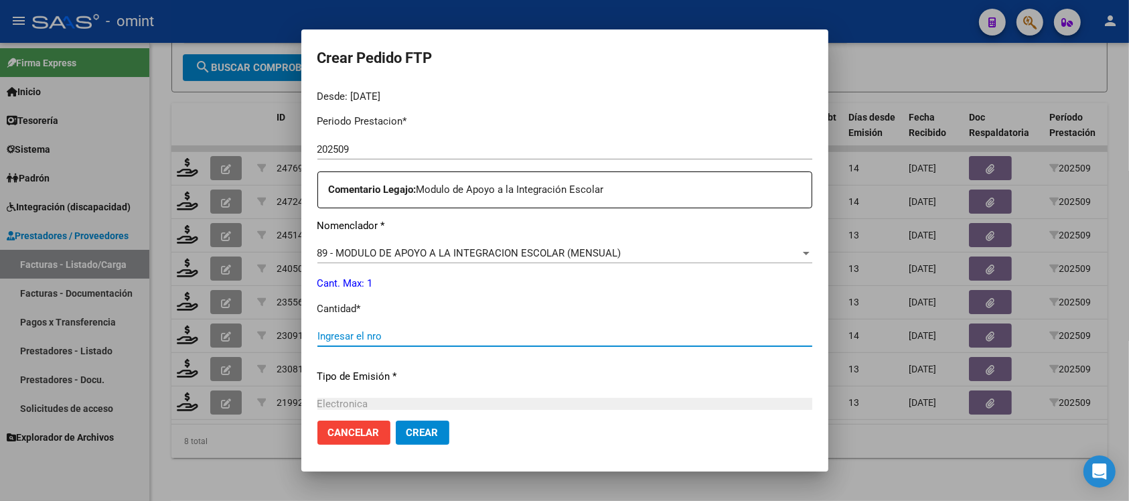
click at [350, 333] on input "Ingresar el nro" at bounding box center [564, 336] width 495 height 12
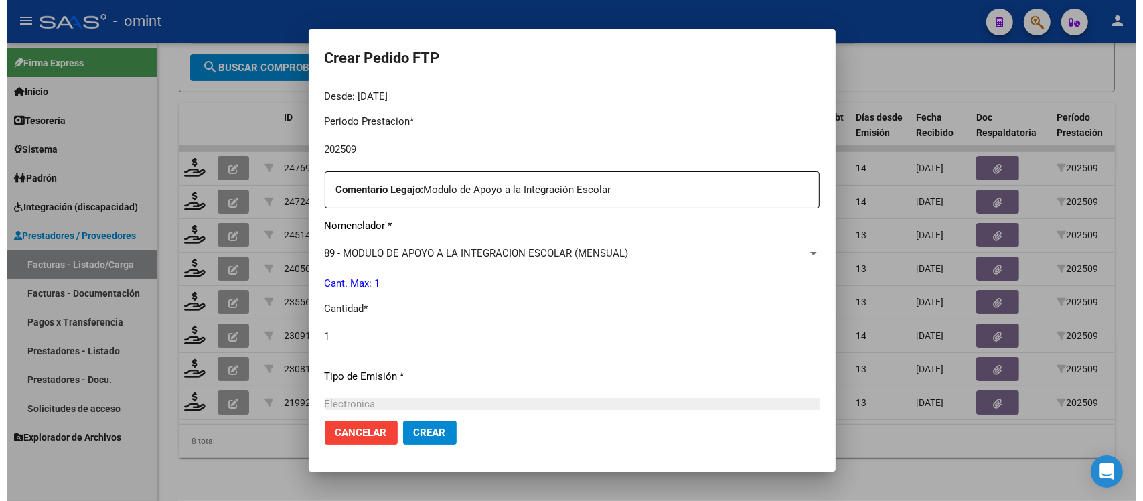
scroll to position [570, 0]
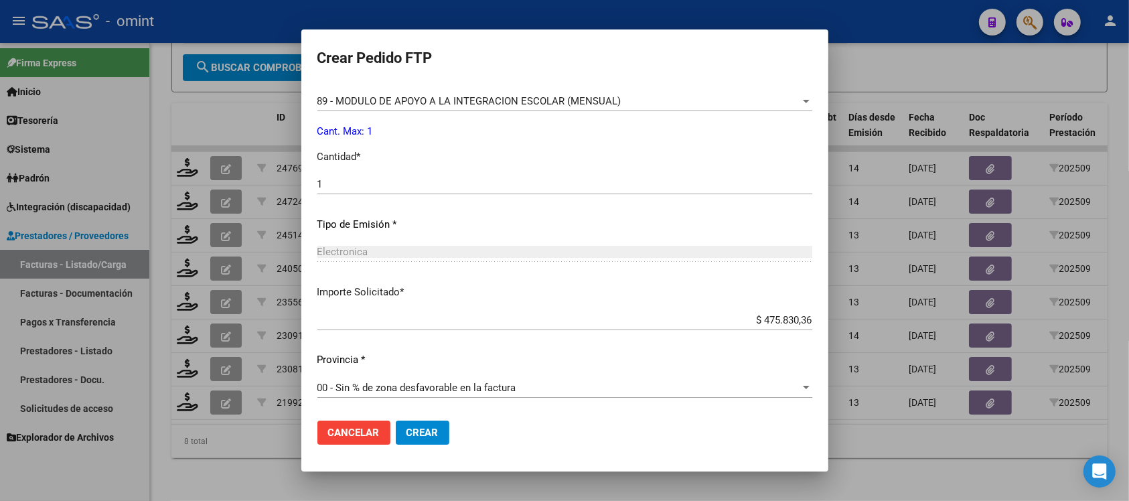
click at [410, 440] on button "Crear" at bounding box center [423, 432] width 54 height 24
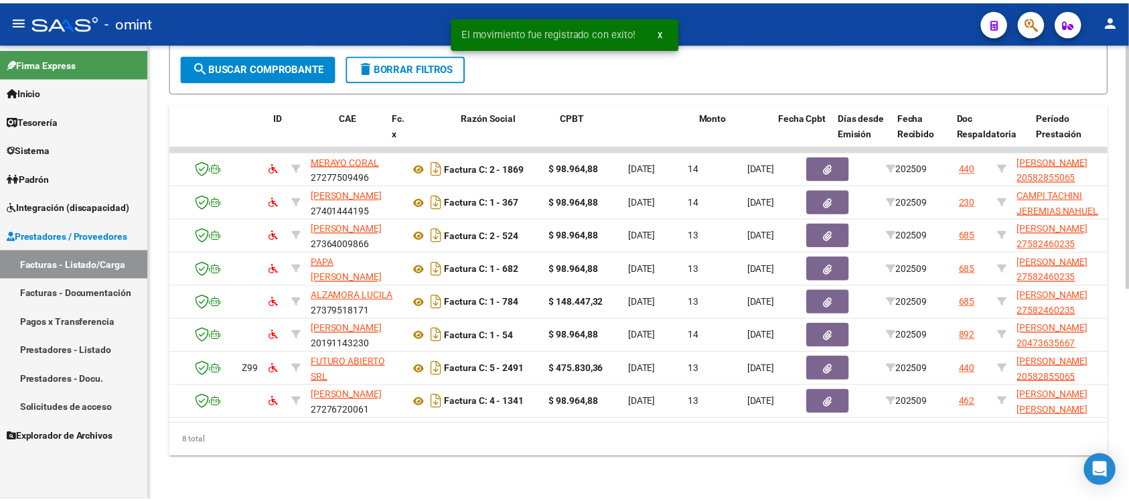
scroll to position [0, 0]
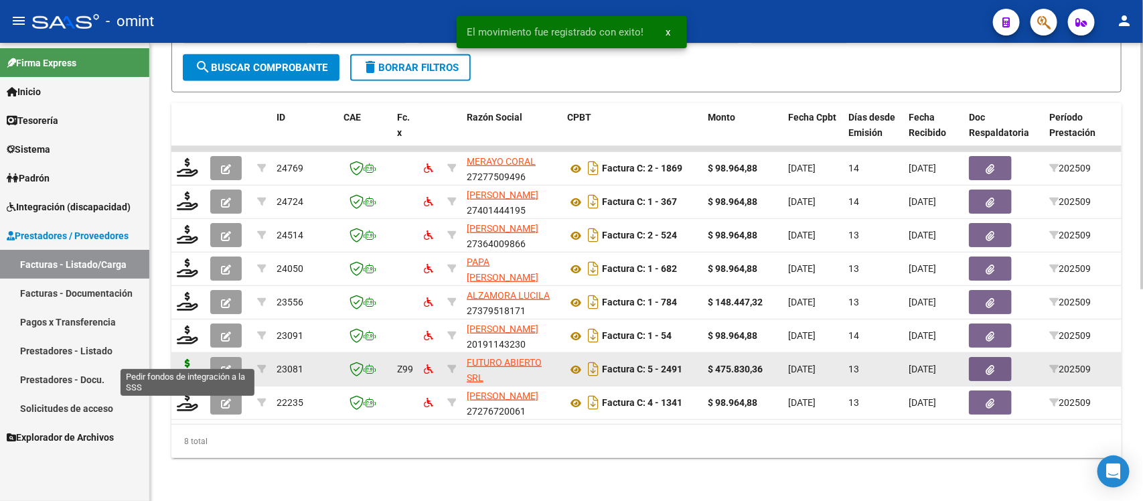
click at [189, 359] on icon at bounding box center [187, 368] width 21 height 19
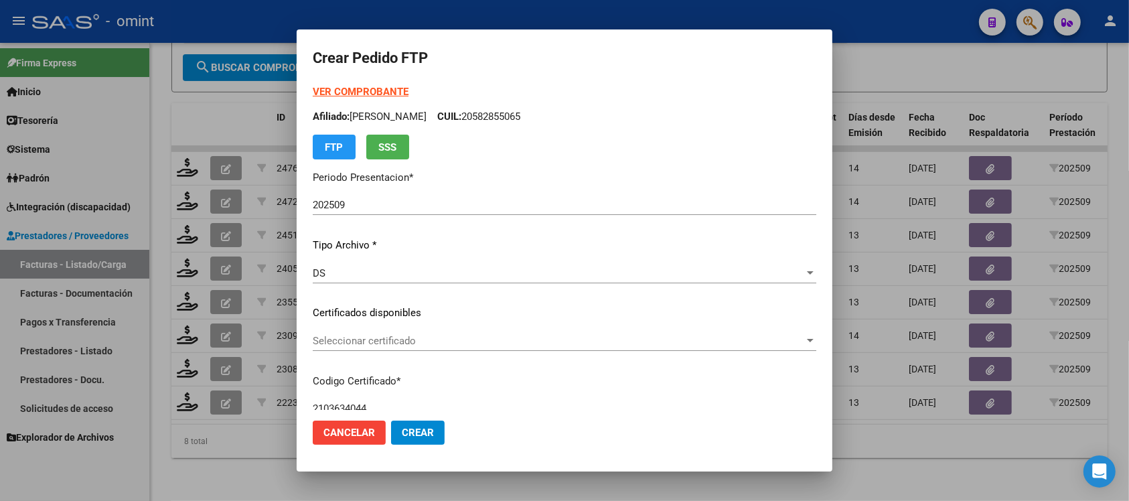
click at [438, 348] on div "Seleccionar certificado Seleccionar certificado" at bounding box center [564, 341] width 503 height 20
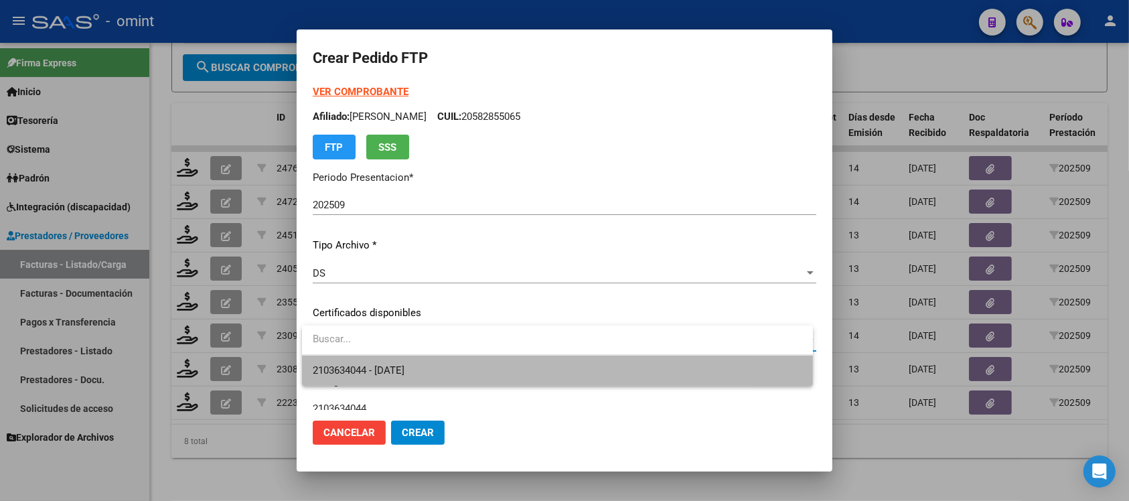
click at [444, 363] on span "2103634044 - [DATE]" at bounding box center [557, 370] width 489 height 30
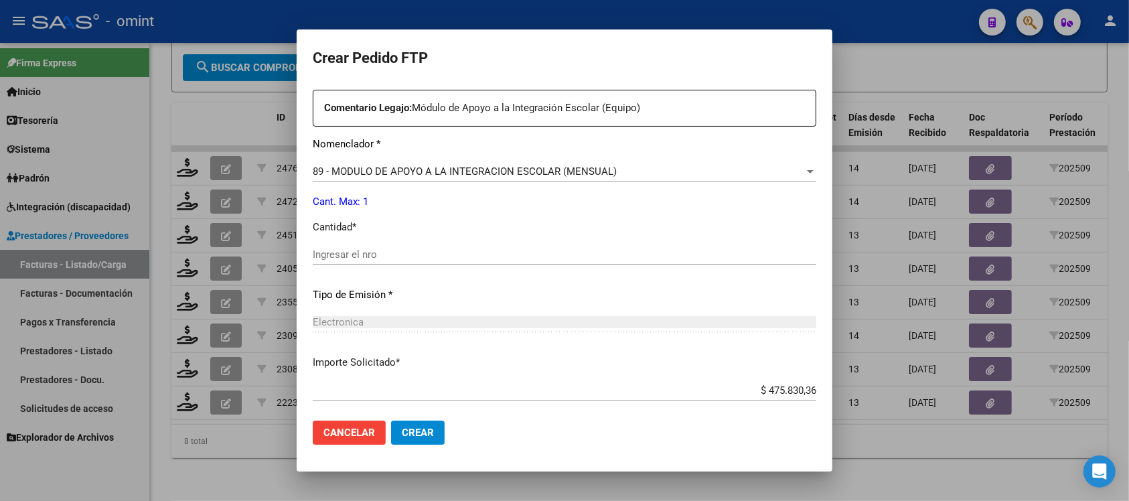
scroll to position [502, 0]
click at [366, 259] on div "Ingresar el nro" at bounding box center [564, 252] width 503 height 20
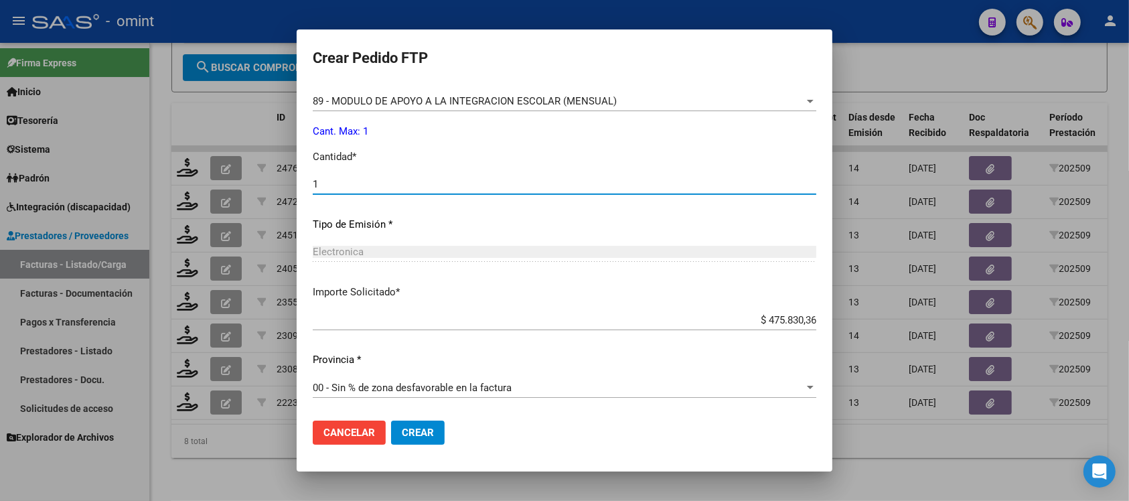
click at [423, 425] on button "Crear" at bounding box center [418, 432] width 54 height 24
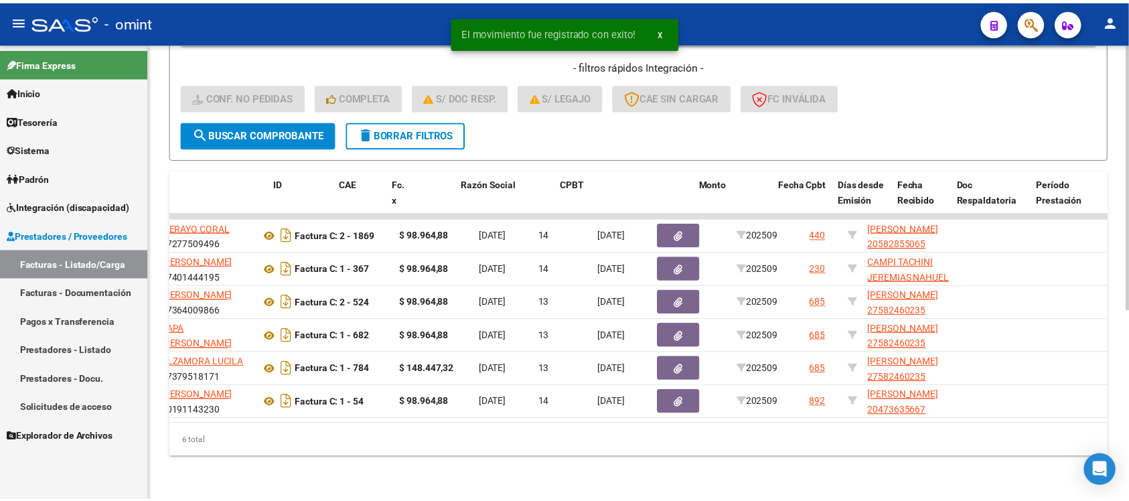
scroll to position [0, 0]
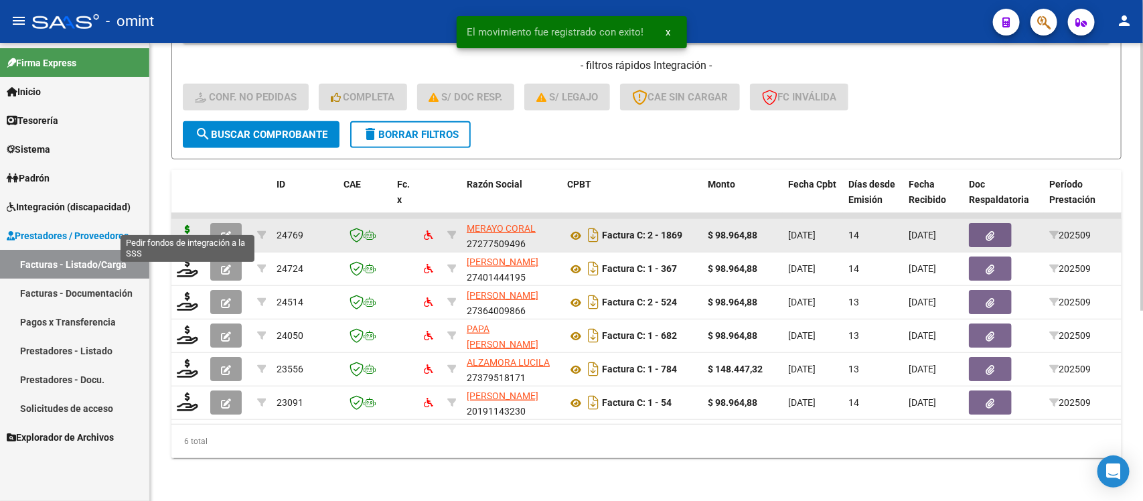
click at [185, 225] on icon at bounding box center [187, 234] width 21 height 19
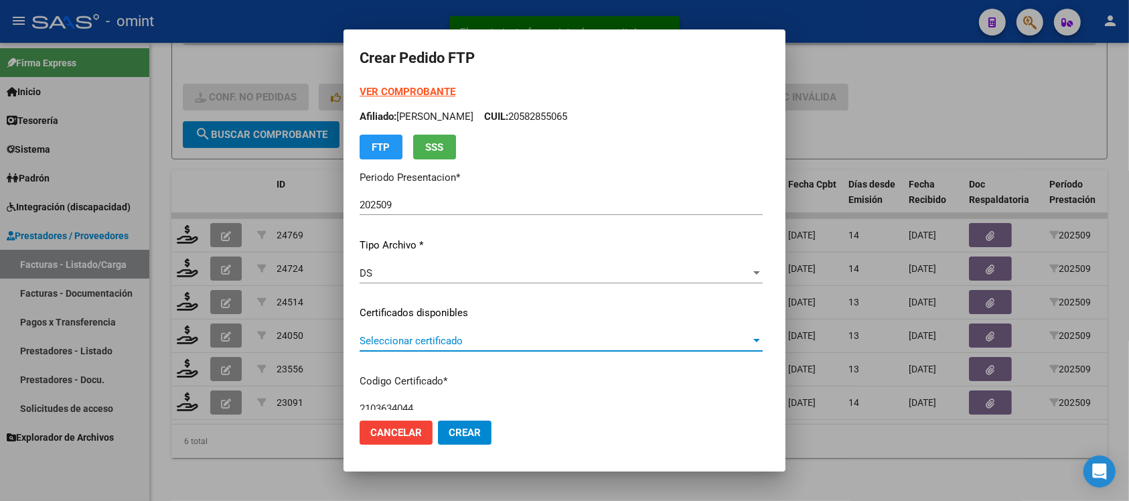
click at [364, 339] on span "Seleccionar certificado" at bounding box center [554, 341] width 391 height 12
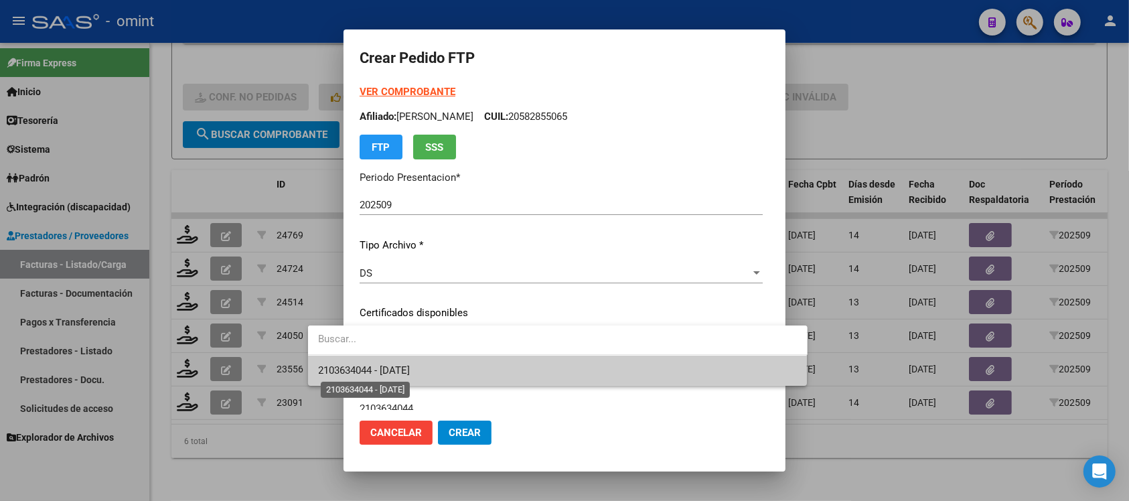
click at [393, 365] on span "2103634044 - [DATE]" at bounding box center [365, 370] width 92 height 12
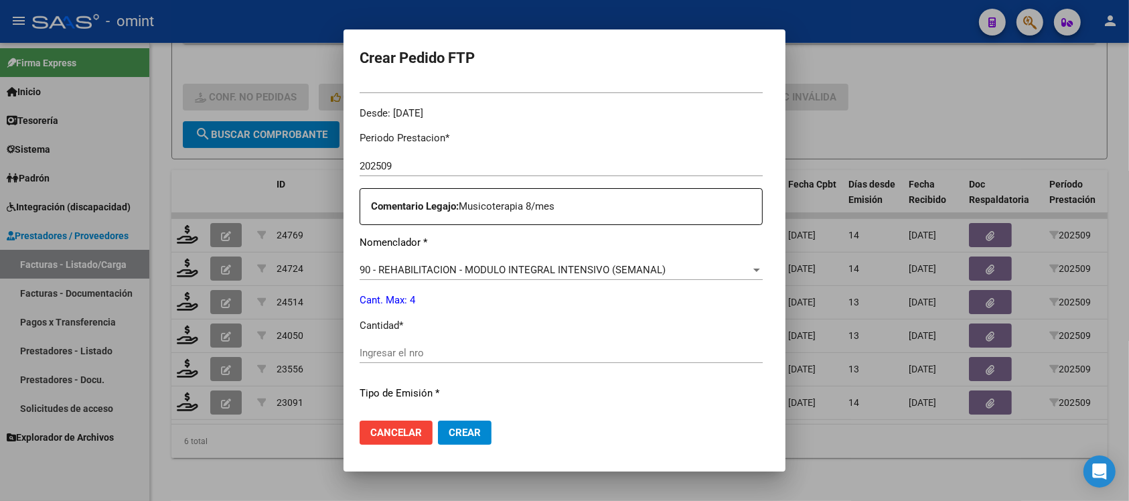
scroll to position [418, 0]
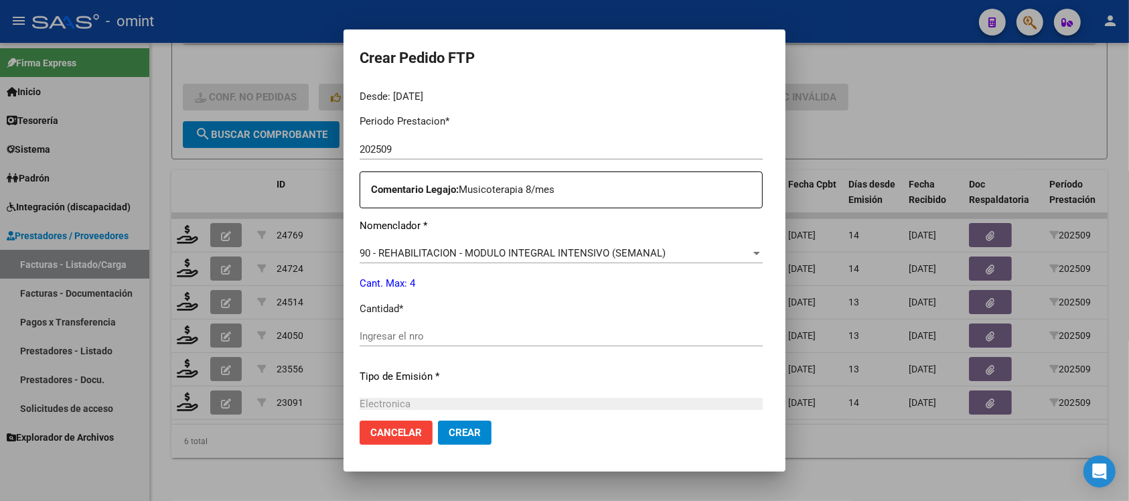
click at [392, 343] on div "Ingresar el nro" at bounding box center [560, 336] width 403 height 20
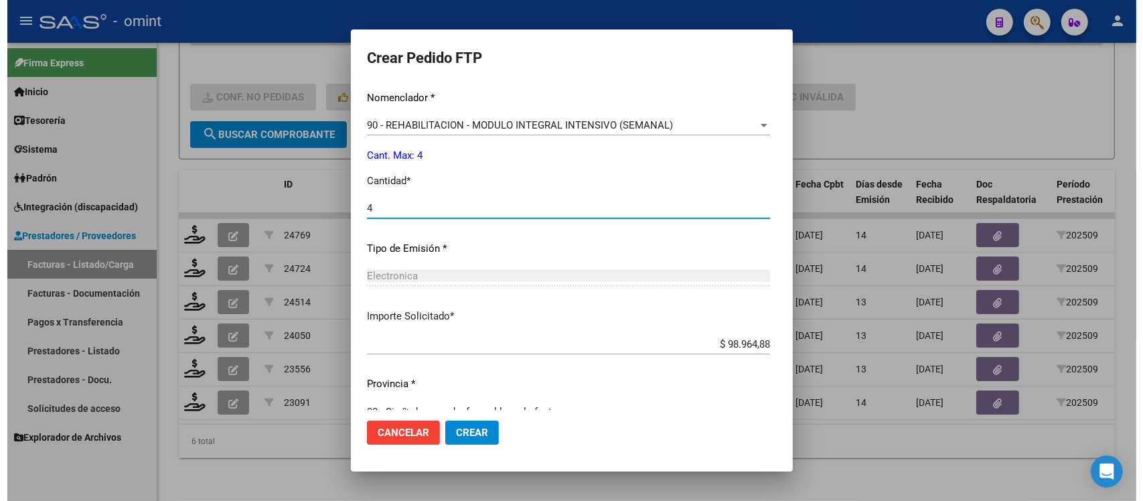
scroll to position [570, 0]
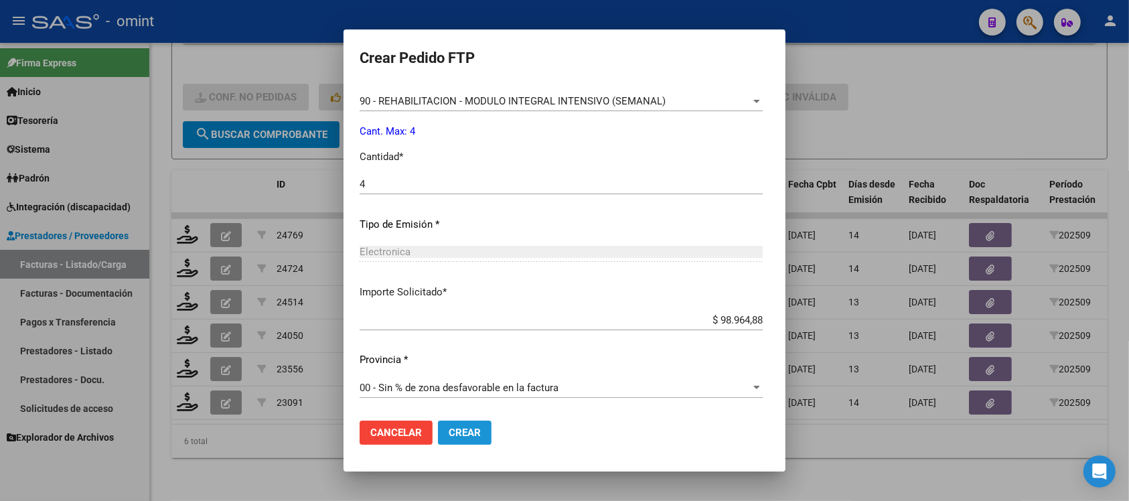
click at [449, 430] on span "Crear" at bounding box center [465, 432] width 32 height 12
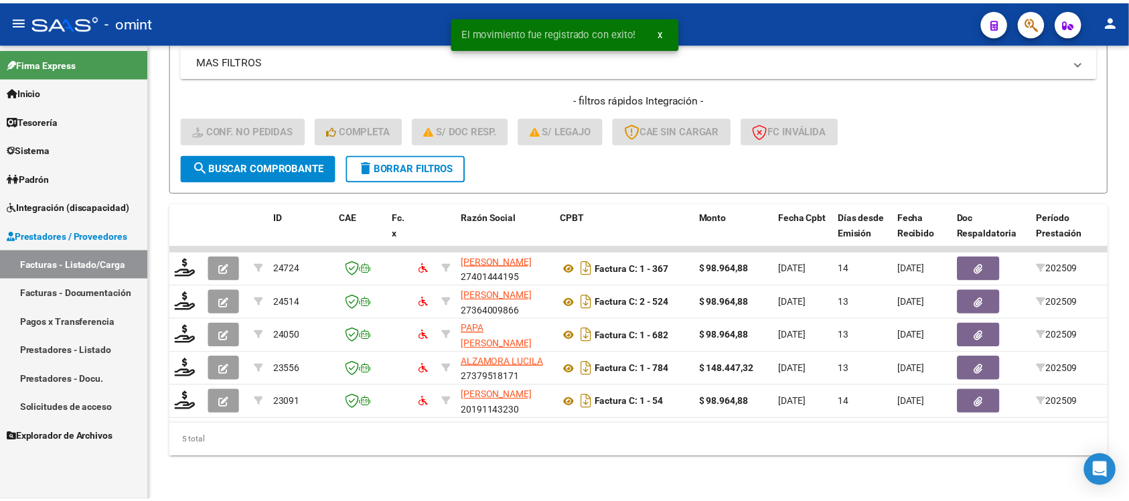
scroll to position [291, 0]
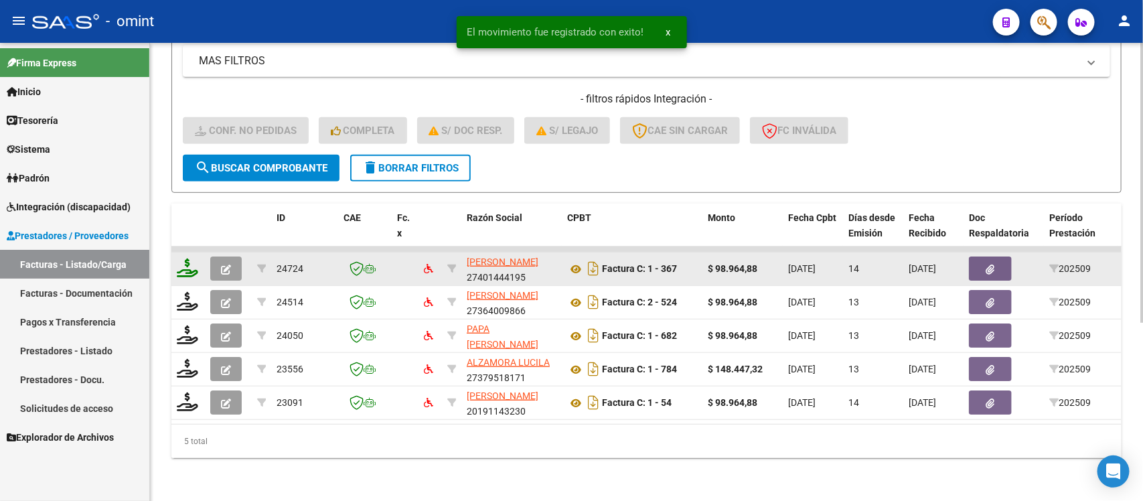
click at [187, 262] on div at bounding box center [188, 268] width 23 height 21
click at [197, 258] on icon at bounding box center [187, 267] width 21 height 19
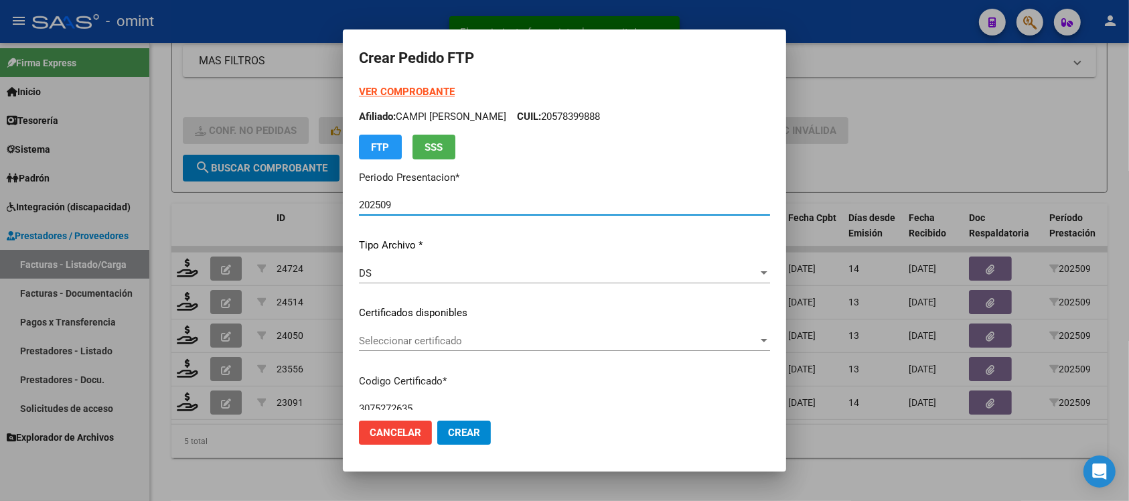
click at [368, 339] on span "Seleccionar certificado" at bounding box center [558, 341] width 399 height 12
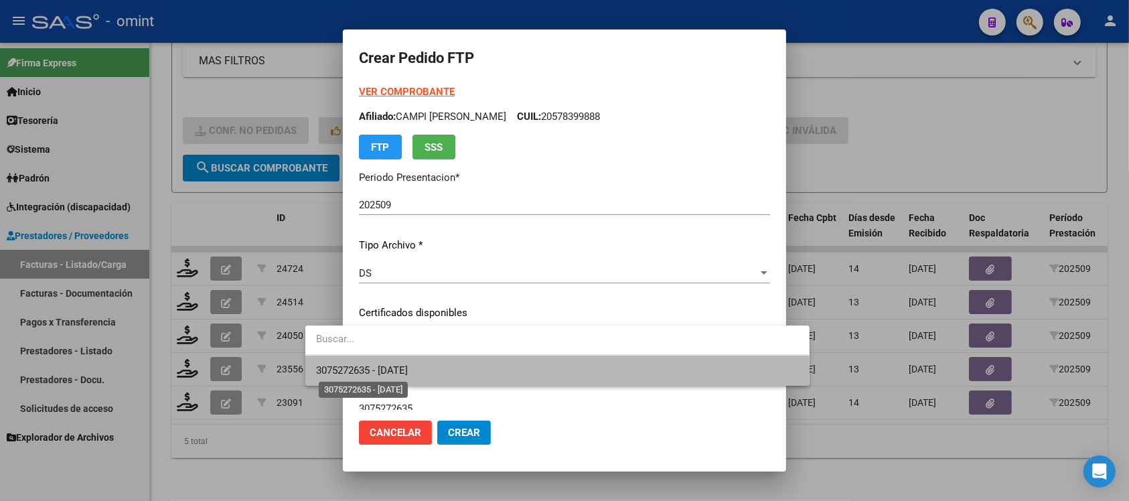
click at [398, 372] on span "3075272635 - [DATE]" at bounding box center [362, 370] width 92 height 12
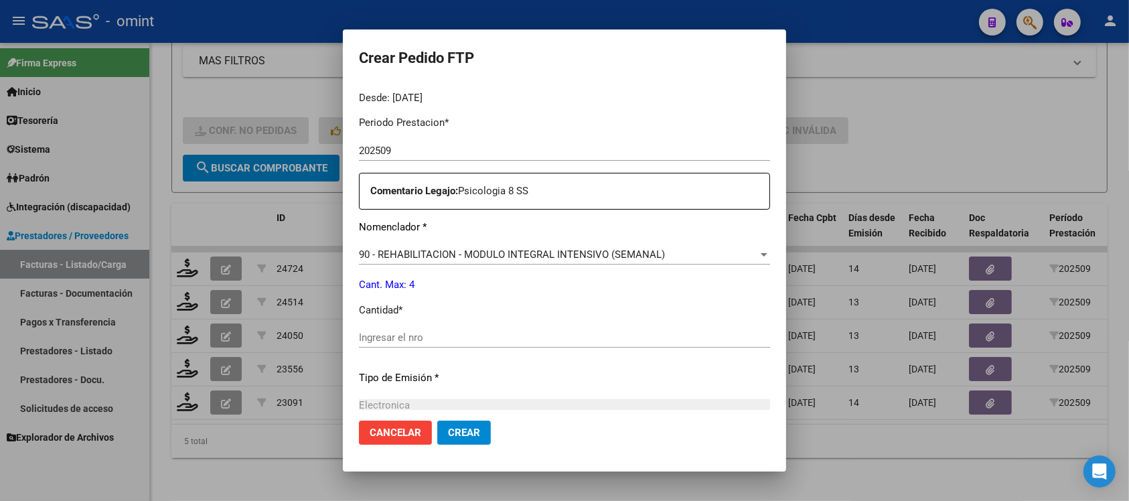
scroll to position [418, 0]
click at [400, 340] on input "Ingresar el nro" at bounding box center [564, 336] width 411 height 12
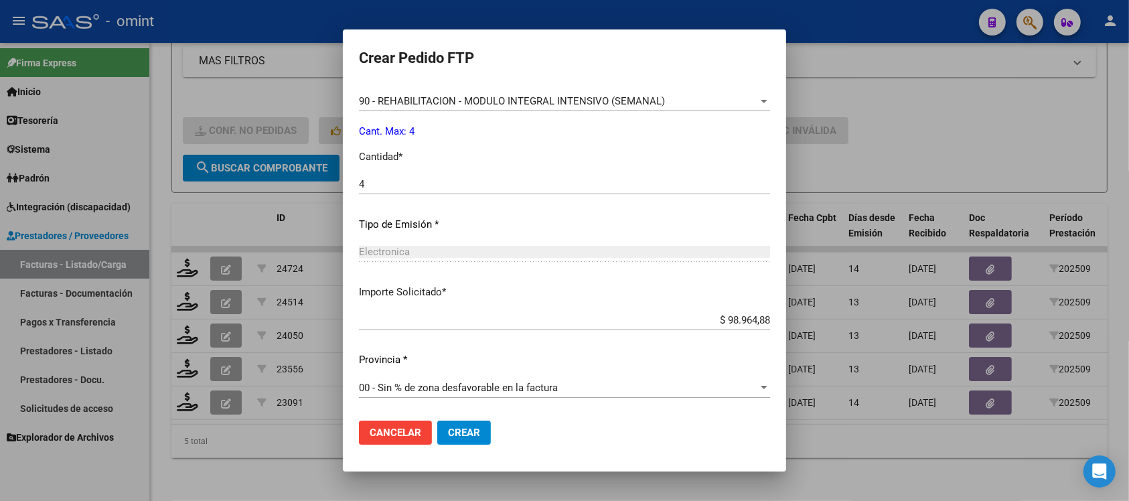
click at [437, 422] on button "Crear" at bounding box center [464, 432] width 54 height 24
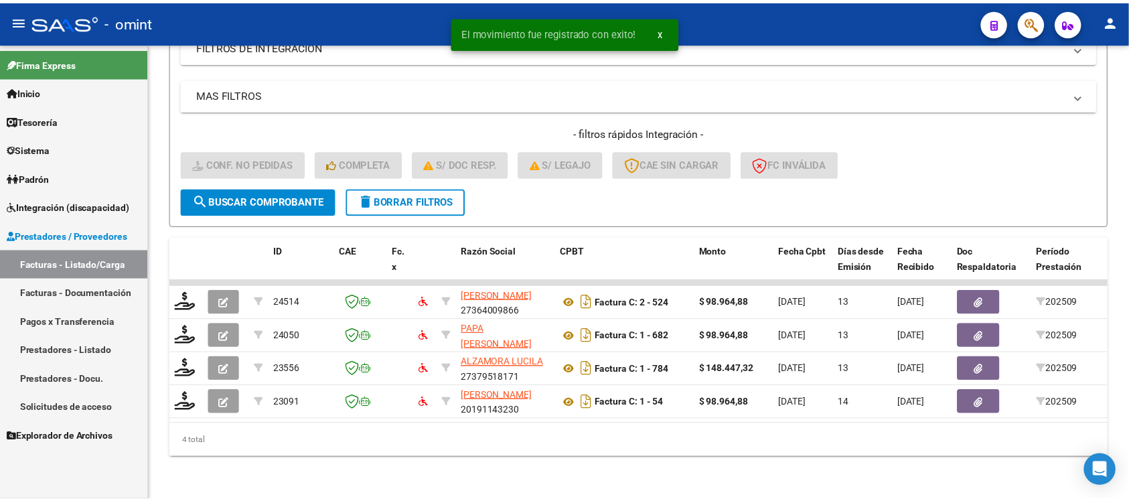
scroll to position [258, 0]
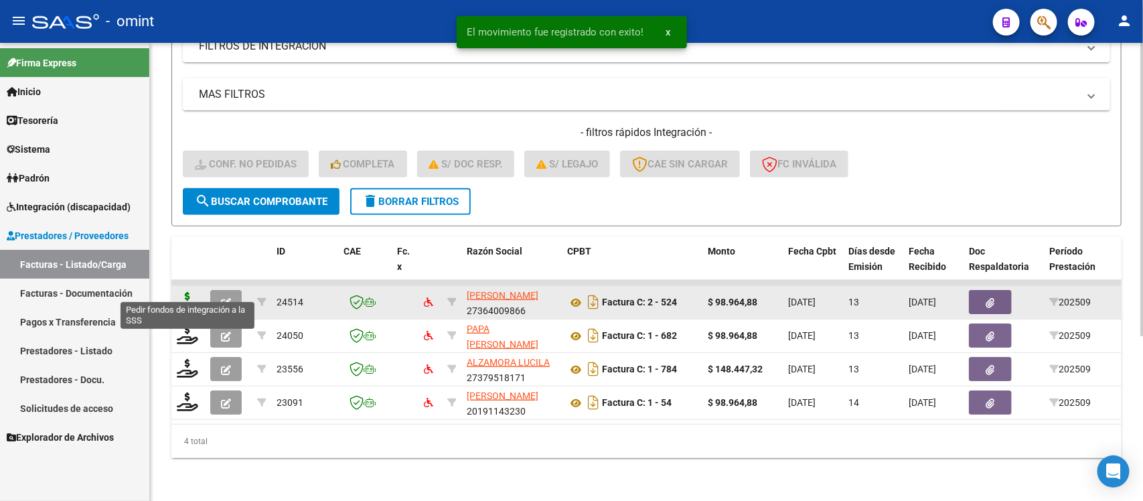
click at [187, 292] on icon at bounding box center [187, 301] width 21 height 19
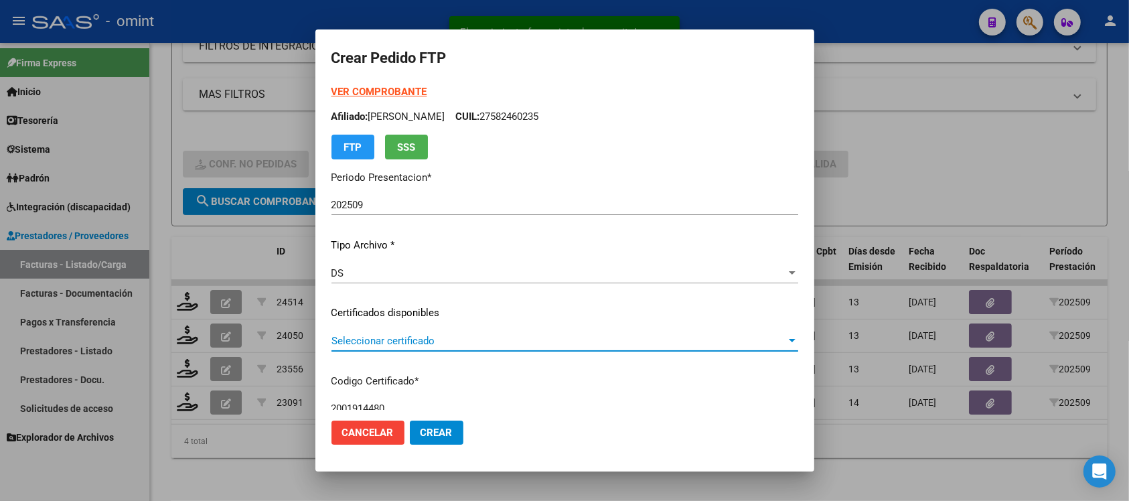
click at [386, 339] on span "Seleccionar certificado" at bounding box center [558, 341] width 455 height 12
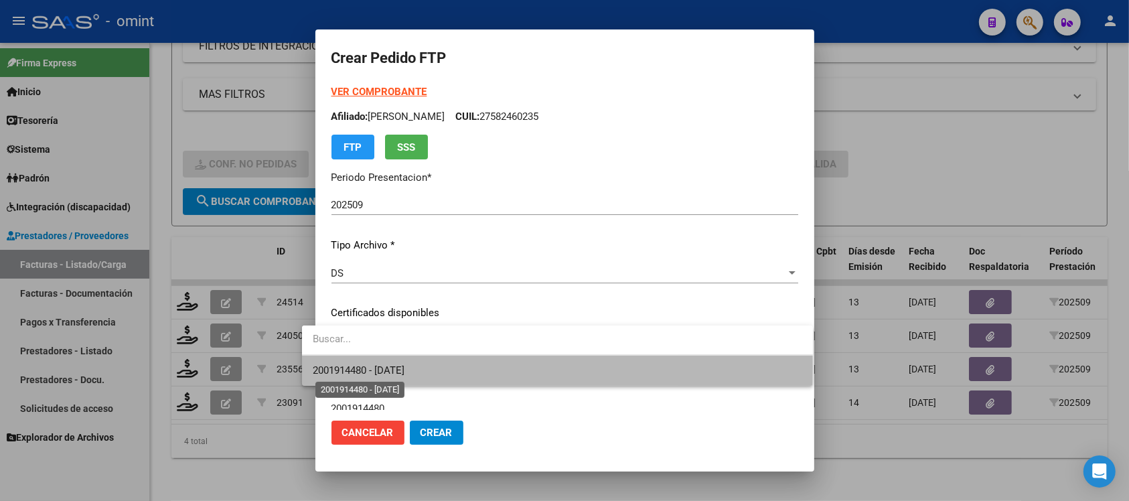
click at [404, 367] on span "2001914480 - [DATE]" at bounding box center [359, 370] width 92 height 12
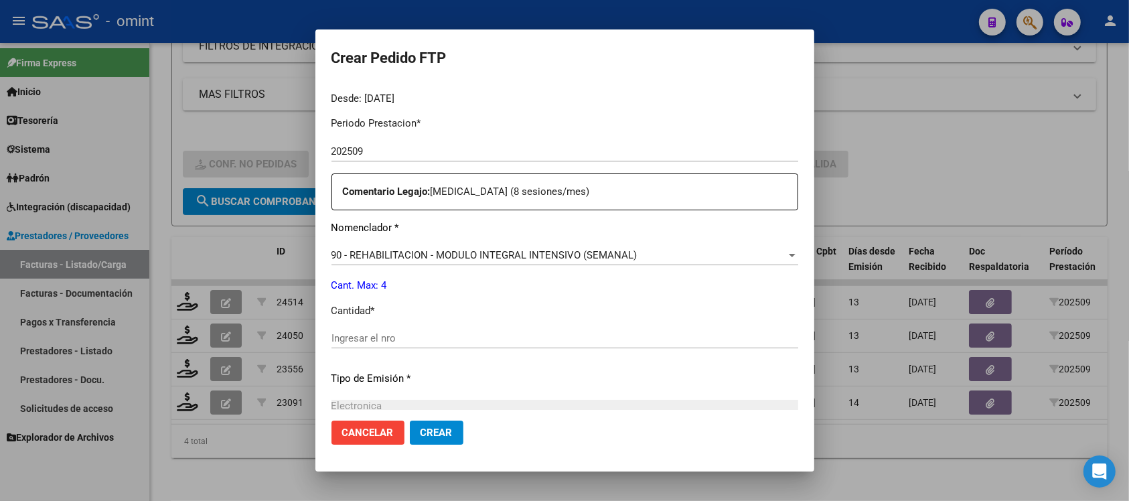
scroll to position [418, 0]
click at [394, 335] on input "Ingresar el nro" at bounding box center [564, 336] width 467 height 12
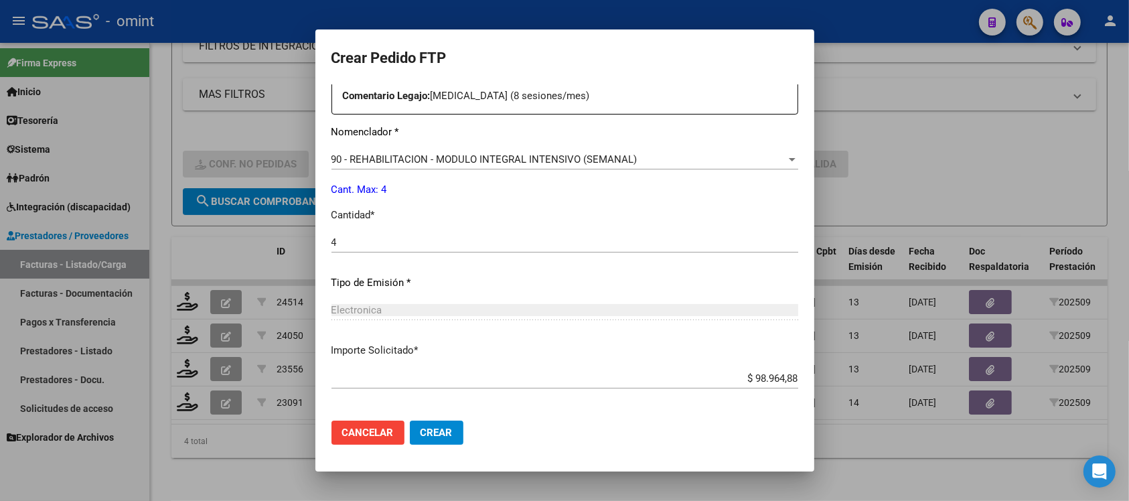
scroll to position [570, 0]
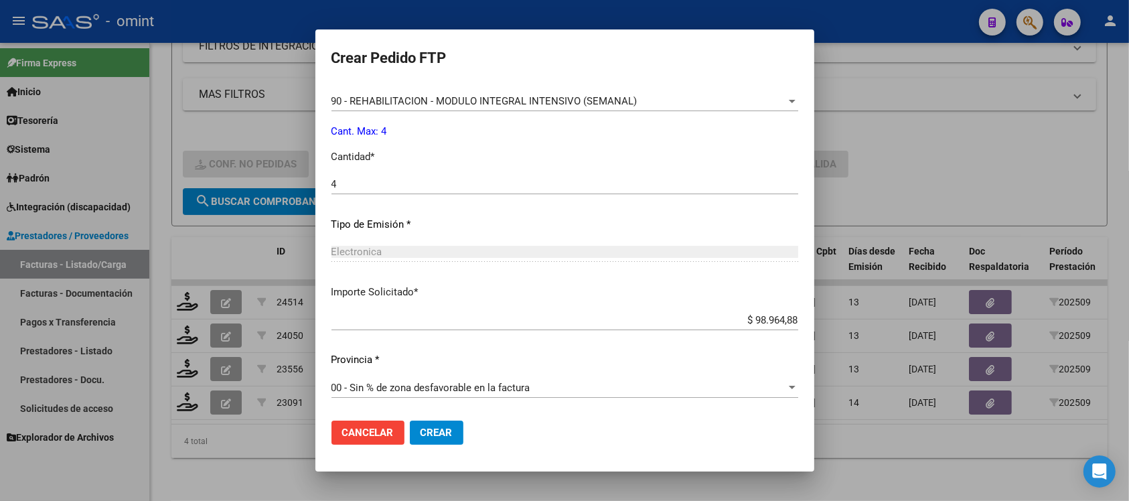
click at [425, 429] on span "Crear" at bounding box center [436, 432] width 32 height 12
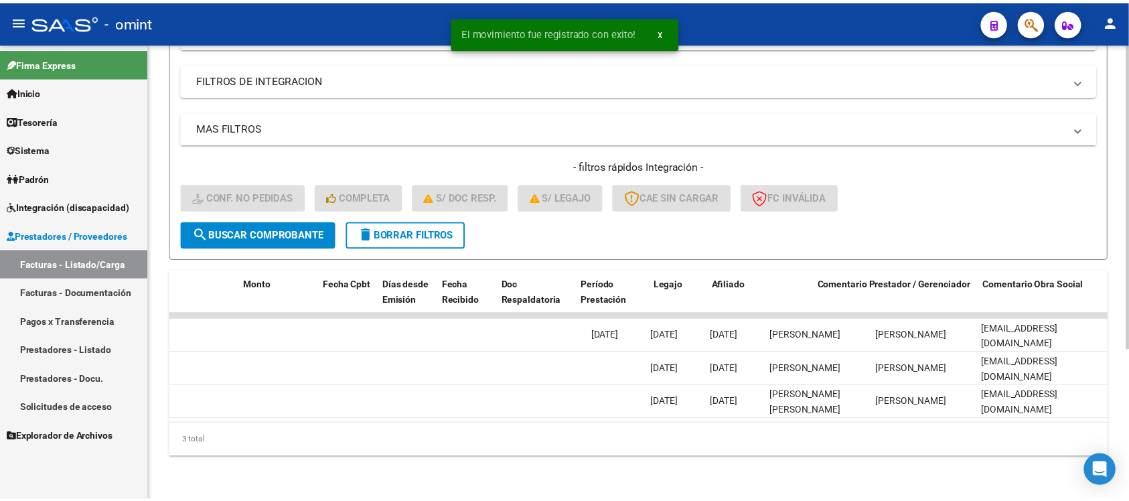
scroll to position [0, 0]
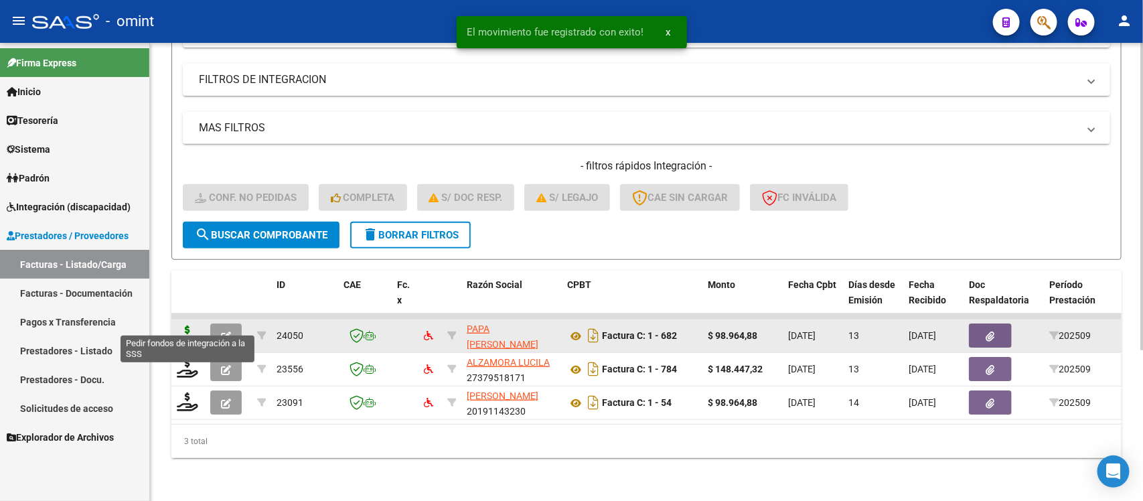
click at [186, 325] on icon at bounding box center [187, 334] width 21 height 19
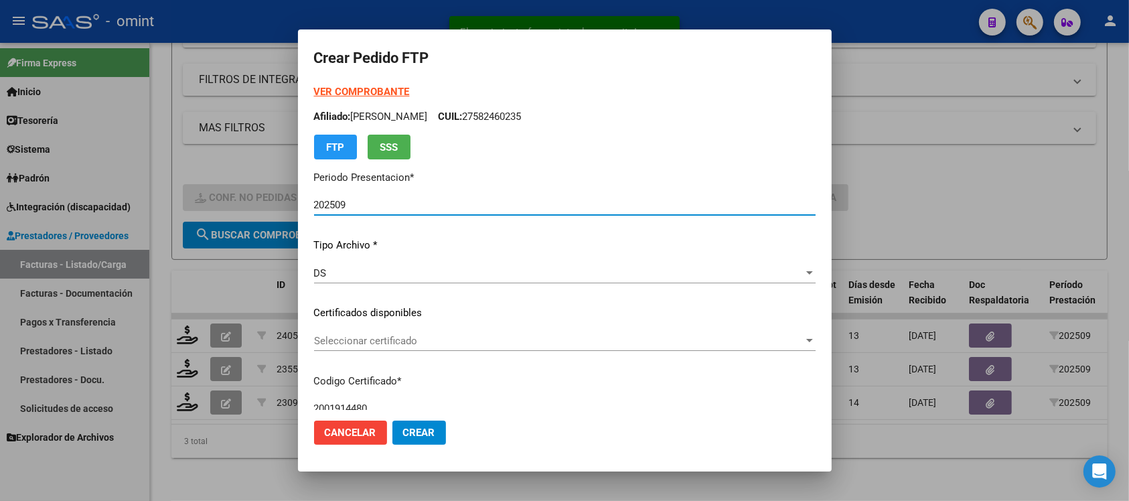
click at [387, 335] on span "Seleccionar certificado" at bounding box center [558, 341] width 489 height 12
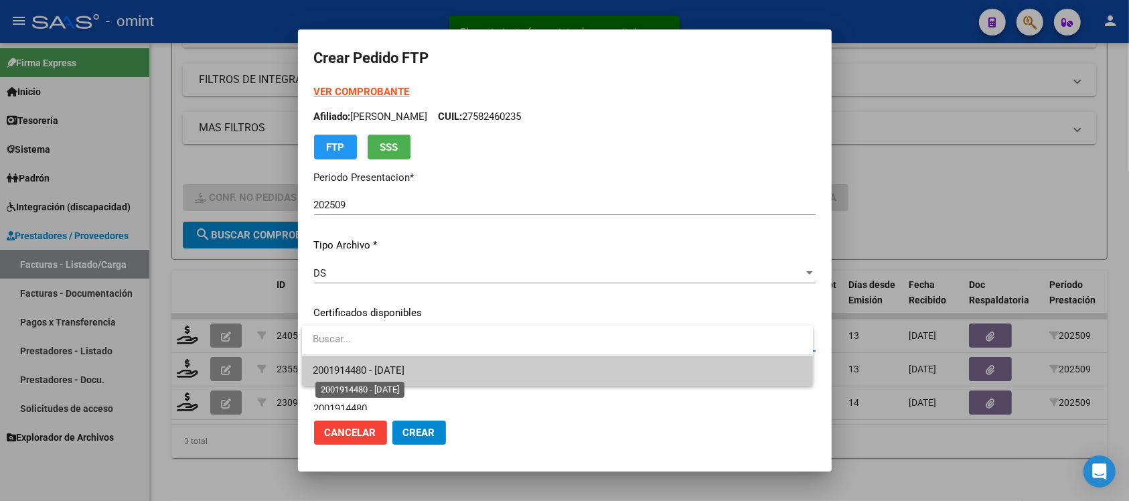
click at [404, 366] on span "2001914480 - [DATE]" at bounding box center [359, 370] width 92 height 12
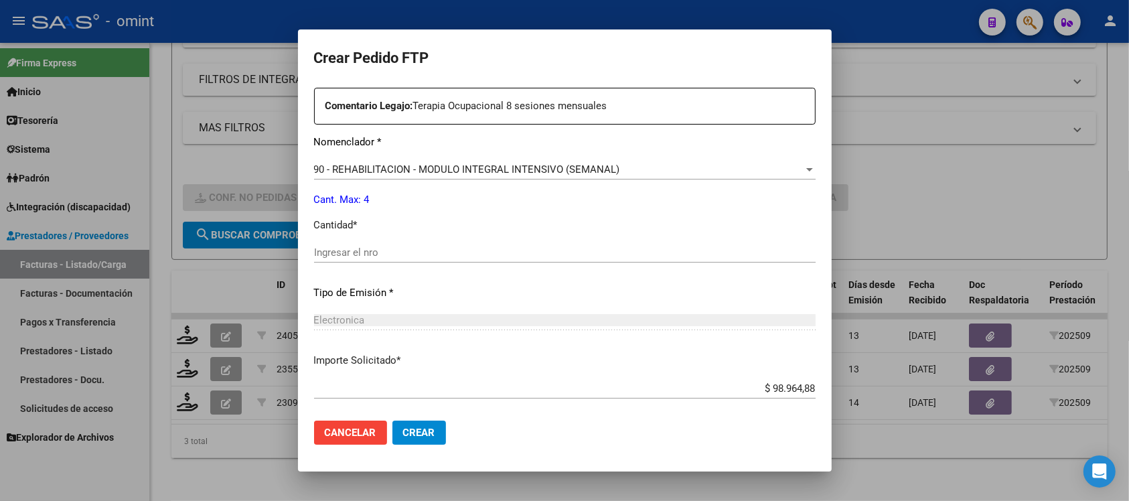
click at [372, 256] on input "Ingresar el nro" at bounding box center [564, 252] width 501 height 12
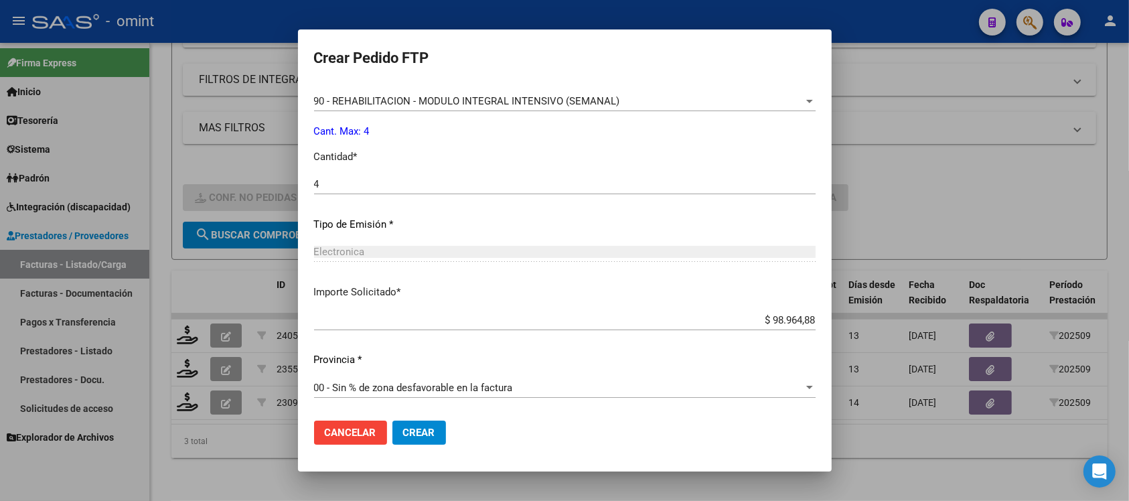
click at [424, 429] on span "Crear" at bounding box center [419, 432] width 32 height 12
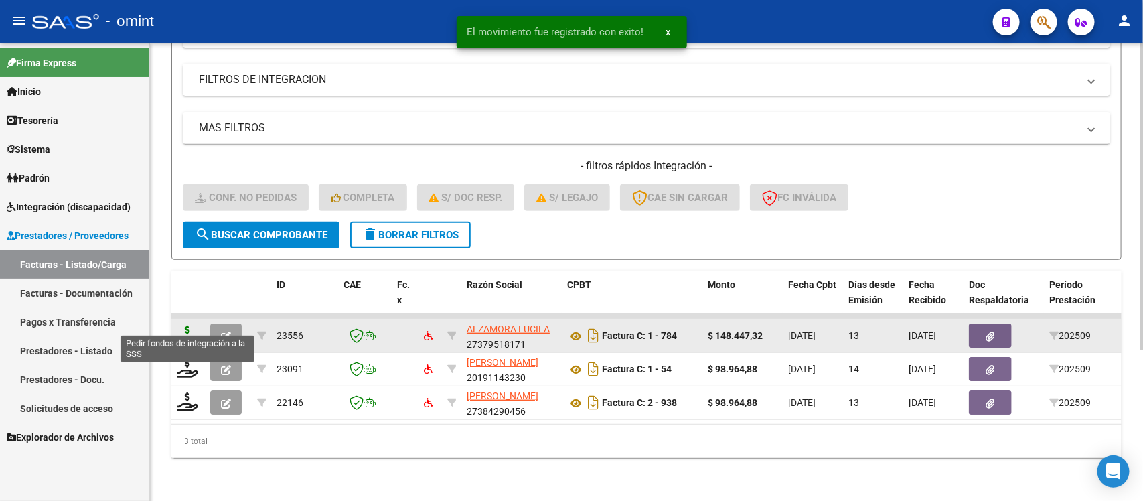
click at [186, 325] on icon at bounding box center [187, 334] width 21 height 19
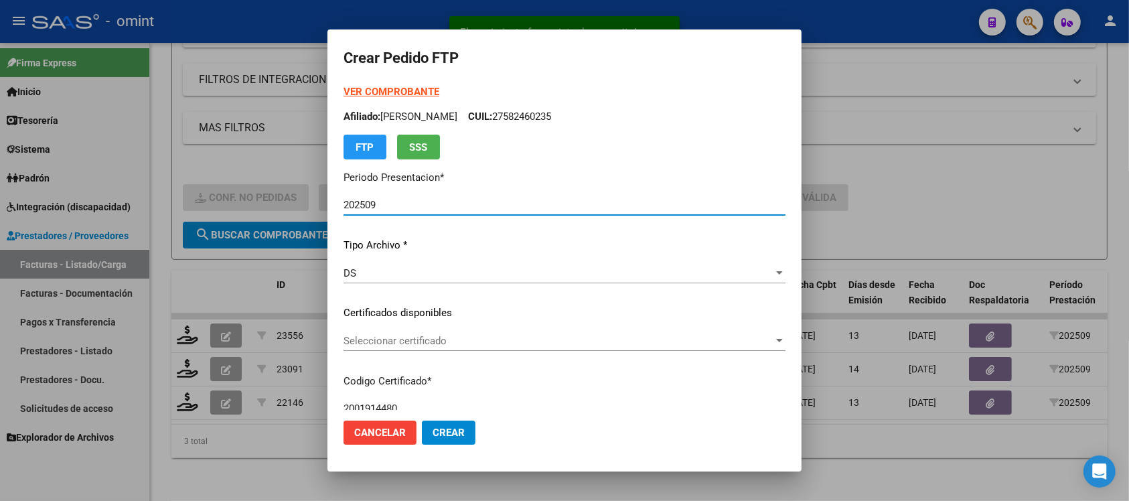
click at [400, 339] on span "Seleccionar certificado" at bounding box center [558, 341] width 430 height 12
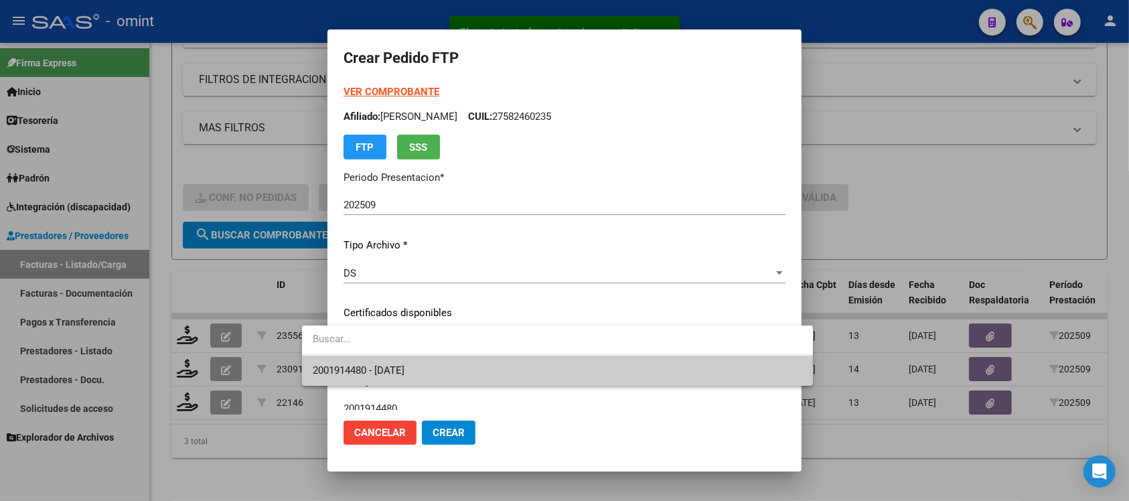
click at [434, 362] on span "2001914480 - [DATE]" at bounding box center [557, 370] width 489 height 30
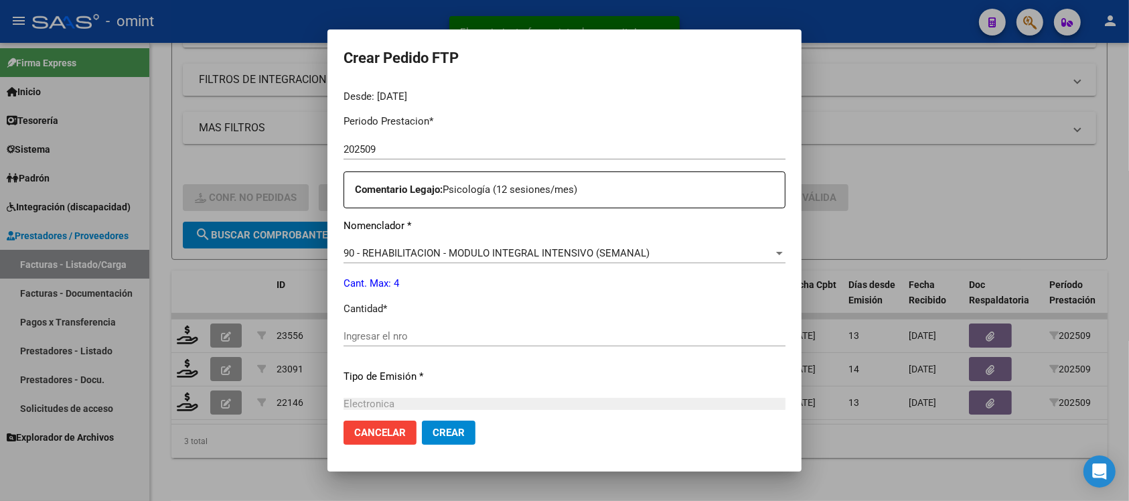
click at [377, 337] on input "Ingresar el nro" at bounding box center [564, 336] width 442 height 12
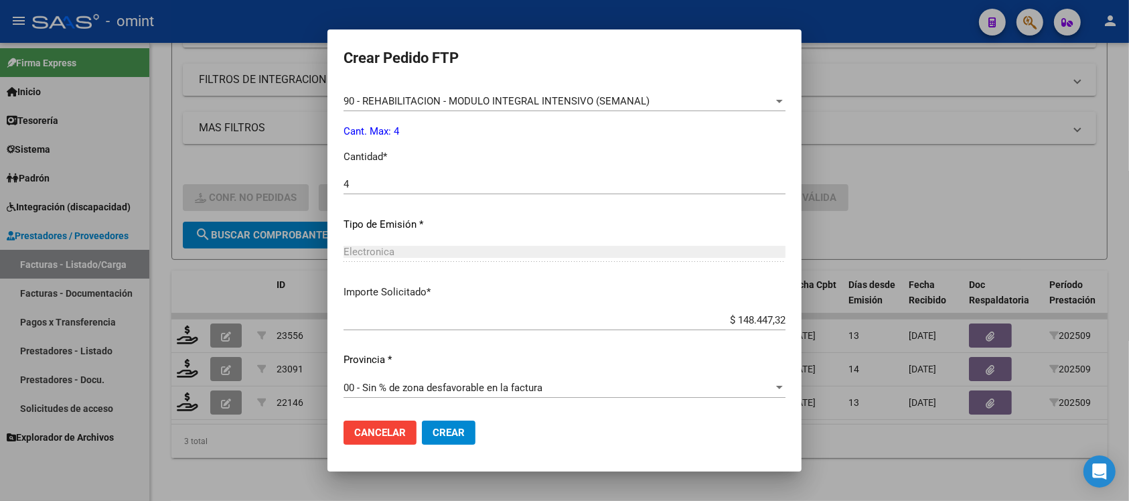
click at [422, 442] on button "Crear" at bounding box center [449, 432] width 54 height 24
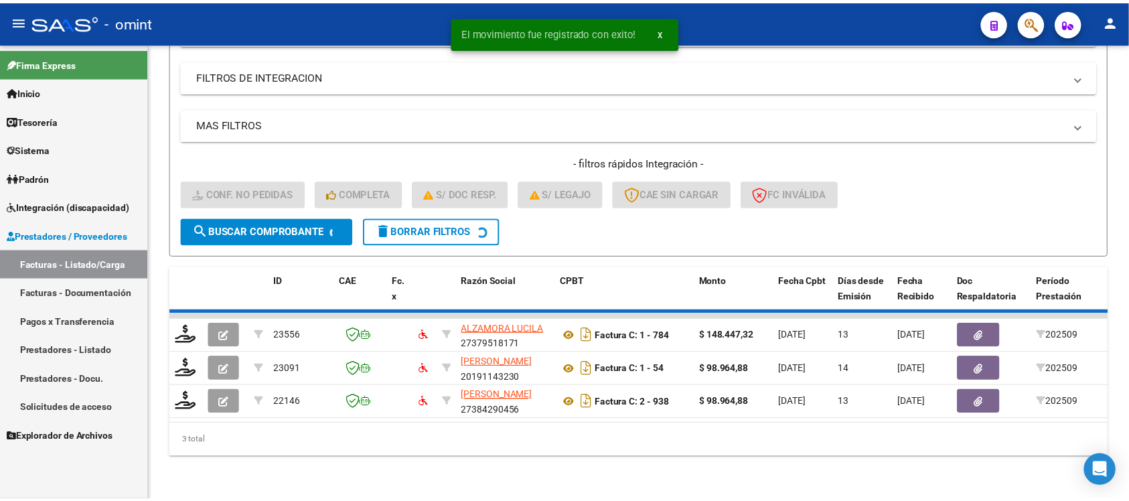
scroll to position [191, 0]
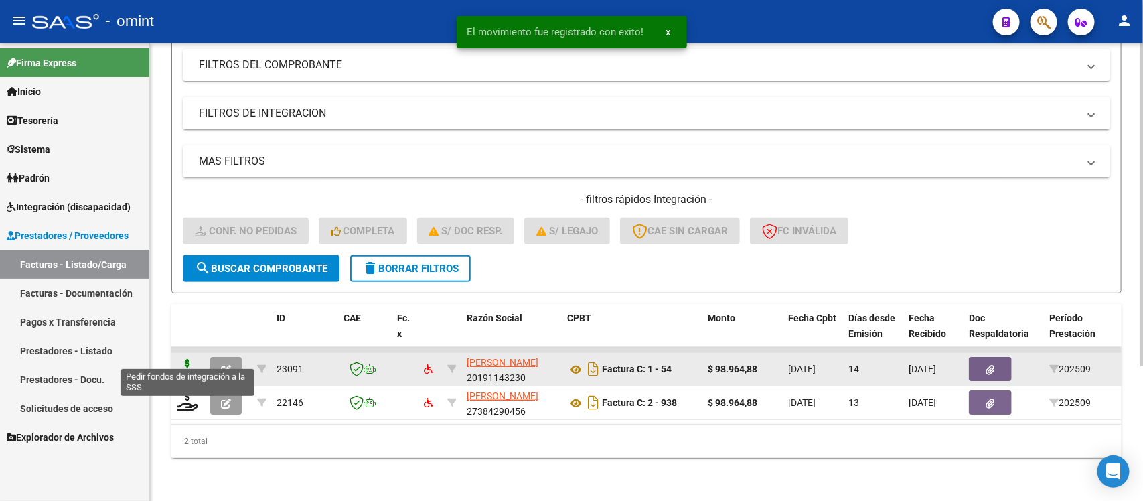
click at [193, 359] on icon at bounding box center [187, 368] width 21 height 19
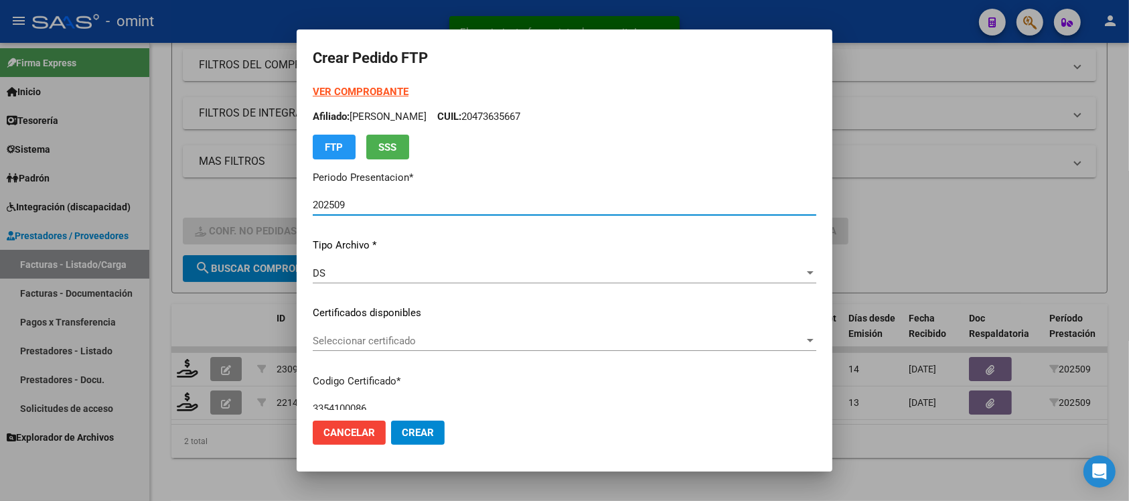
click at [402, 336] on span "Seleccionar certificado" at bounding box center [558, 341] width 491 height 12
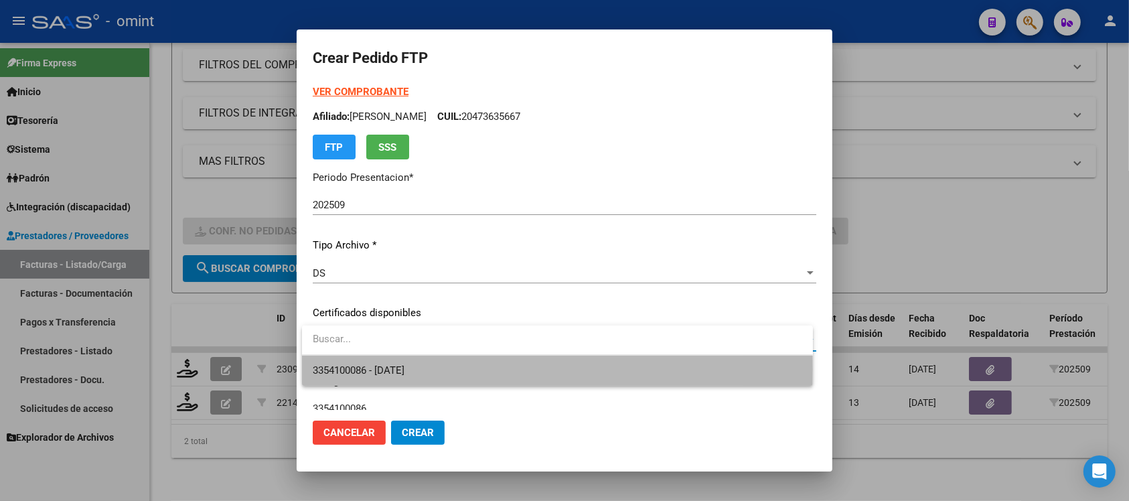
click at [437, 369] on span "3354100086 - [DATE]" at bounding box center [557, 370] width 489 height 30
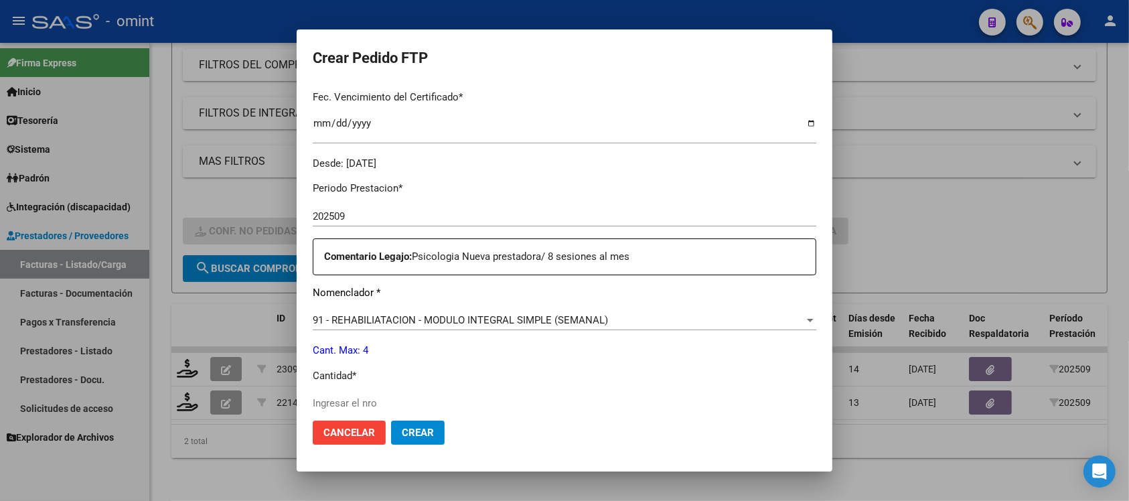
scroll to position [502, 0]
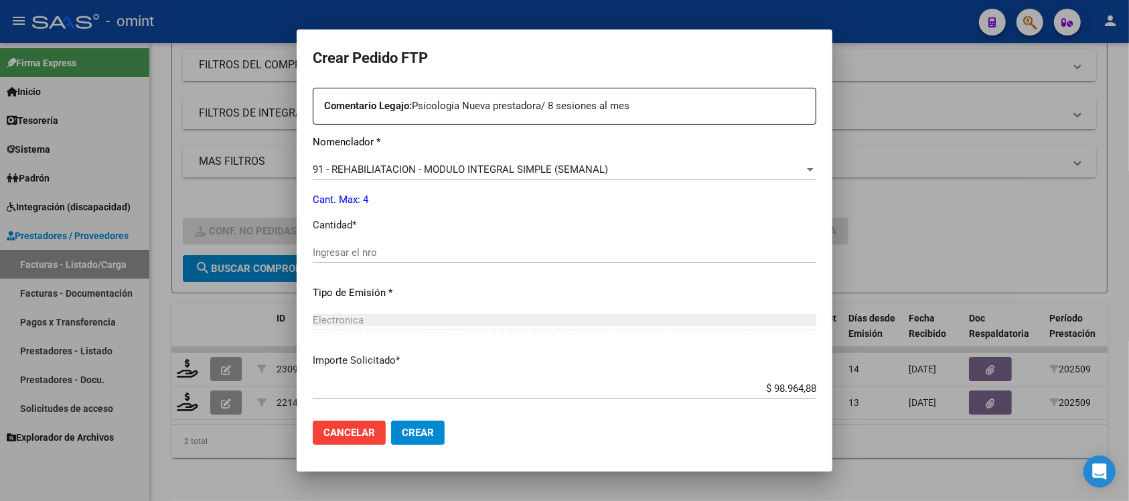
click at [355, 246] on input "Ingresar el nro" at bounding box center [564, 252] width 503 height 12
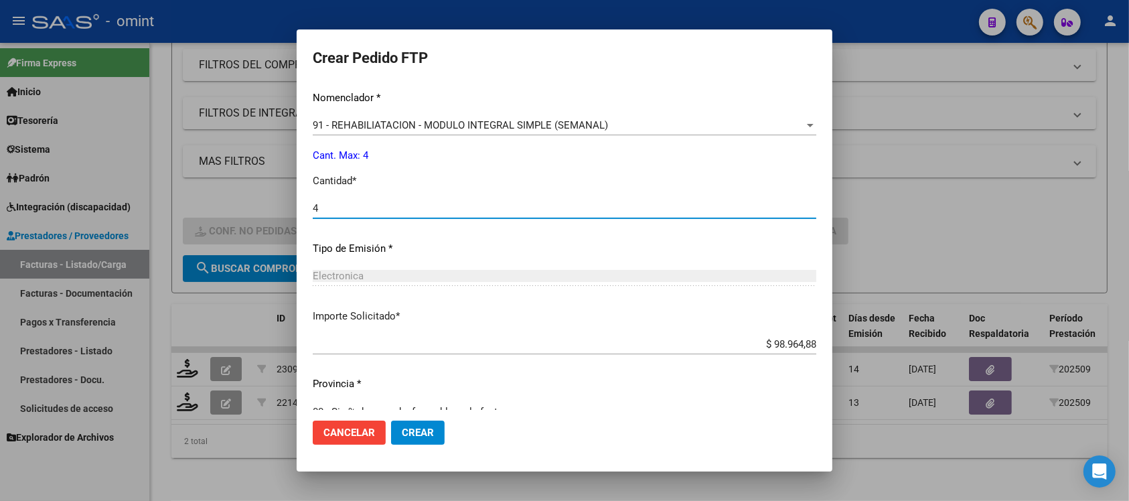
scroll to position [570, 0]
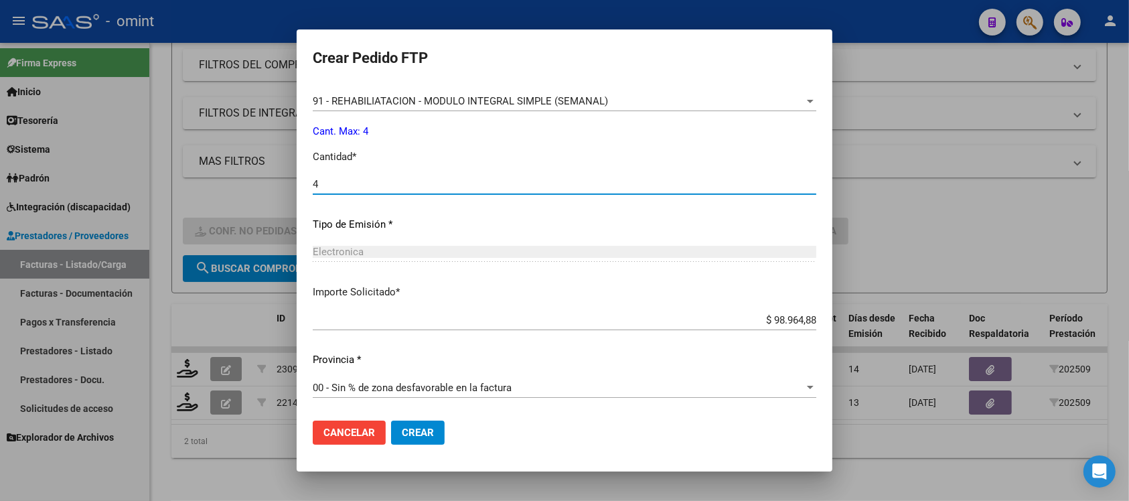
click at [414, 428] on span "Crear" at bounding box center [418, 432] width 32 height 12
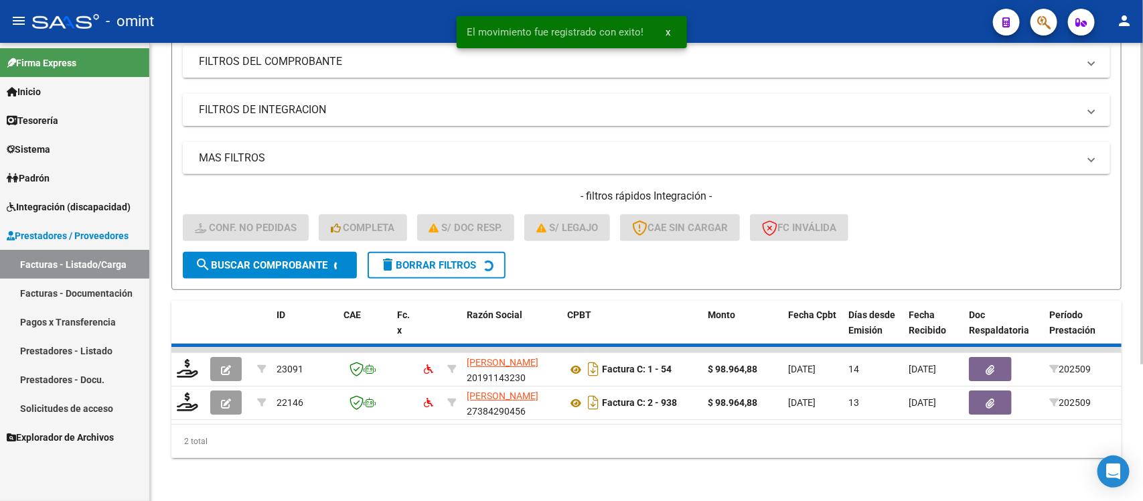
scroll to position [132, 0]
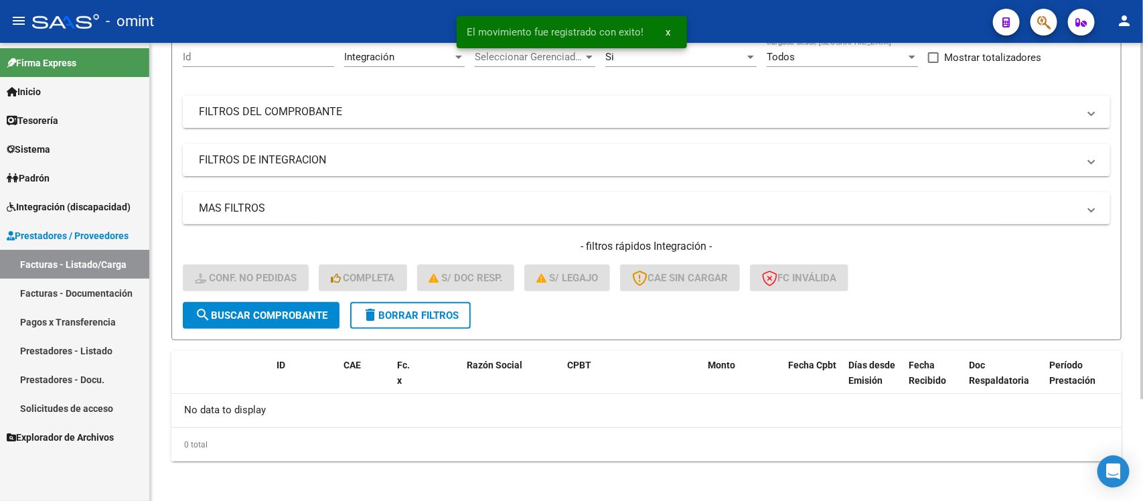
click at [430, 318] on span "delete Borrar Filtros" at bounding box center [410, 315] width 96 height 12
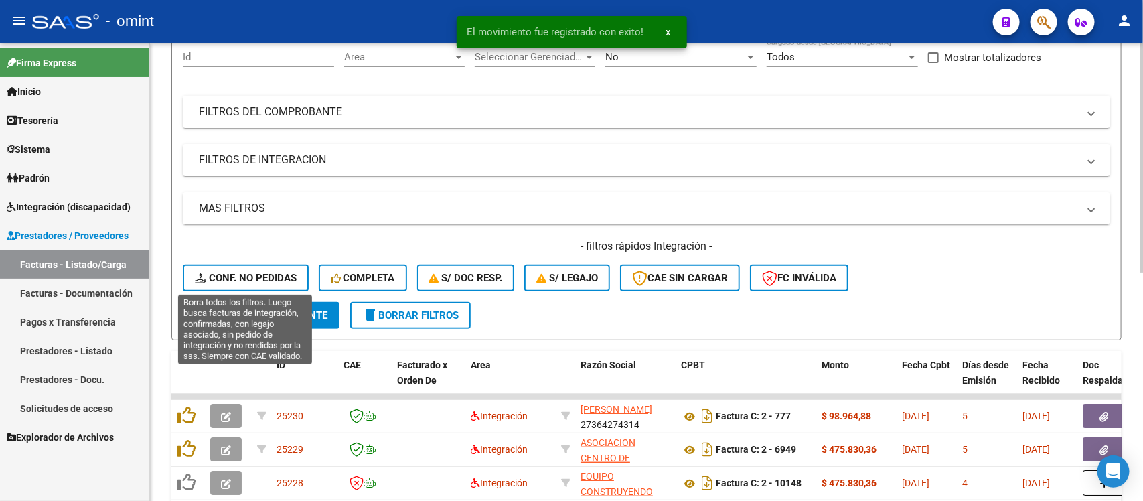
click at [260, 272] on span "Conf. no pedidas" at bounding box center [246, 278] width 102 height 12
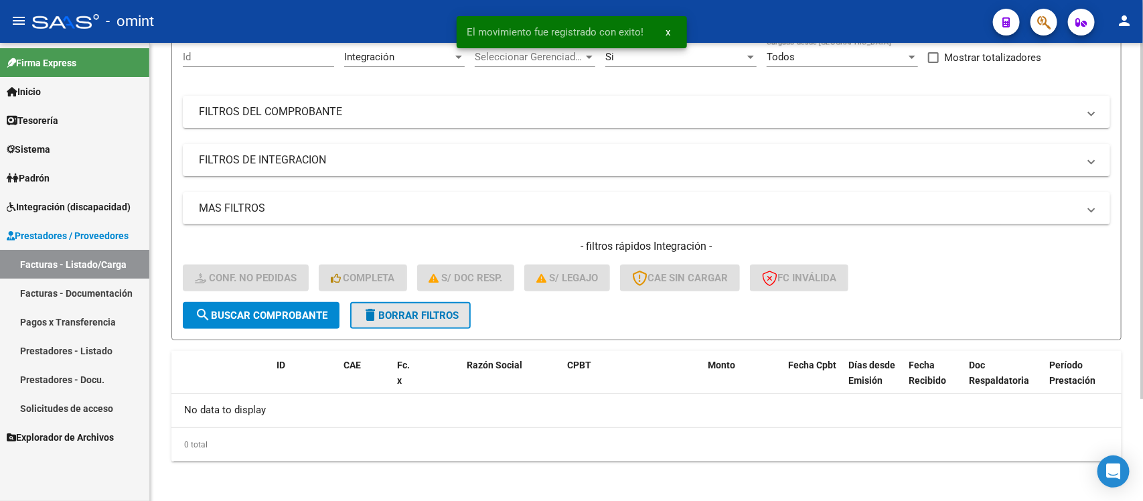
click at [366, 307] on mat-icon "delete" at bounding box center [370, 315] width 16 height 16
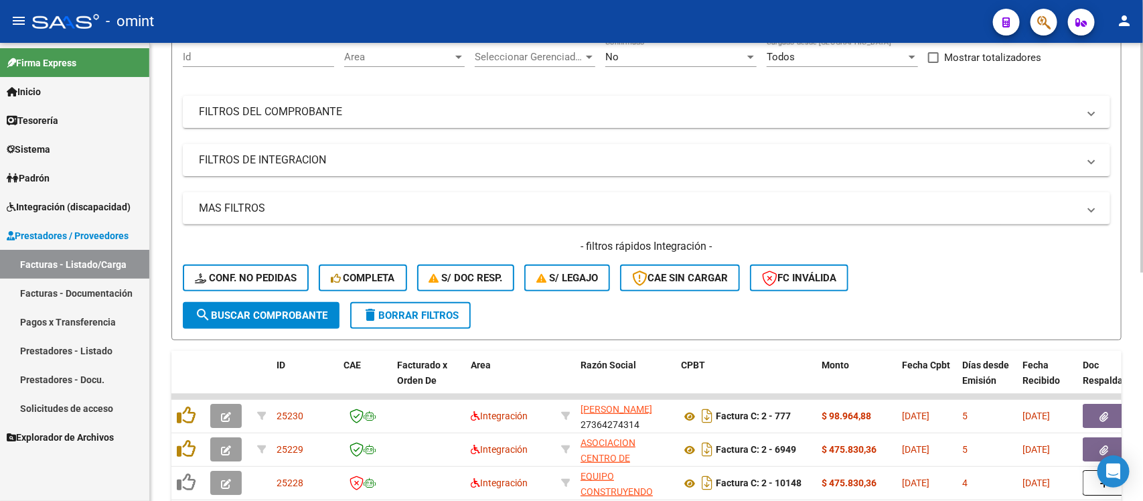
click at [379, 315] on span "delete Borrar Filtros" at bounding box center [410, 315] width 96 height 12
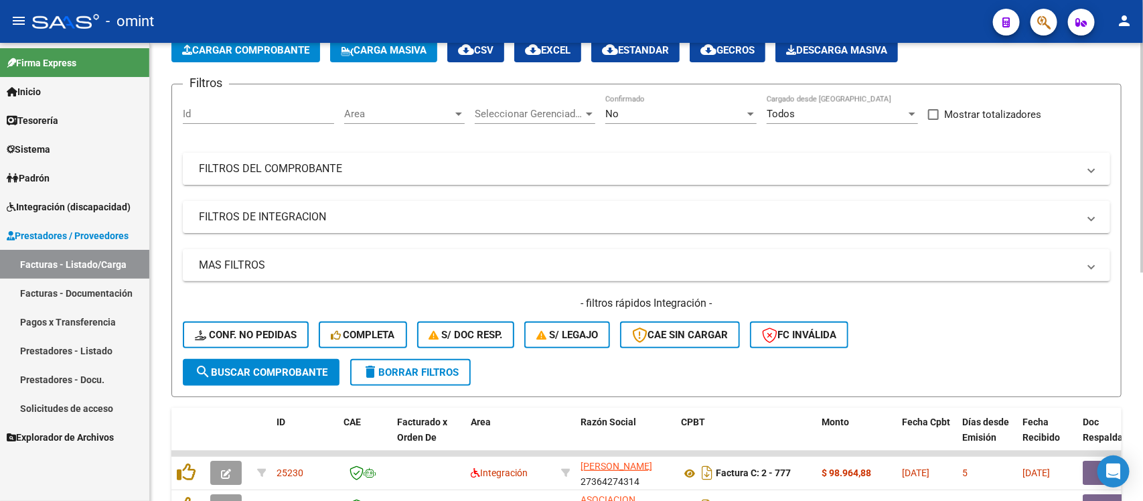
scroll to position [48, 0]
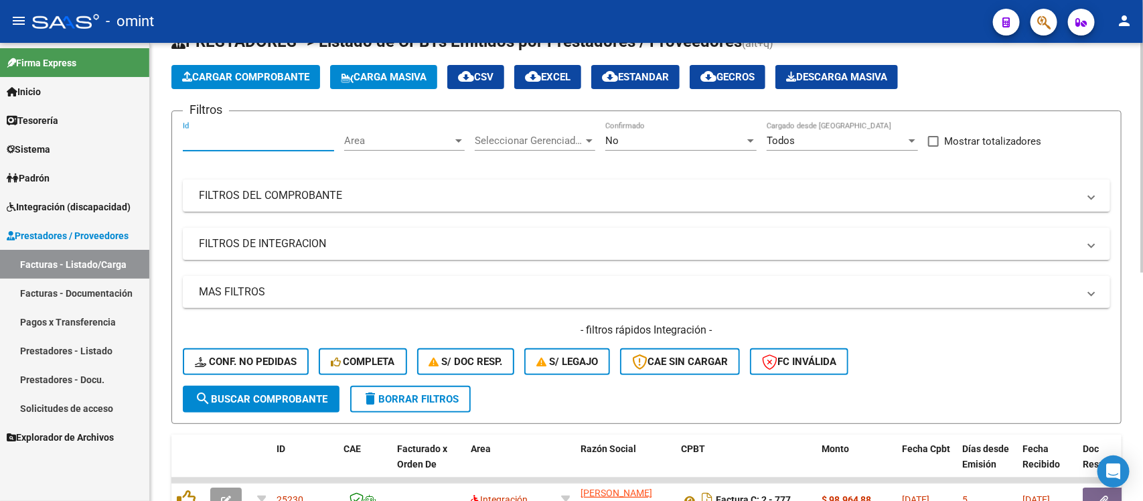
click at [260, 144] on input "Id" at bounding box center [258, 141] width 151 height 12
paste input "21924"
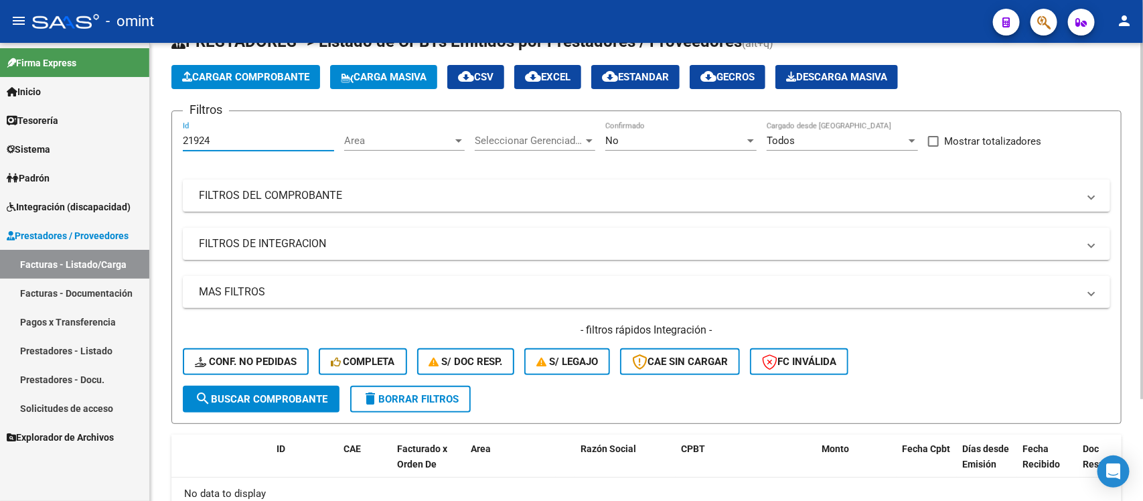
scroll to position [132, 0]
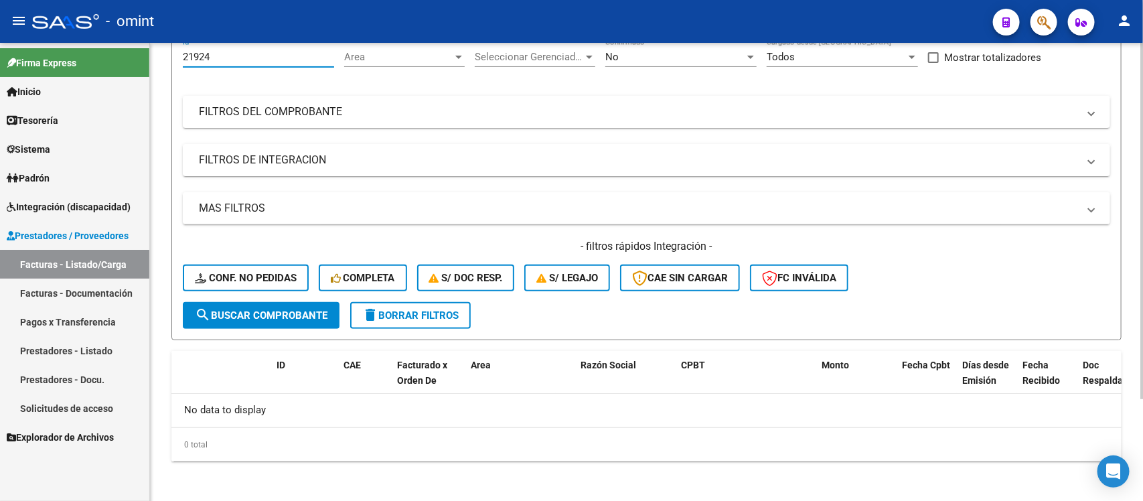
drag, startPoint x: 258, startPoint y: 57, endPoint x: 152, endPoint y: 69, distance: 107.1
click at [152, 69] on div "Video tutorial PRESTADORES -> Listado de CPBTs Emitidos por Prestadores / Prove…" at bounding box center [646, 207] width 993 height 593
paste input "15"
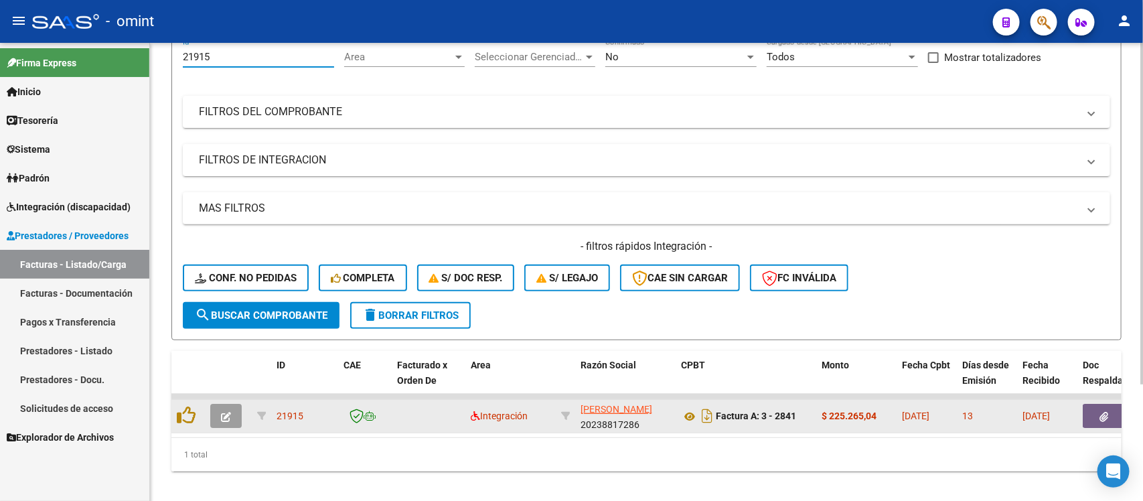
click at [211, 416] on button "button" at bounding box center [225, 416] width 31 height 24
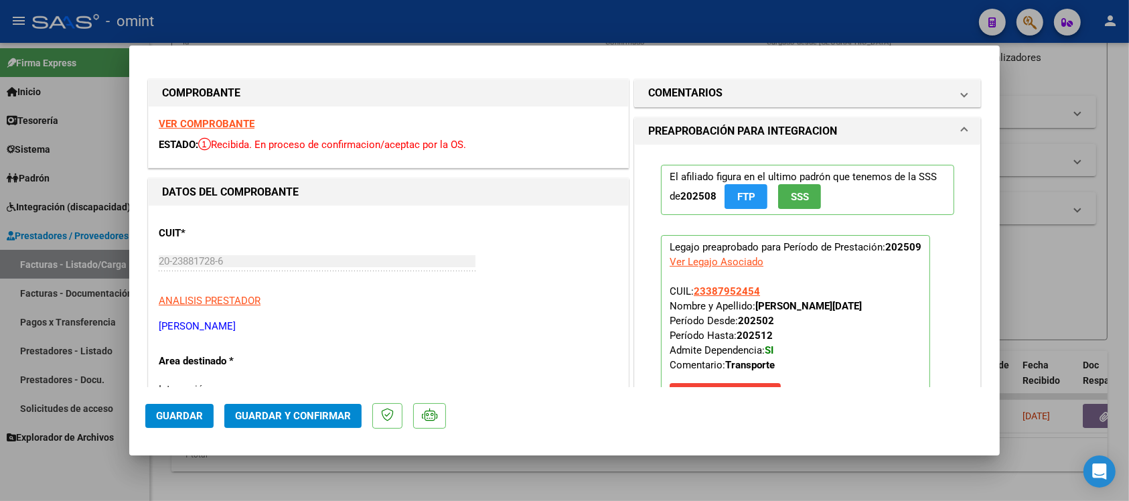
click at [211, 118] on strong "VER COMPROBANTE" at bounding box center [207, 124] width 96 height 12
drag, startPoint x: 758, startPoint y: 292, endPoint x: 688, endPoint y: 295, distance: 69.7
click at [688, 295] on p "Legajo preaprobado para Período de Prestación: 202509 Ver Legajo Asociado CUIL:…" at bounding box center [795, 324] width 269 height 178
copy span "23387952454"
click at [340, 15] on div at bounding box center [564, 250] width 1129 height 501
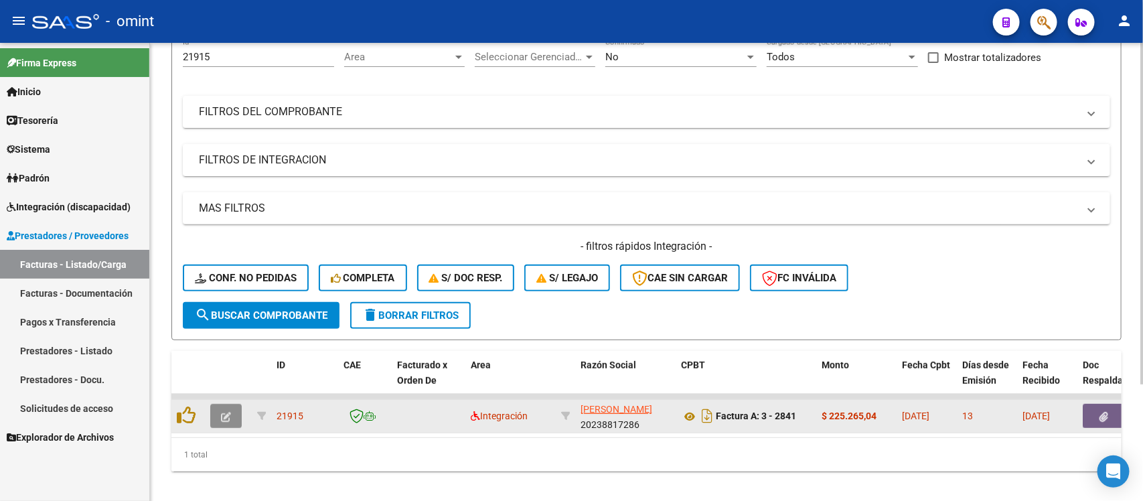
click at [219, 412] on button "button" at bounding box center [225, 416] width 31 height 24
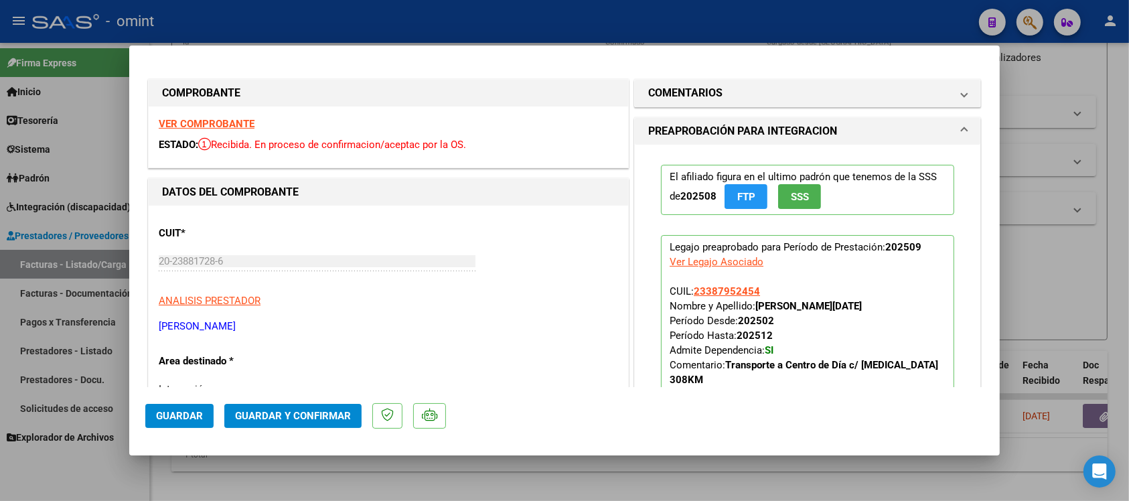
click at [242, 118] on strong "VER COMPROBANTE" at bounding box center [207, 124] width 96 height 12
click at [333, 415] on span "Guardar y Confirmar" at bounding box center [293, 416] width 116 height 12
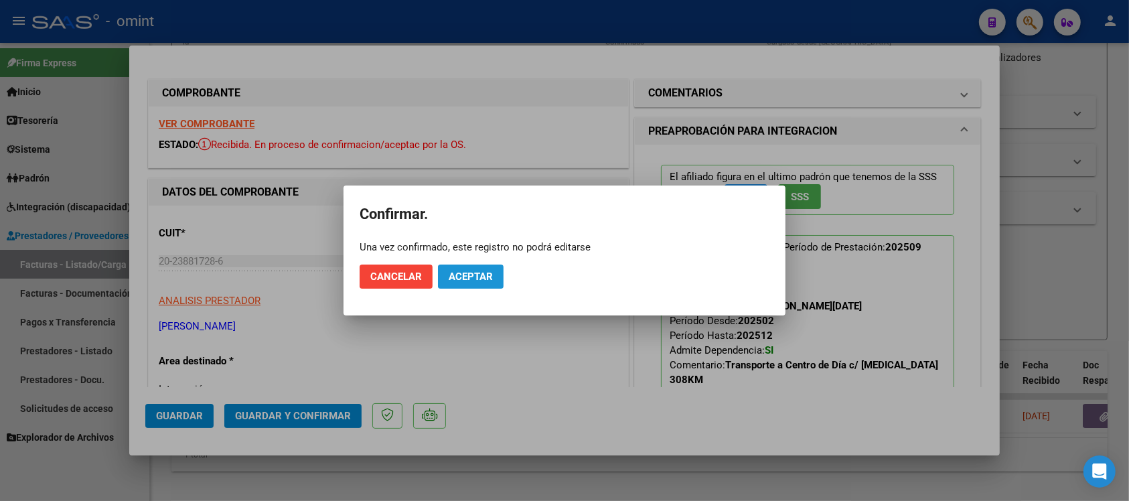
click at [451, 272] on span "Aceptar" at bounding box center [471, 276] width 44 height 12
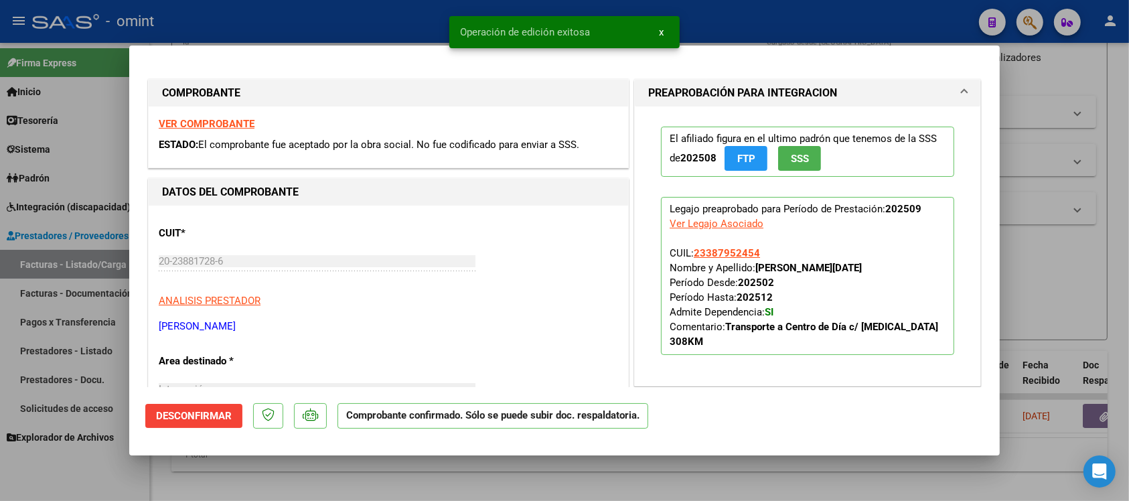
click at [333, 17] on div at bounding box center [564, 250] width 1129 height 501
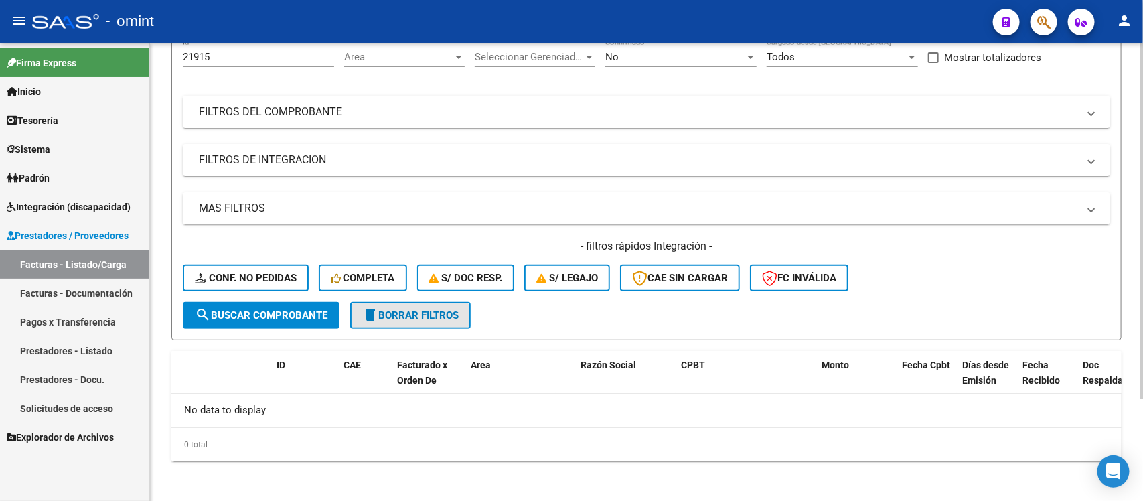
click at [447, 309] on span "delete Borrar Filtros" at bounding box center [410, 315] width 96 height 12
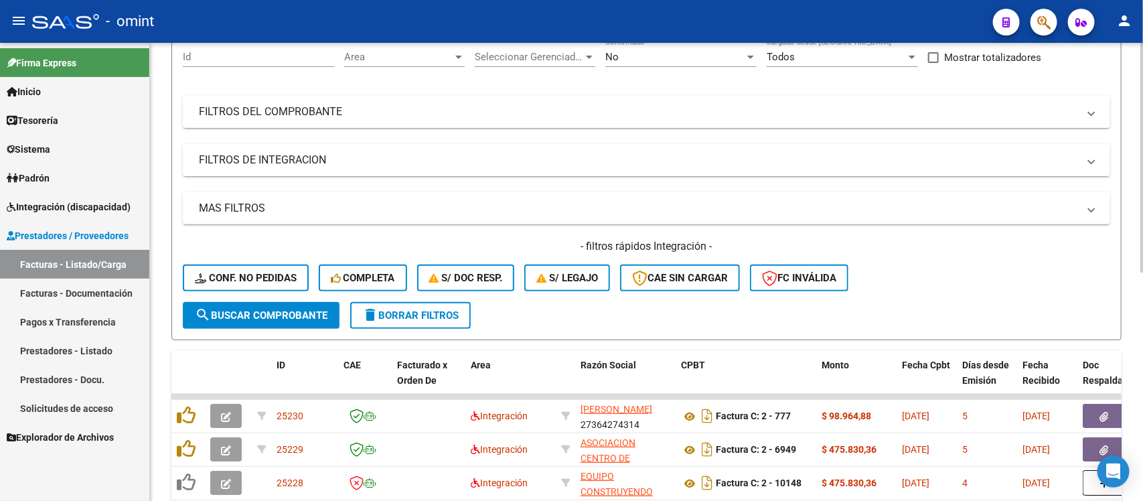
click at [191, 58] on input "Id" at bounding box center [258, 57] width 151 height 12
paste input "24697"
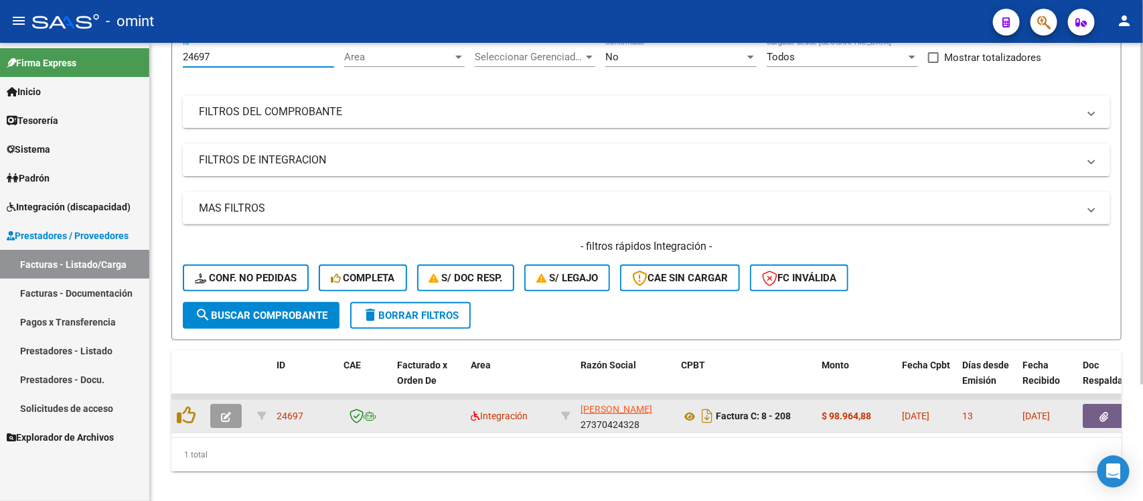
click at [228, 417] on icon "button" at bounding box center [226, 417] width 10 height 10
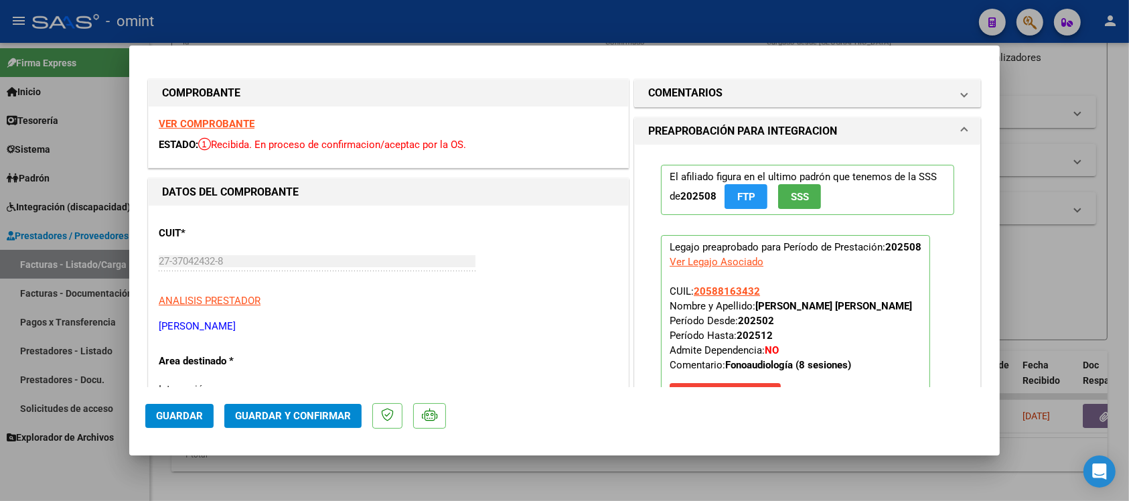
click at [185, 123] on strong "VER COMPROBANTE" at bounding box center [207, 124] width 96 height 12
click at [349, 412] on button "Guardar y Confirmar" at bounding box center [292, 416] width 137 height 24
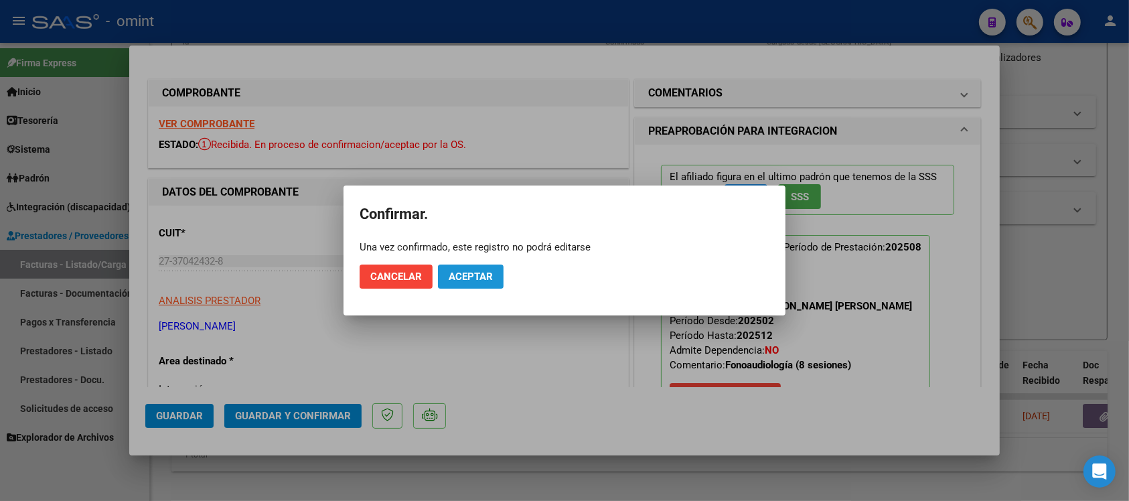
click at [495, 287] on button "Aceptar" at bounding box center [471, 276] width 66 height 24
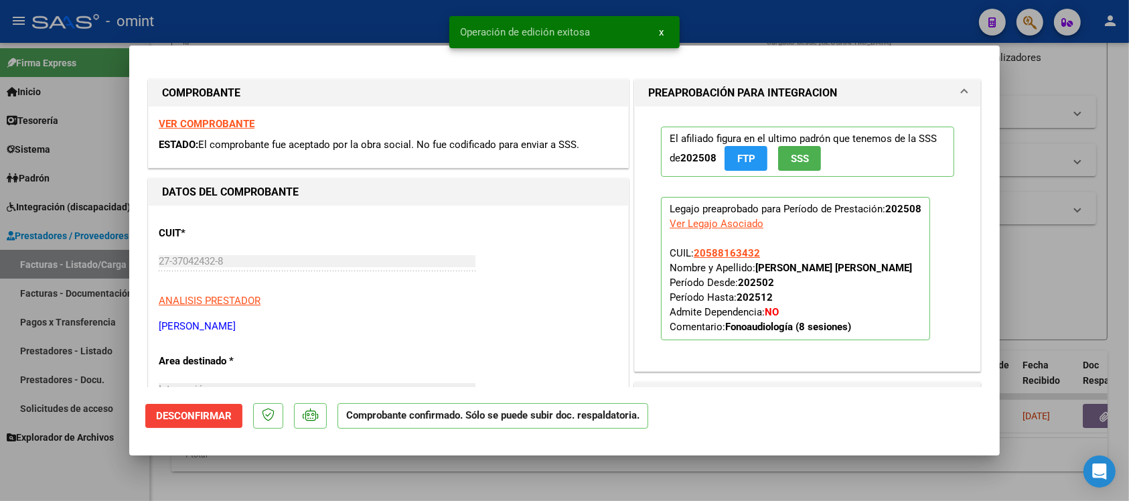
click at [318, 19] on div at bounding box center [564, 250] width 1129 height 501
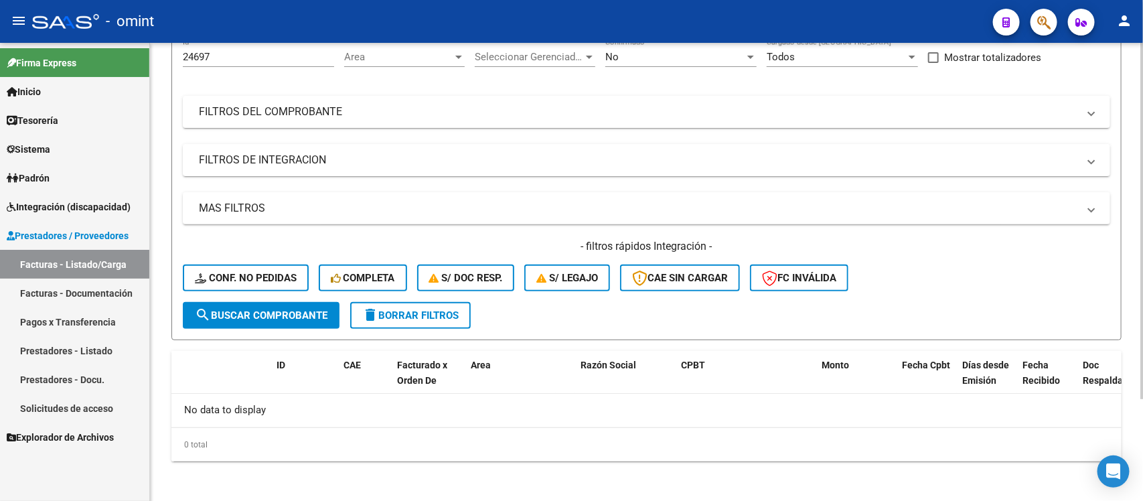
click at [433, 309] on span "delete Borrar Filtros" at bounding box center [410, 315] width 96 height 12
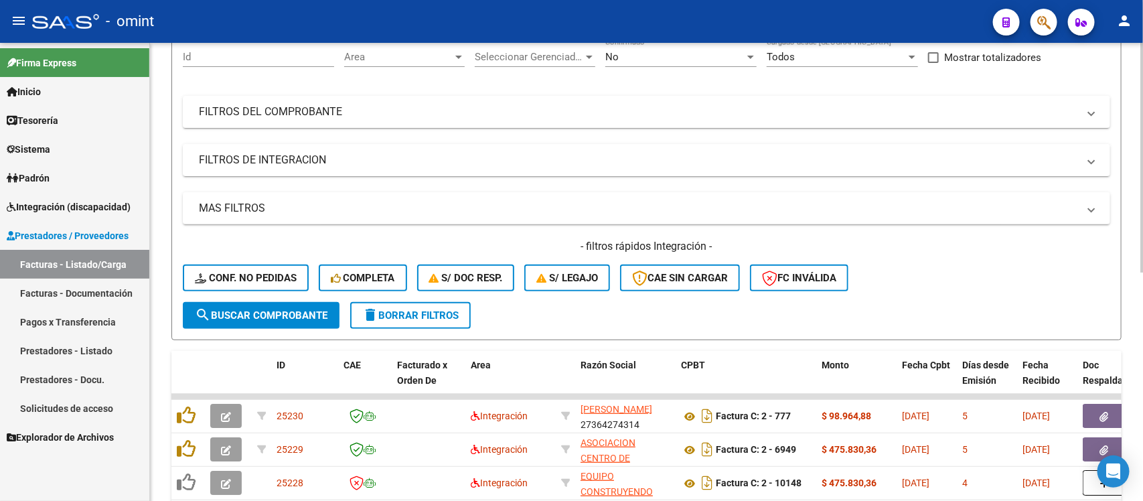
click at [209, 57] on input "Id" at bounding box center [258, 57] width 151 height 12
paste input "24697"
click at [209, 57] on input "24697" at bounding box center [258, 57] width 151 height 12
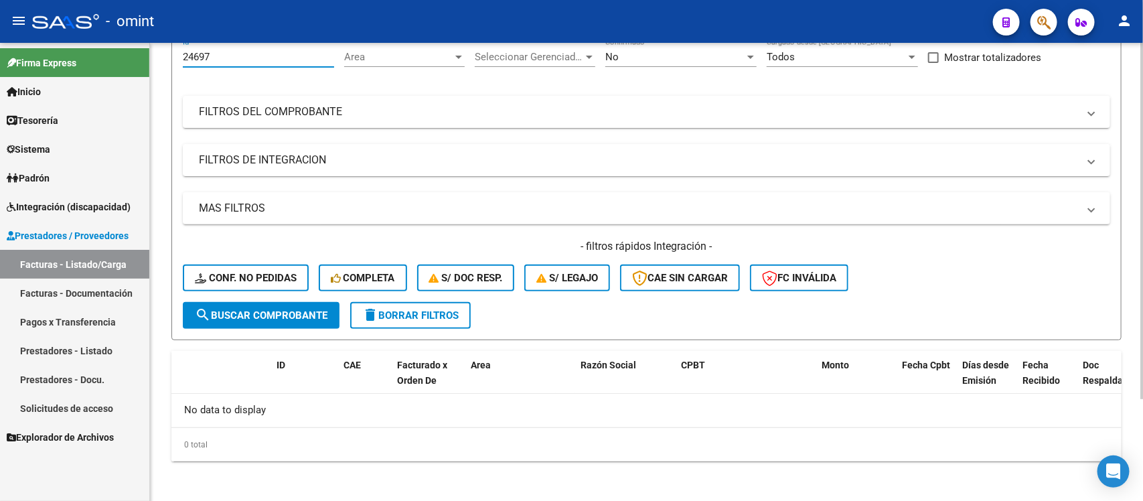
scroll to position [117, 0]
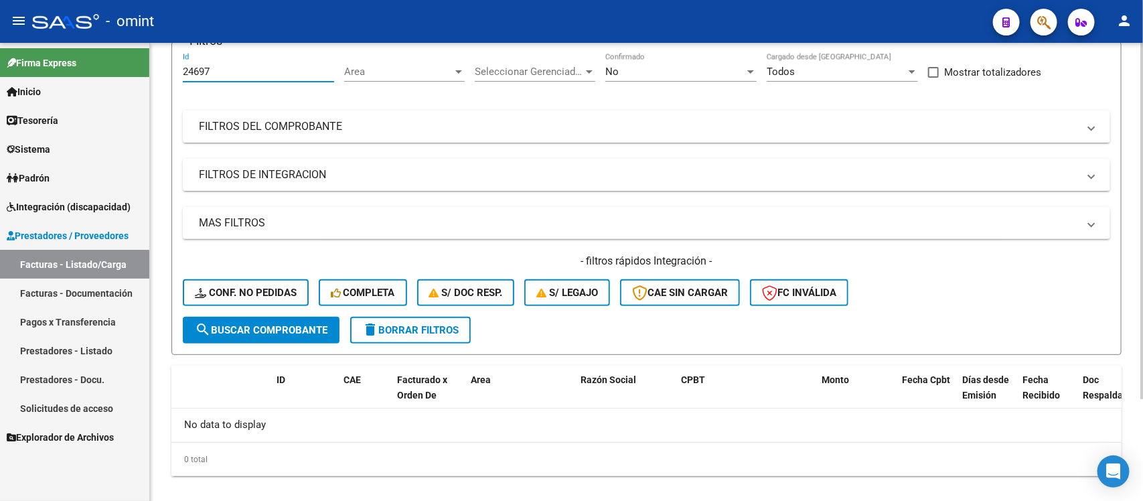
drag, startPoint x: 209, startPoint y: 55, endPoint x: 173, endPoint y: 61, distance: 36.6
click at [173, 61] on form "Filtros 24697 Id Area Area Seleccionar Gerenciador Seleccionar Gerenciador No C…" at bounding box center [646, 198] width 950 height 313
paste input "8"
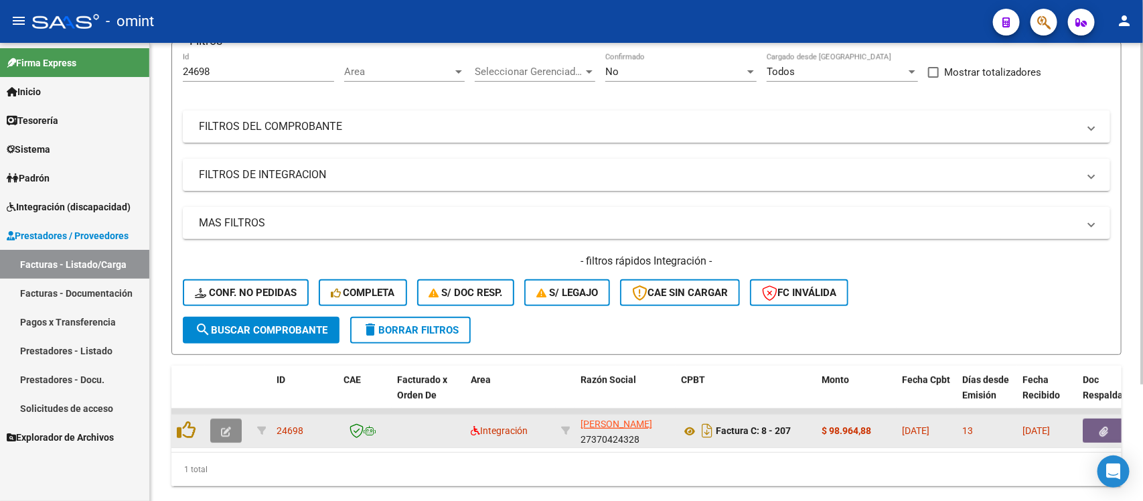
click at [224, 426] on icon "button" at bounding box center [226, 431] width 10 height 10
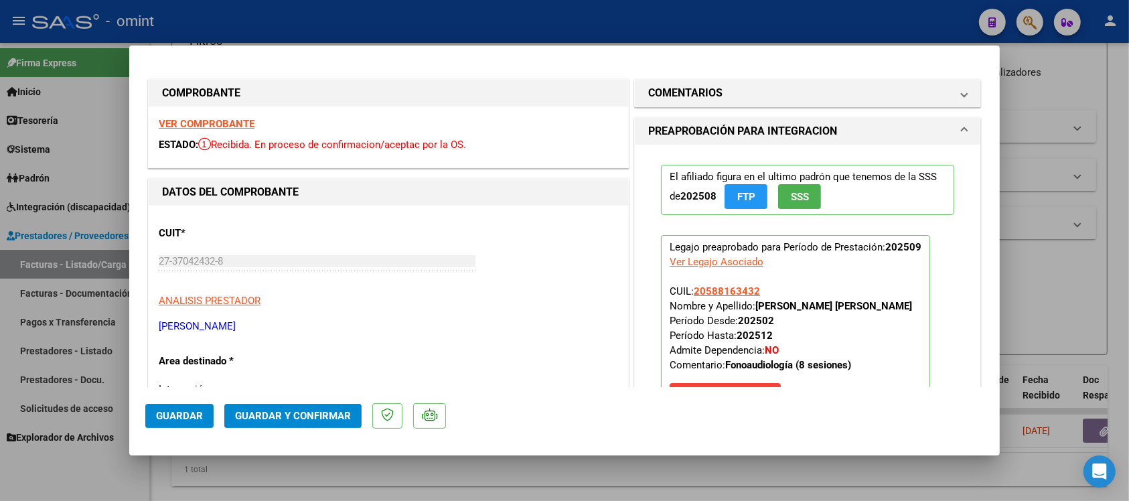
click at [208, 125] on strong "VER COMPROBANTE" at bounding box center [207, 124] width 96 height 12
click at [317, 416] on span "Guardar y Confirmar" at bounding box center [293, 416] width 116 height 12
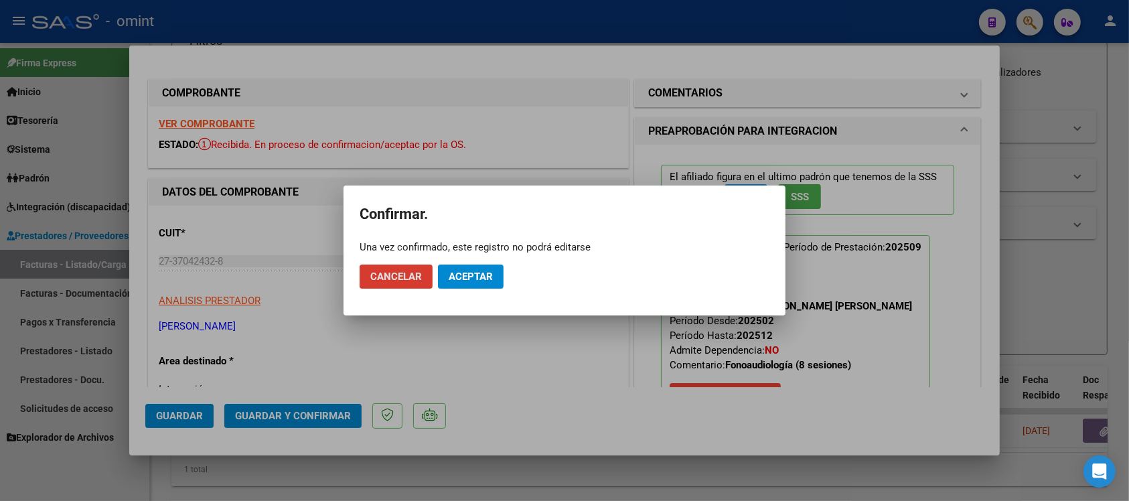
click at [484, 278] on span "Aceptar" at bounding box center [471, 276] width 44 height 12
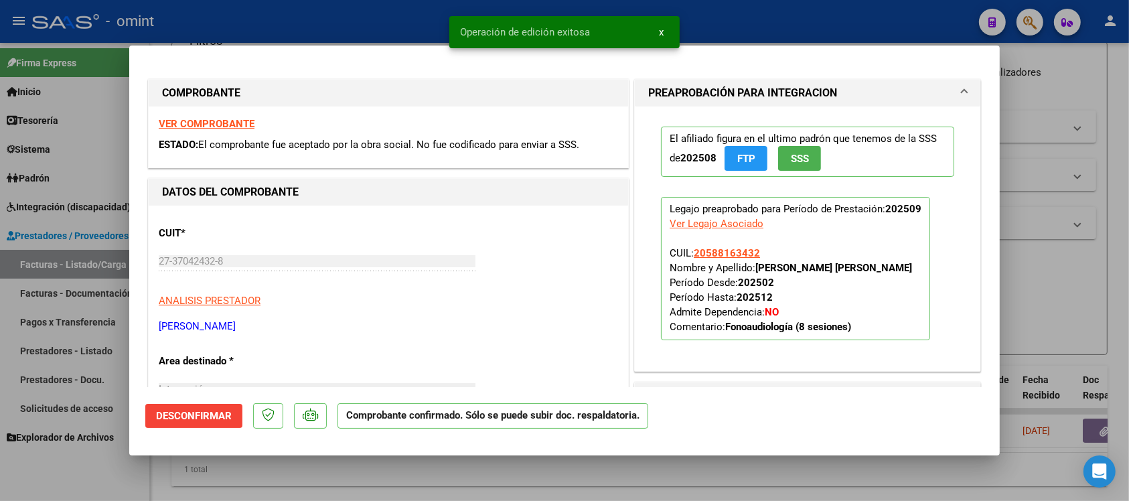
click at [432, 21] on div at bounding box center [564, 250] width 1129 height 501
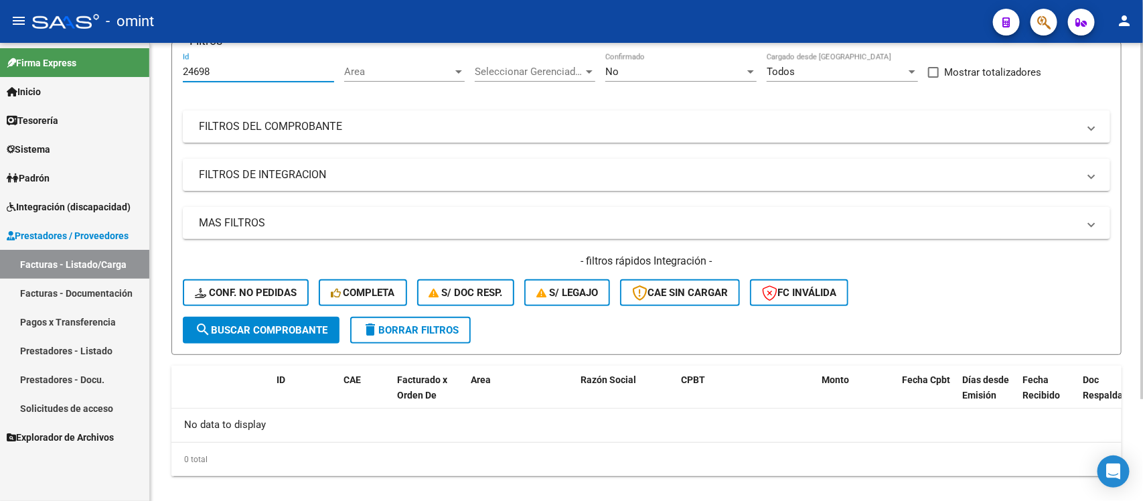
drag, startPoint x: 210, startPoint y: 67, endPoint x: 159, endPoint y: 68, distance: 50.9
click at [159, 68] on div "Video tutorial PRESTADORES -> Listado de CPBTs Emitidos por Prestadores / Prove…" at bounding box center [646, 222] width 993 height 593
paste input "57"
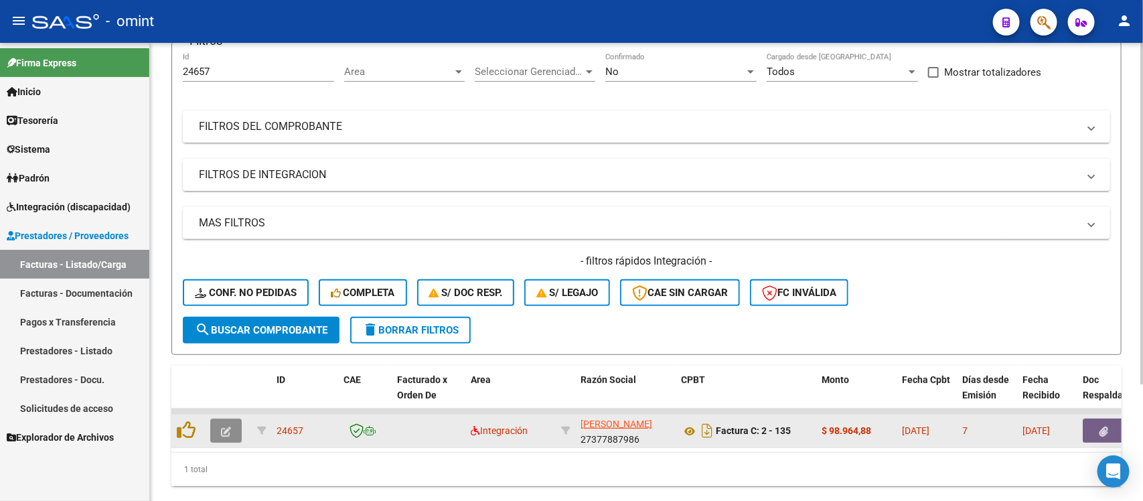
click at [226, 426] on icon "button" at bounding box center [226, 431] width 10 height 10
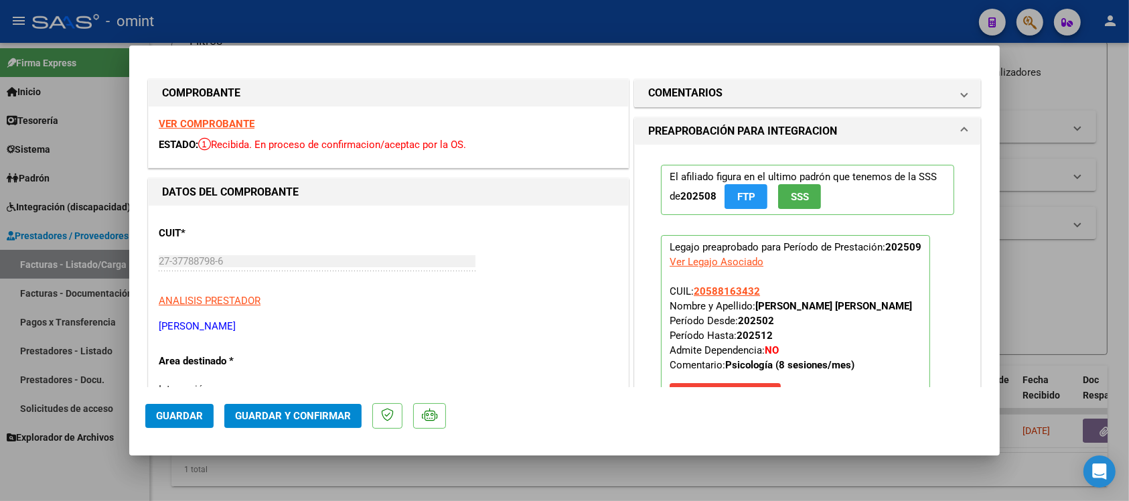
click at [232, 120] on strong "VER COMPROBANTE" at bounding box center [207, 124] width 96 height 12
click at [261, 420] on span "Guardar y Confirmar" at bounding box center [293, 416] width 116 height 12
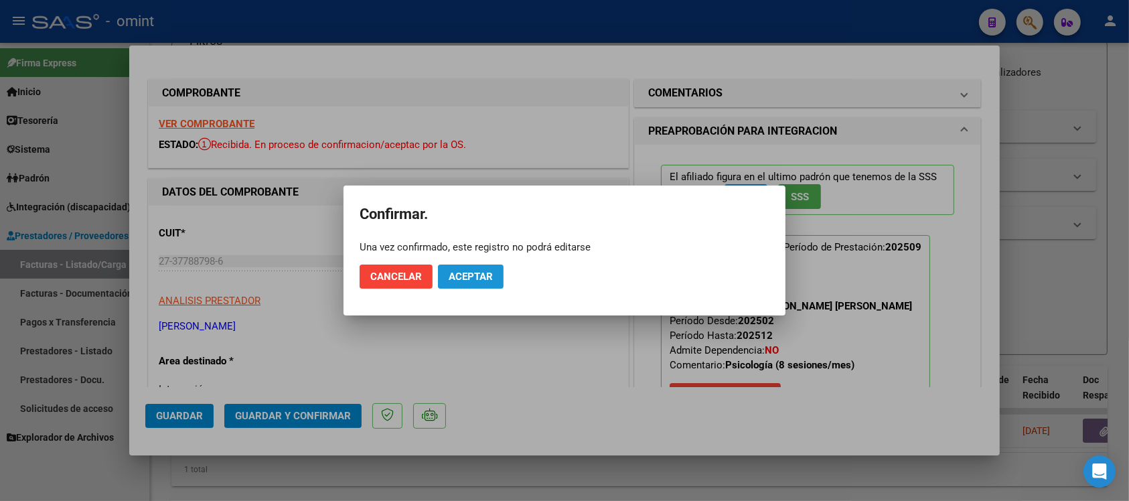
click at [469, 274] on span "Aceptar" at bounding box center [471, 276] width 44 height 12
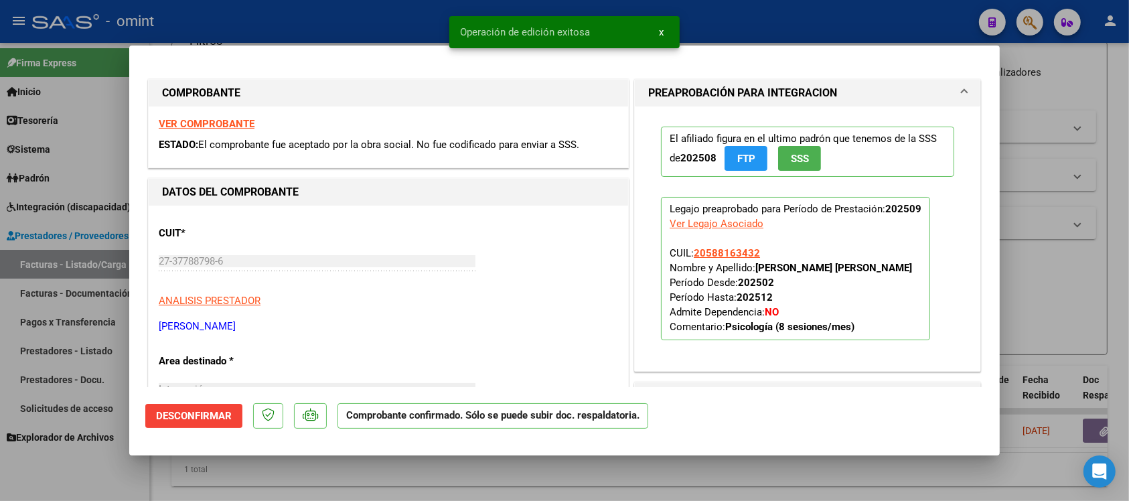
click at [400, 14] on div at bounding box center [564, 250] width 1129 height 501
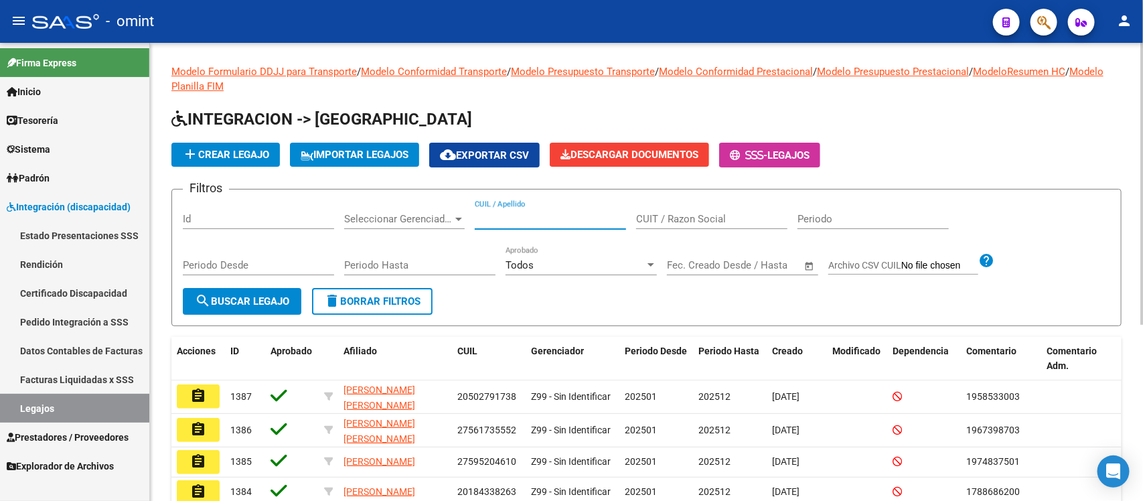
click at [530, 214] on input "CUIL / Apellido" at bounding box center [550, 219] width 151 height 12
paste input "23387952454"
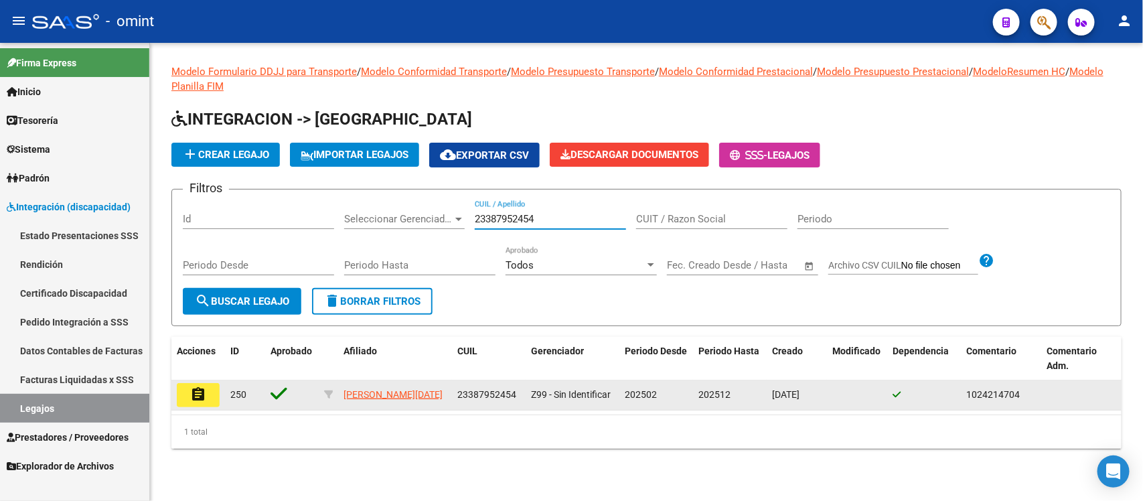
type input "23387952454"
click at [208, 393] on button "assignment" at bounding box center [198, 395] width 43 height 24
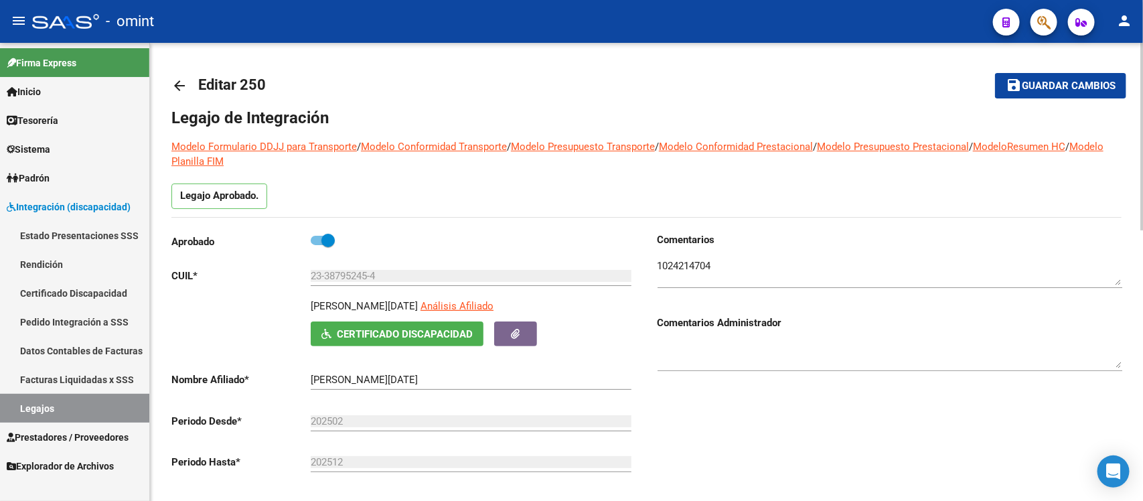
click at [684, 256] on div at bounding box center [889, 267] width 465 height 41
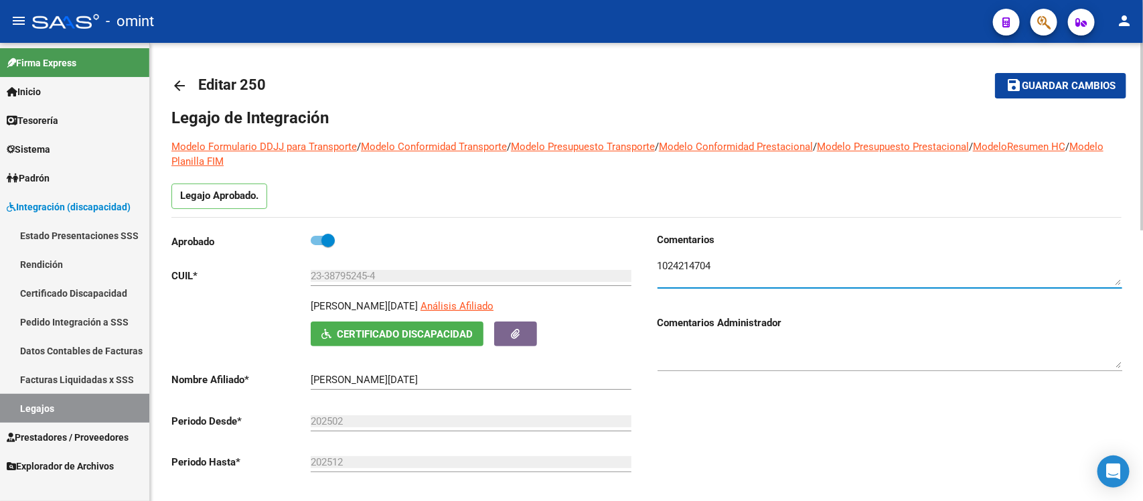
click at [684, 256] on div at bounding box center [889, 267] width 465 height 41
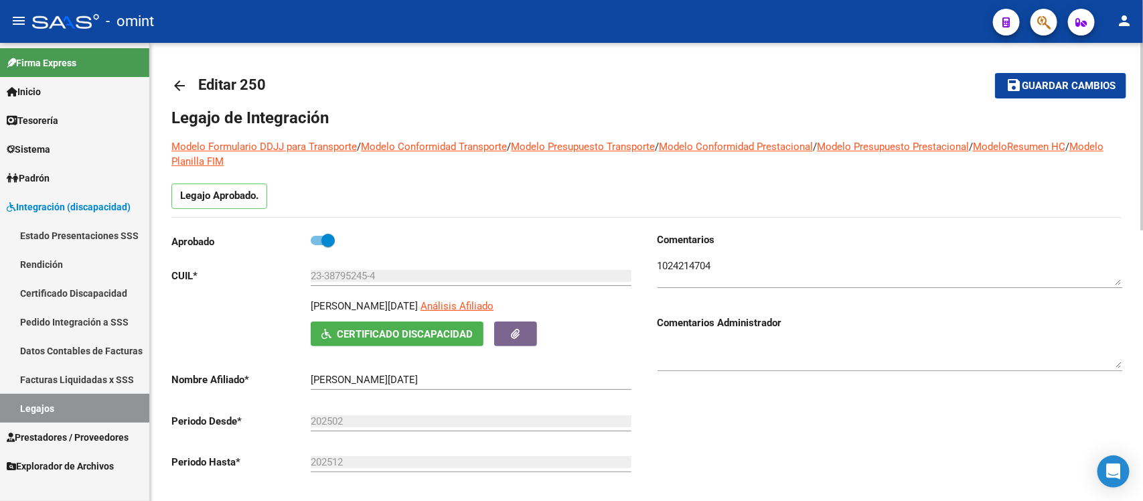
click at [684, 256] on div at bounding box center [889, 267] width 465 height 41
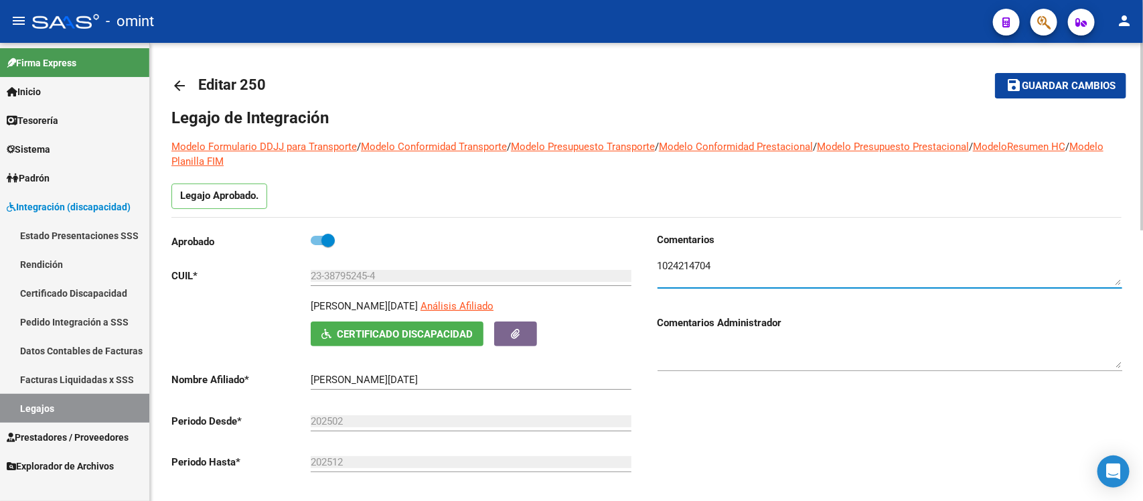
click at [695, 266] on textarea at bounding box center [889, 271] width 465 height 27
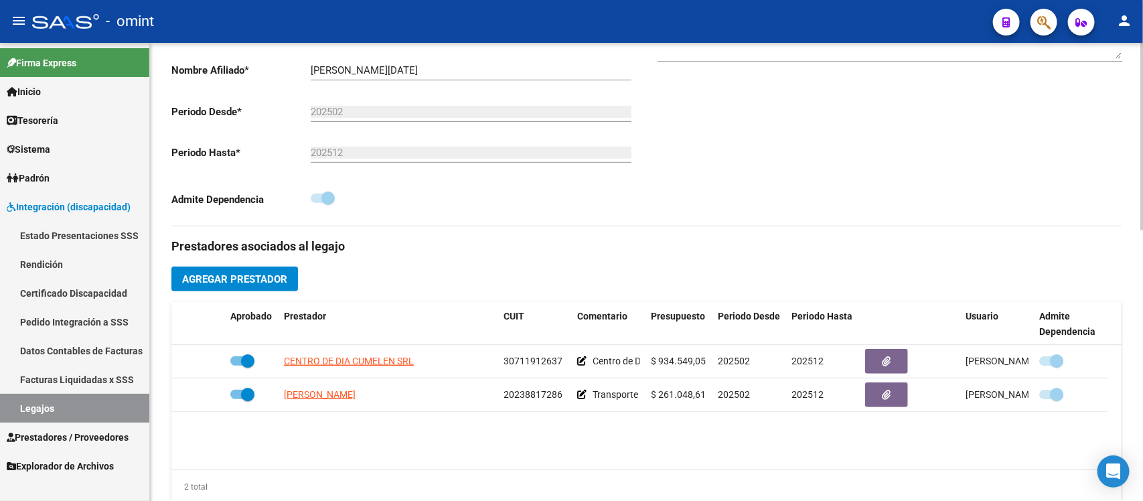
scroll to position [335, 0]
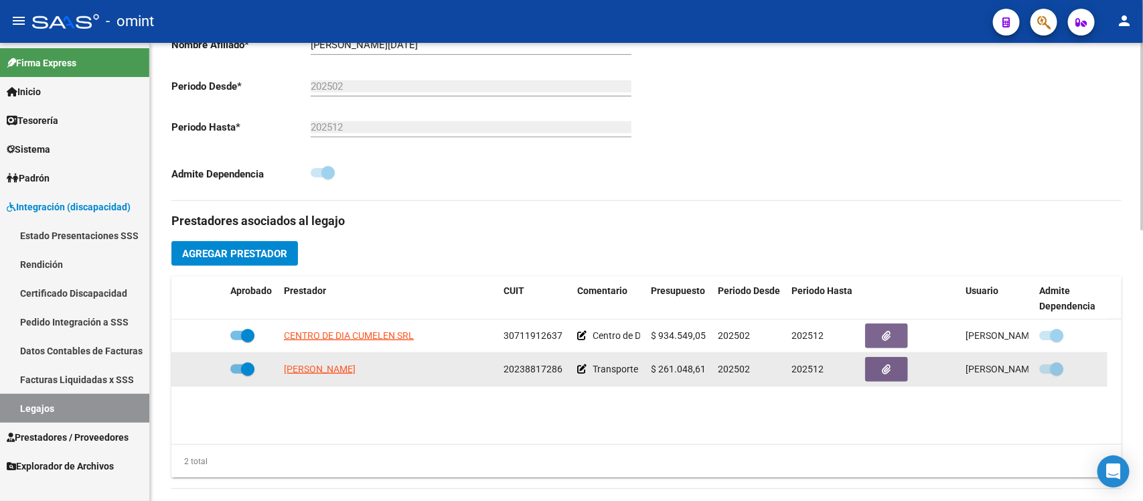
click at [583, 367] on icon at bounding box center [581, 368] width 9 height 9
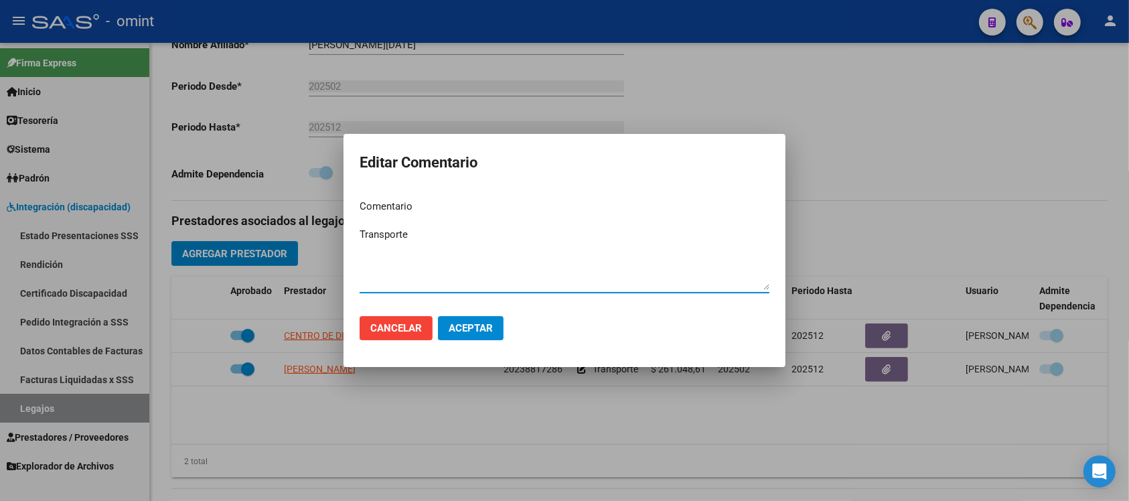
click at [512, 252] on textarea "Transporte" at bounding box center [564, 258] width 410 height 63
paste textarea "a Centro de Día c/ depen"
type textarea "Transporte a Centro de Día c/ [MEDICAL_DATA] 308KM"
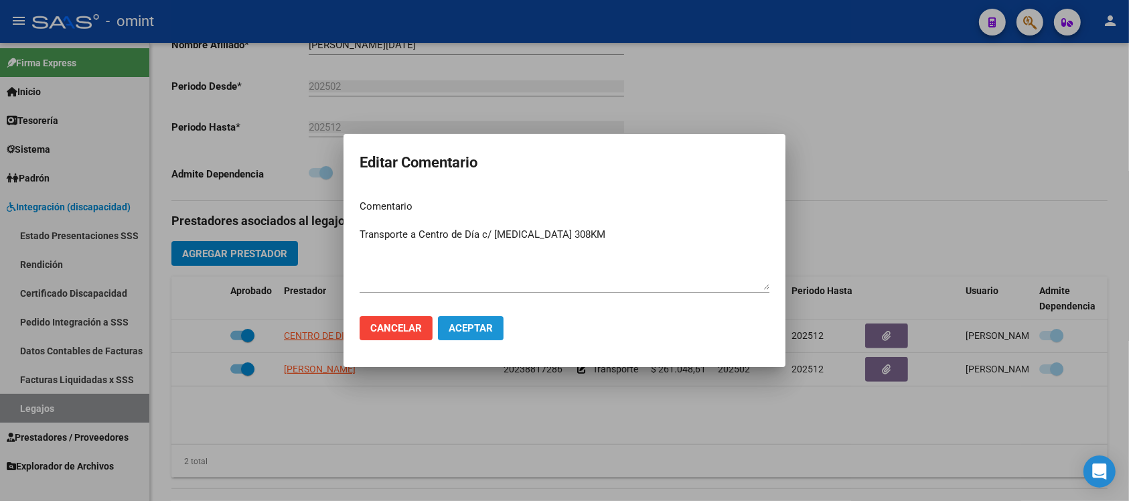
click at [481, 322] on span "Aceptar" at bounding box center [471, 328] width 44 height 12
